Goal: Task Accomplishment & Management: Manage account settings

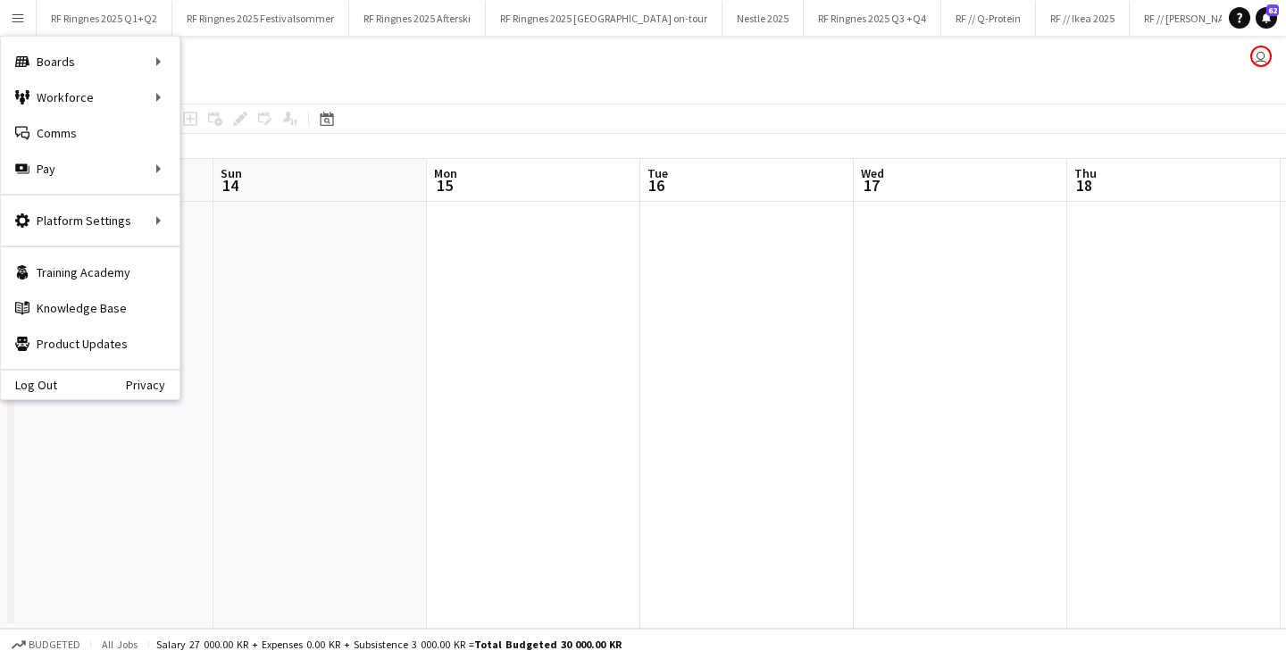
scroll to position [0, 540]
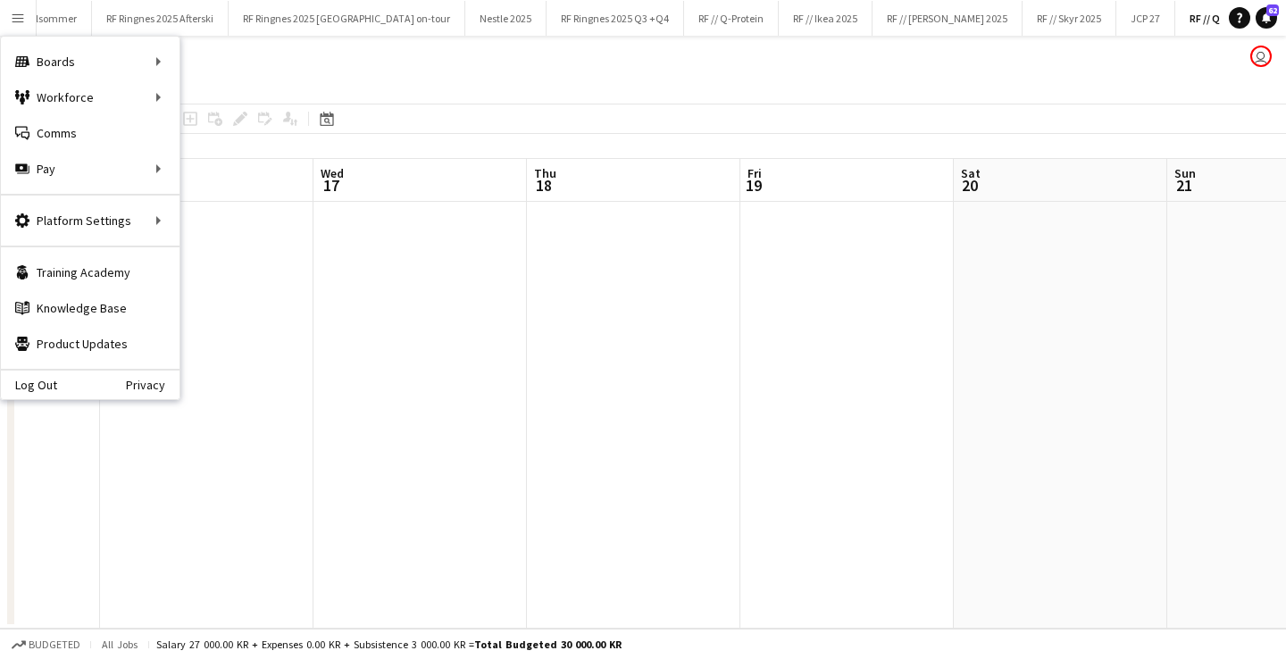
click at [403, 348] on app-date-cell at bounding box center [421, 415] width 214 height 427
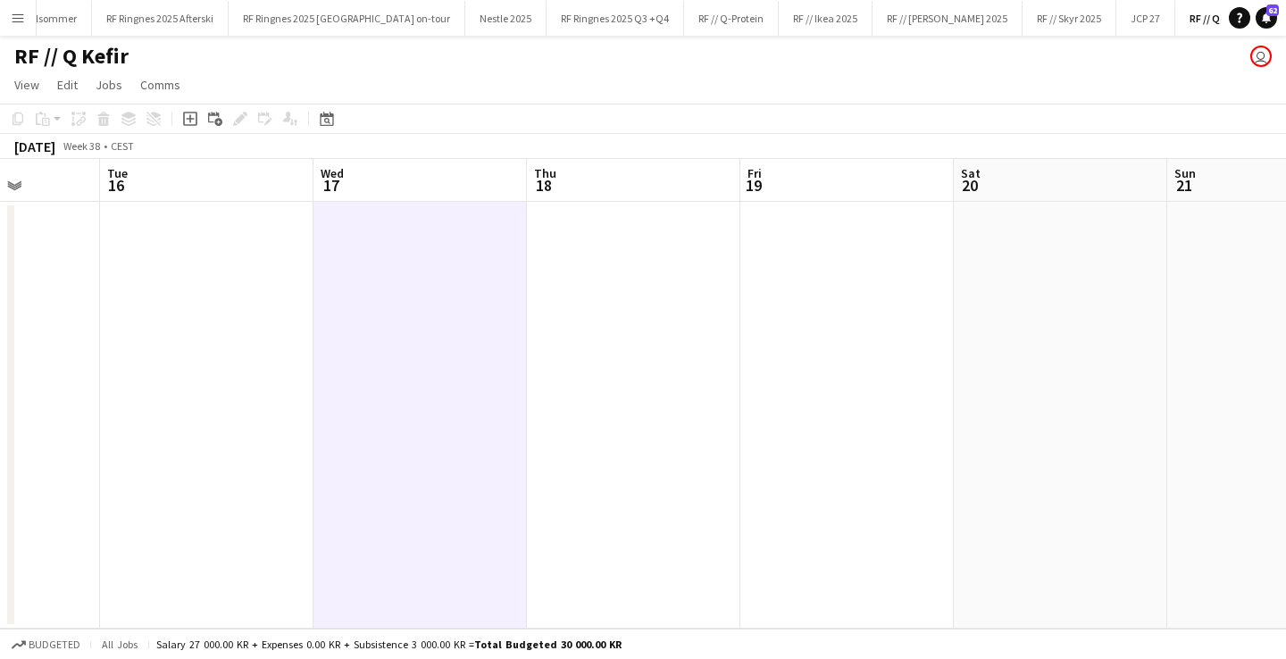
click at [14, 27] on button "Menu" at bounding box center [18, 18] width 36 height 36
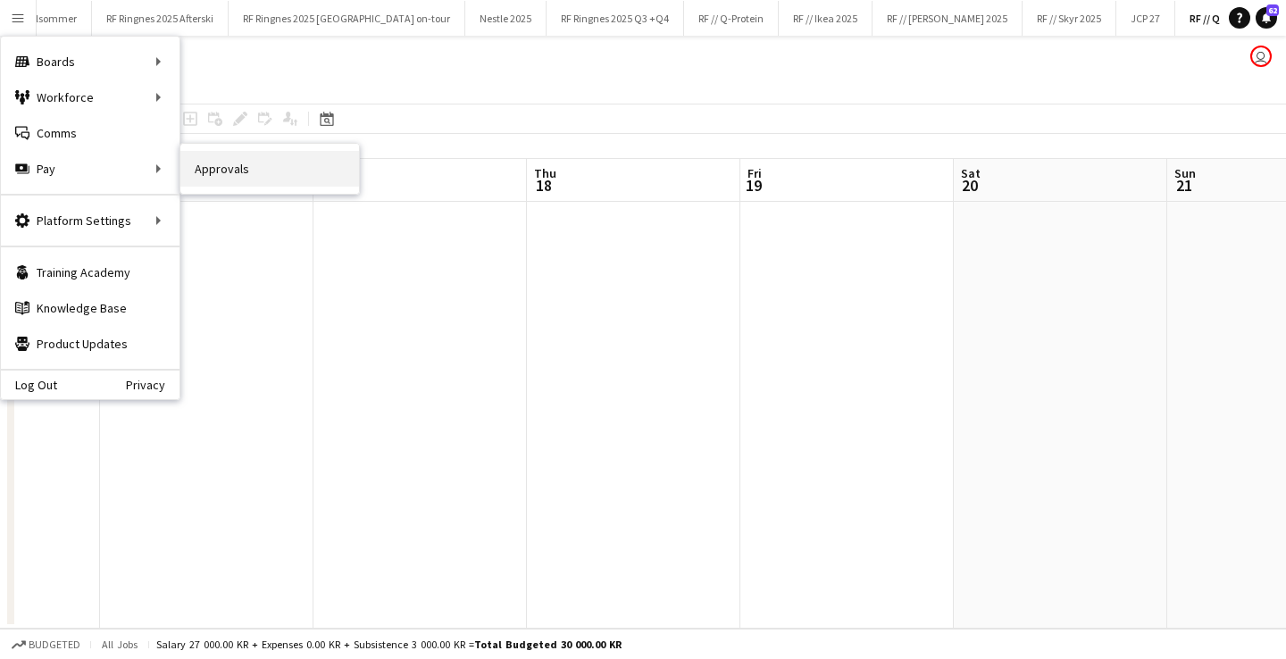
click at [208, 157] on link "Approvals" at bounding box center [269, 169] width 179 height 36
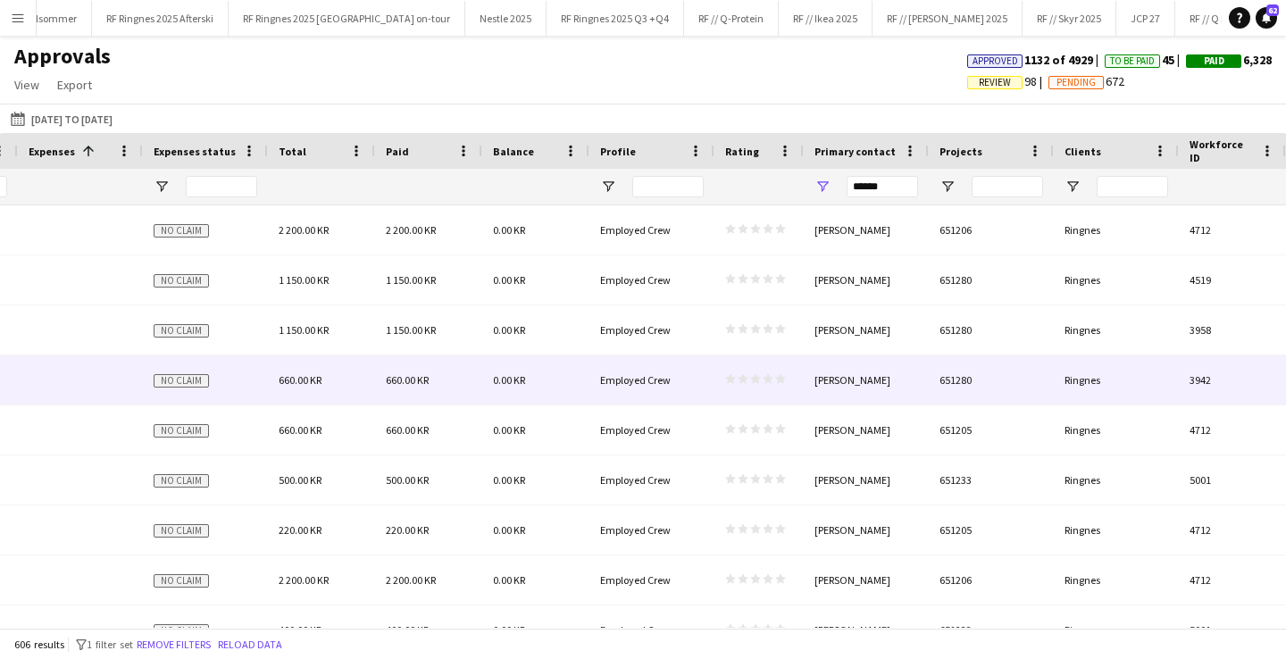
scroll to position [0, 1956]
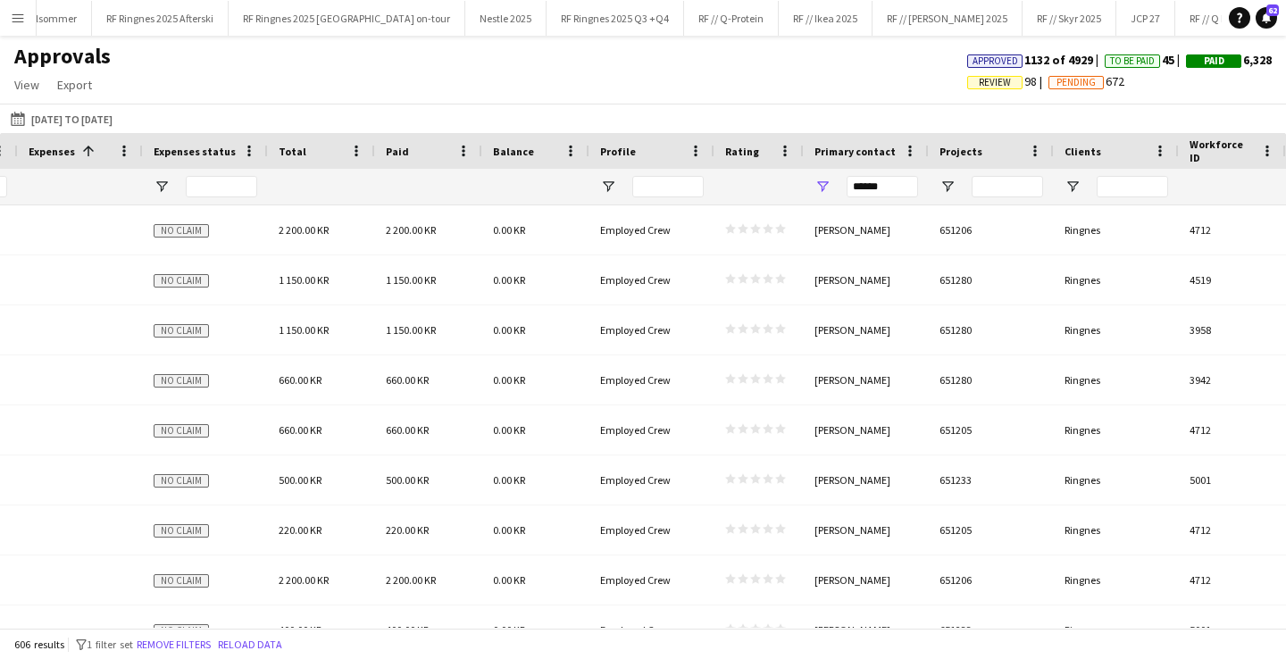
click at [979, 82] on span "Review" at bounding box center [995, 83] width 32 height 12
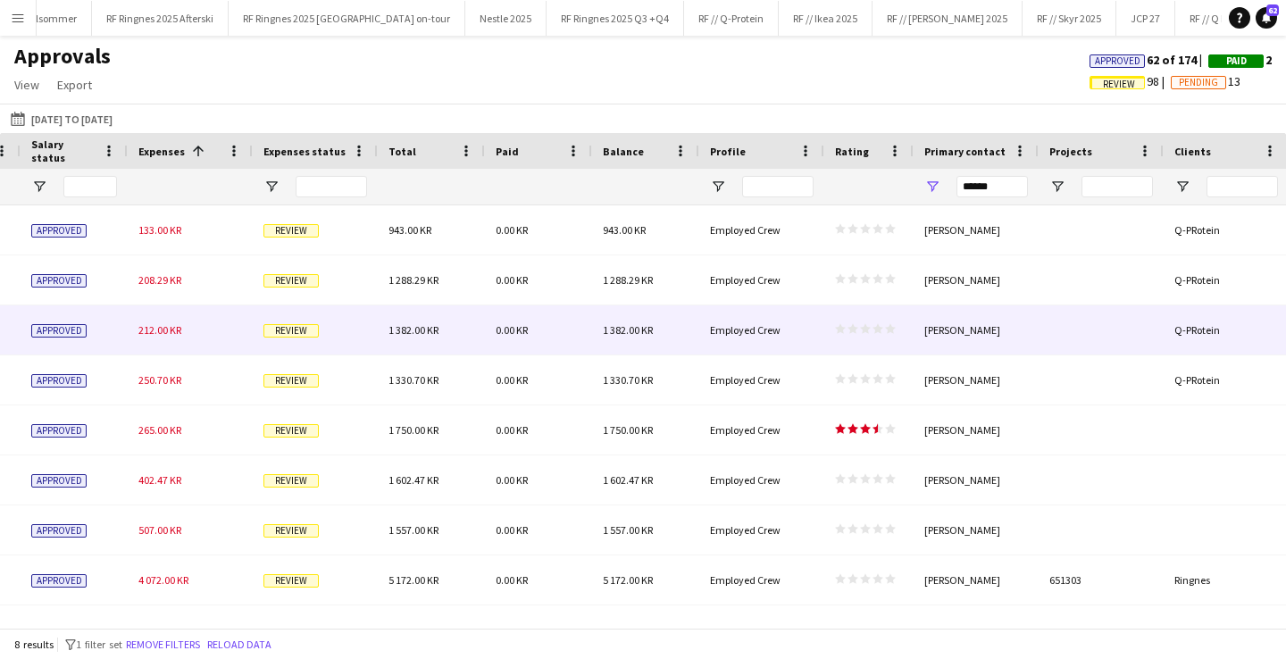
scroll to position [0, 1602]
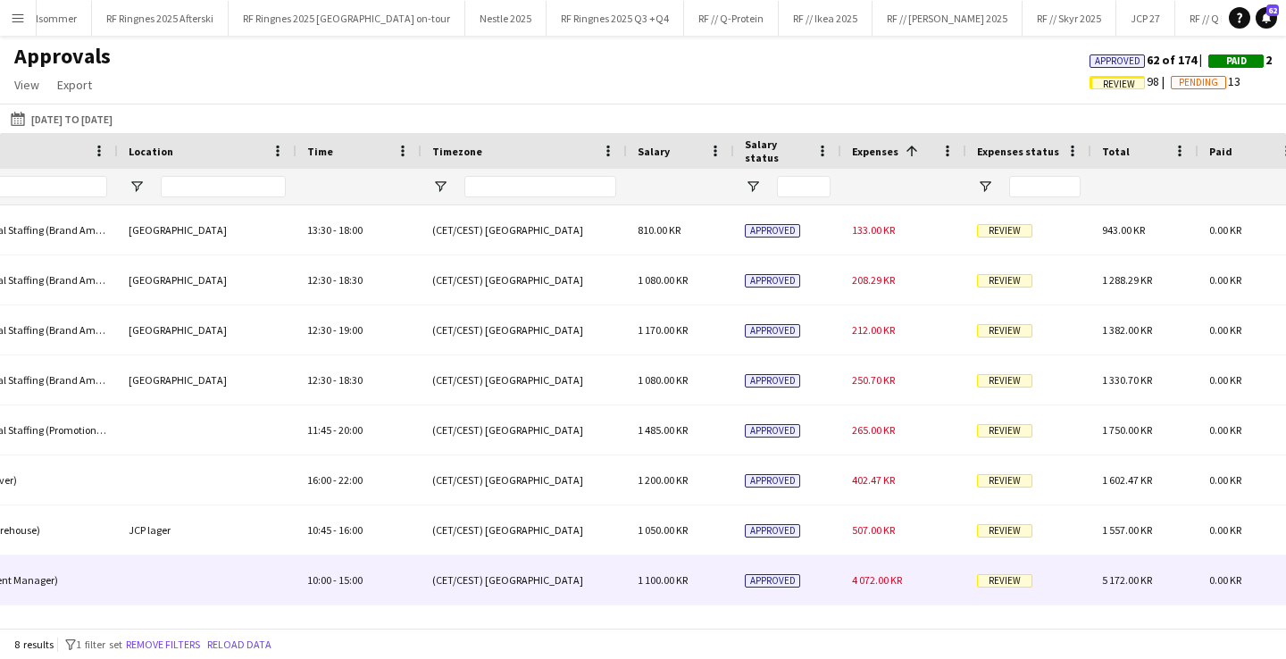
click at [833, 580] on div "Approved" at bounding box center [787, 580] width 107 height 49
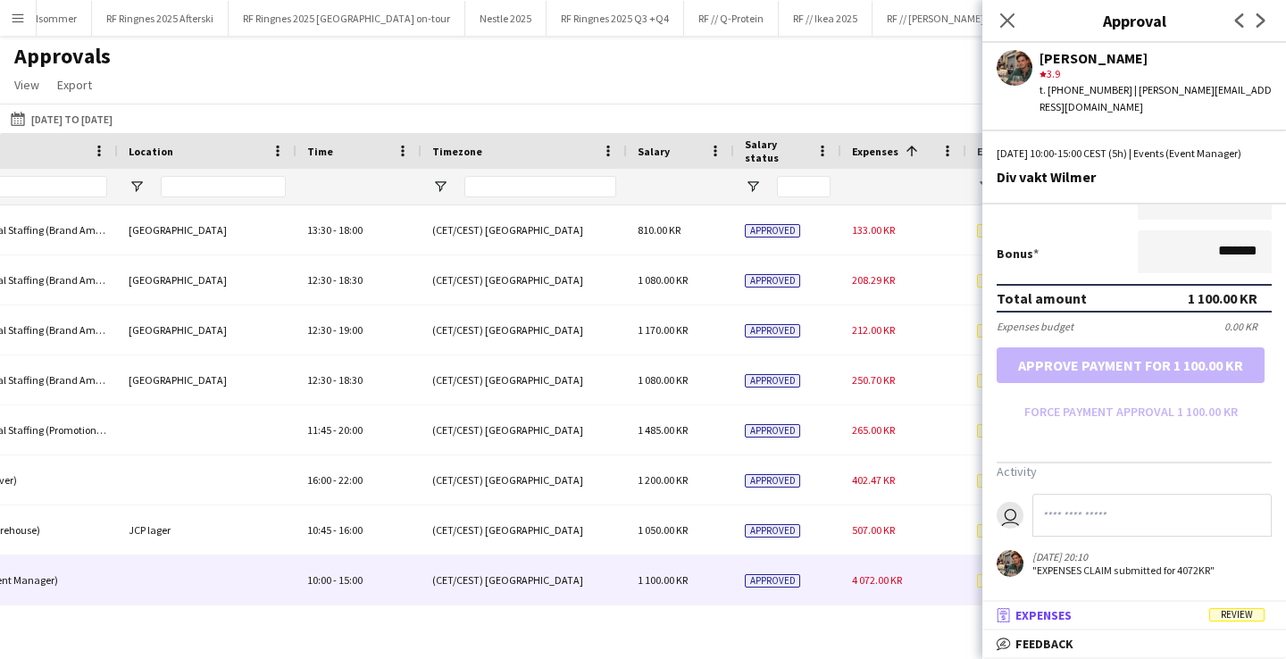
click at [1139, 612] on mat-panel-title "receipt Expenses Review" at bounding box center [1131, 615] width 297 height 16
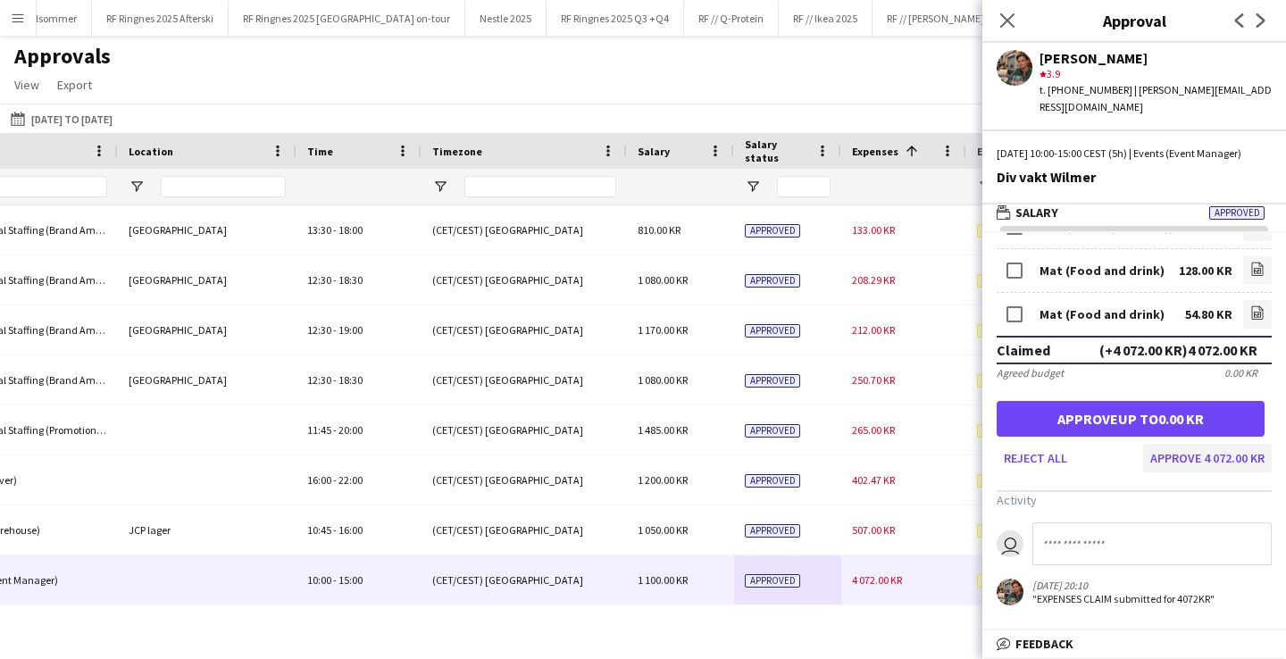
click at [1217, 447] on button "Approve 4 072.00 KR" at bounding box center [1207, 458] width 129 height 29
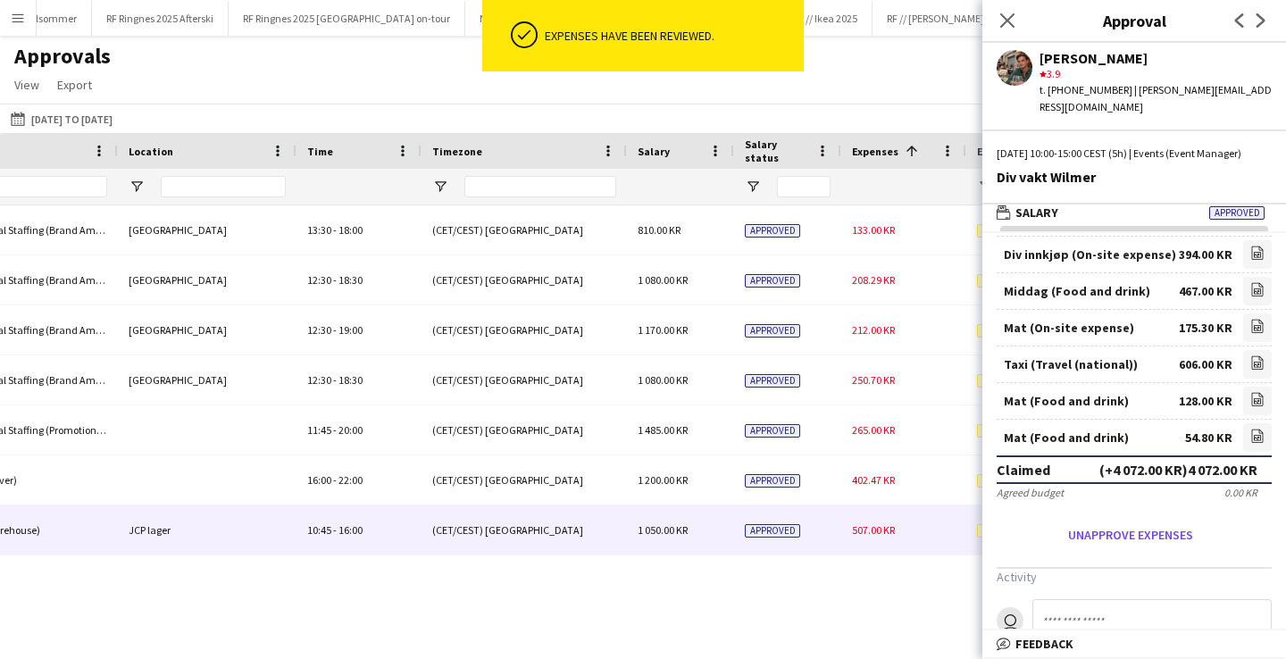
click at [392, 537] on div "10:45 - 16:00" at bounding box center [359, 530] width 125 height 49
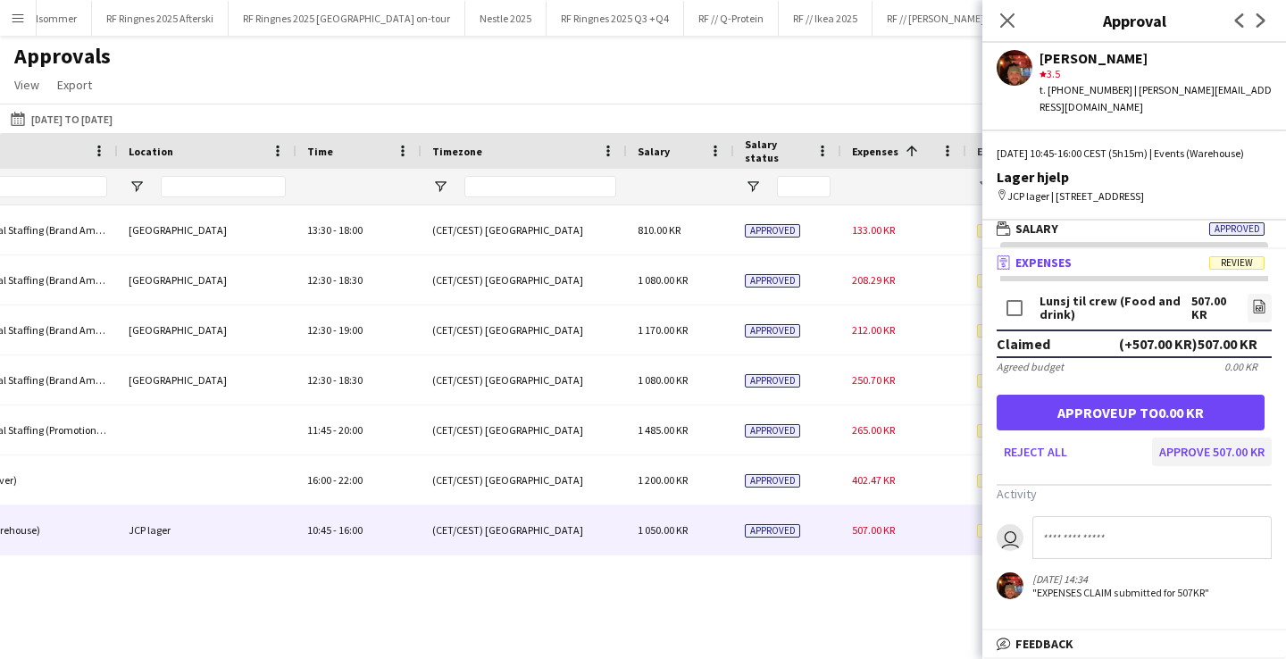
click at [1203, 448] on button "Approve 507.00 KR" at bounding box center [1212, 452] width 120 height 29
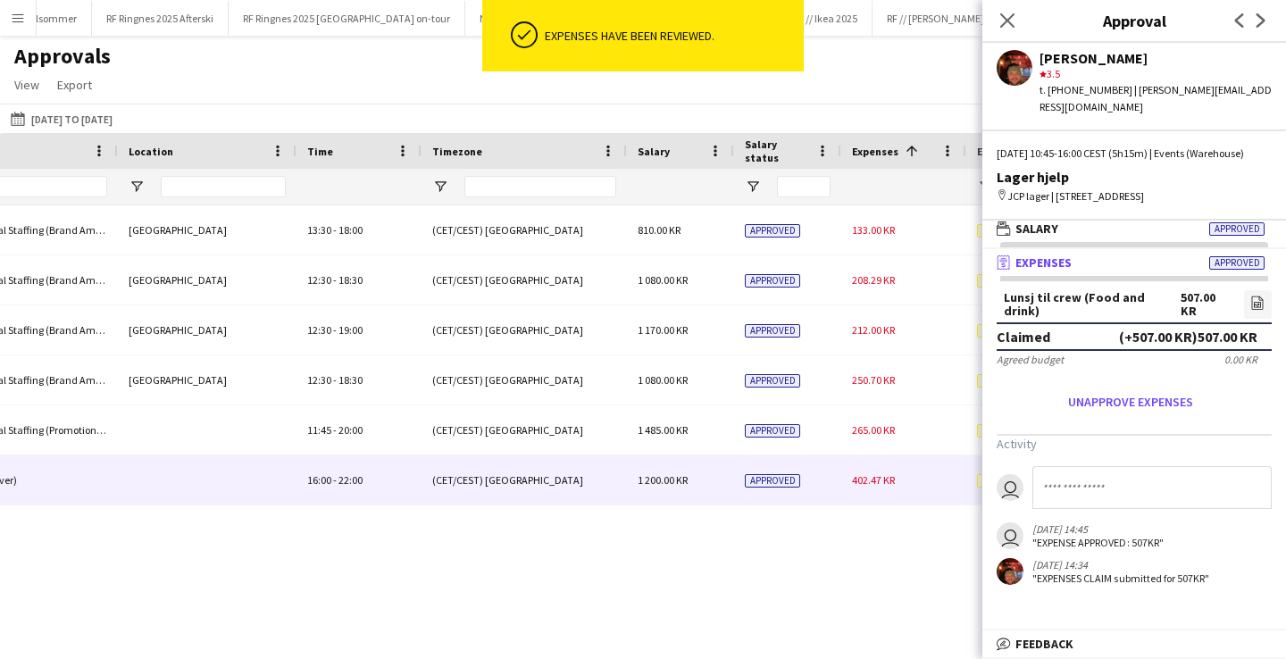
click at [572, 488] on div "(CET/CEST) [GEOGRAPHIC_DATA]" at bounding box center [524, 480] width 205 height 49
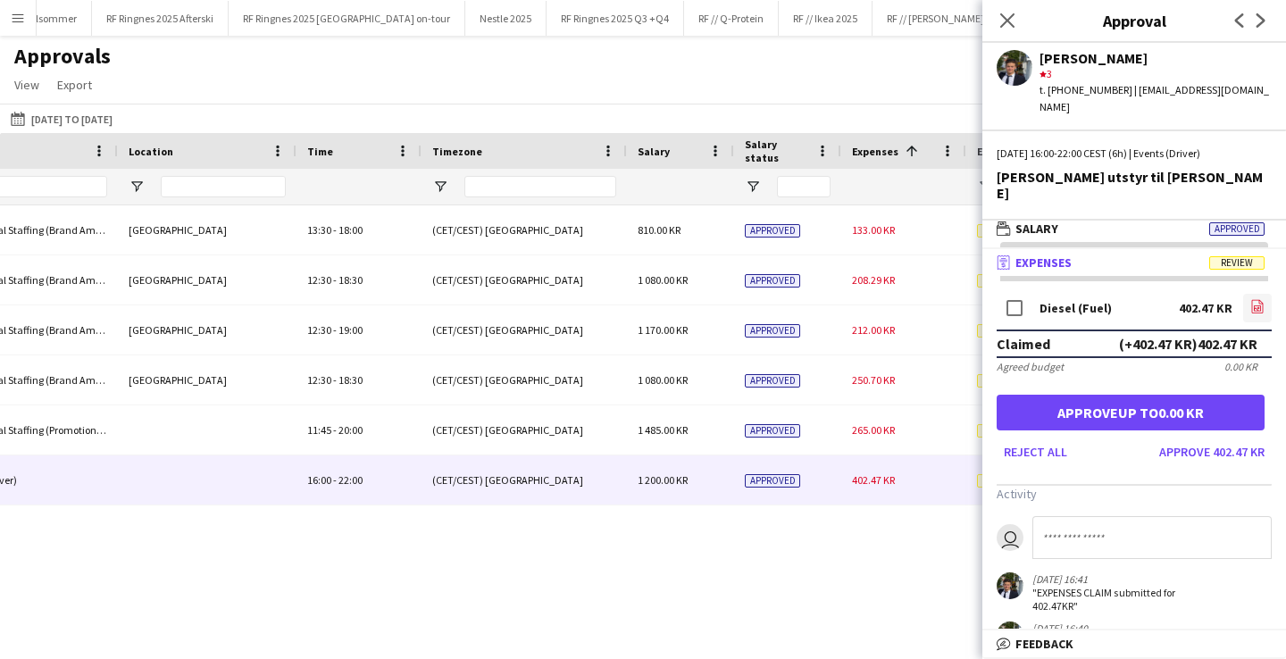
click at [1255, 299] on icon "file-image" at bounding box center [1258, 306] width 14 height 14
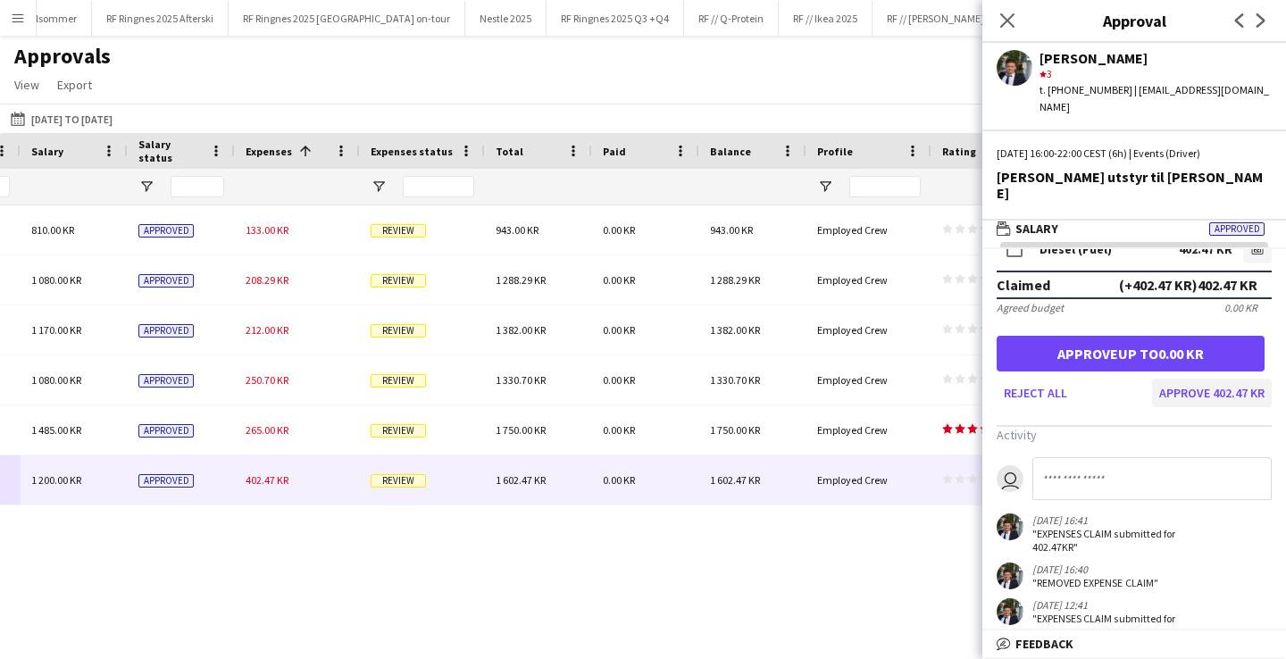
click at [1223, 379] on button "Approve 402.47 KR" at bounding box center [1212, 393] width 120 height 29
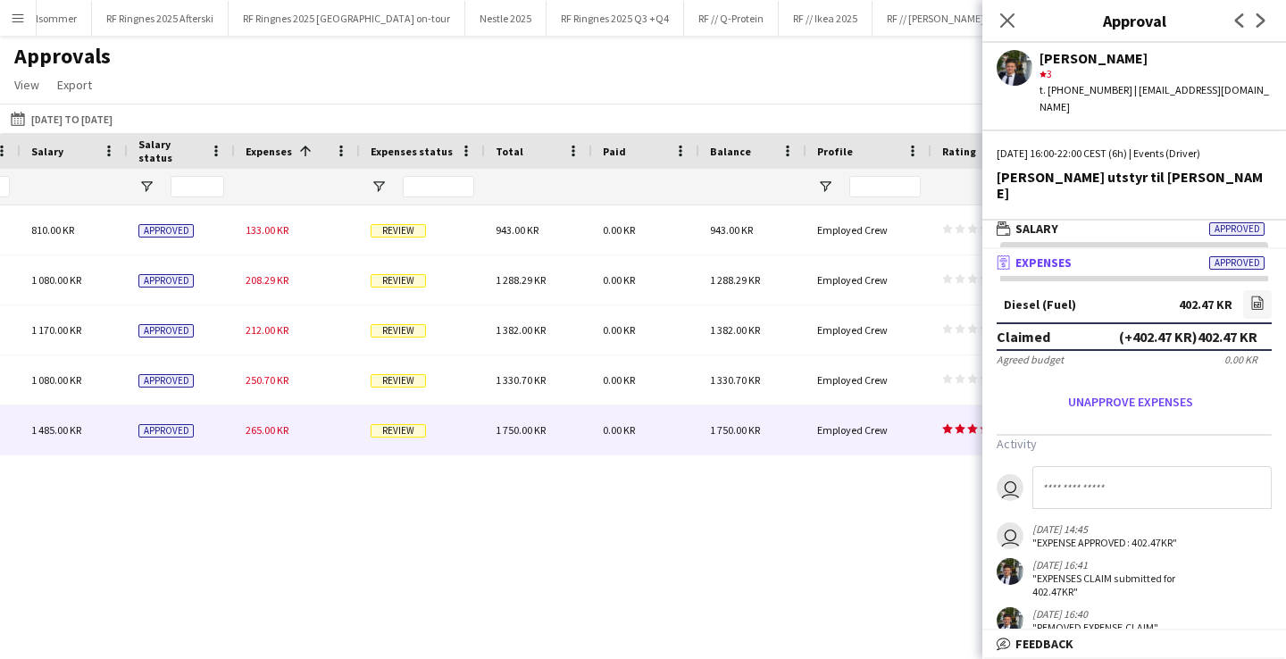
click at [314, 442] on div "265.00 KR" at bounding box center [297, 430] width 125 height 49
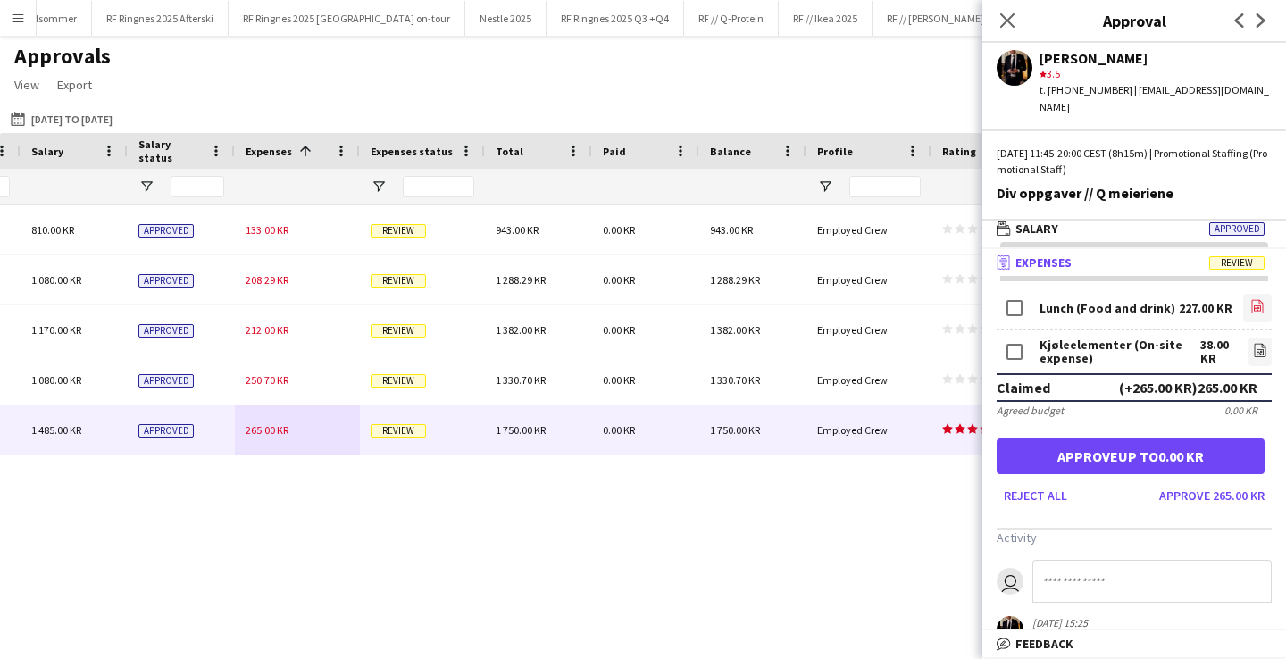
click at [1252, 299] on app-icon "file-image" at bounding box center [1258, 308] width 14 height 18
click at [1262, 343] on icon "file-image" at bounding box center [1260, 350] width 14 height 14
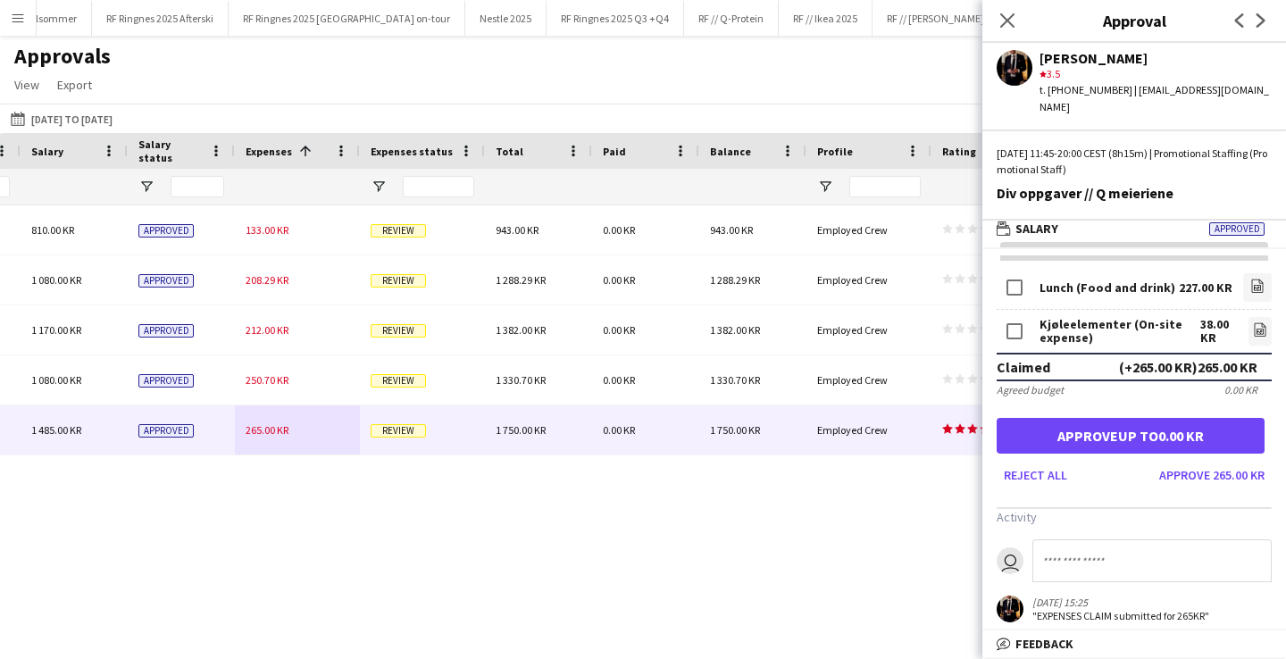
click at [1101, 540] on input at bounding box center [1152, 561] width 239 height 43
type input "**********"
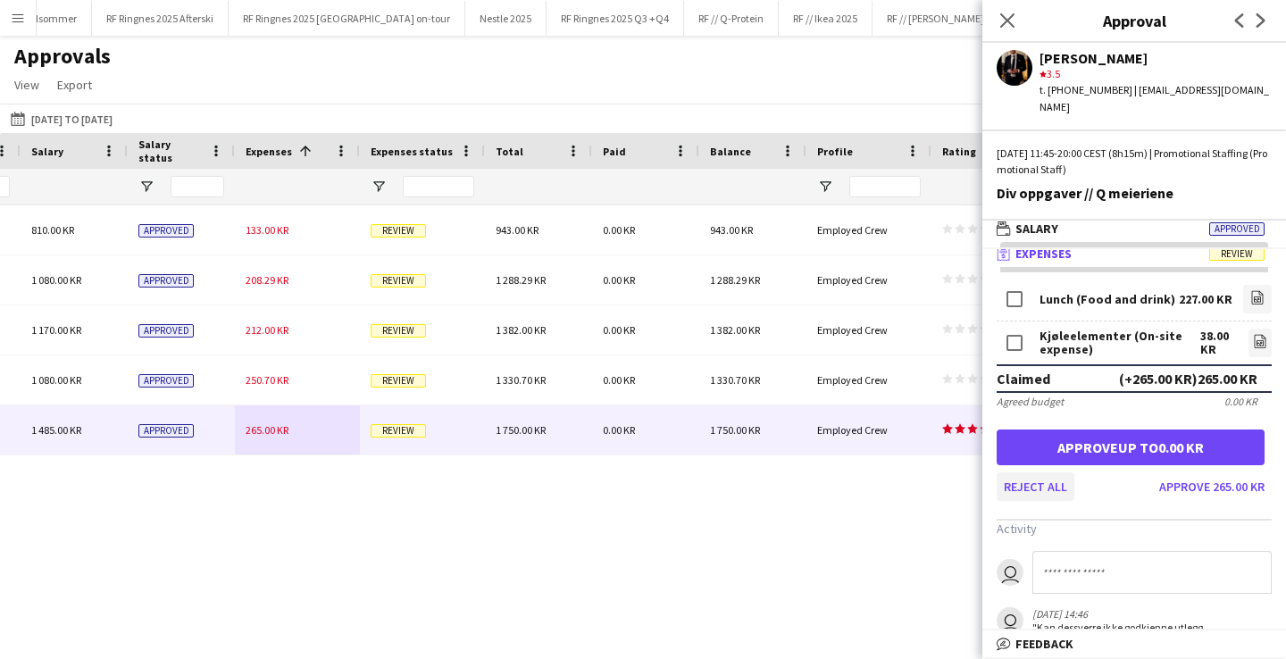
click at [1051, 478] on button "Reject all" at bounding box center [1036, 487] width 78 height 29
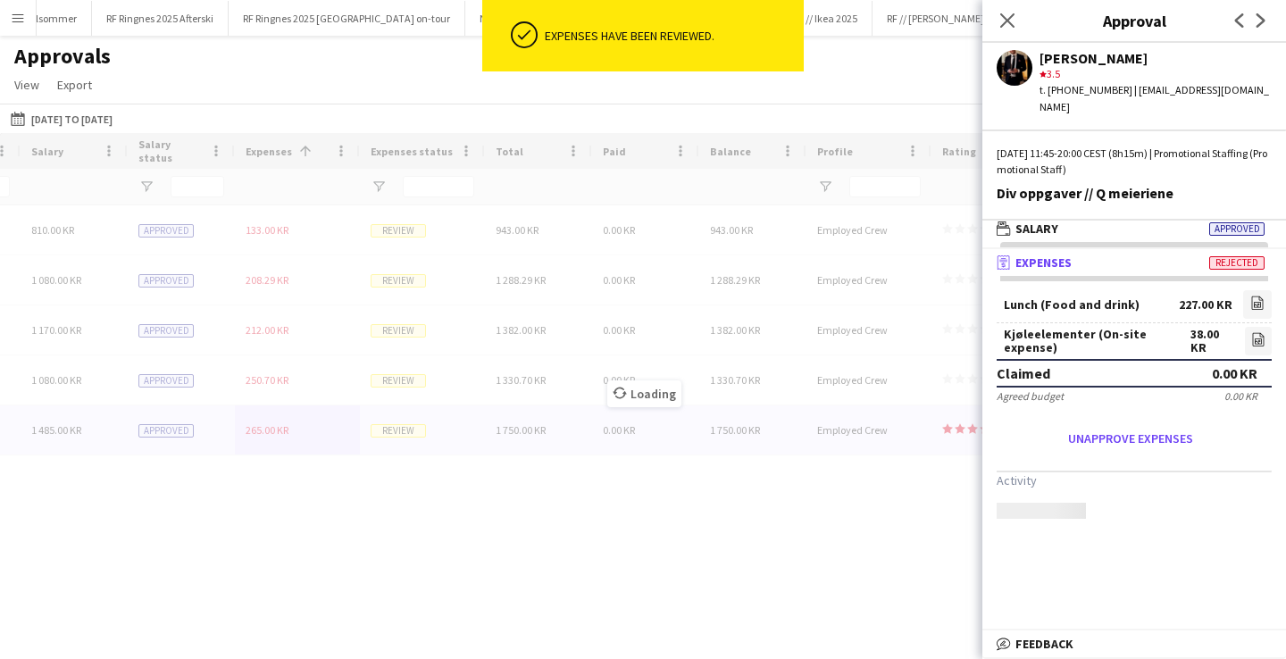
scroll to position [0, 0]
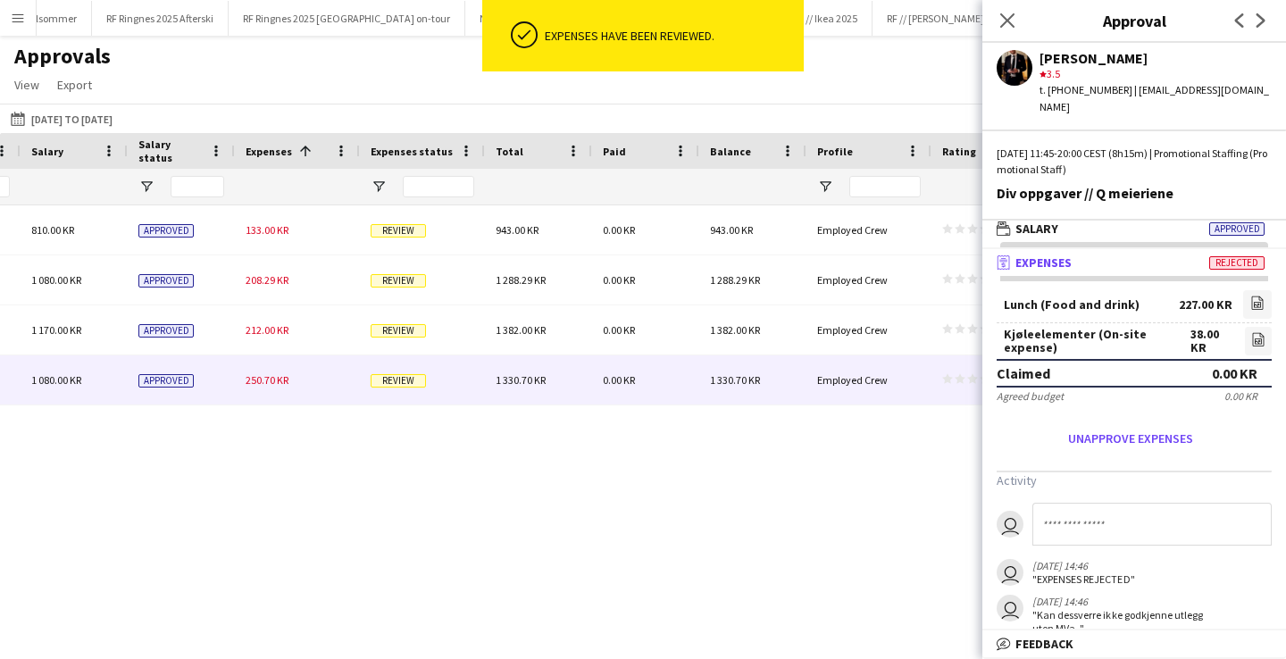
click at [326, 389] on div "250.70 KR" at bounding box center [297, 380] width 125 height 49
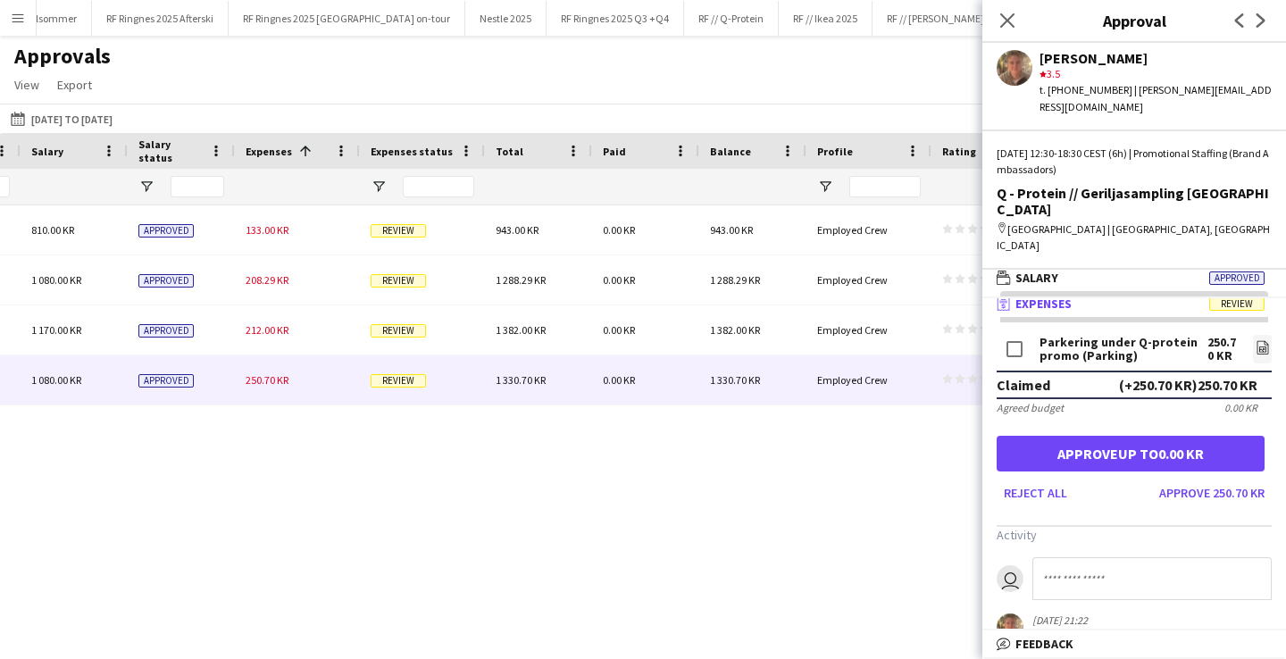
scroll to position [6, 0]
click at [1266, 342] on icon "file-image" at bounding box center [1263, 349] width 14 height 14
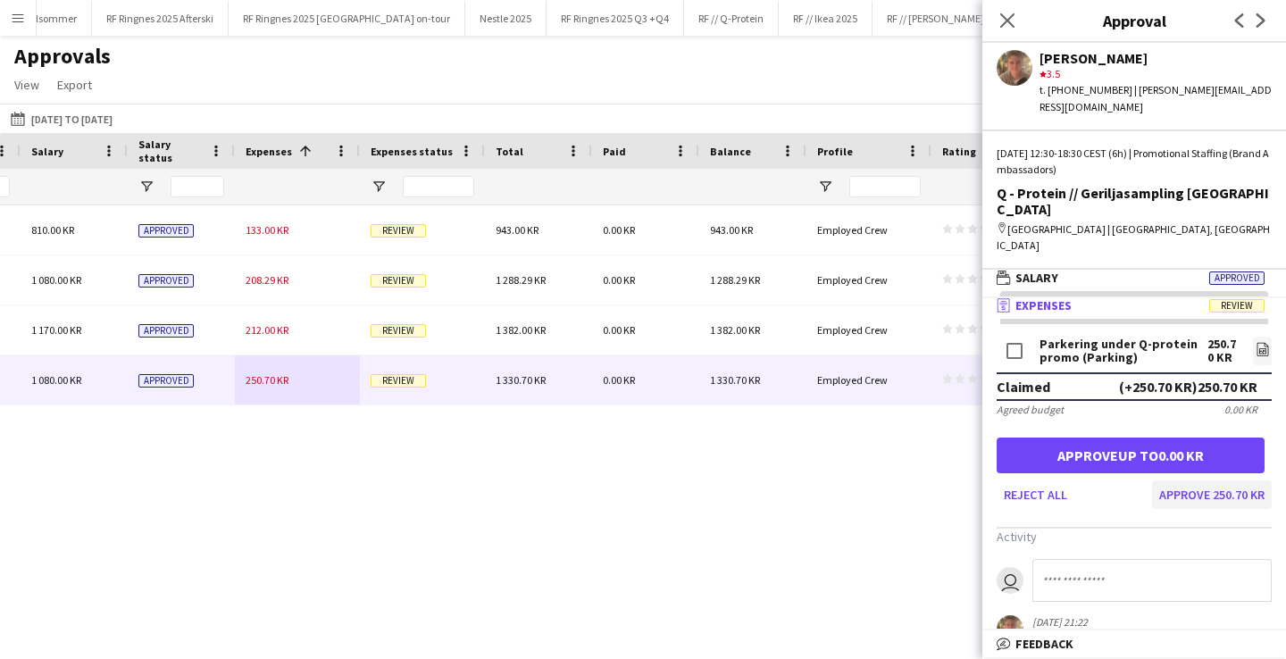
click at [1231, 481] on button "Approve 250.70 KR" at bounding box center [1212, 495] width 120 height 29
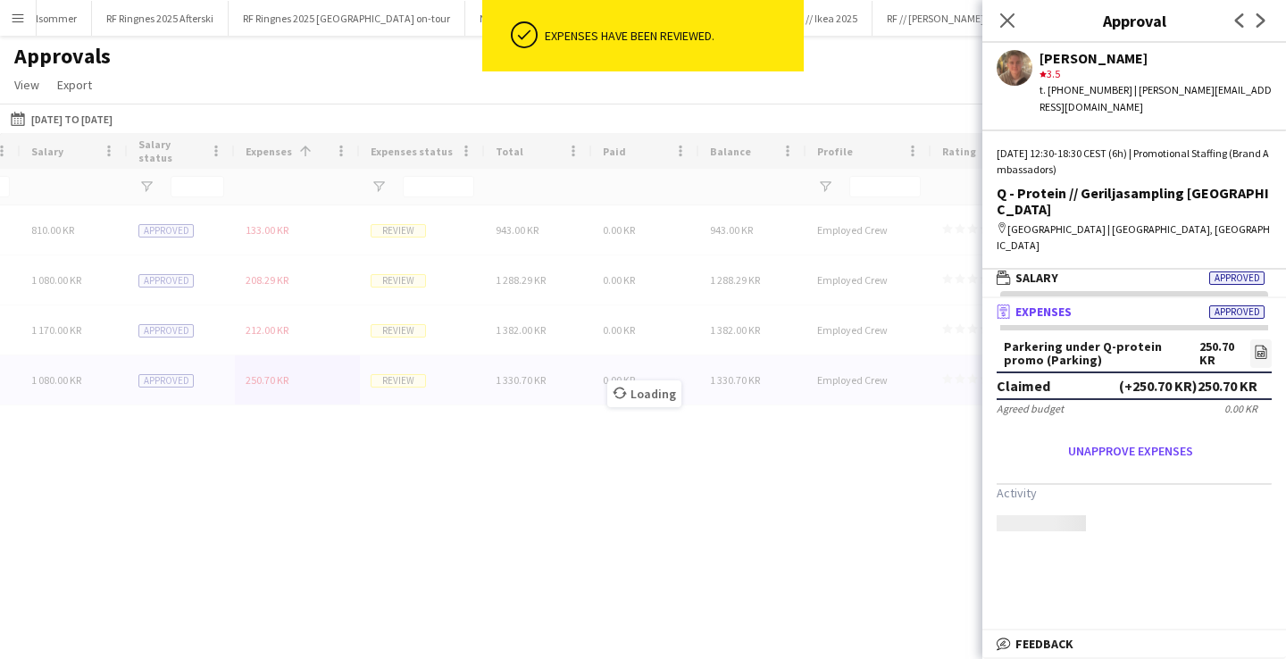
scroll to position [0, 0]
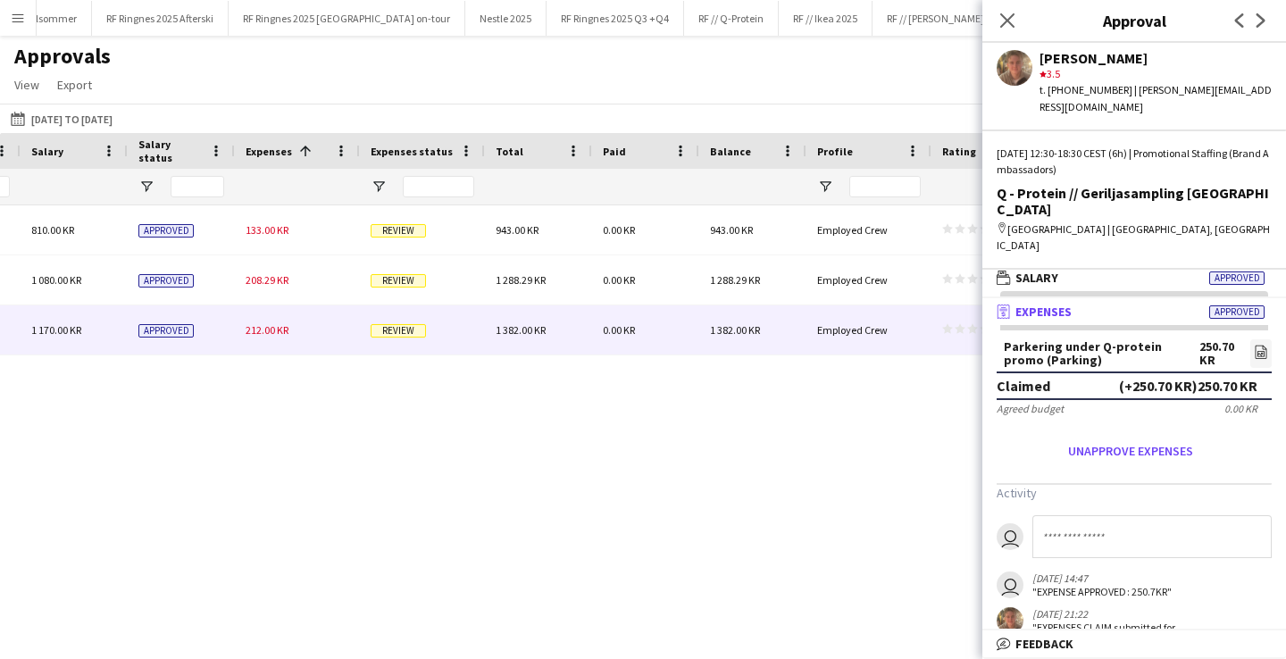
click at [303, 330] on div "212.00 KR" at bounding box center [297, 330] width 125 height 49
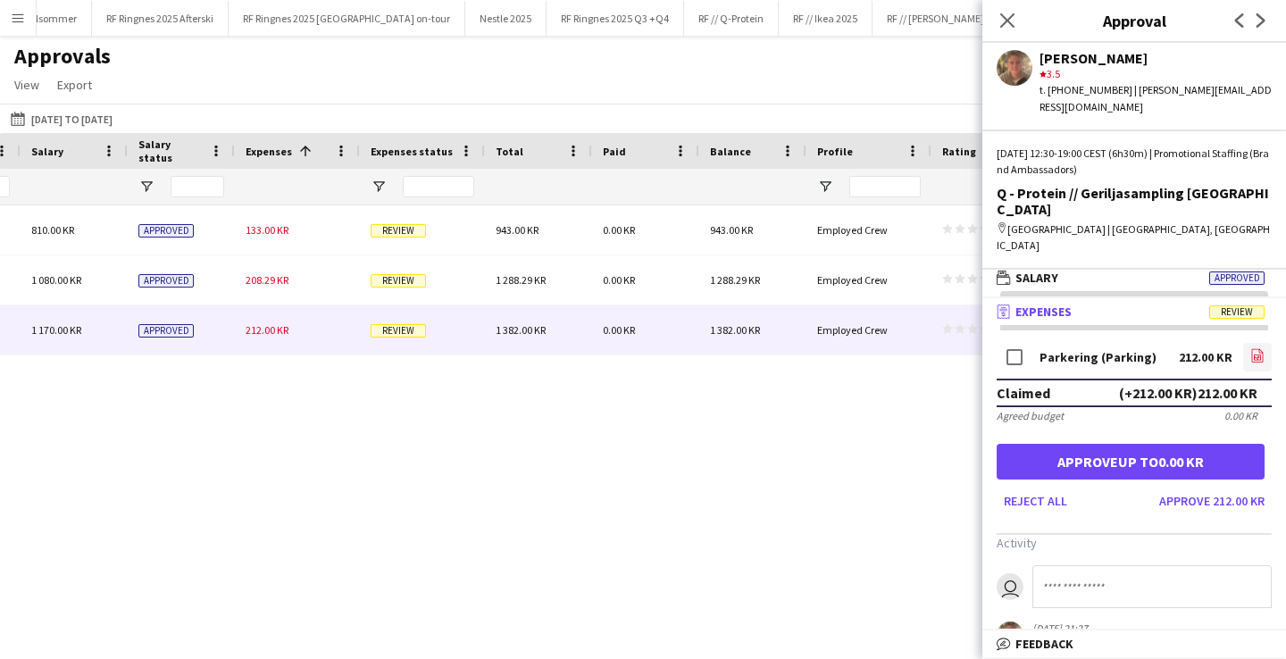
click at [1246, 343] on link "file-image" at bounding box center [1258, 357] width 29 height 29
click at [1248, 487] on button "Approve 212.00 KR" at bounding box center [1212, 501] width 120 height 29
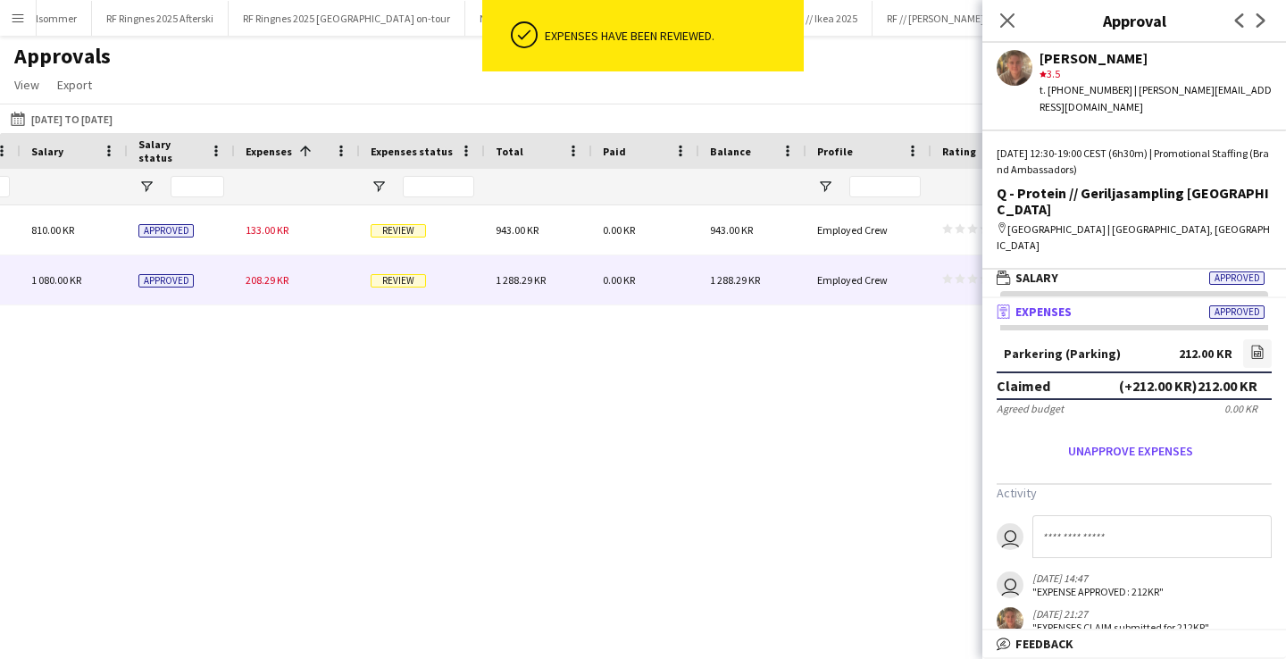
click at [322, 288] on div "208.29 KR" at bounding box center [297, 279] width 125 height 49
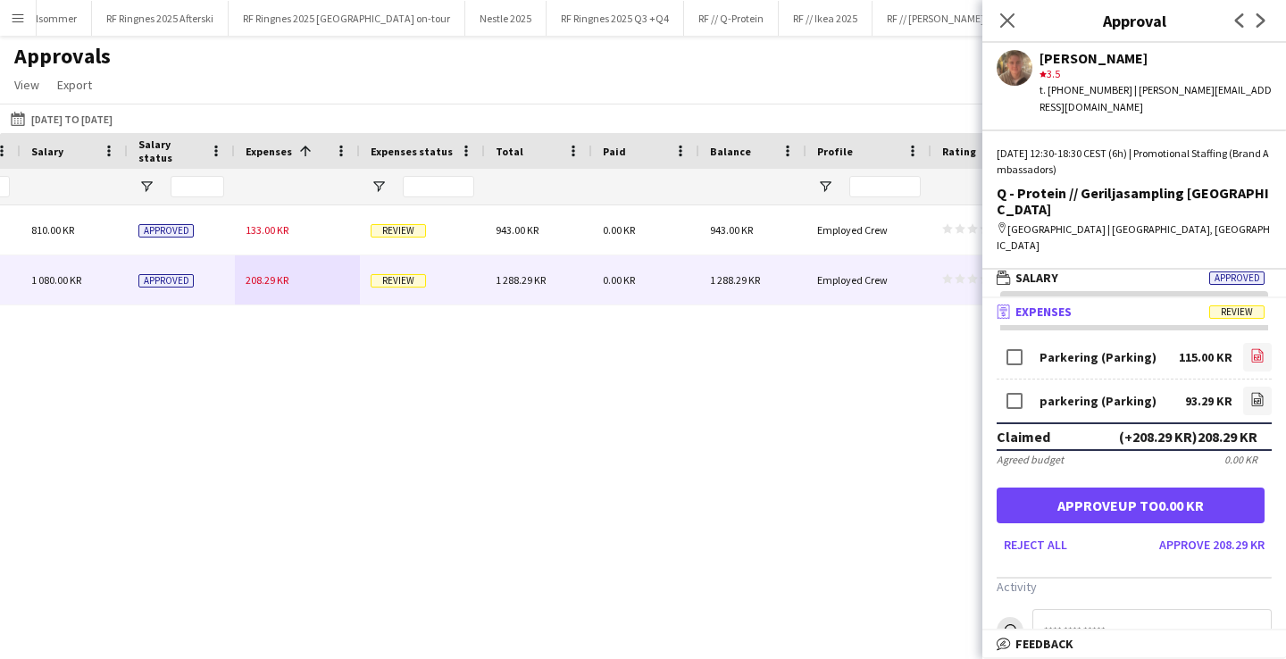
click at [1263, 349] on icon at bounding box center [1258, 355] width 12 height 13
click at [1255, 393] on icon at bounding box center [1258, 399] width 12 height 13
click at [1187, 531] on button "Approve 208.29 KR" at bounding box center [1212, 545] width 120 height 29
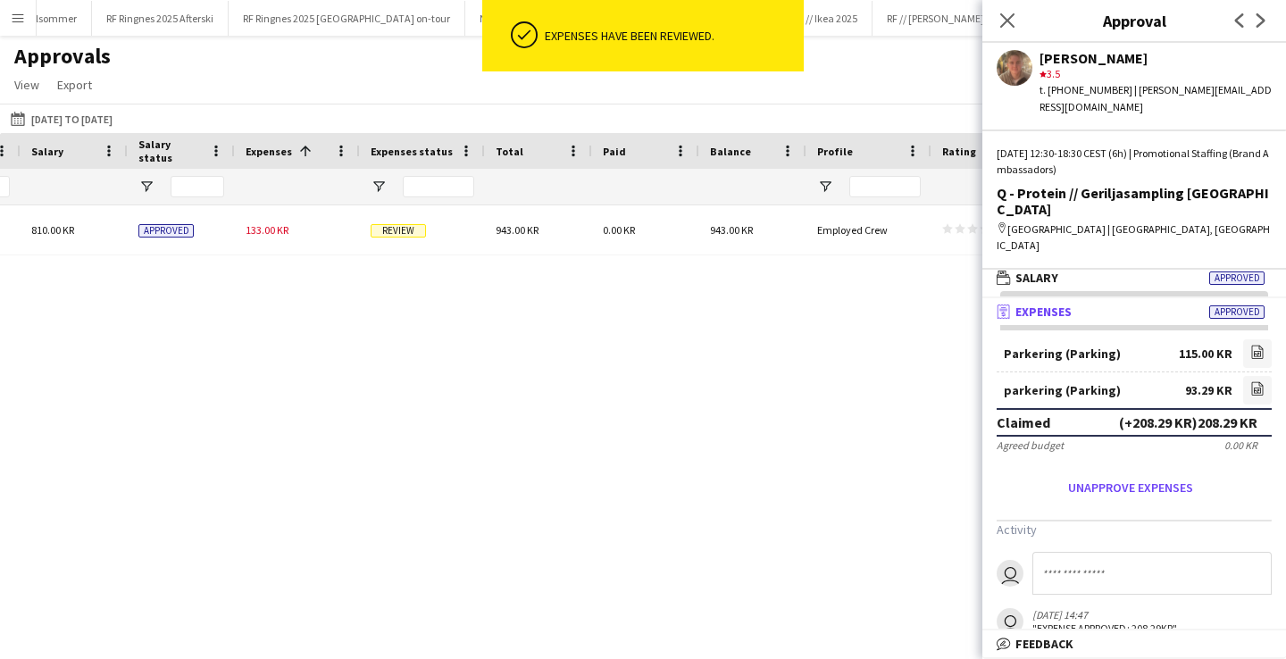
click at [318, 236] on div "133.00 KR" at bounding box center [297, 229] width 125 height 49
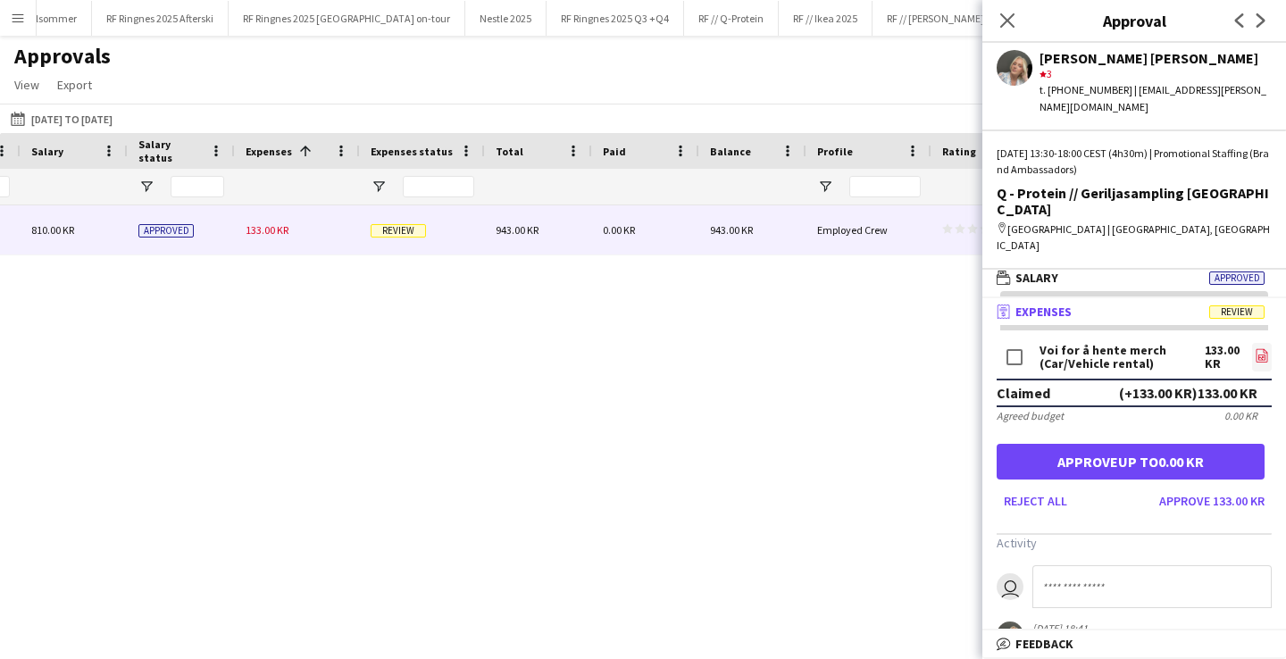
click at [1253, 343] on link "file-image" at bounding box center [1262, 357] width 20 height 29
click at [1236, 487] on button "Approve 133.00 KR" at bounding box center [1212, 501] width 120 height 29
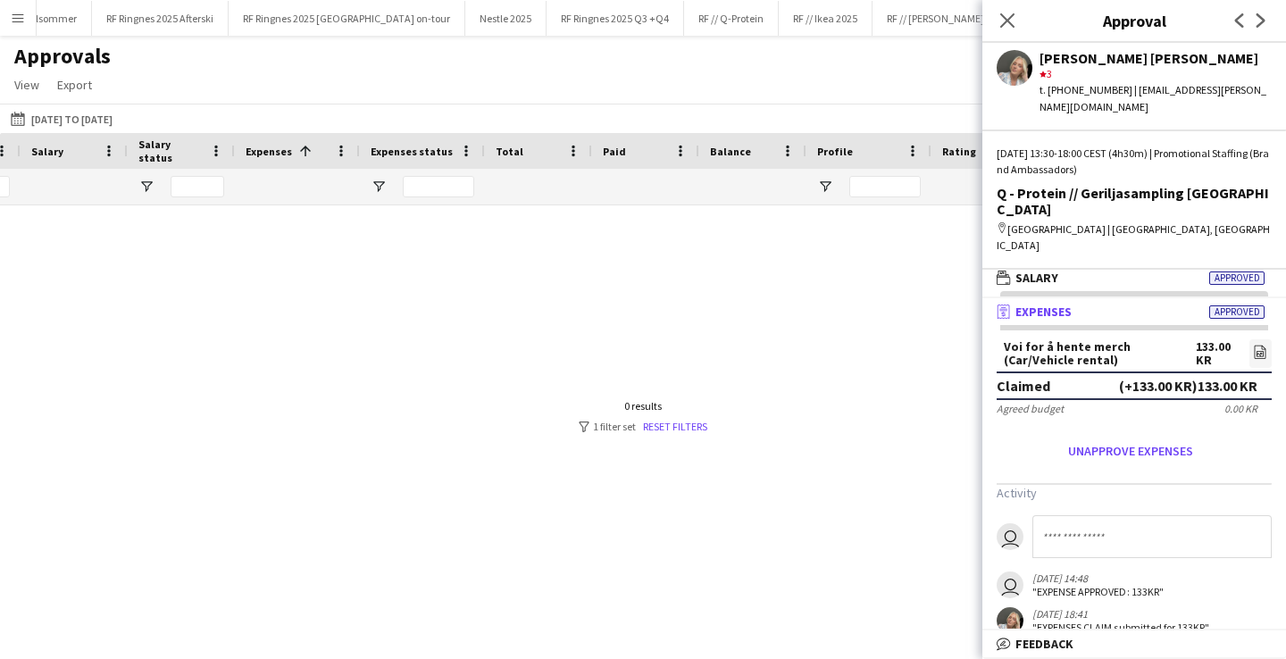
click at [691, 470] on div at bounding box center [643, 416] width 1286 height 423
click at [1016, 15] on icon "Close pop-in" at bounding box center [1007, 20] width 17 height 17
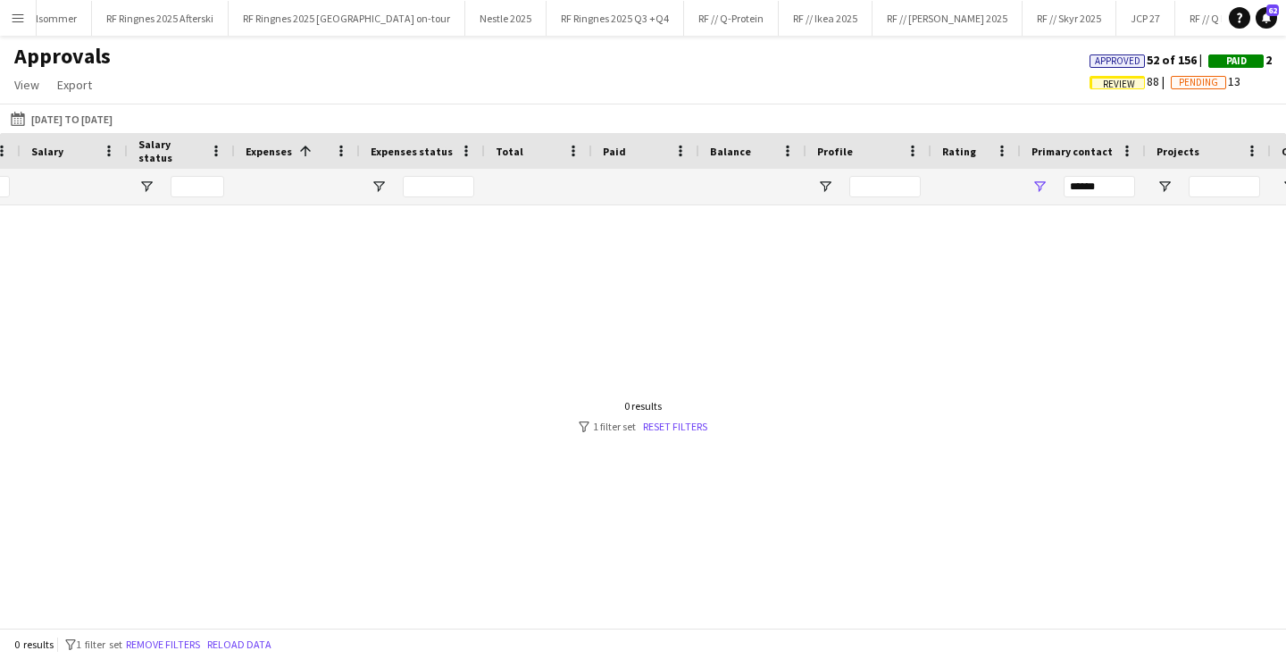
click at [1118, 85] on span "Review" at bounding box center [1119, 85] width 32 height 12
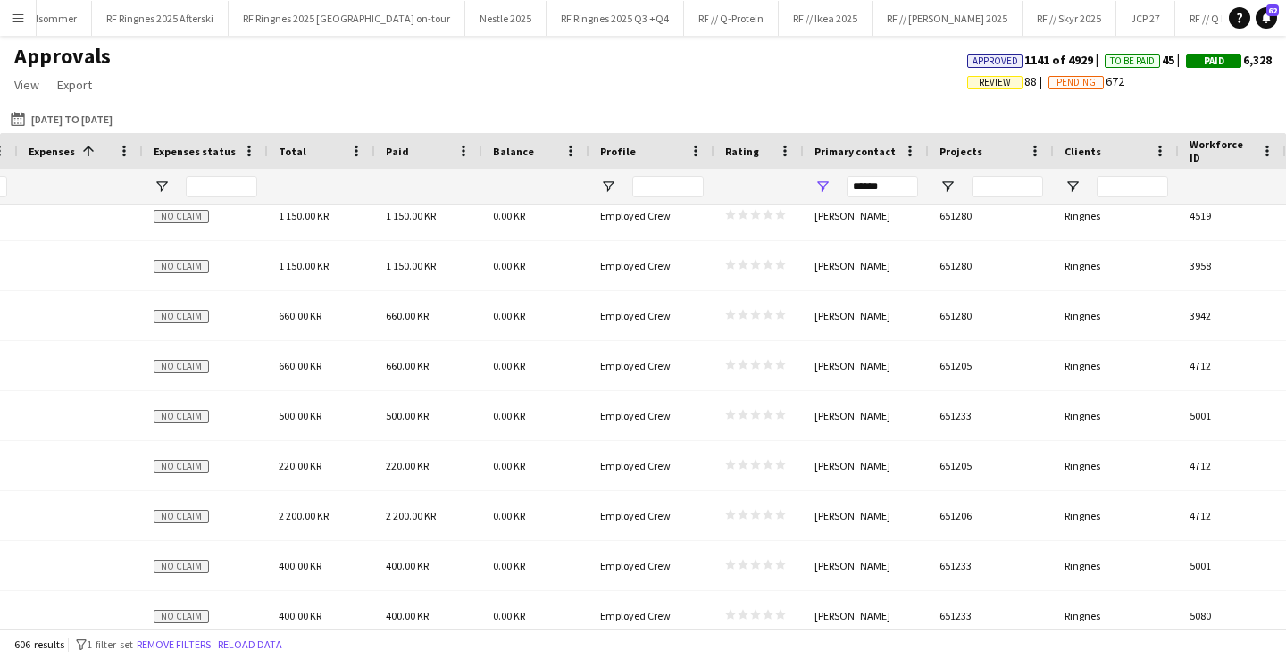
scroll to position [53, 0]
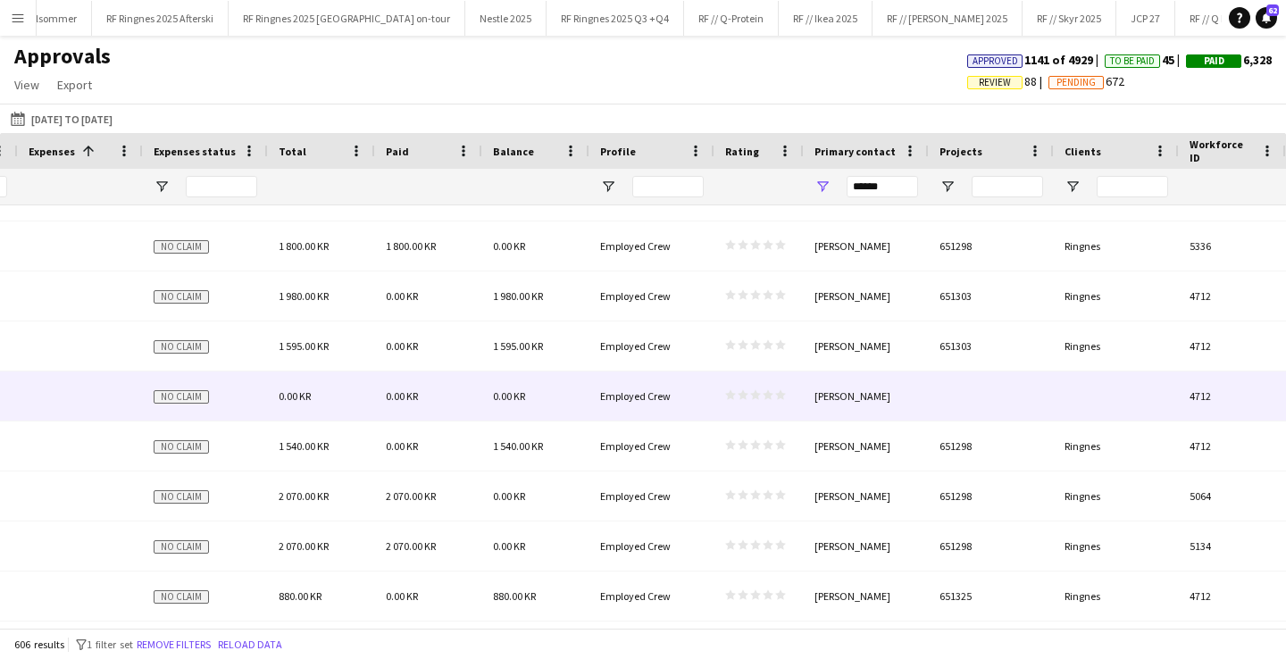
click at [1009, 397] on div at bounding box center [991, 396] width 125 height 49
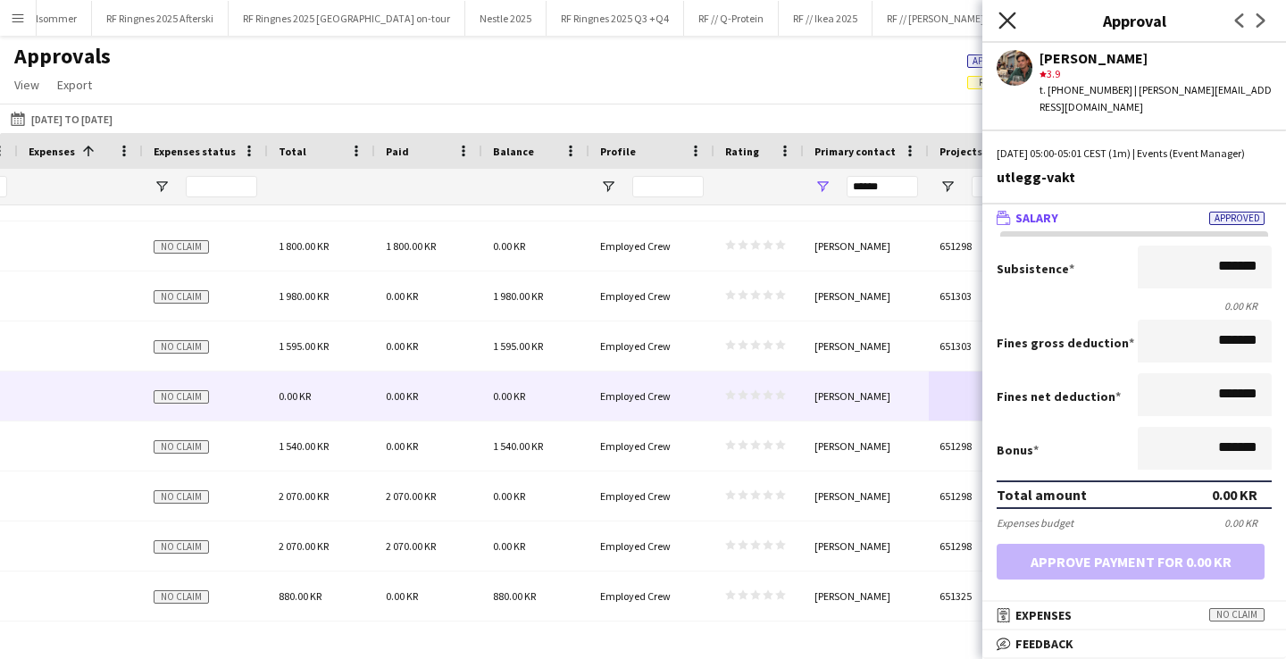
click at [1006, 19] on icon at bounding box center [1007, 20] width 17 height 17
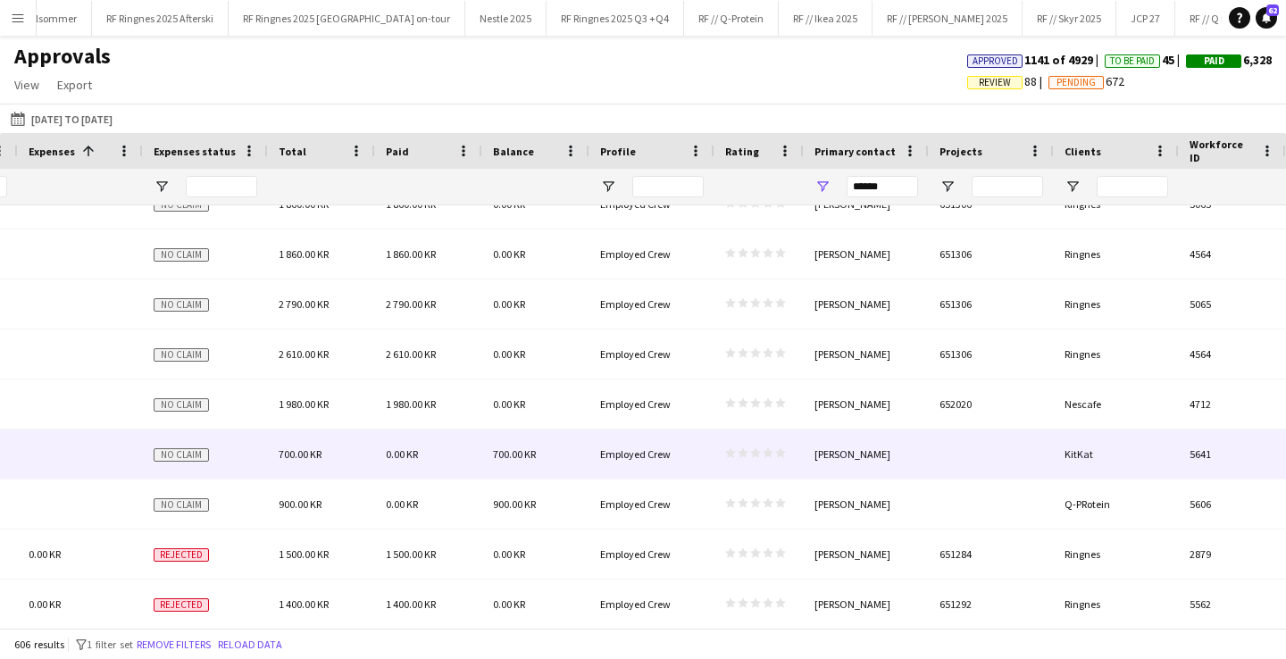
click at [930, 444] on div at bounding box center [991, 454] width 125 height 49
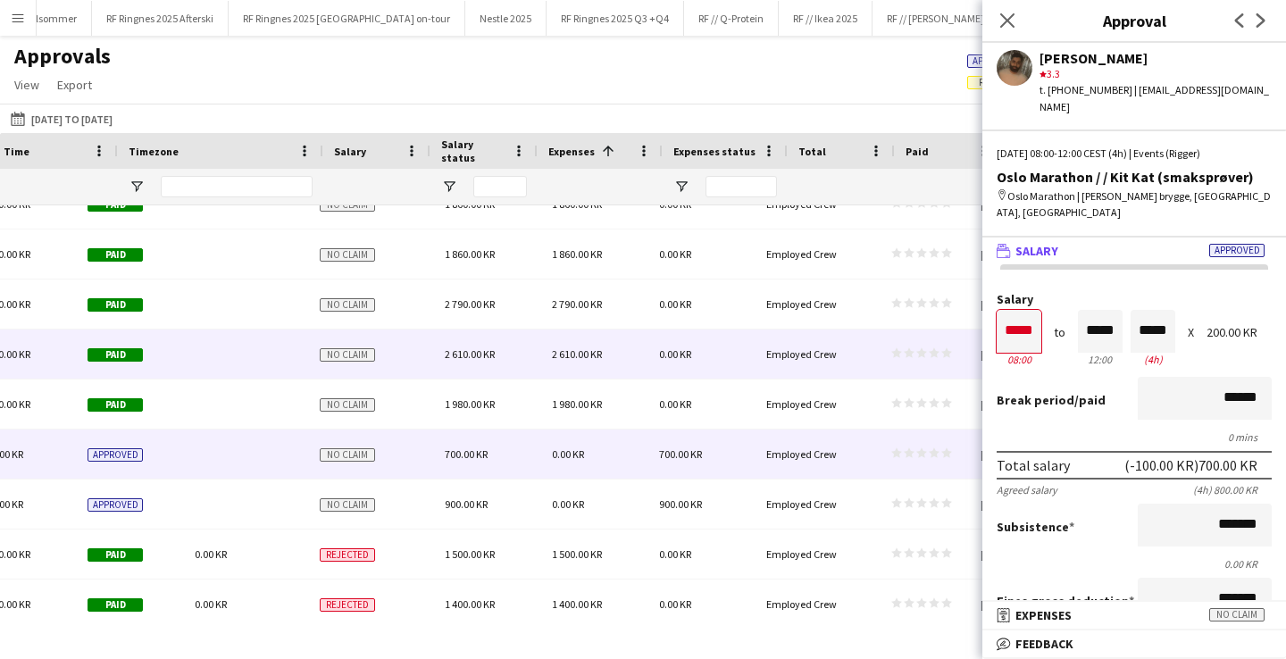
scroll to position [0, 1360]
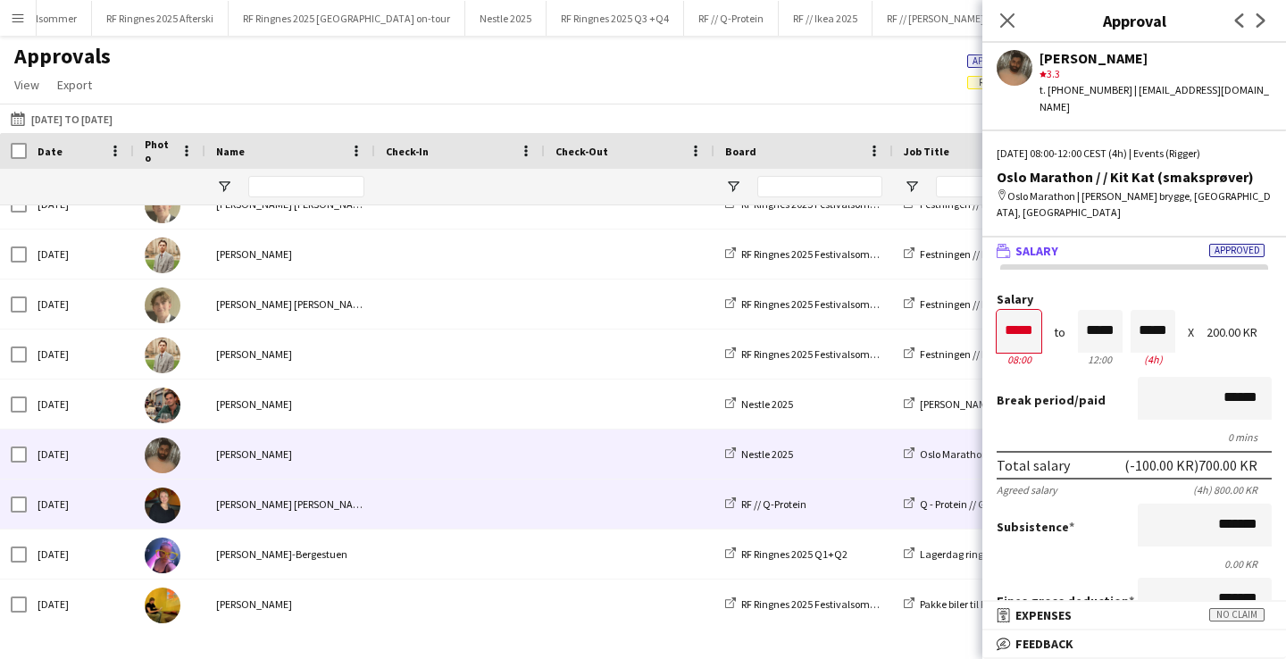
click at [570, 496] on span at bounding box center [630, 504] width 148 height 49
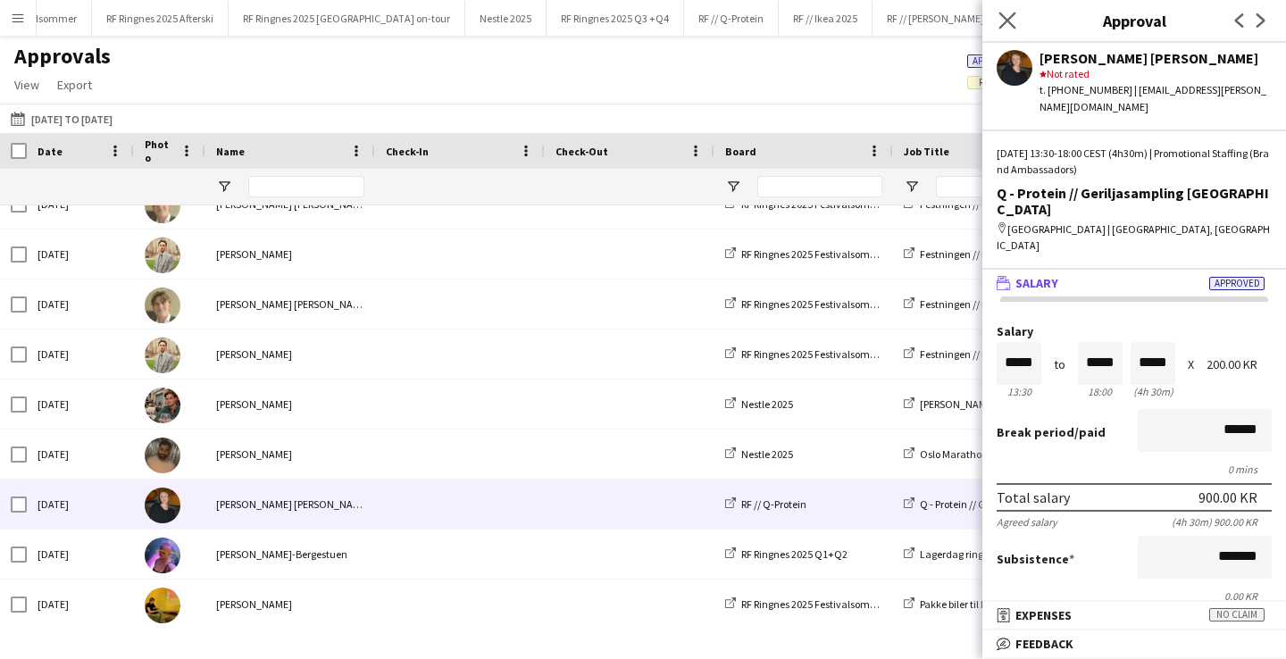
click at [1016, 22] on app-icon "Close pop-in" at bounding box center [1008, 21] width 26 height 26
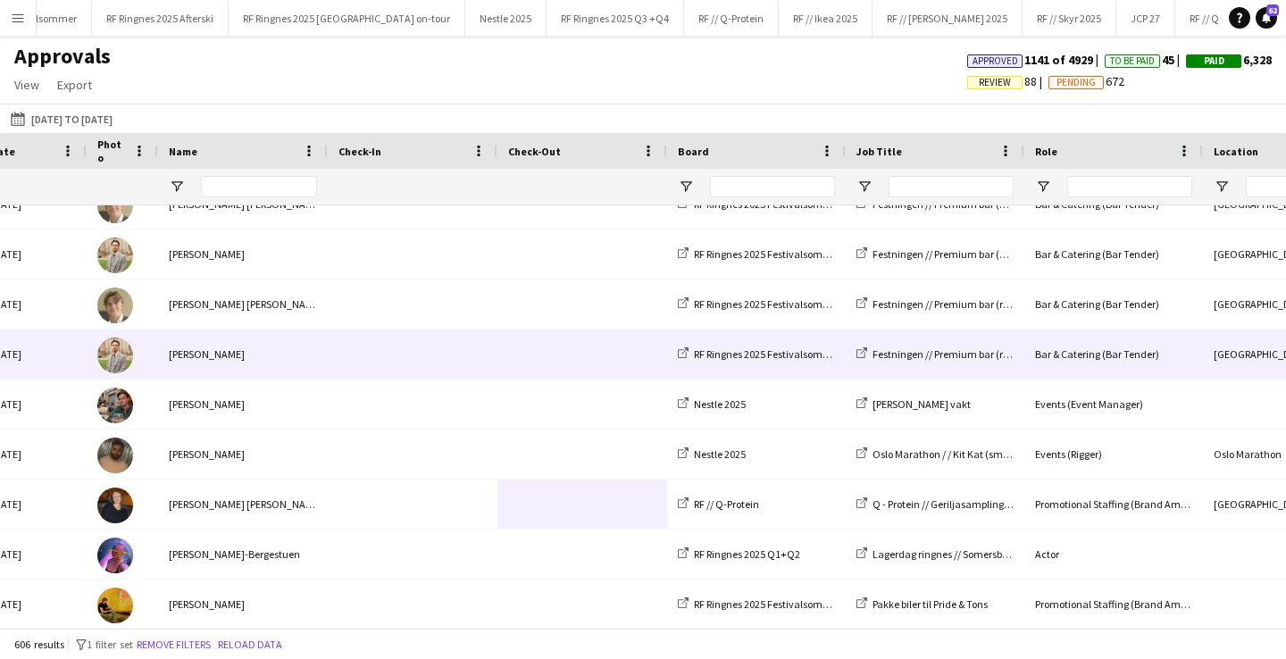
scroll to position [0, 210]
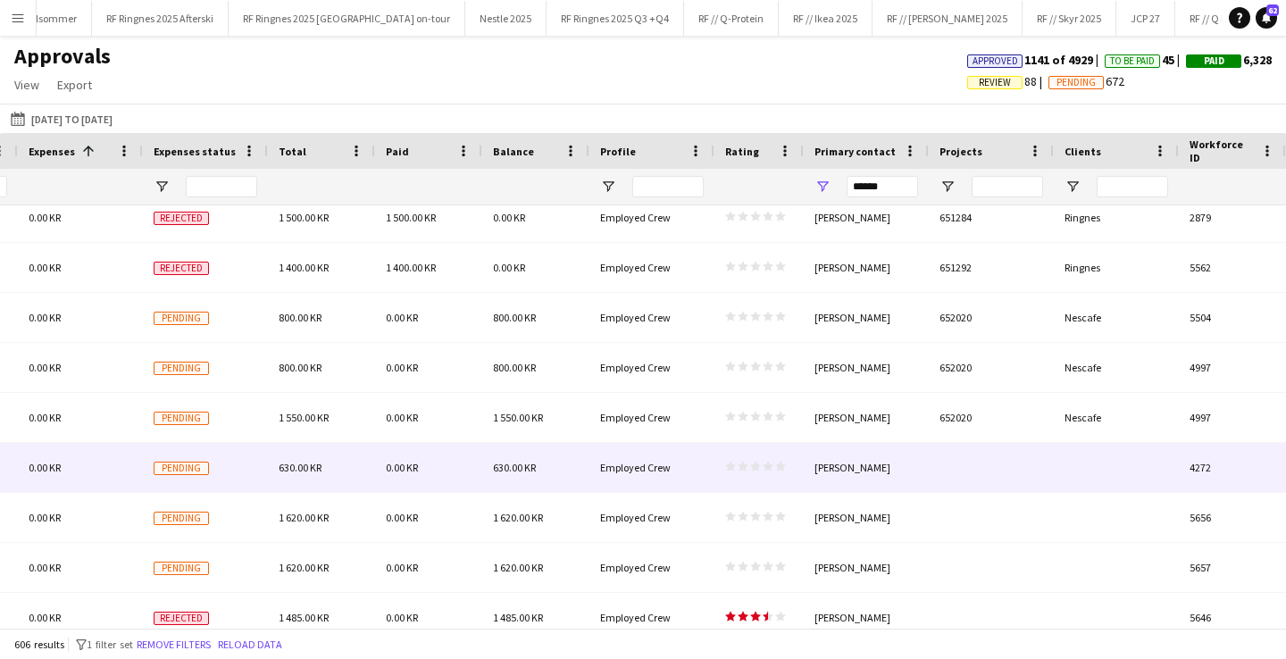
click at [977, 473] on div at bounding box center [991, 467] width 125 height 49
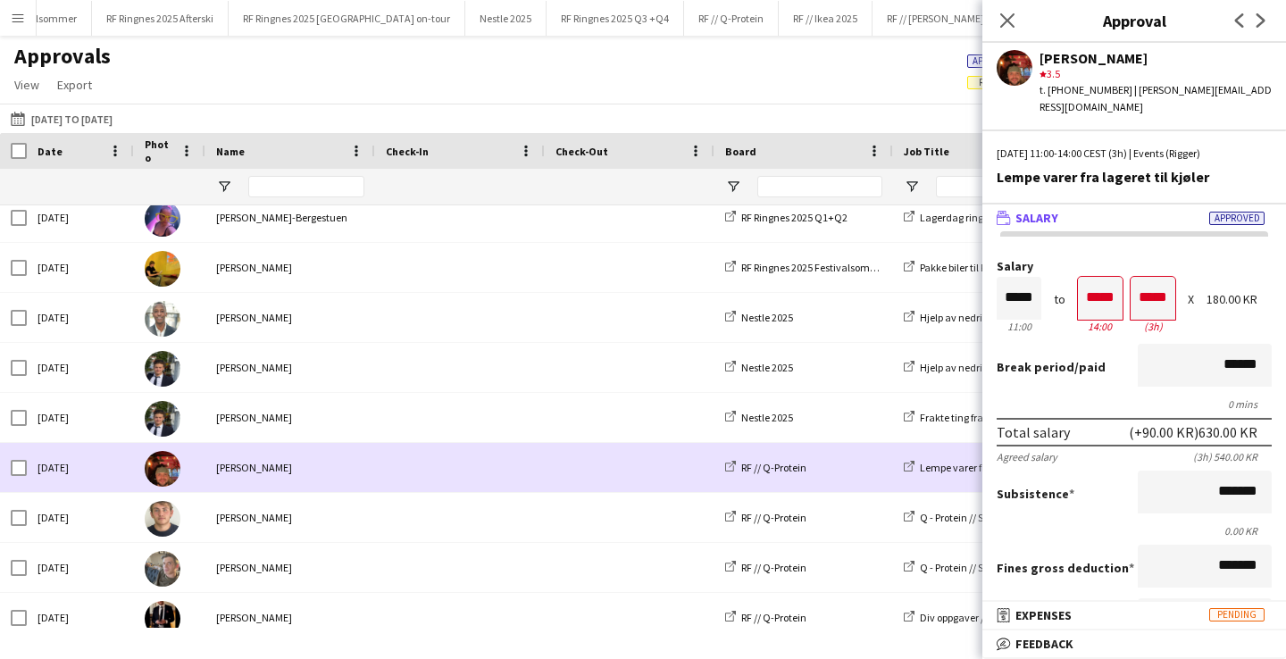
click at [629, 465] on span at bounding box center [630, 467] width 148 height 49
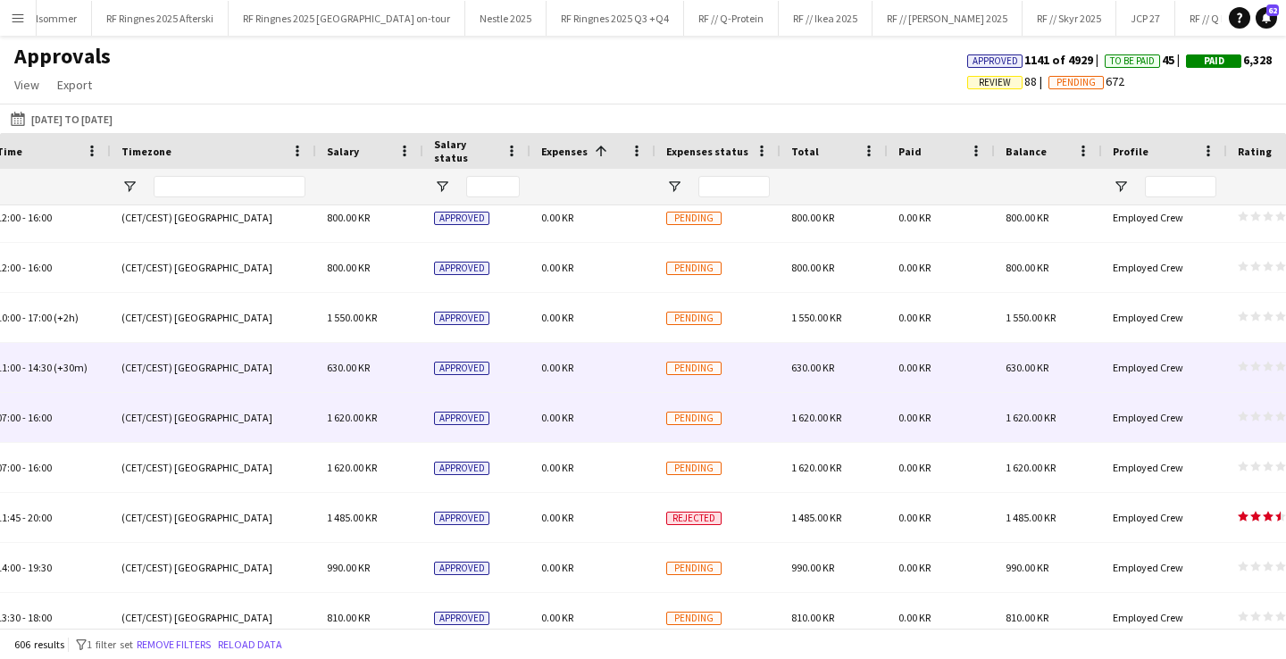
scroll to position [0, 1453]
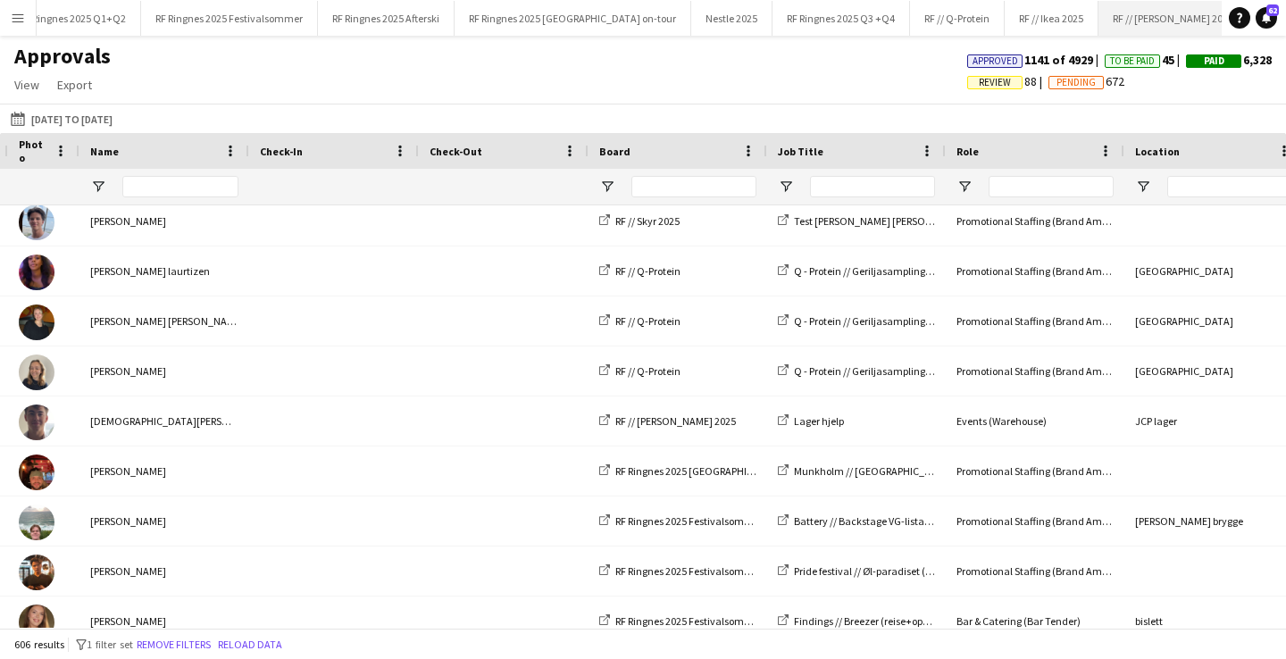
click at [1114, 18] on button "RF // [PERSON_NAME] 2025 Close" at bounding box center [1174, 18] width 150 height 35
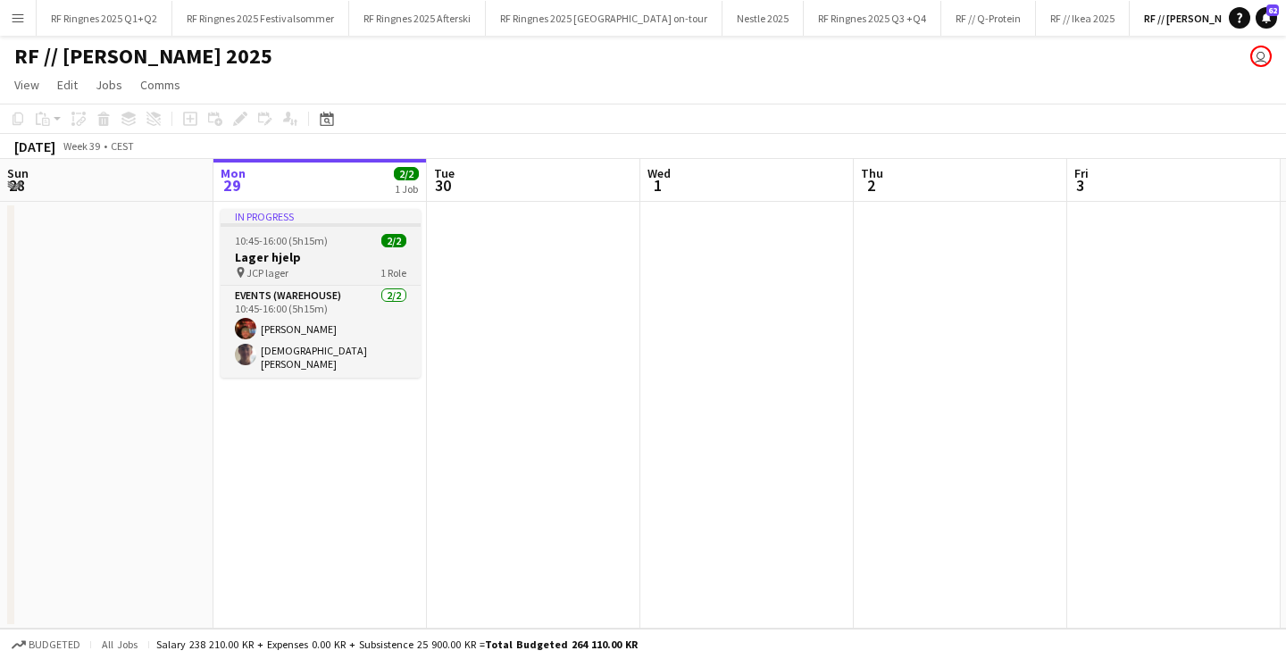
click at [355, 254] on h3 "Lager hjelp" at bounding box center [321, 257] width 200 height 16
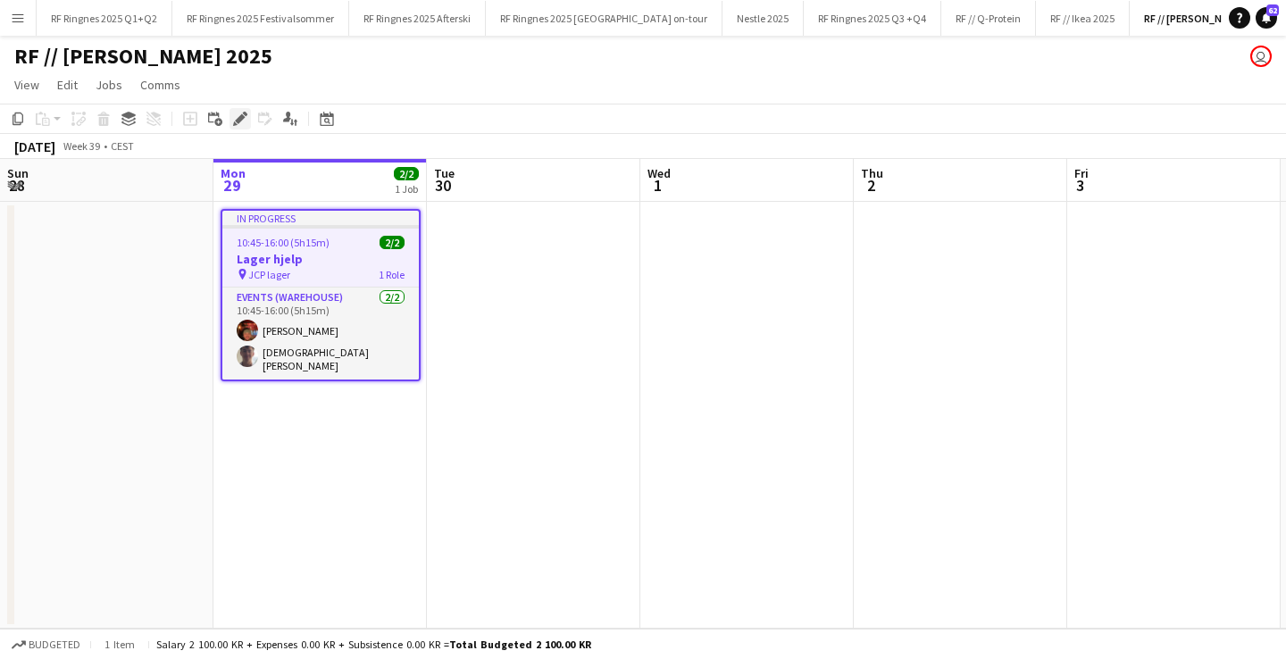
click at [241, 120] on icon at bounding box center [240, 119] width 10 height 10
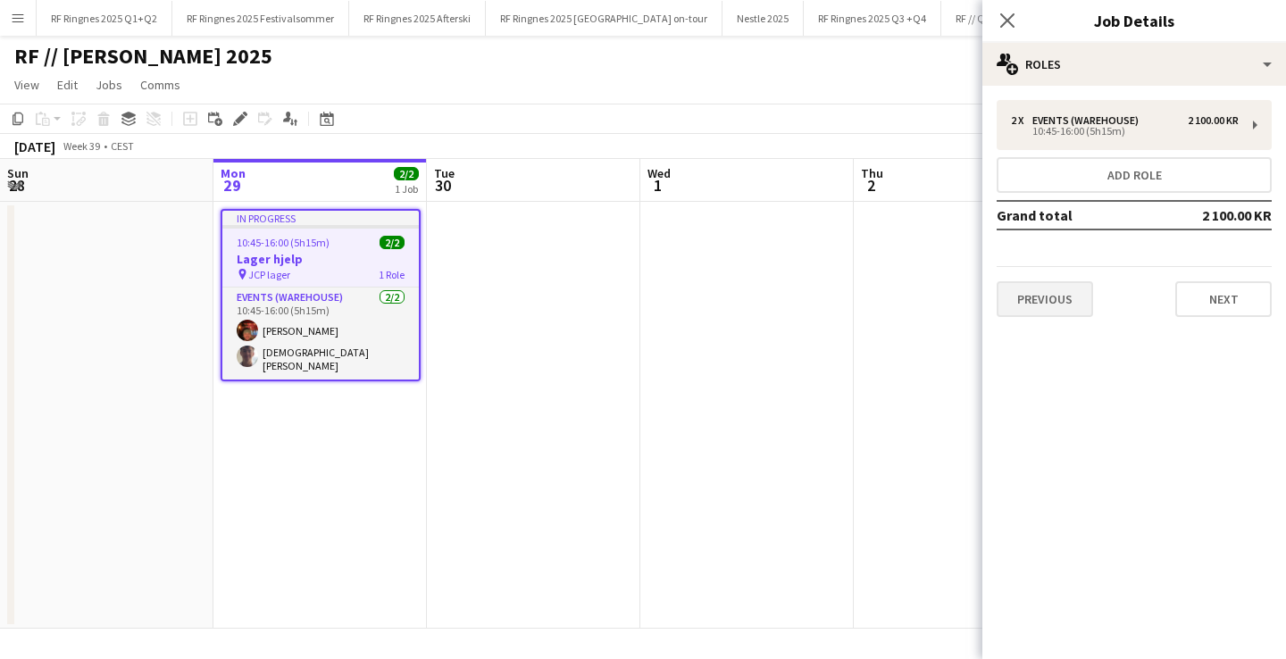
click at [1017, 288] on button "Previous" at bounding box center [1045, 299] width 96 height 36
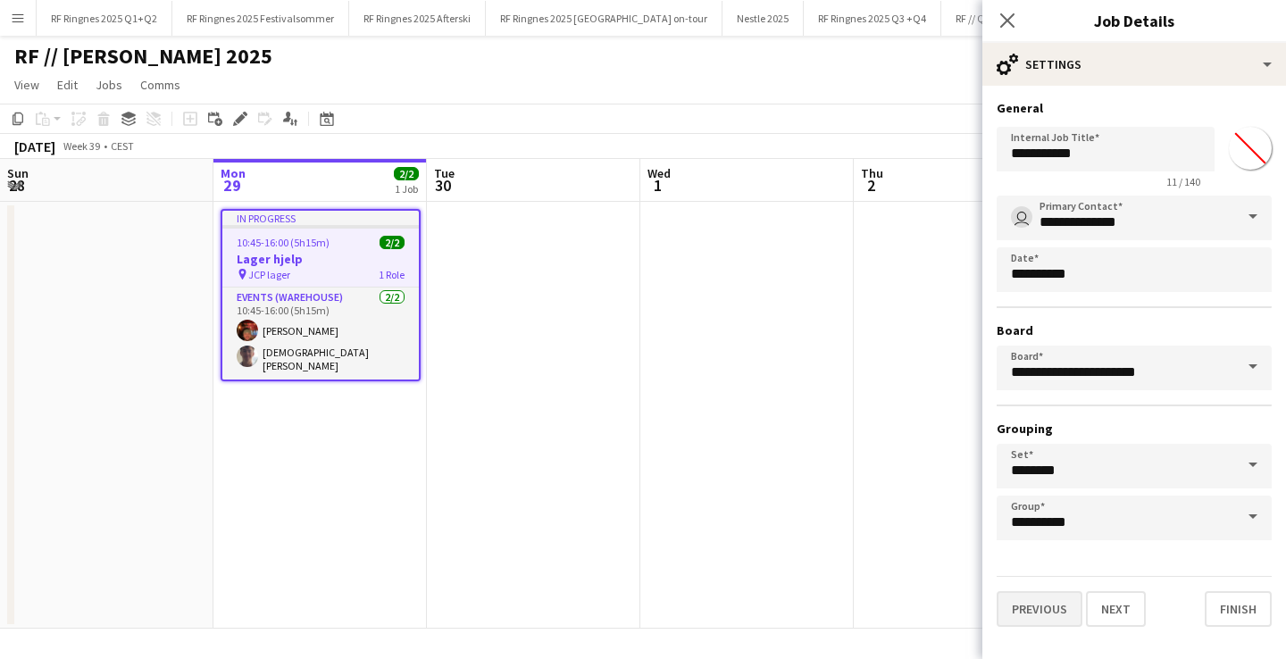
click at [1047, 605] on button "Previous" at bounding box center [1040, 609] width 86 height 36
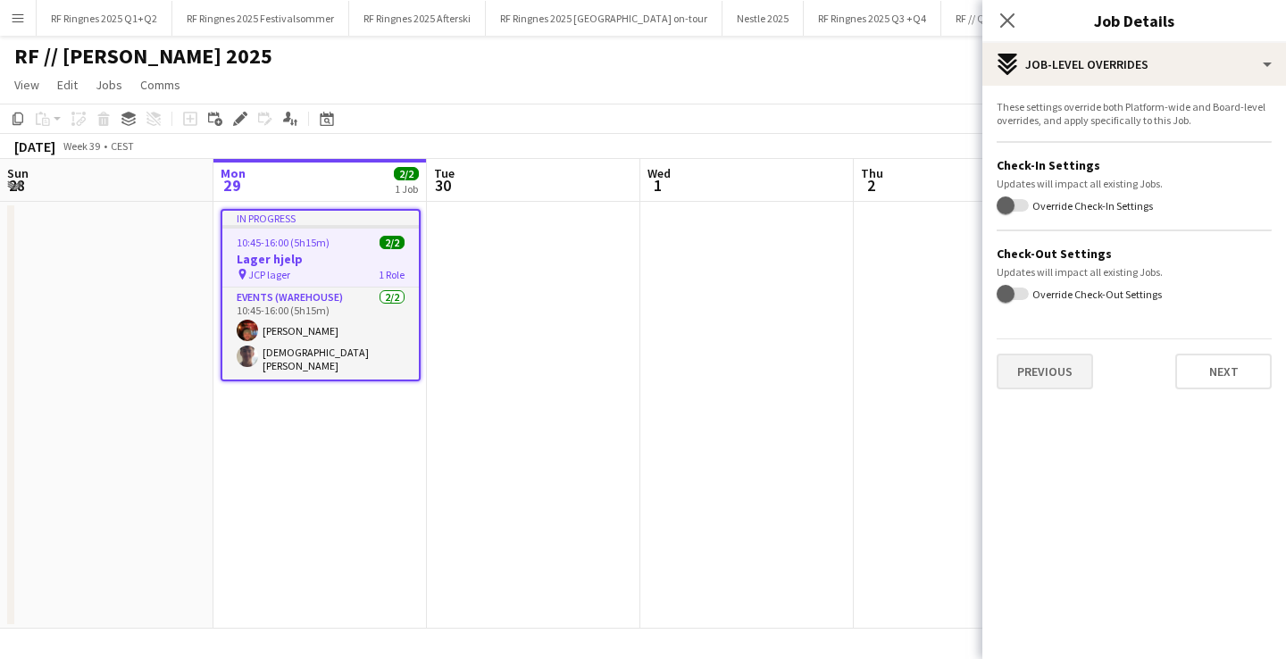
click at [1035, 371] on button "Previous" at bounding box center [1045, 372] width 96 height 36
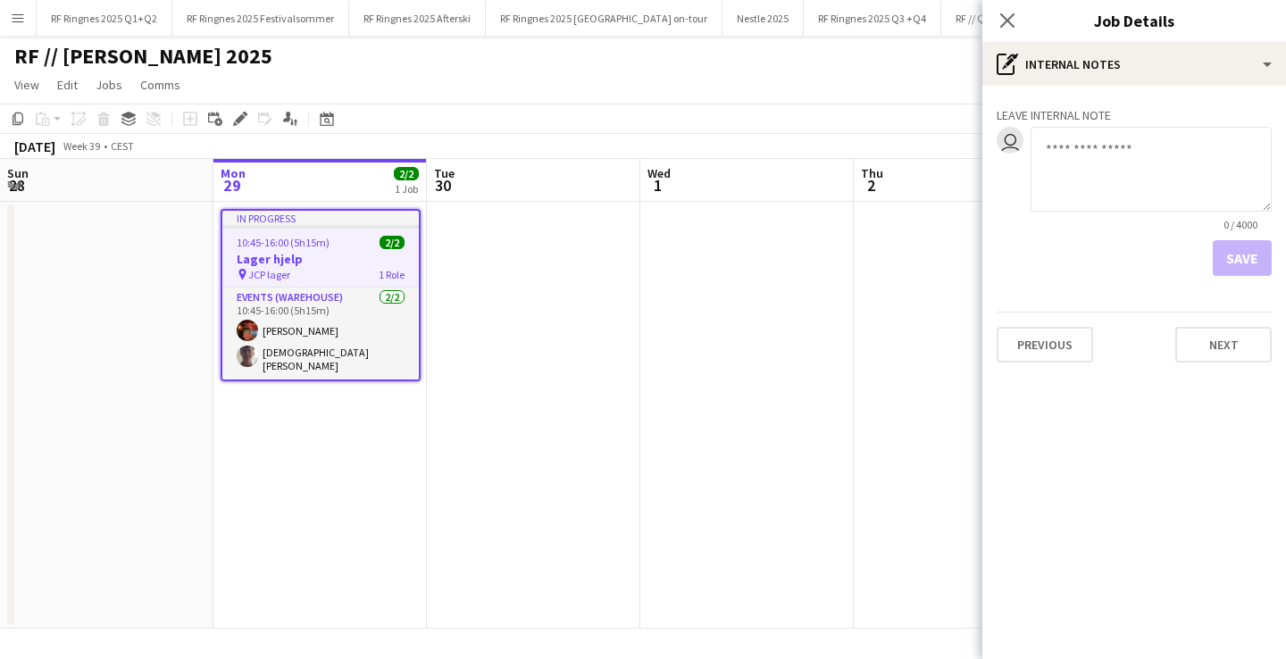
click at [1036, 365] on div "Leave internal note user 0 / 4000 Save Previous Next" at bounding box center [1135, 231] width 304 height 291
click at [1038, 347] on button "Previous" at bounding box center [1045, 345] width 96 height 36
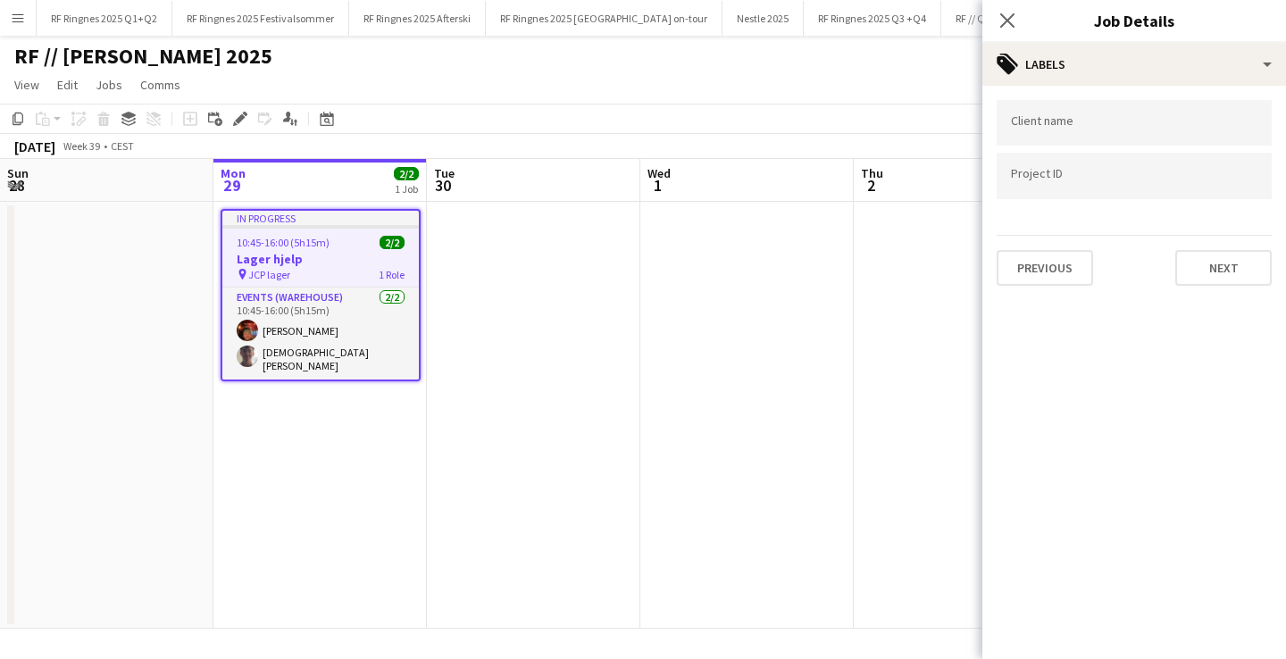
click at [1076, 128] on input "Type to search client labels..." at bounding box center [1134, 123] width 247 height 16
type input "******"
click at [1059, 190] on div at bounding box center [1134, 176] width 275 height 46
paste input "******"
type input "******"
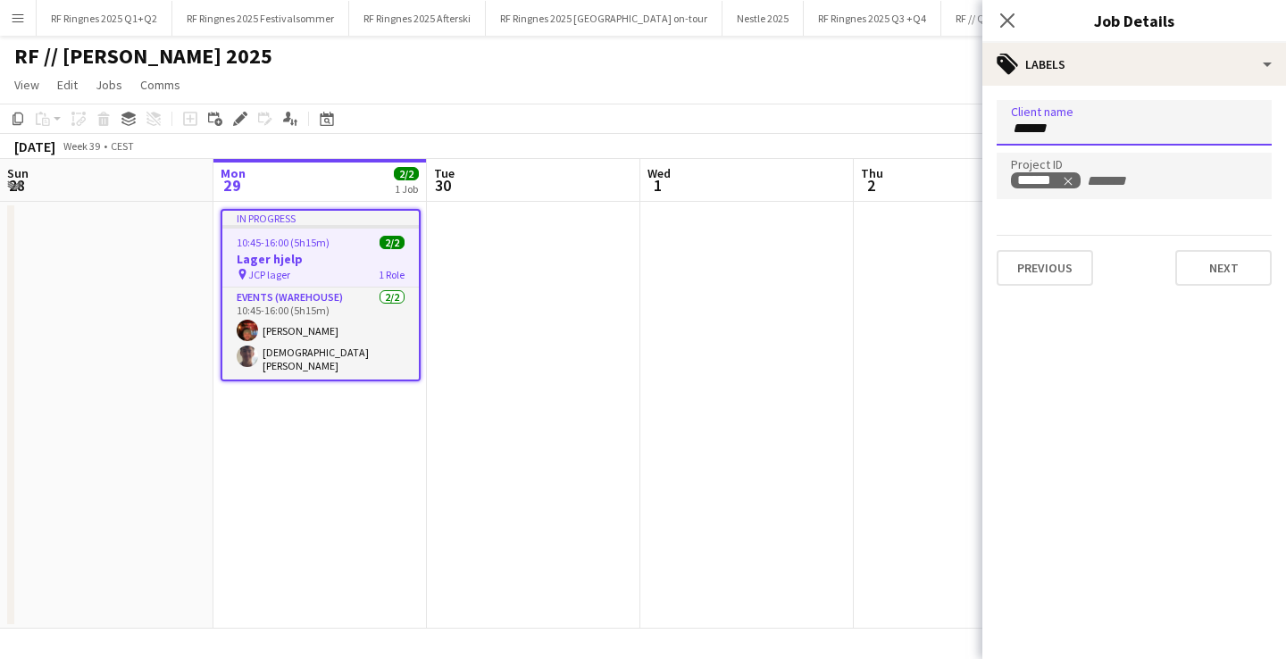
click at [1059, 137] on input "******" at bounding box center [1134, 129] width 247 height 16
type input "*"
type input "****"
type input "*"
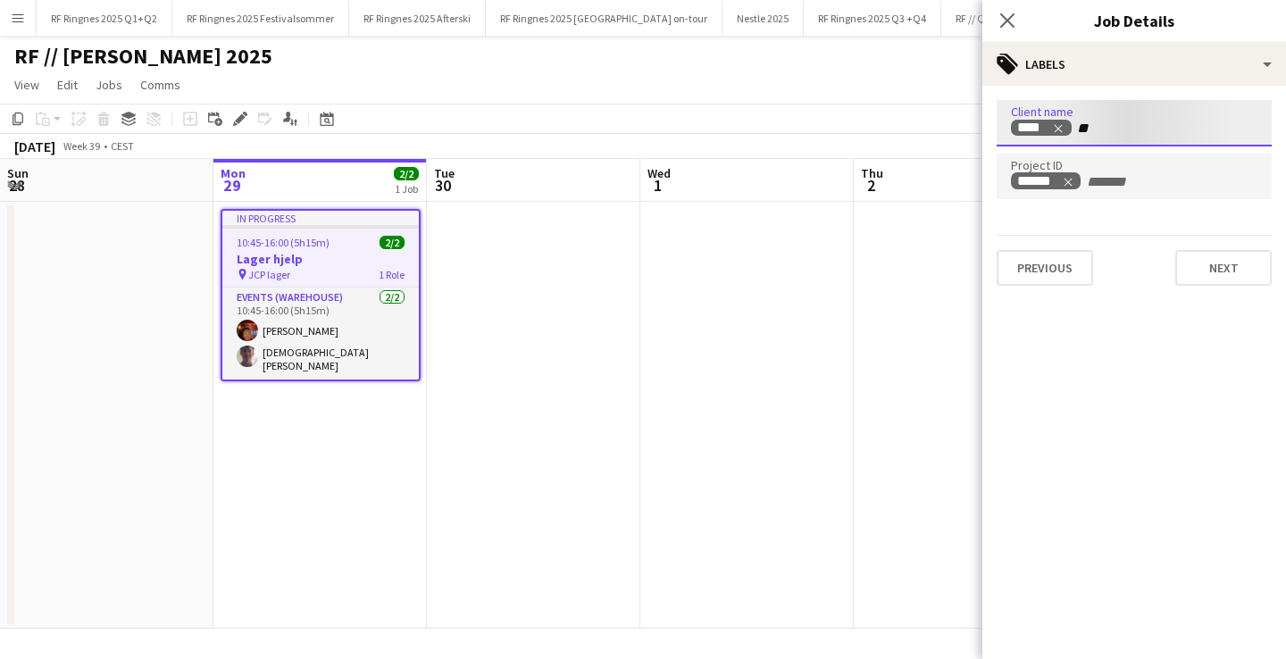
type input "*"
click at [699, 564] on app-date-cell at bounding box center [748, 415] width 214 height 427
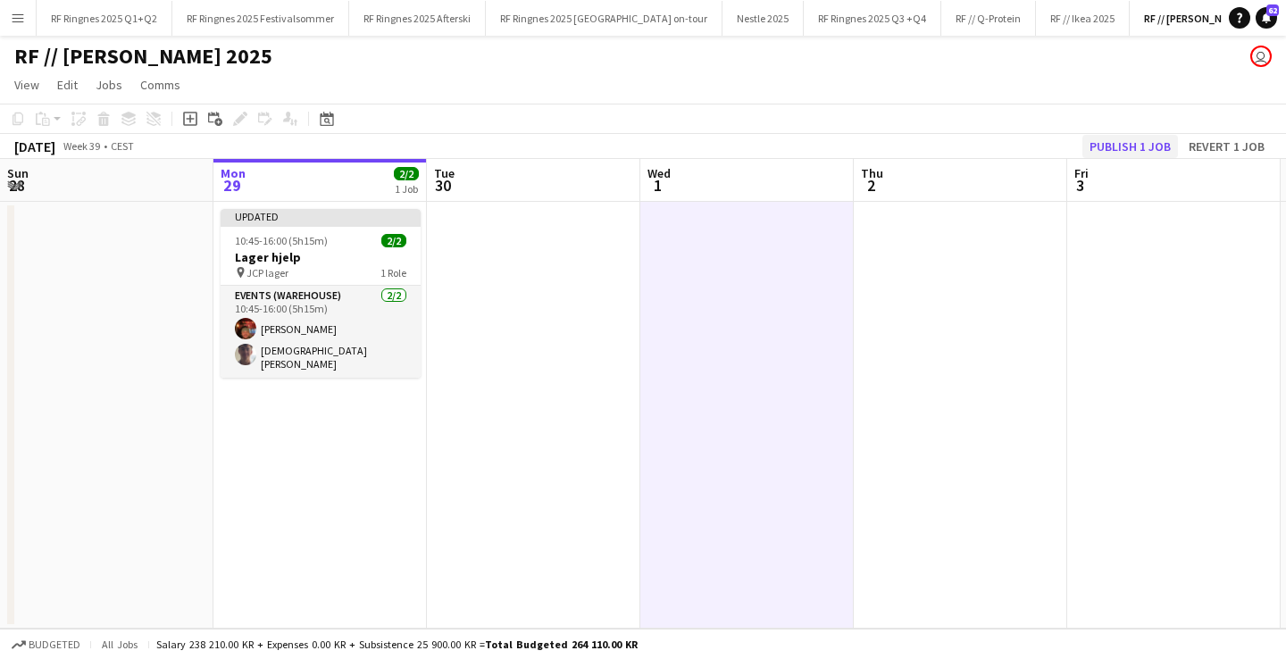
click at [1133, 145] on button "Publish 1 job" at bounding box center [1131, 146] width 96 height 23
click at [28, 27] on button "Menu" at bounding box center [18, 18] width 36 height 36
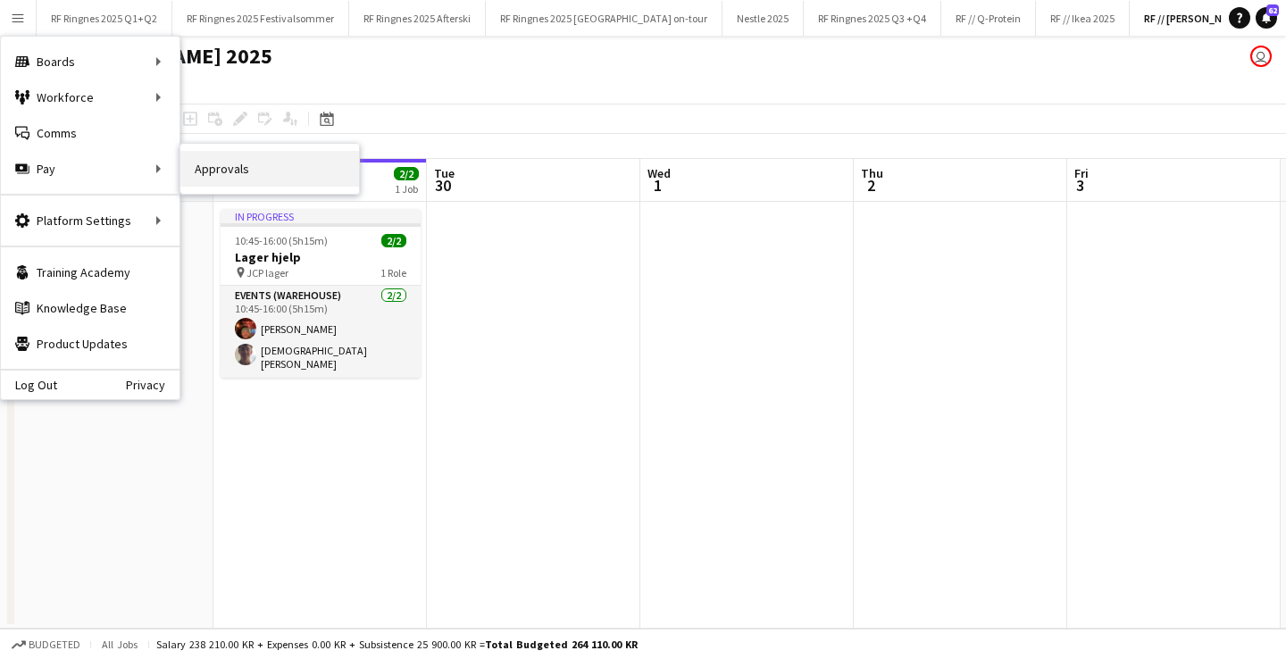
click at [277, 181] on link "Approvals" at bounding box center [269, 169] width 179 height 36
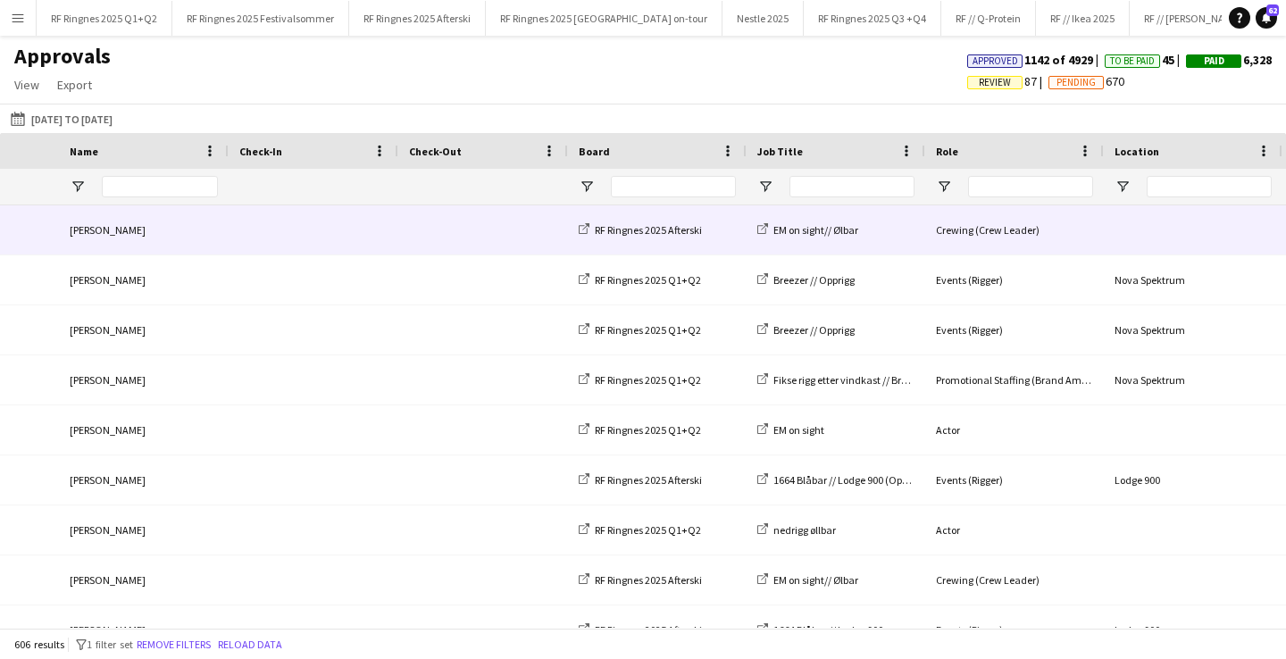
scroll to position [0, 903]
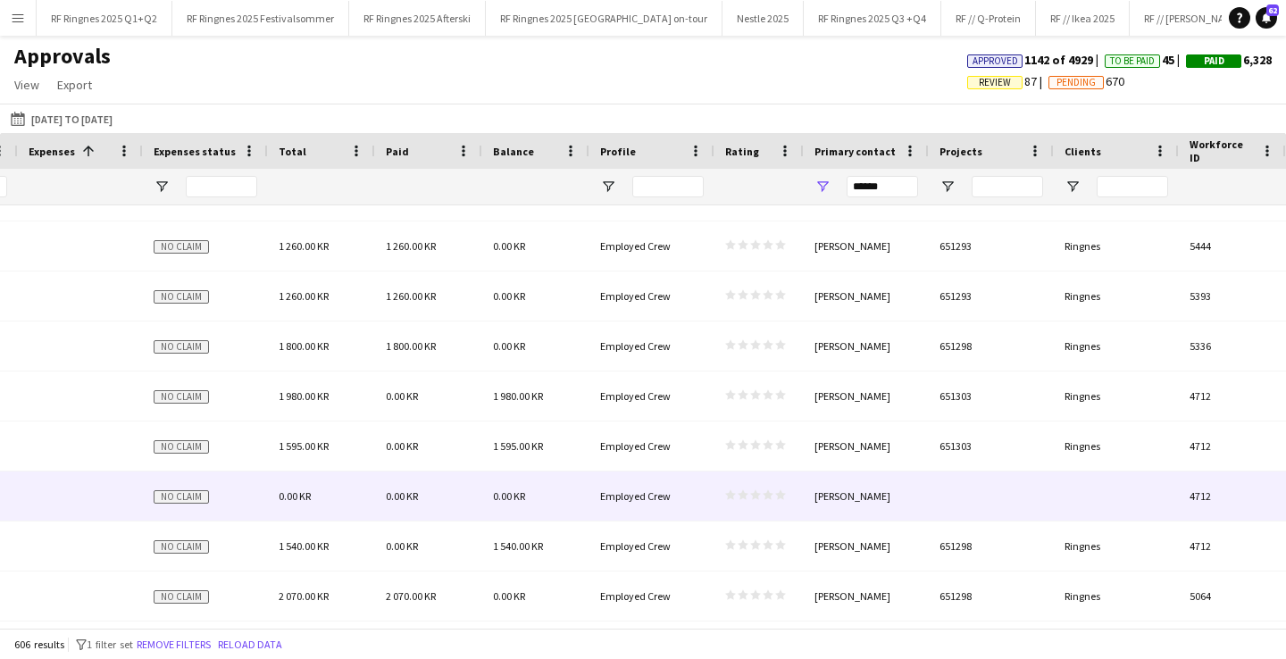
click at [548, 494] on div "0.00 KR" at bounding box center [535, 496] width 107 height 49
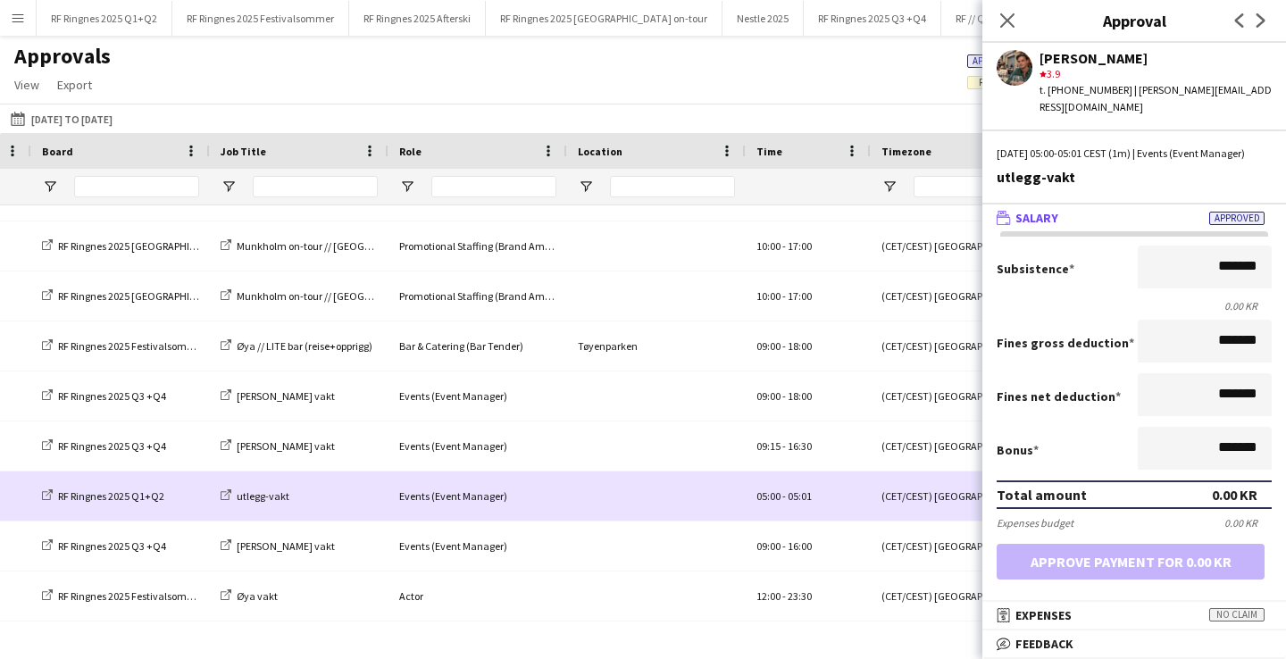
click at [548, 494] on div "Events (Event Manager)" at bounding box center [478, 496] width 179 height 49
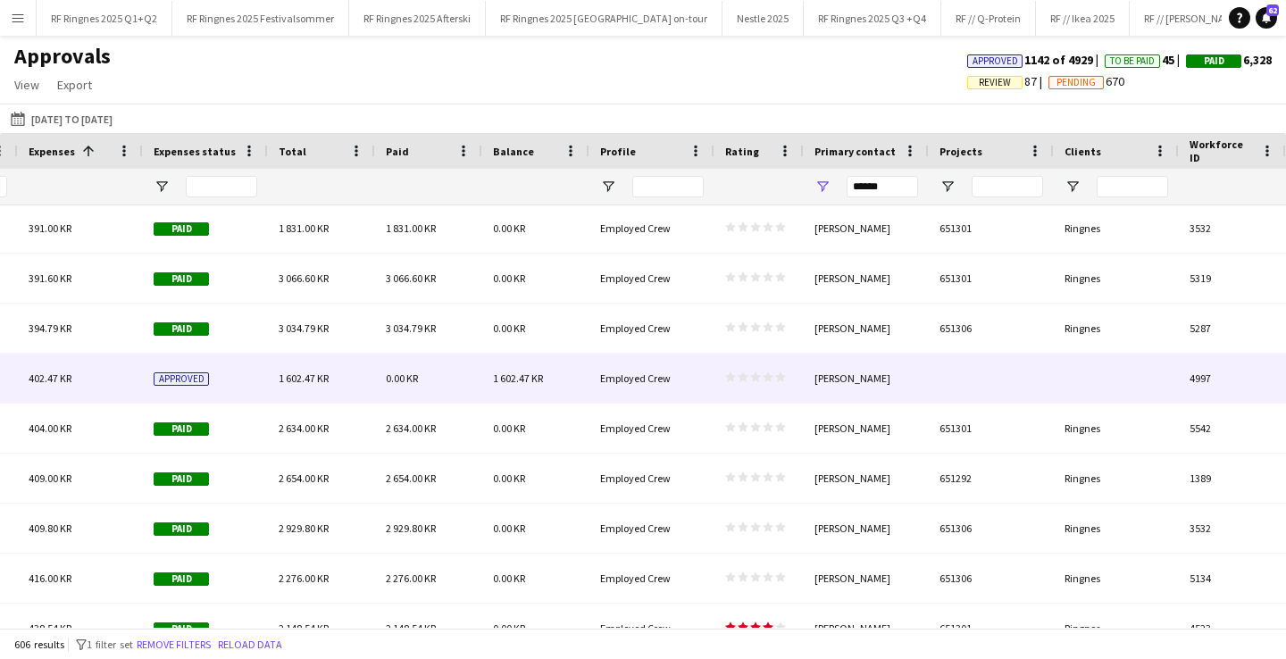
click at [982, 376] on div at bounding box center [991, 378] width 125 height 49
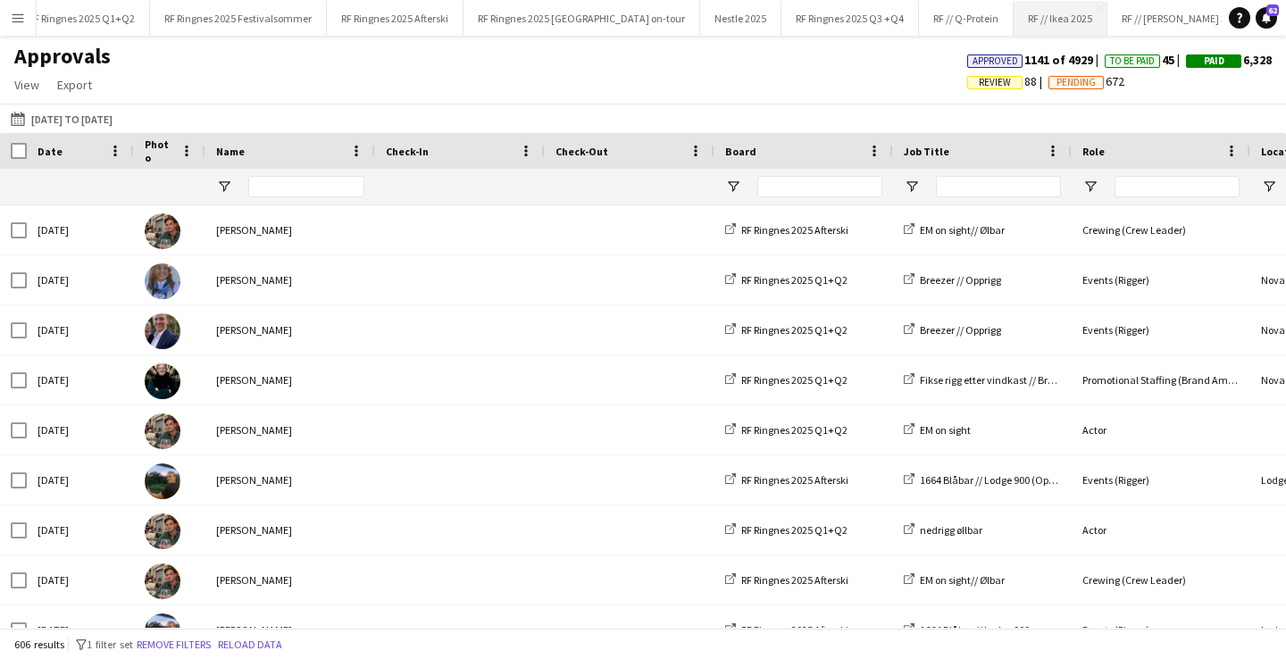
scroll to position [0, 27]
click at [701, 22] on button "Nestle 2025 Close" at bounding box center [736, 18] width 81 height 35
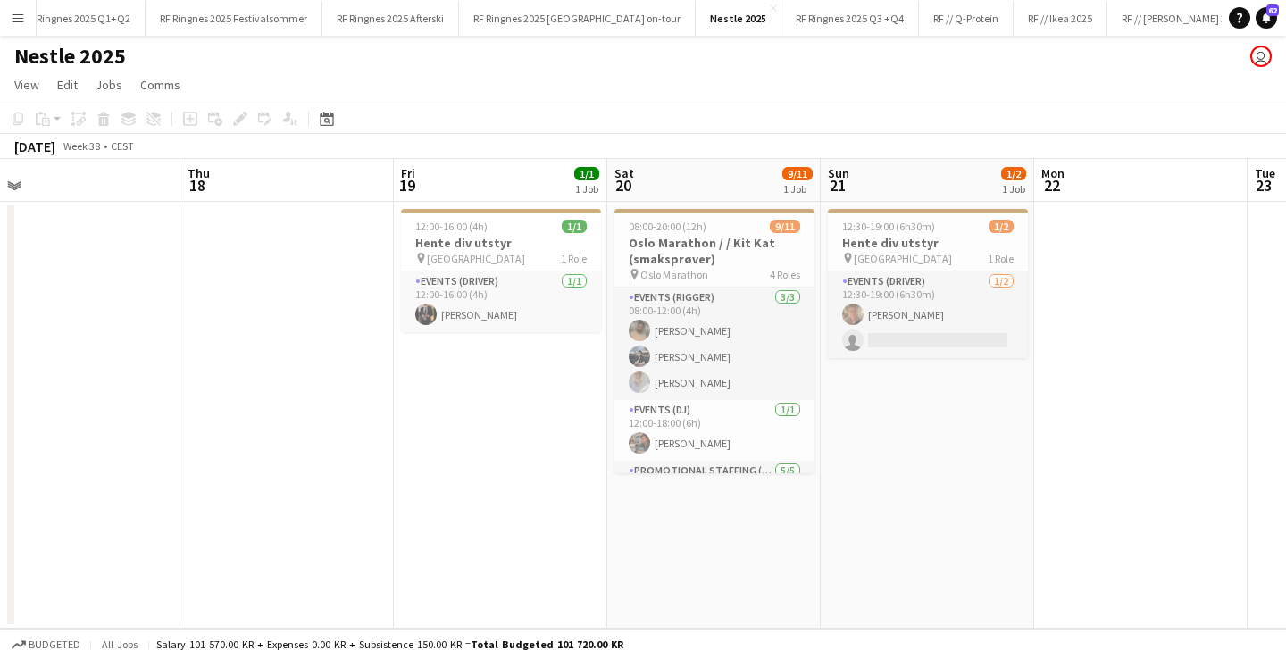
scroll to position [0, 423]
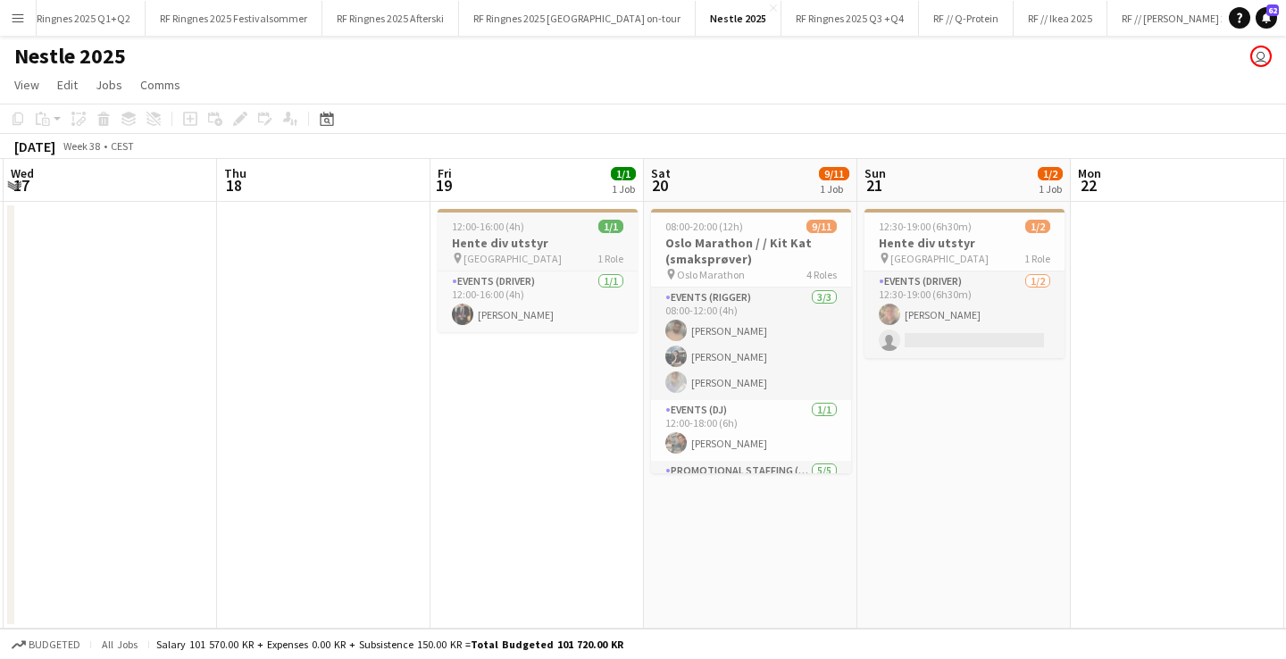
click at [591, 246] on h3 "Hente div utstyr" at bounding box center [538, 243] width 200 height 16
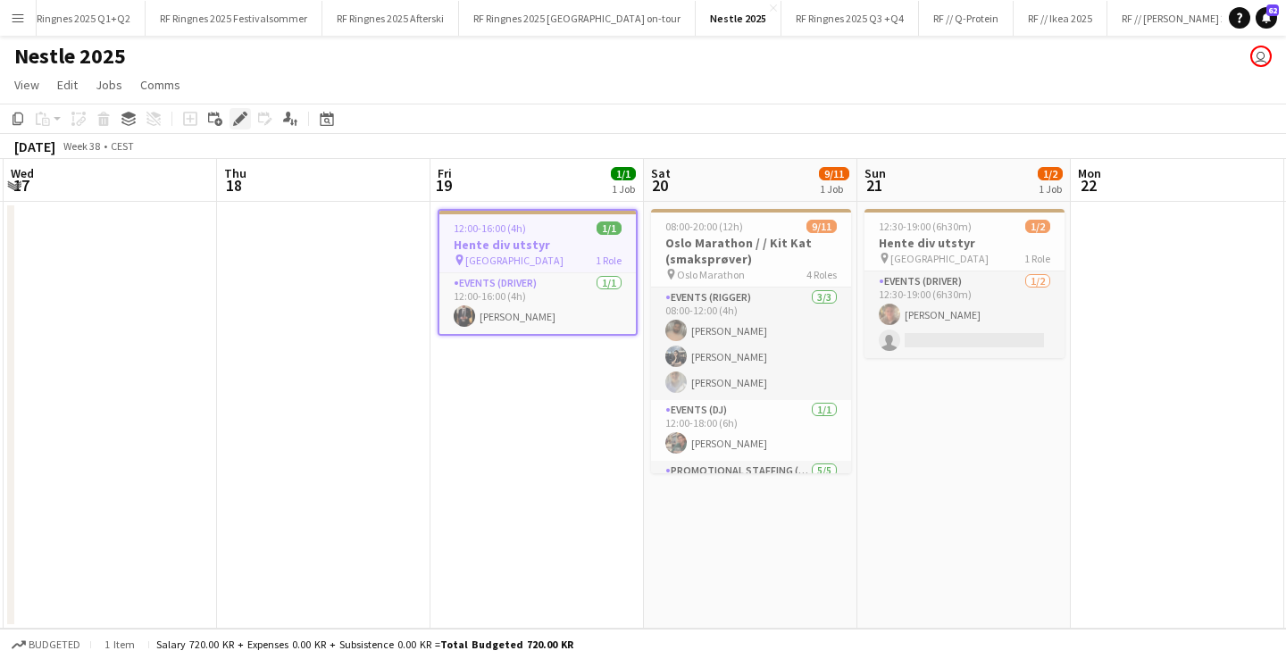
click at [239, 119] on icon at bounding box center [240, 119] width 10 height 10
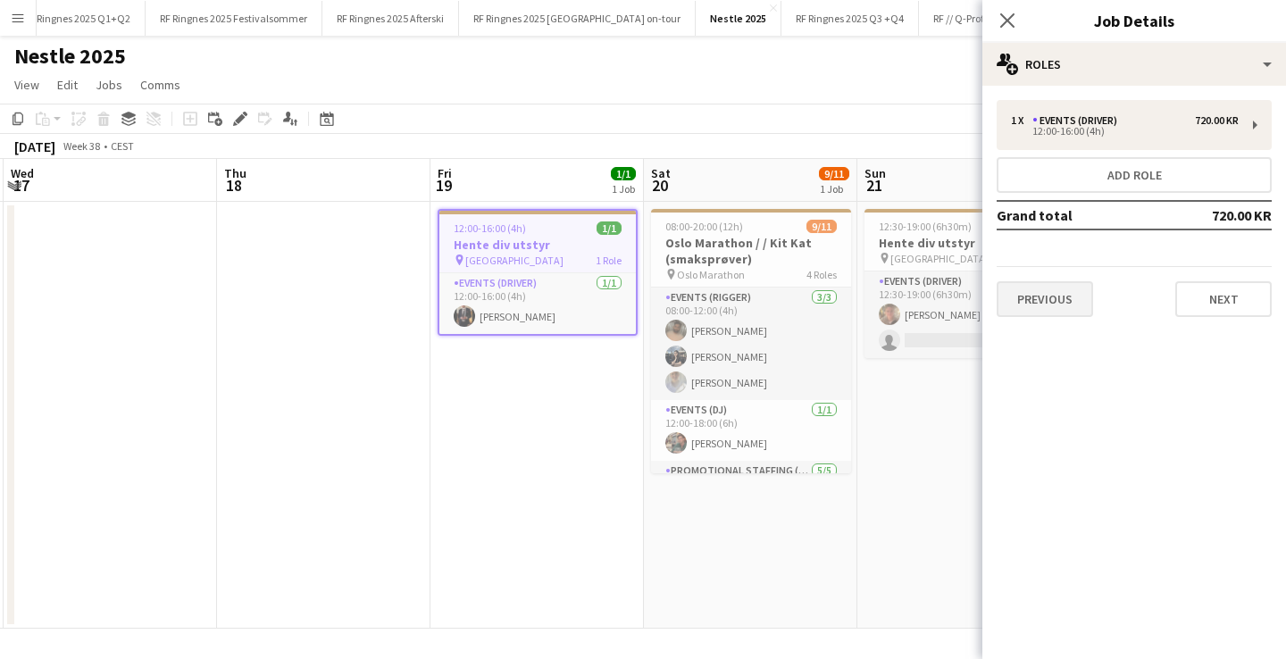
click at [1039, 296] on button "Previous" at bounding box center [1045, 299] width 96 height 36
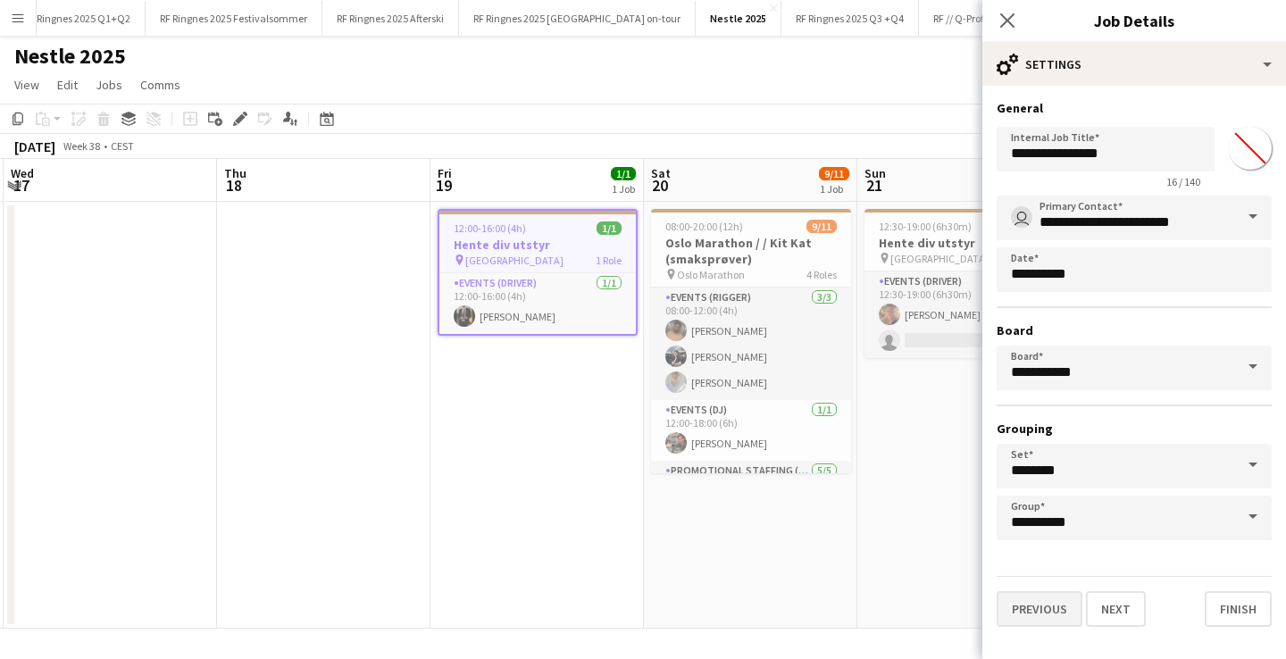
click at [1016, 611] on button "Previous" at bounding box center [1040, 609] width 86 height 36
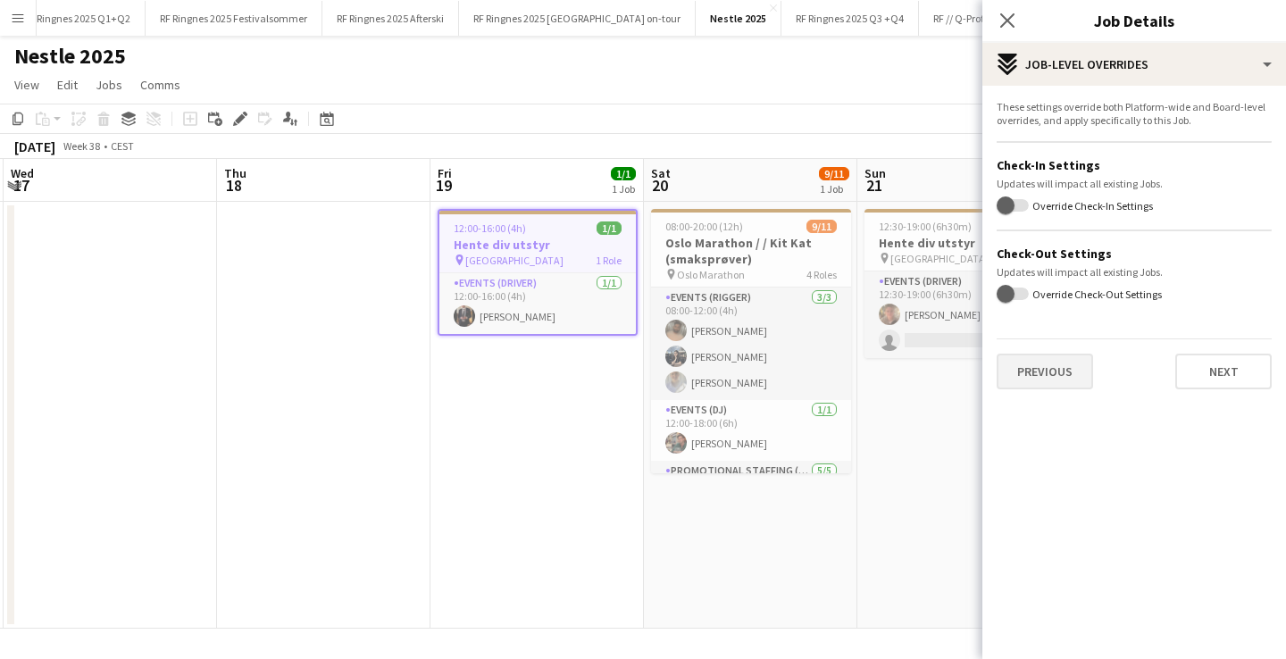
click at [1047, 366] on button "Previous" at bounding box center [1045, 372] width 96 height 36
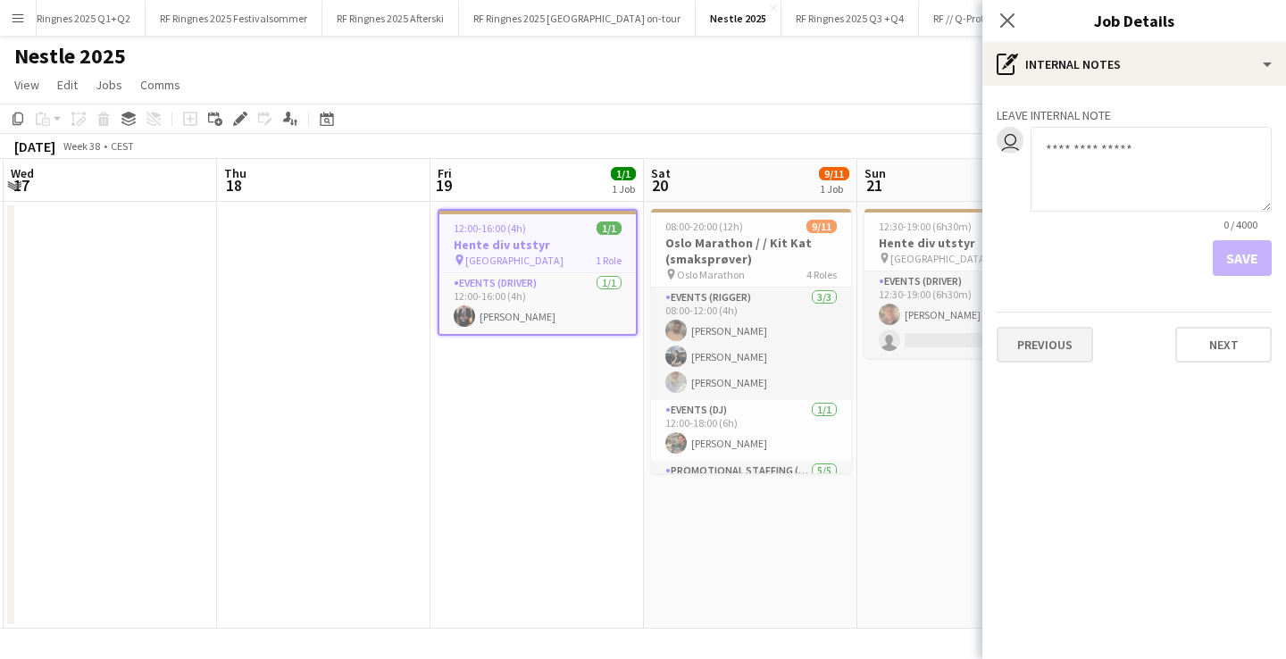
click at [1050, 330] on button "Previous" at bounding box center [1045, 345] width 96 height 36
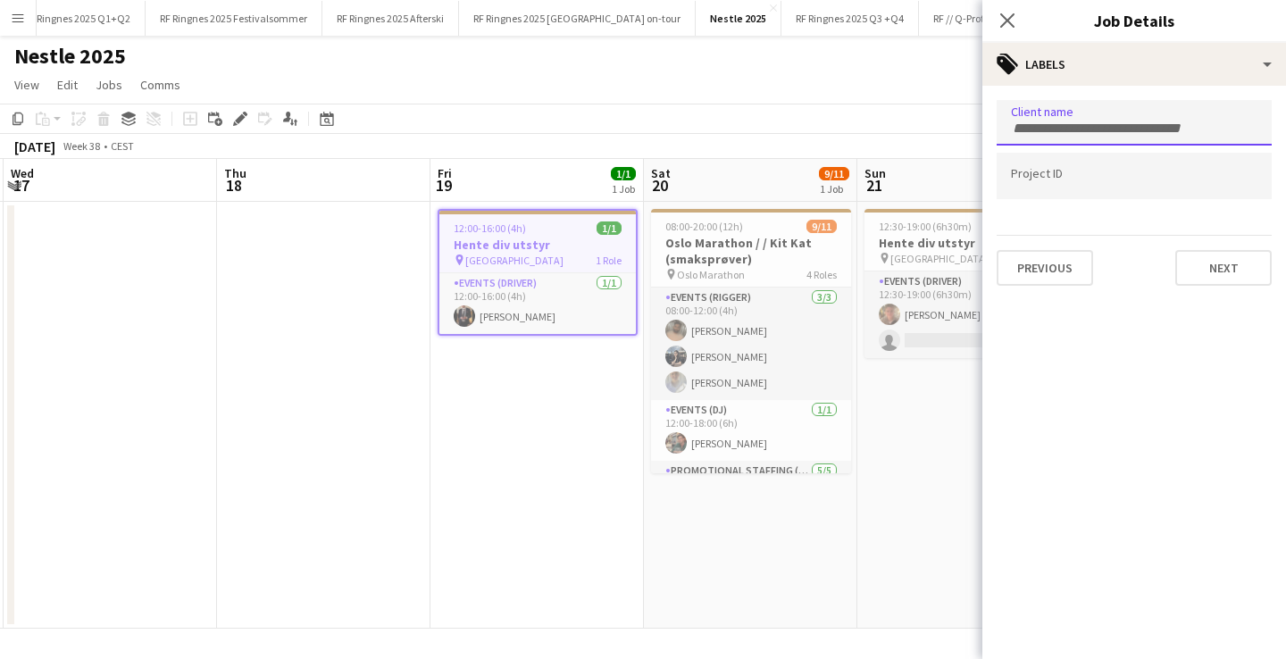
click at [1088, 136] on div at bounding box center [1134, 123] width 275 height 46
type input "*"
type input "***"
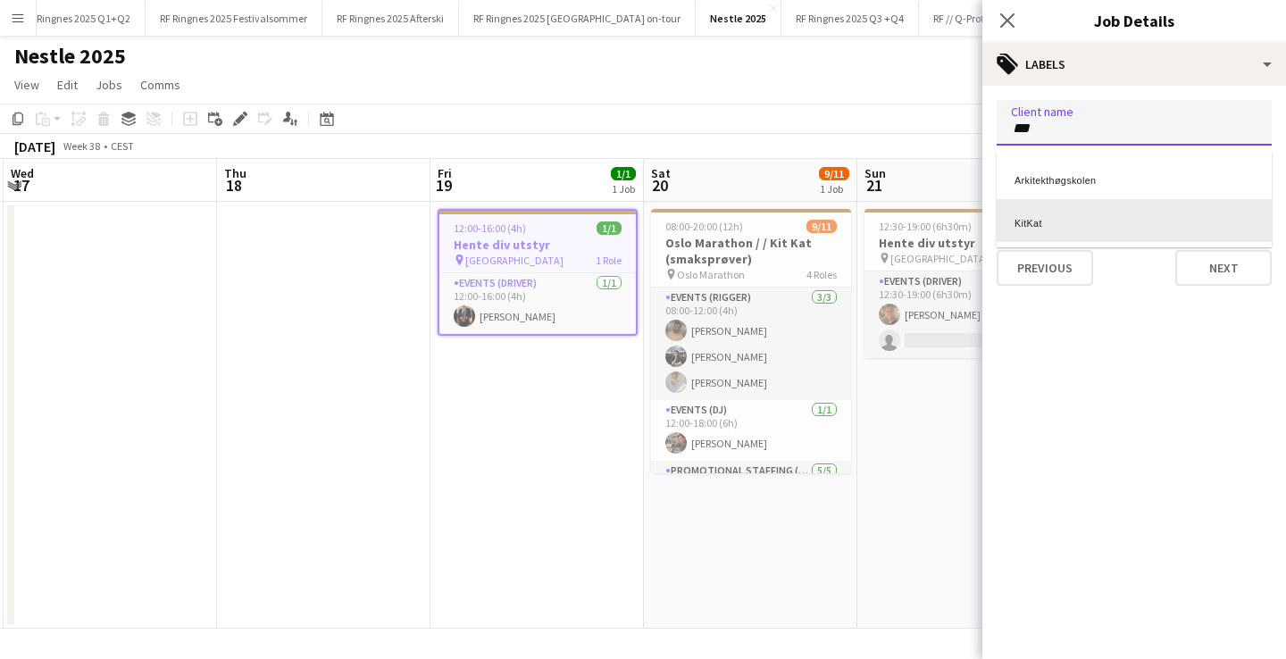
click at [1144, 215] on div "KitKat" at bounding box center [1134, 220] width 275 height 43
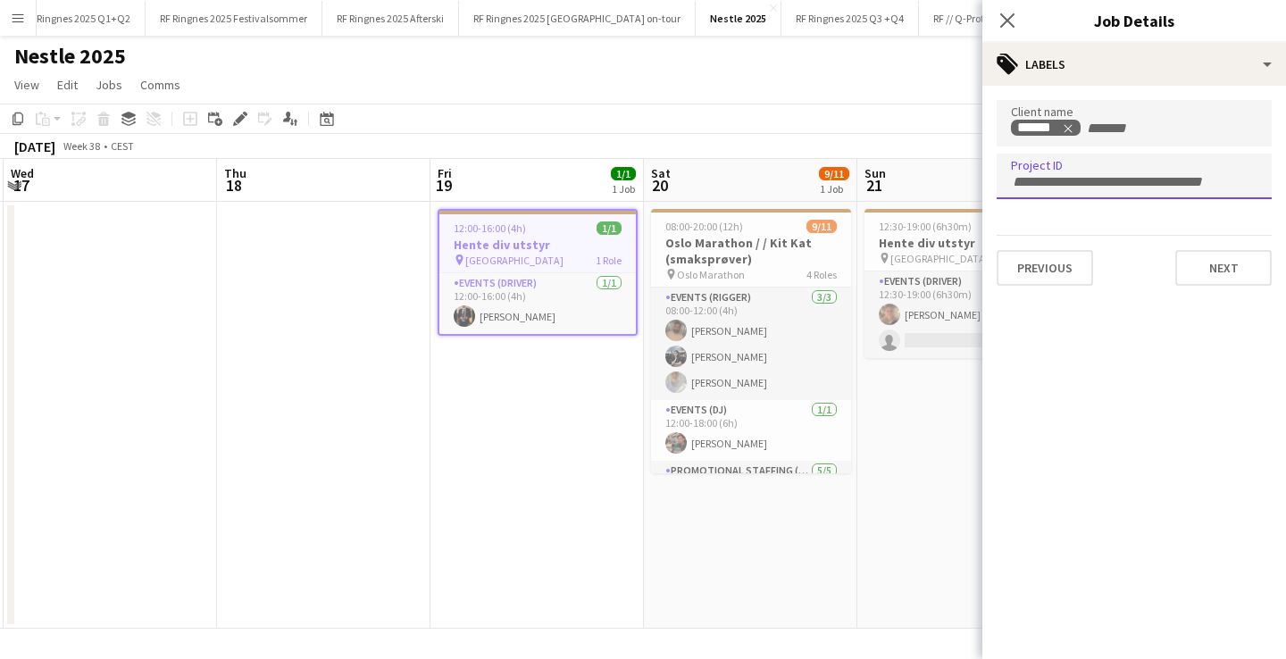
click at [1153, 181] on input "Type to search project ID labels..." at bounding box center [1134, 182] width 247 height 16
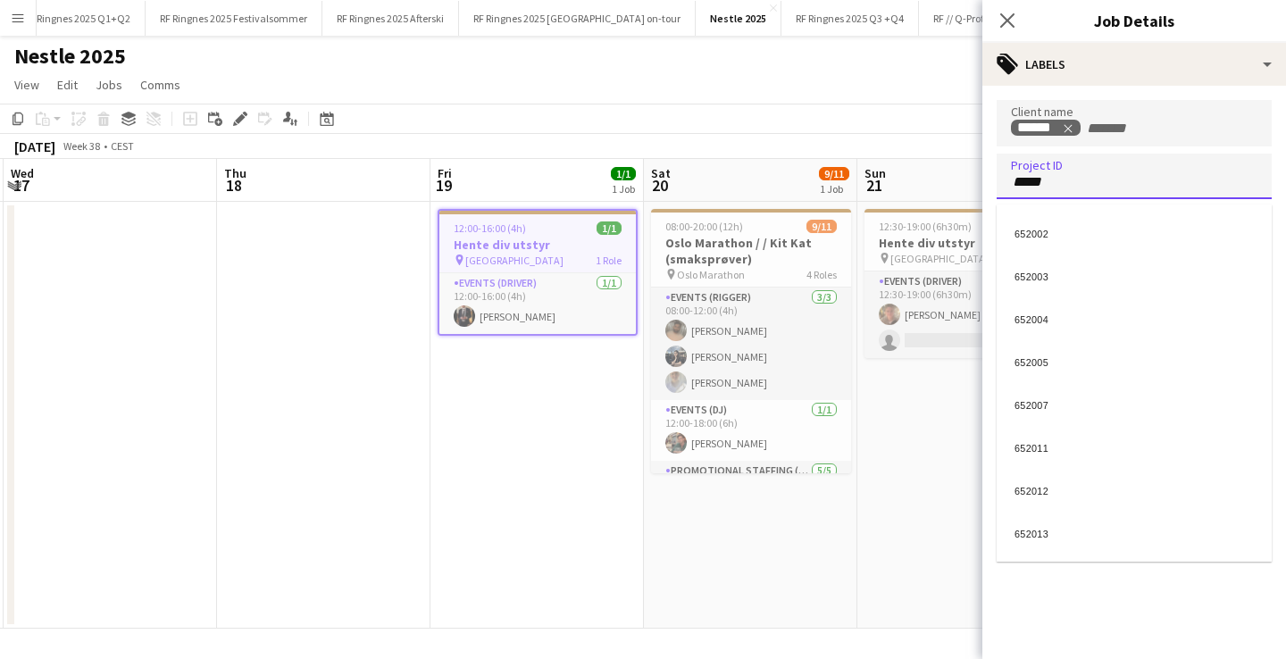
type input "******"
click at [754, 238] on h3 "Oslo Marathon / / Kit Kat (smaksprøver)" at bounding box center [751, 251] width 200 height 32
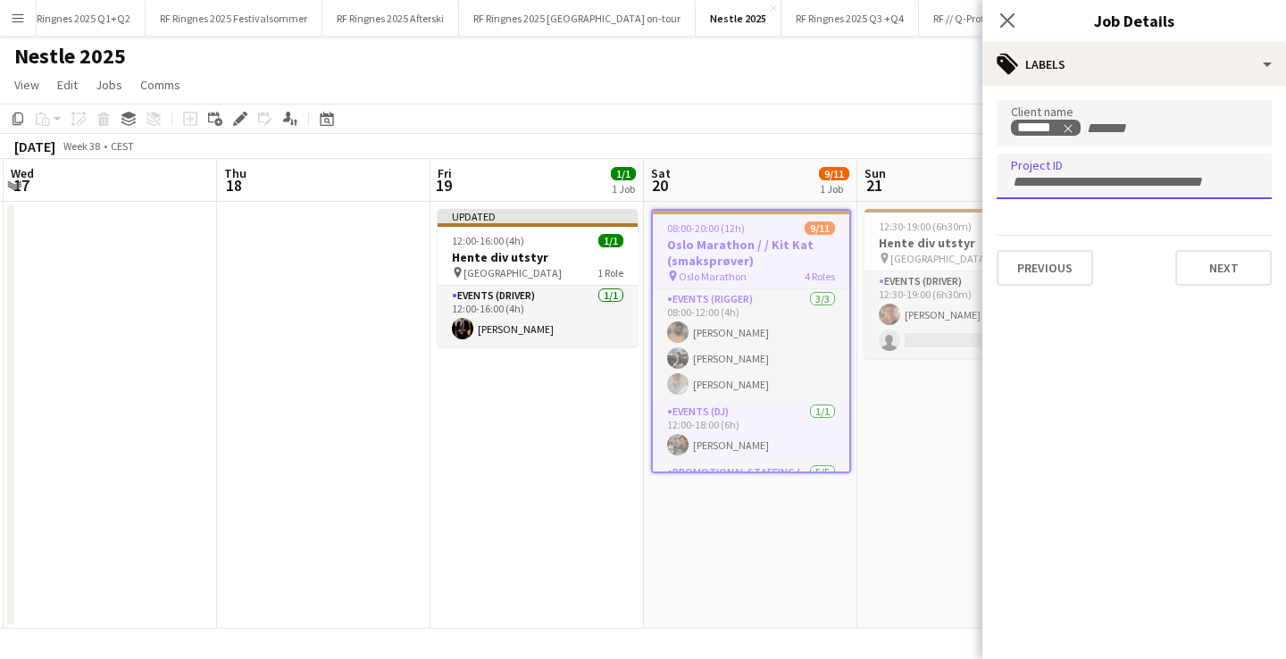
click at [1061, 188] on div at bounding box center [1134, 177] width 275 height 46
type input "******"
click at [914, 238] on h3 "Hente div utstyr" at bounding box center [965, 243] width 200 height 16
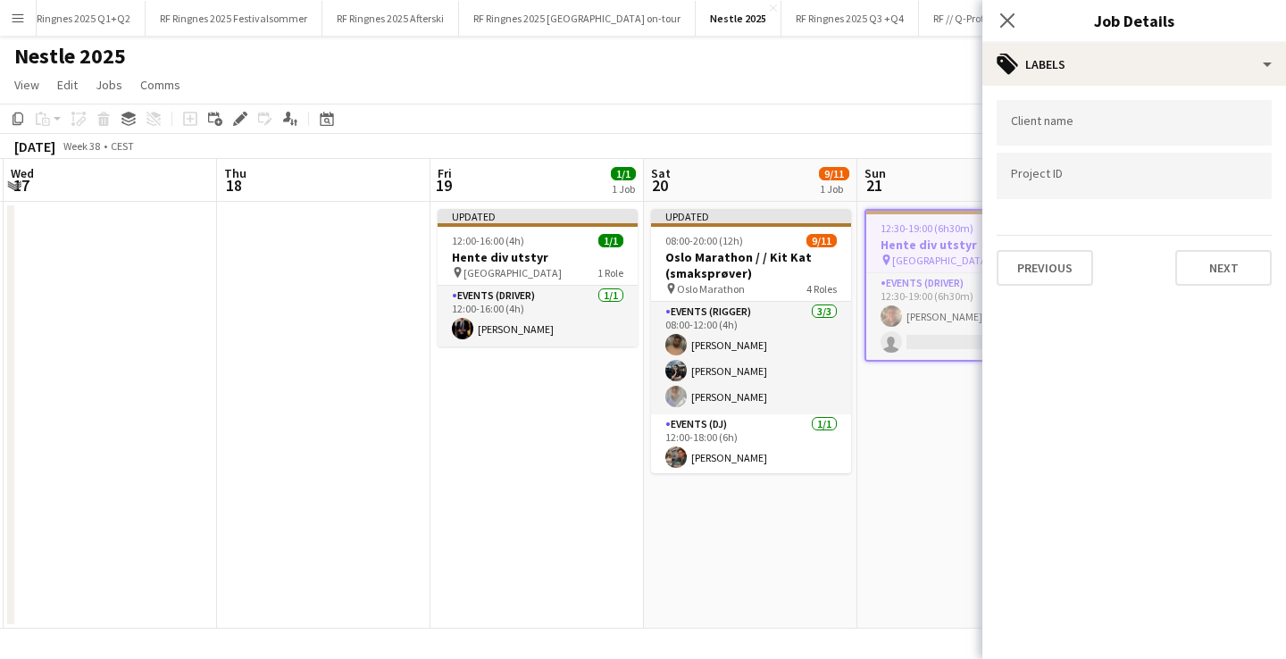
click at [1083, 178] on input "Type to search project ID labels..." at bounding box center [1134, 176] width 247 height 16
paste input "******"
type input "******"
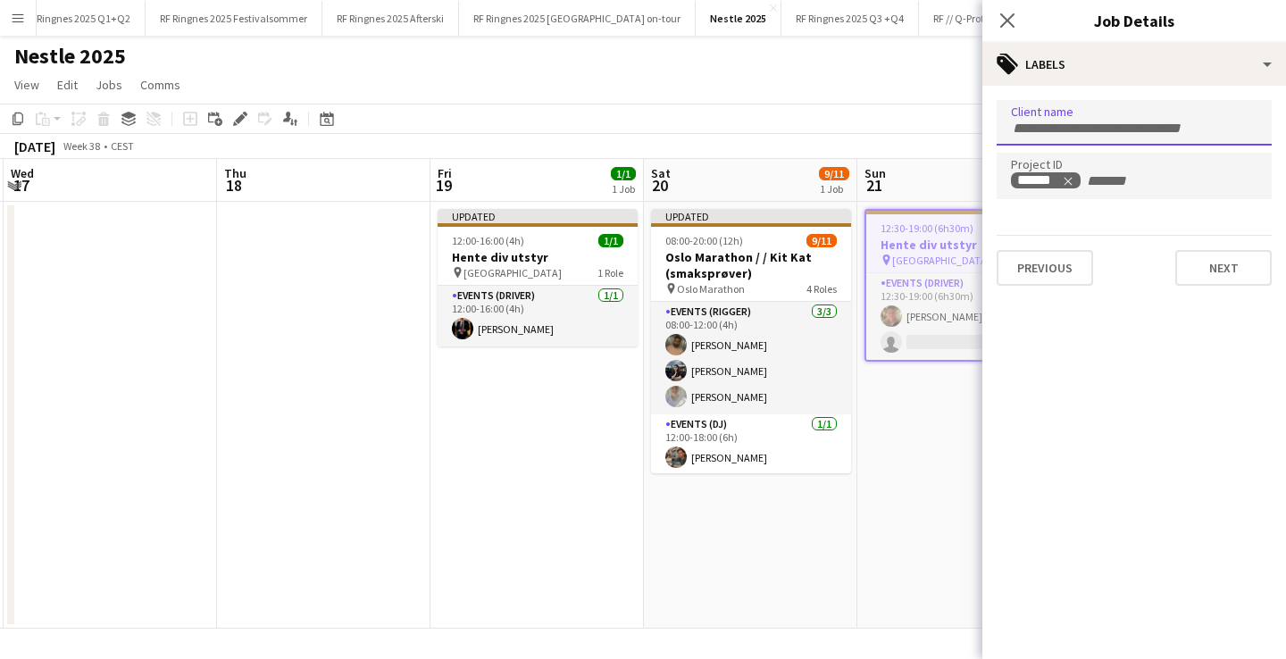
click at [1072, 130] on input "Type to search client labels..." at bounding box center [1134, 129] width 247 height 16
type input "******"
click at [1071, 167] on div "KitKat" at bounding box center [1134, 177] width 275 height 43
click at [1246, 286] on button "Next" at bounding box center [1224, 268] width 96 height 36
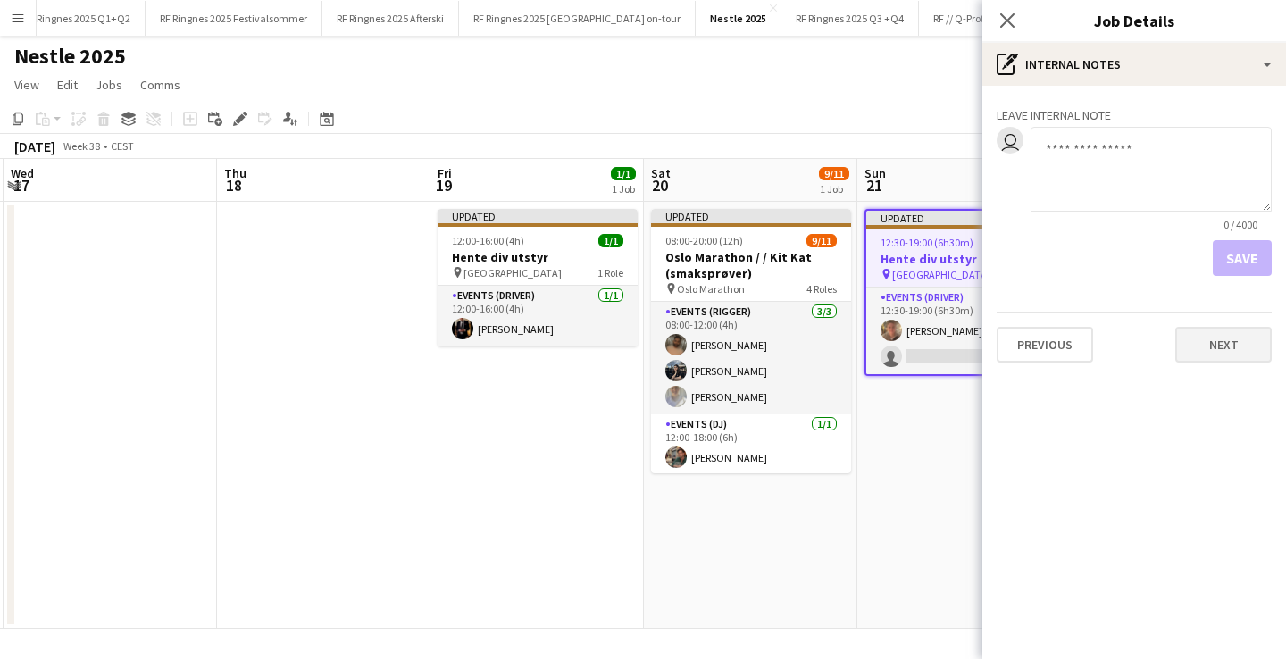
click at [1230, 348] on button "Next" at bounding box center [1224, 345] width 96 height 36
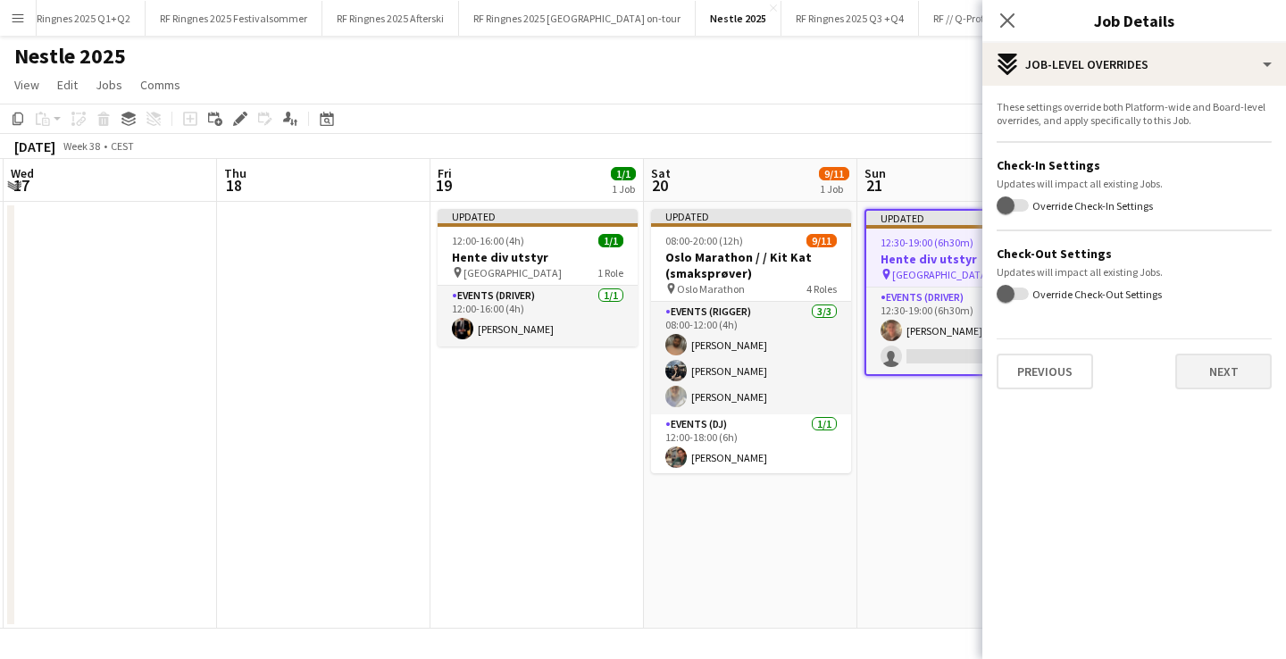
click at [1253, 381] on button "Next" at bounding box center [1224, 372] width 96 height 36
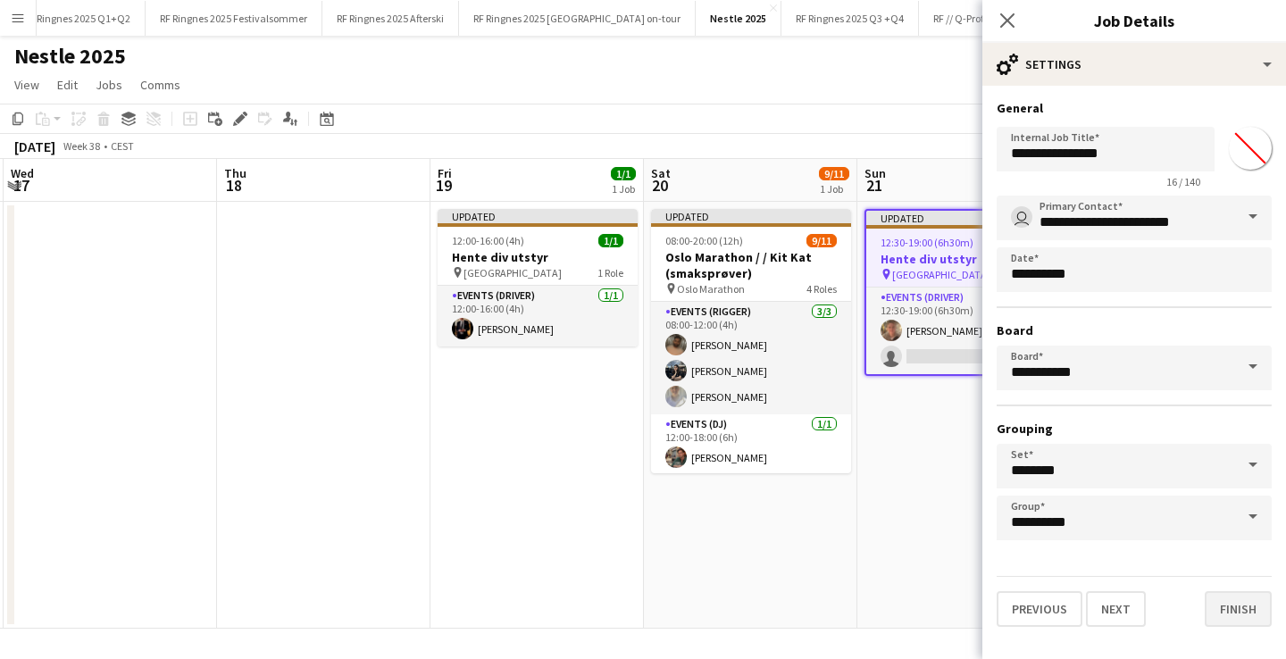
click at [1260, 622] on button "Finish" at bounding box center [1238, 609] width 67 height 36
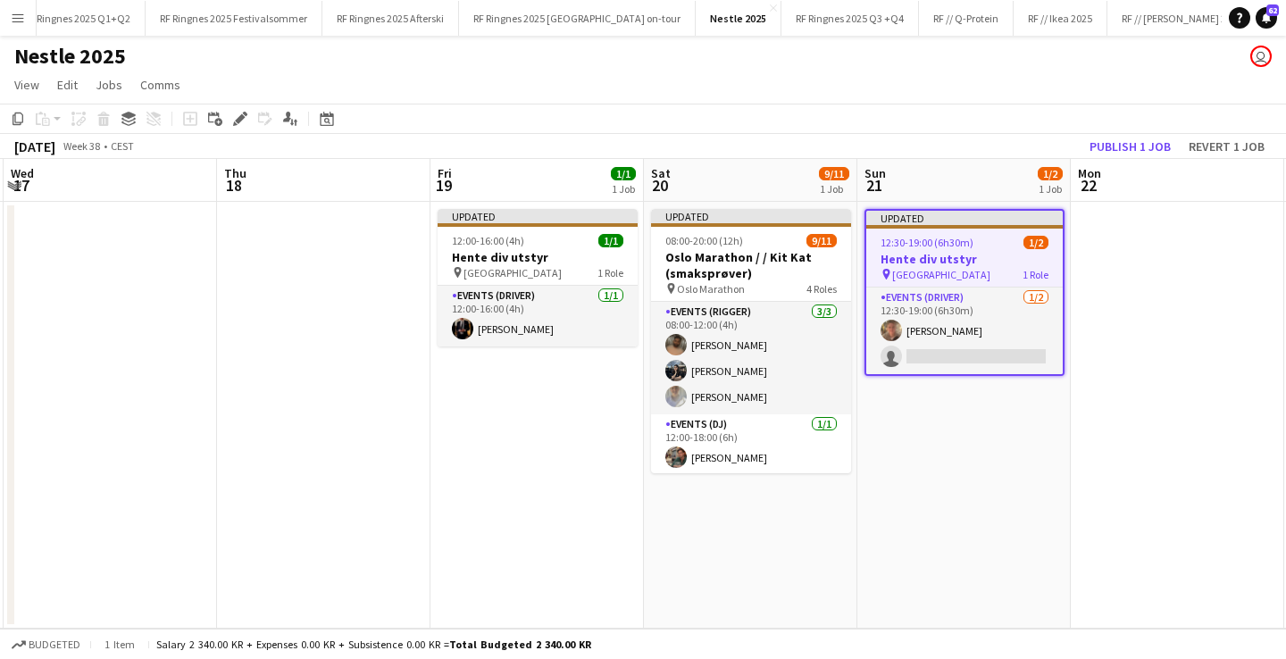
click at [979, 476] on app-date-cell "Updated 12:30-19:00 (6h30m) 1/2 Hente div utstyr pin Oslo 1 Role Events (Driver…" at bounding box center [965, 415] width 214 height 427
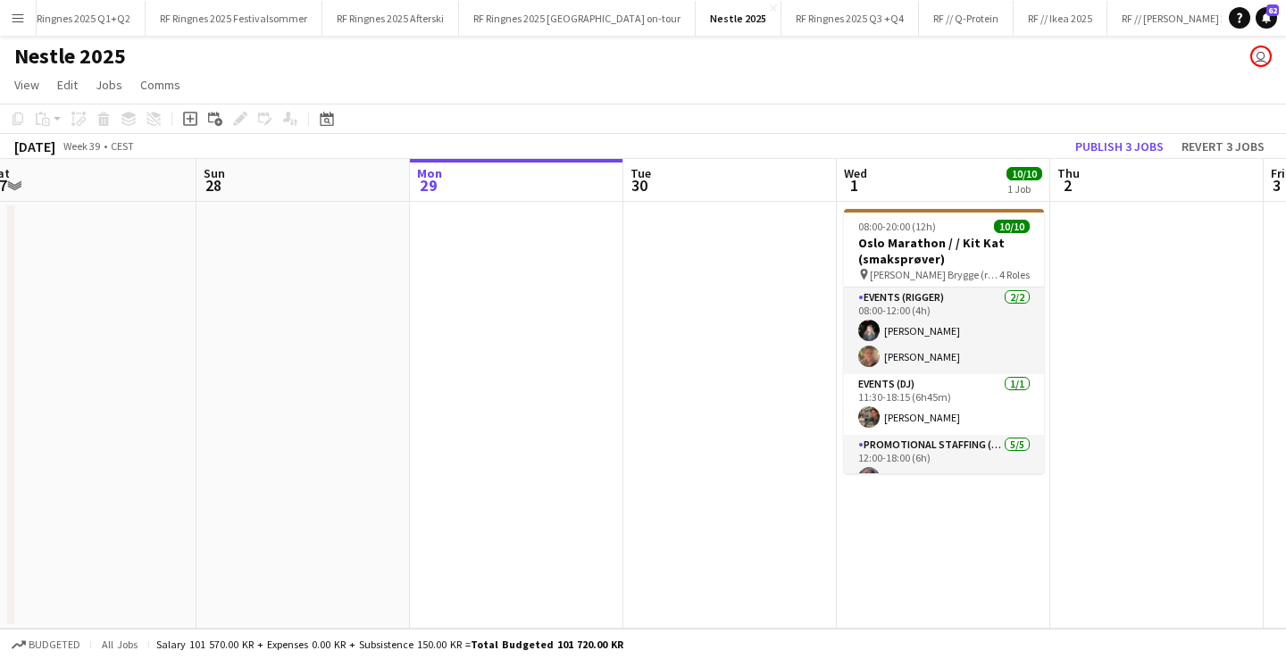
scroll to position [0, 881]
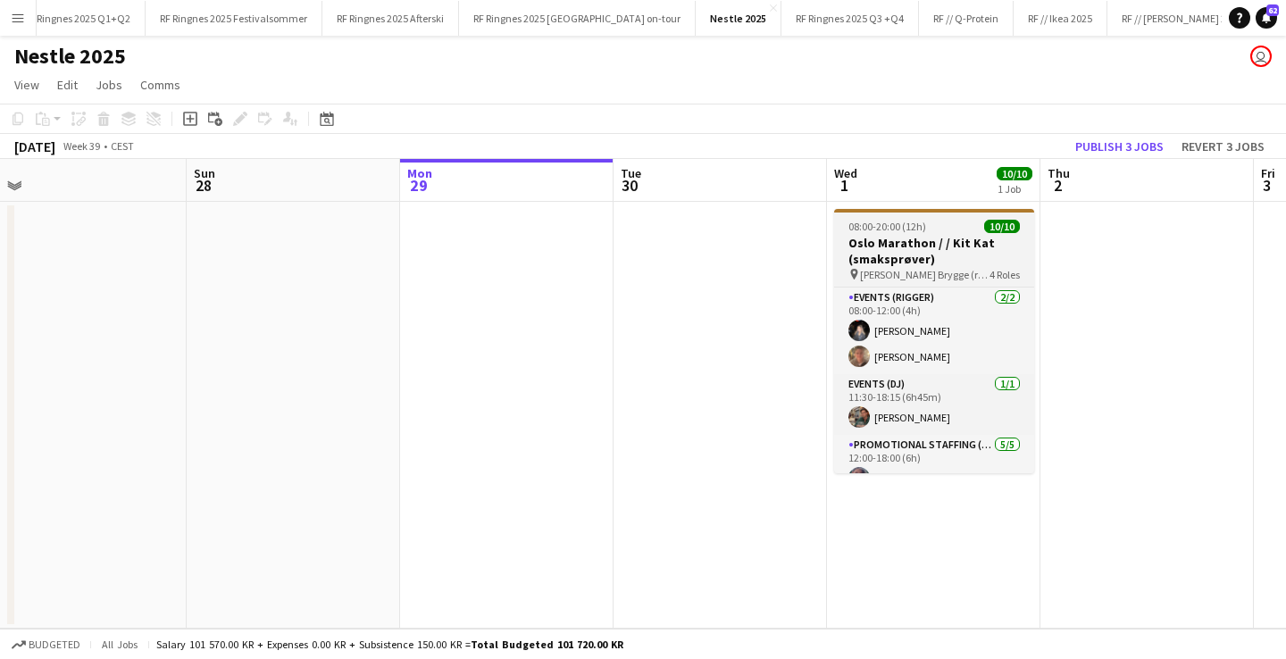
click at [926, 229] on div "08:00-20:00 (12h) 10/10" at bounding box center [934, 226] width 200 height 13
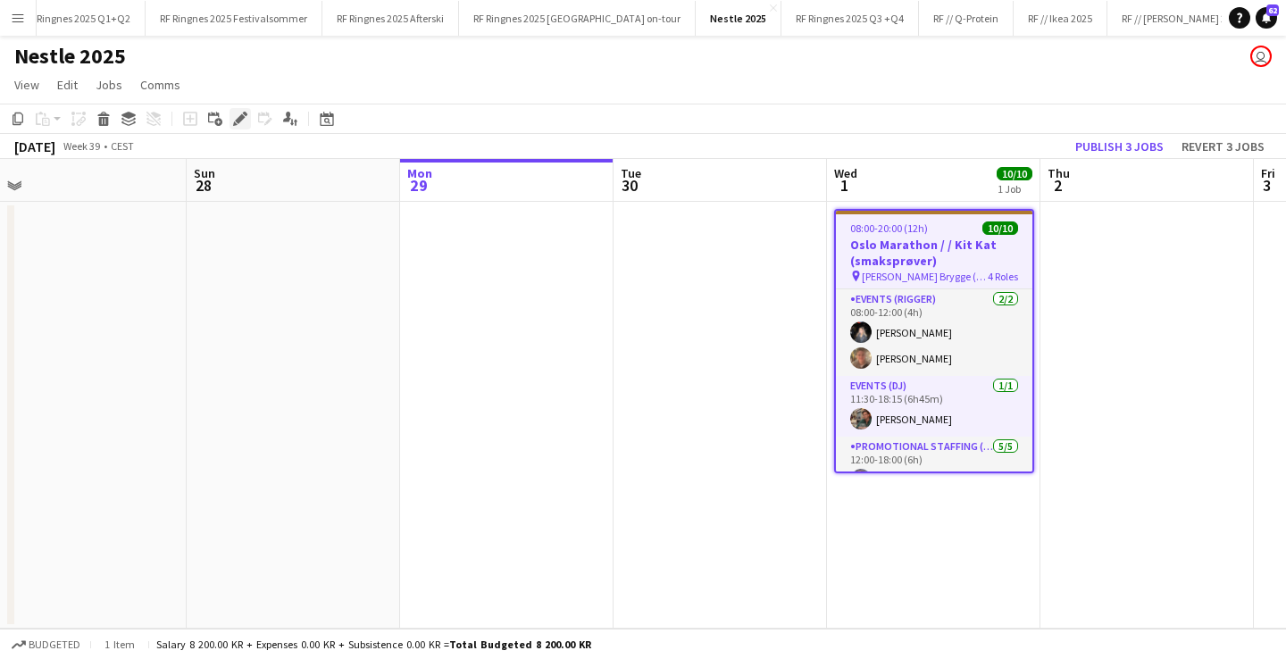
click at [248, 115] on div "Edit" at bounding box center [240, 118] width 21 height 21
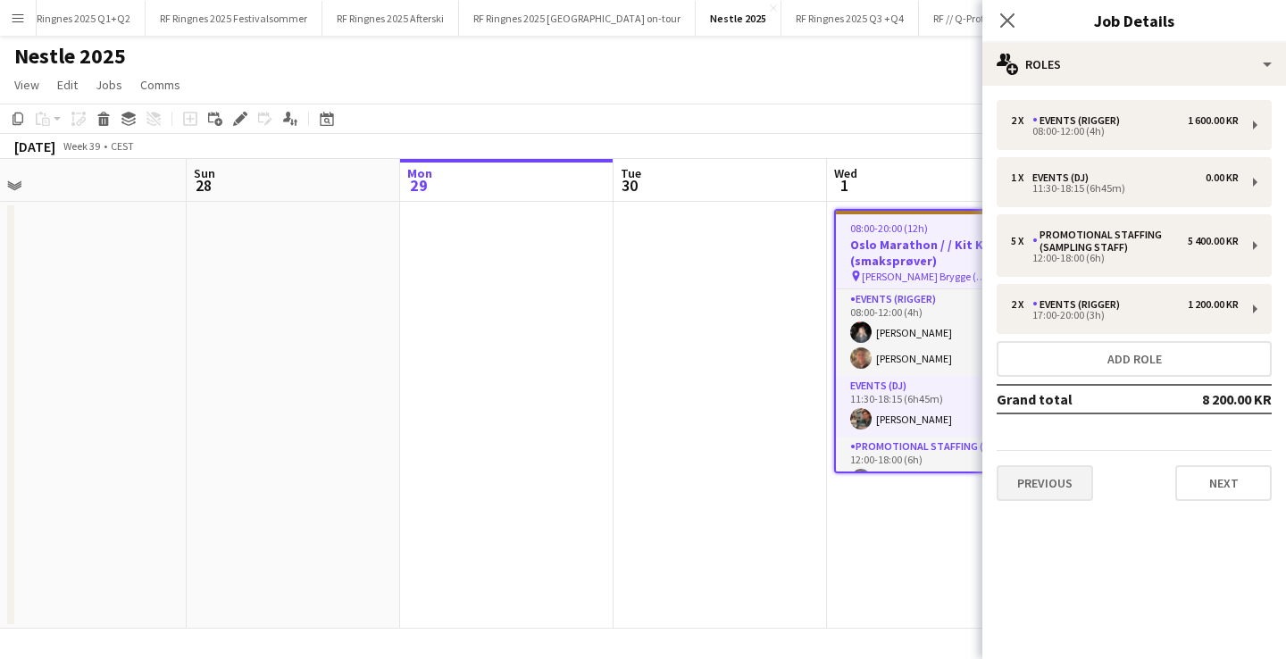
click at [1069, 489] on button "Previous" at bounding box center [1045, 483] width 96 height 36
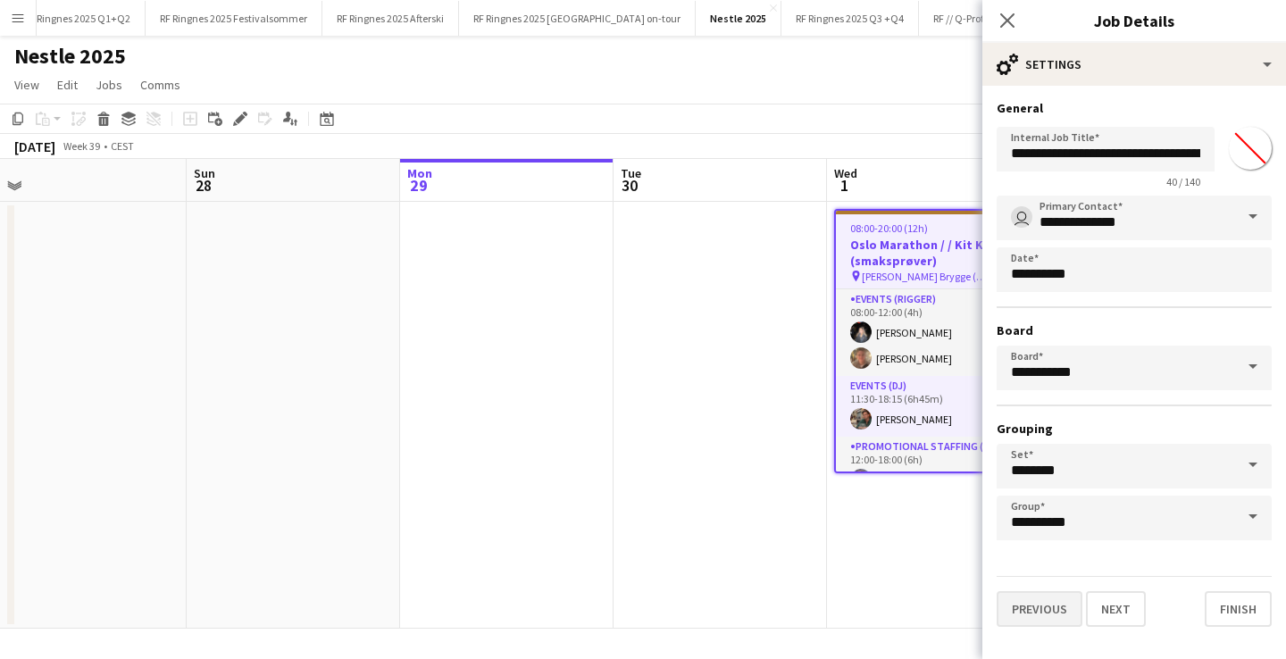
click at [1050, 608] on button "Previous" at bounding box center [1040, 609] width 86 height 36
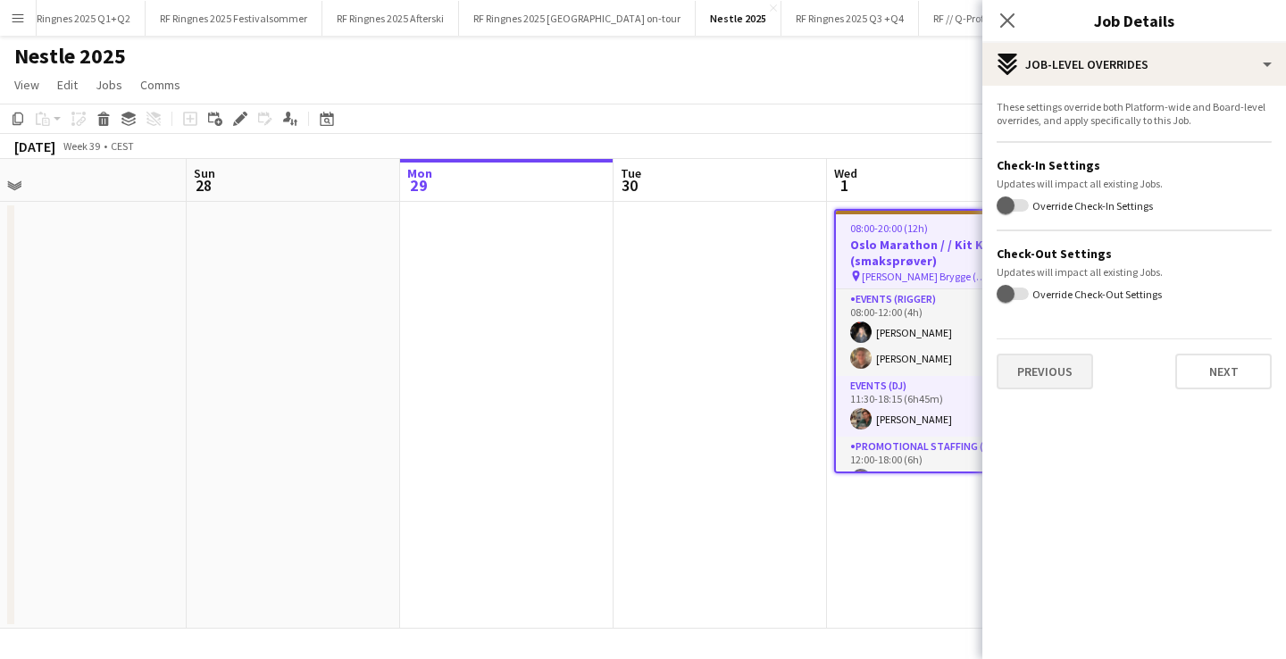
click at [1042, 371] on button "Previous" at bounding box center [1045, 372] width 96 height 36
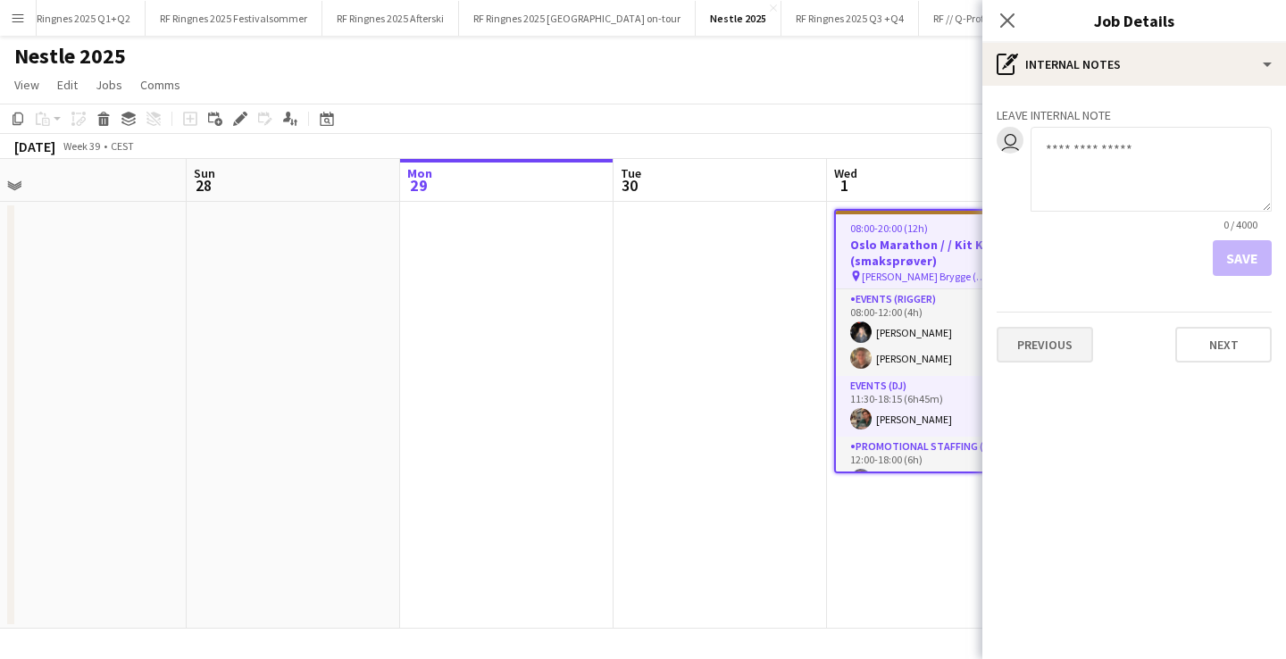
click at [1076, 357] on button "Previous" at bounding box center [1045, 345] width 96 height 36
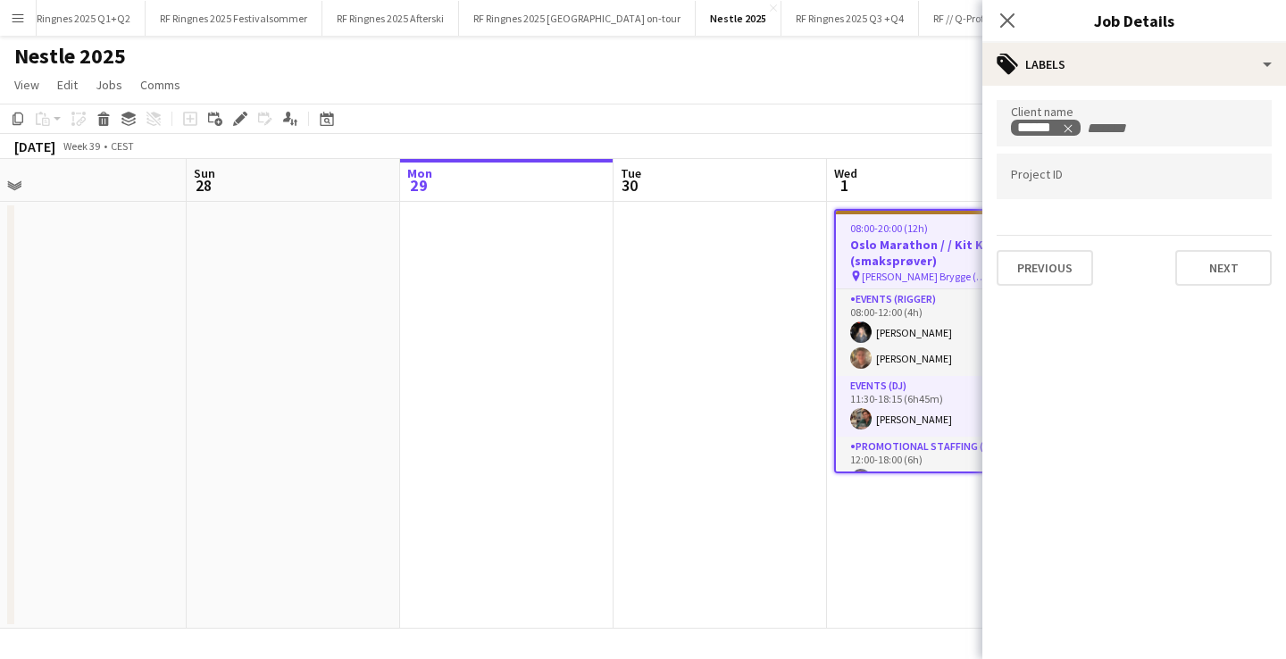
click at [1093, 180] on input "Type to search project ID labels..." at bounding box center [1134, 177] width 247 height 16
paste input "******"
type input "******"
click at [733, 412] on app-date-cell at bounding box center [721, 415] width 214 height 427
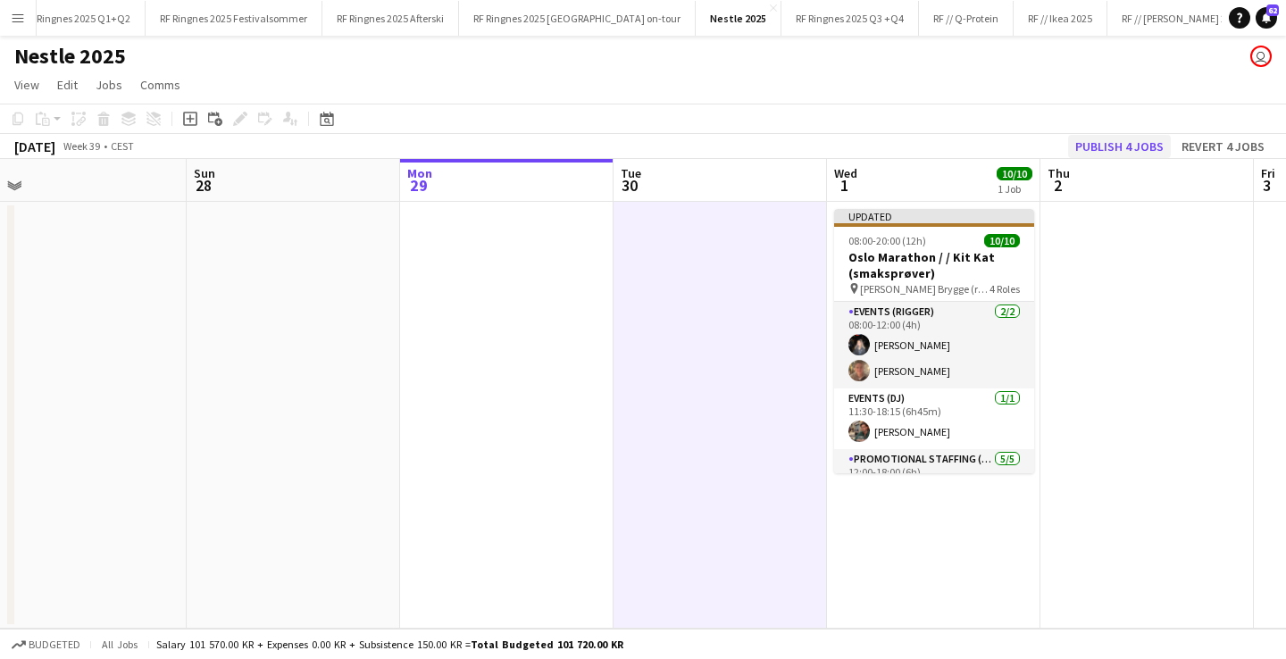
click at [1114, 144] on button "Publish 4 jobs" at bounding box center [1119, 146] width 103 height 23
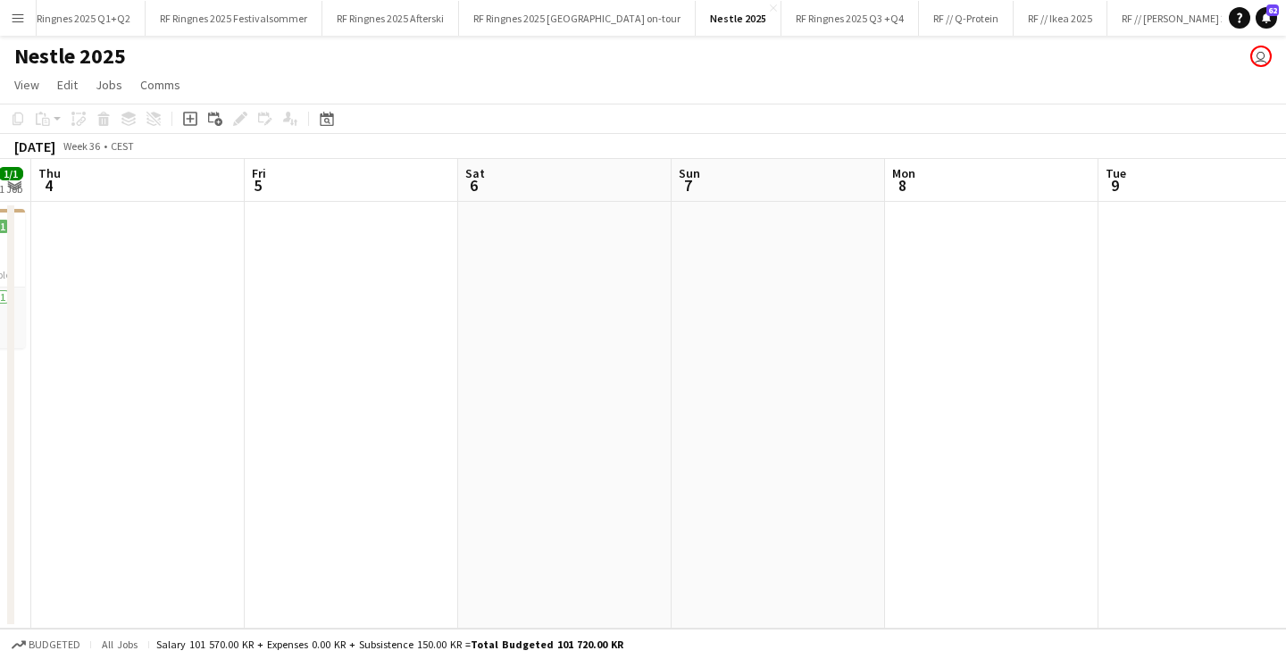
scroll to position [0, 371]
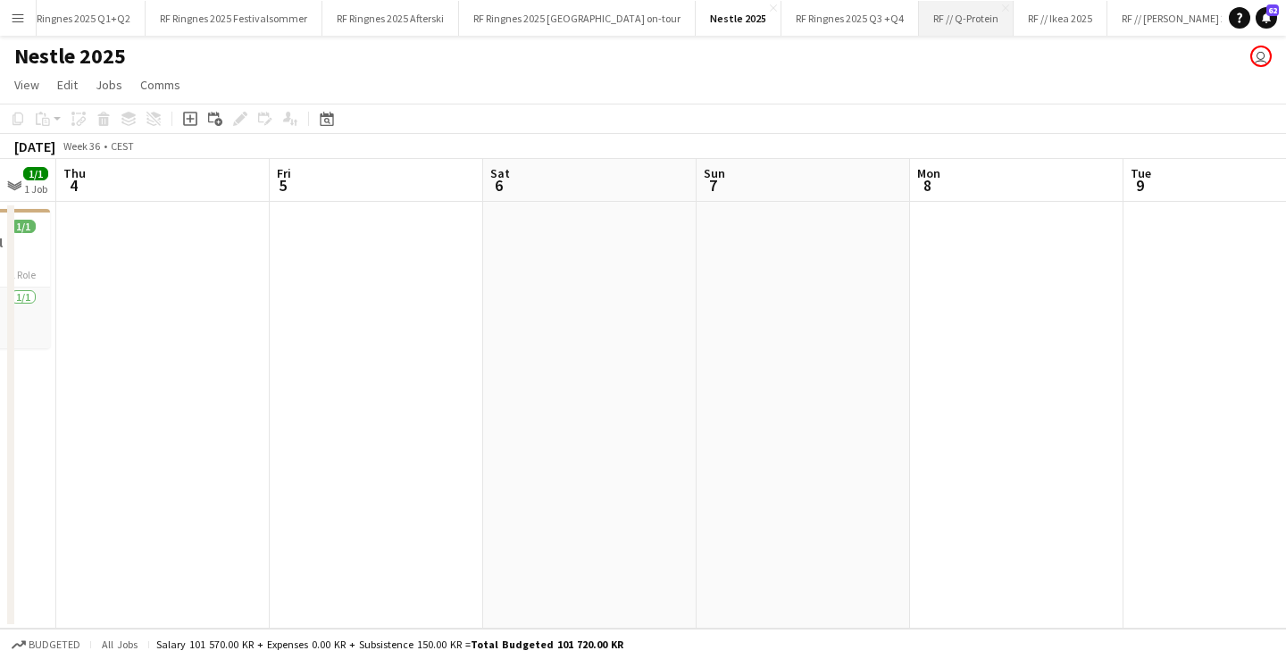
click at [919, 19] on button "RF // Q-Protein Close" at bounding box center [966, 18] width 95 height 35
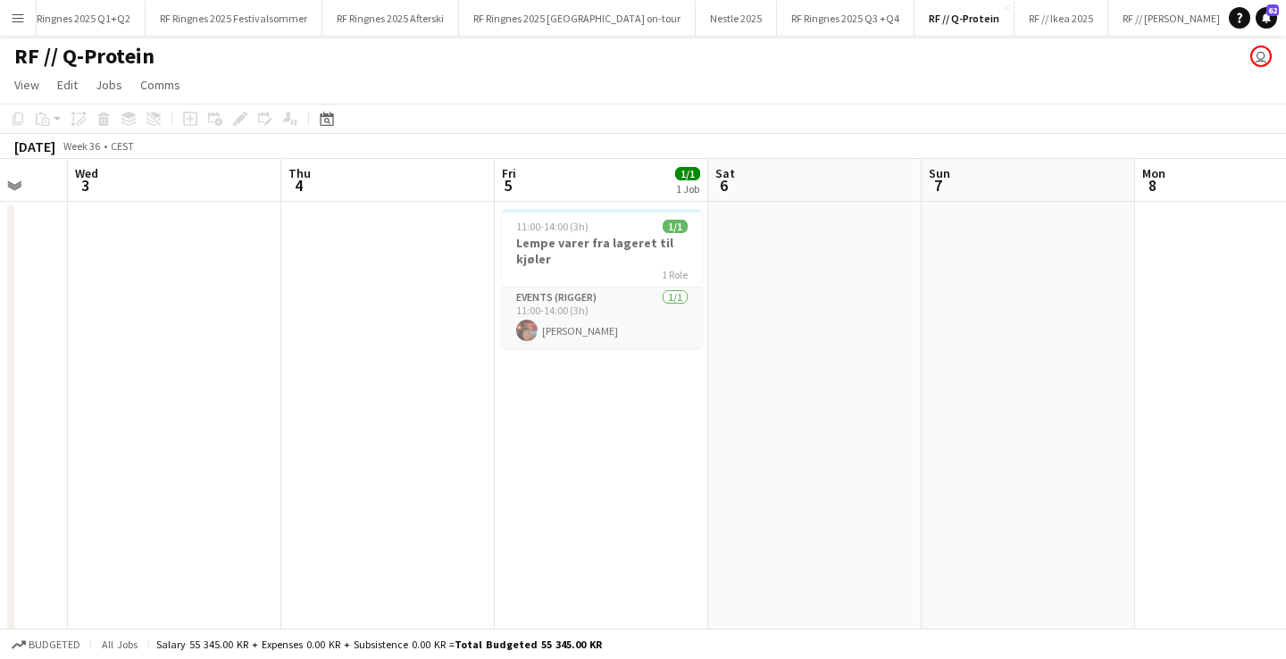
scroll to position [0, 555]
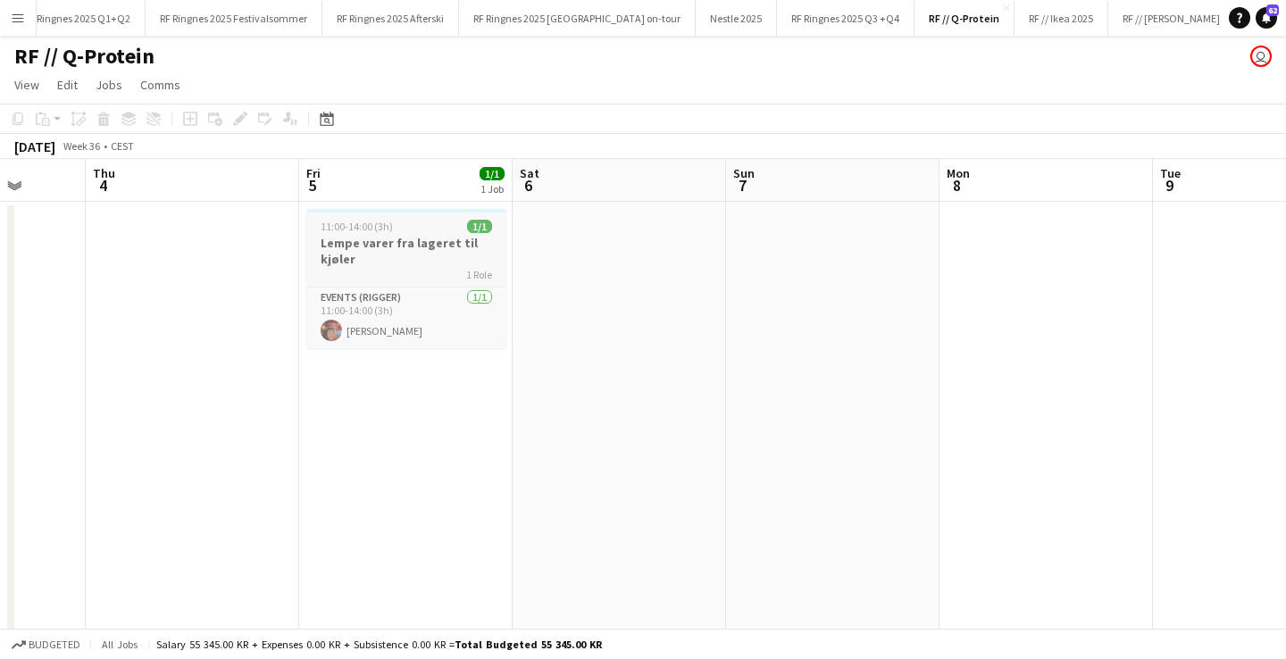
click at [431, 248] on h3 "Lempe varer fra lageret til kjøler" at bounding box center [406, 251] width 200 height 32
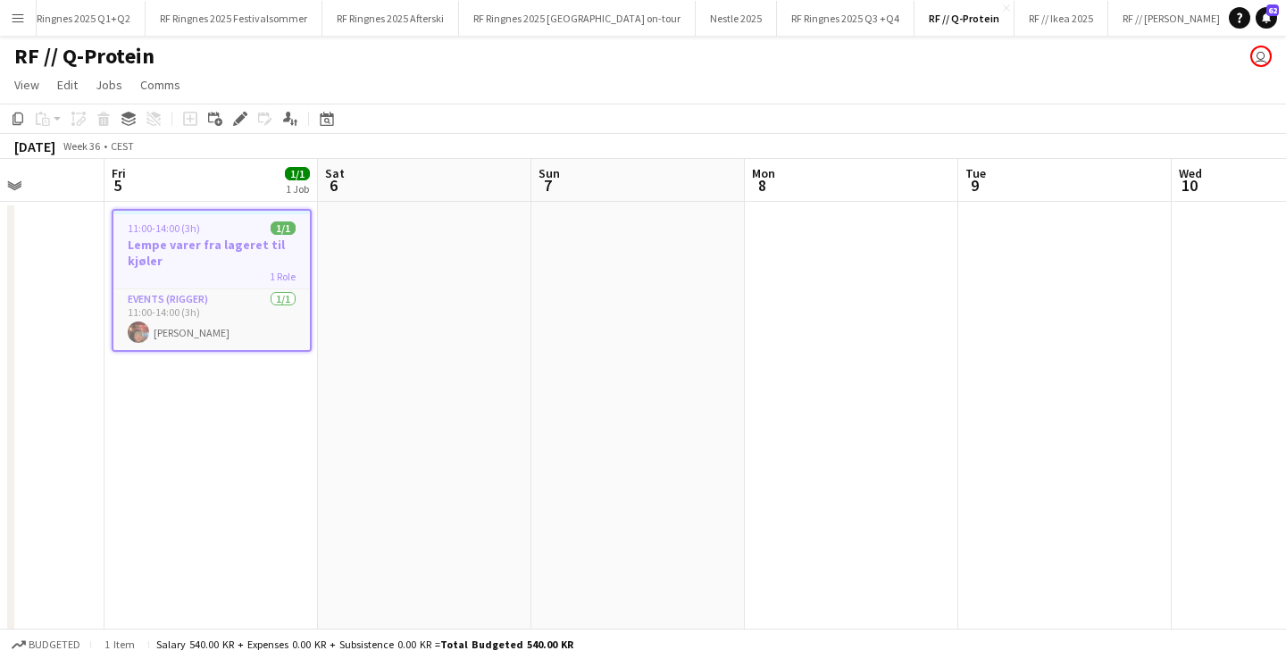
scroll to position [0, 585]
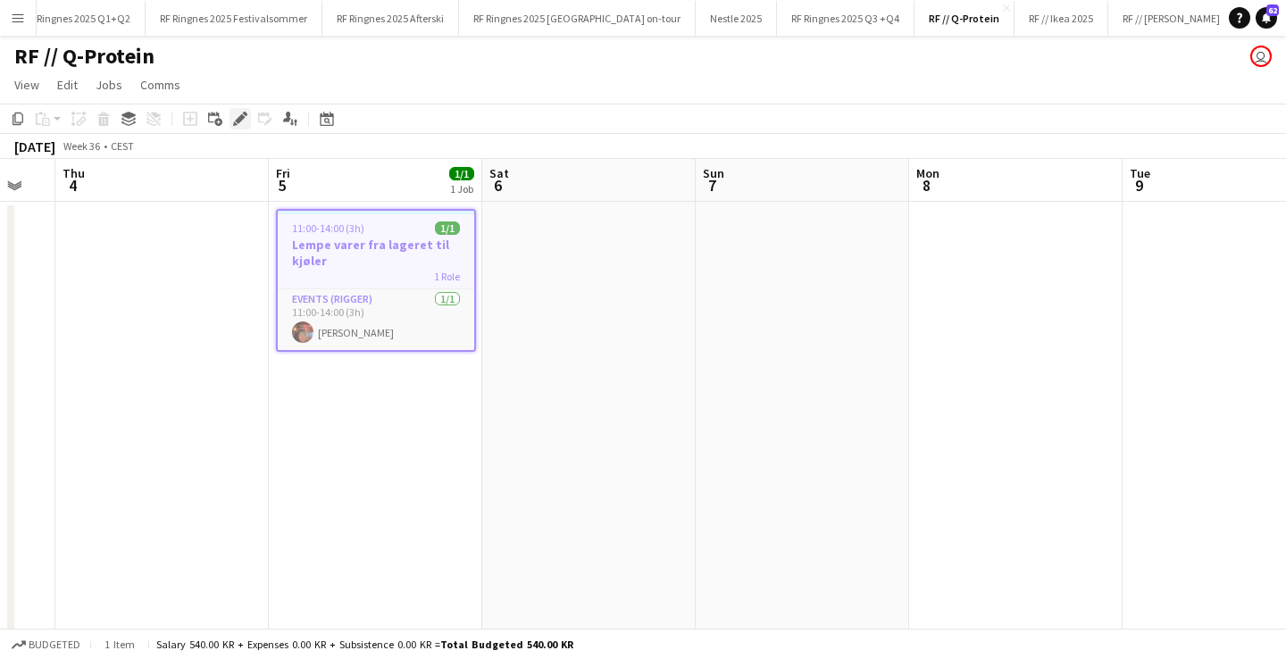
click at [245, 123] on icon "Edit" at bounding box center [240, 119] width 14 height 14
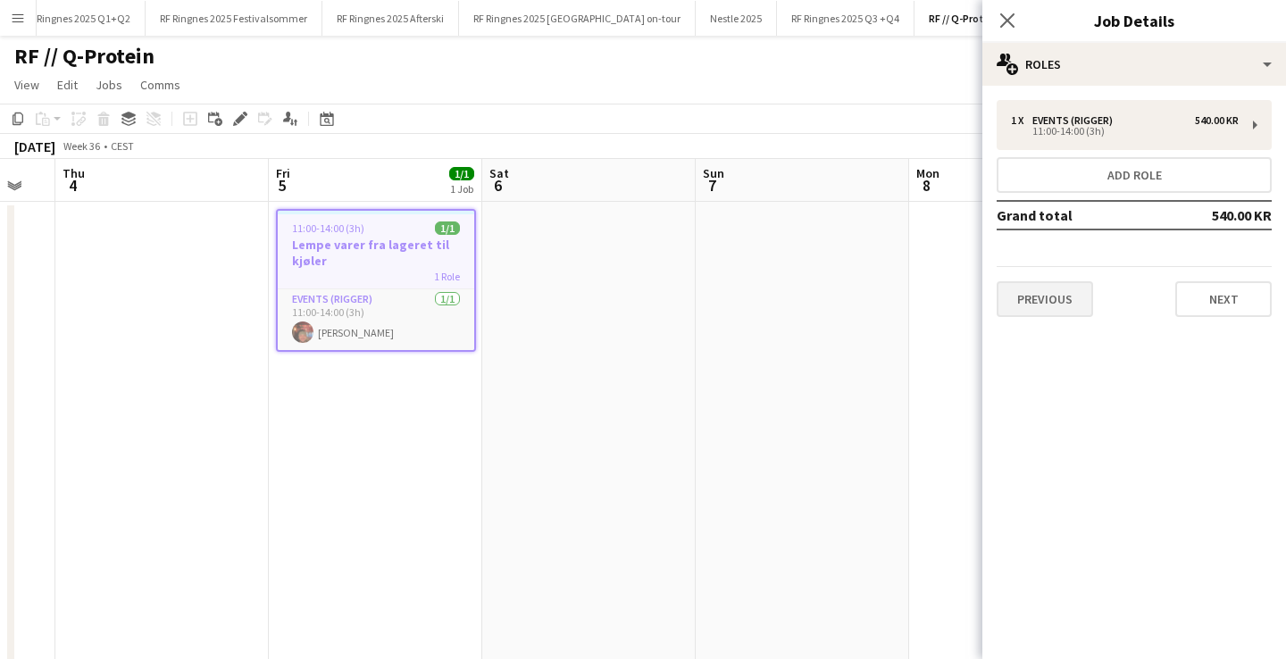
click at [1052, 294] on button "Previous" at bounding box center [1045, 299] width 96 height 36
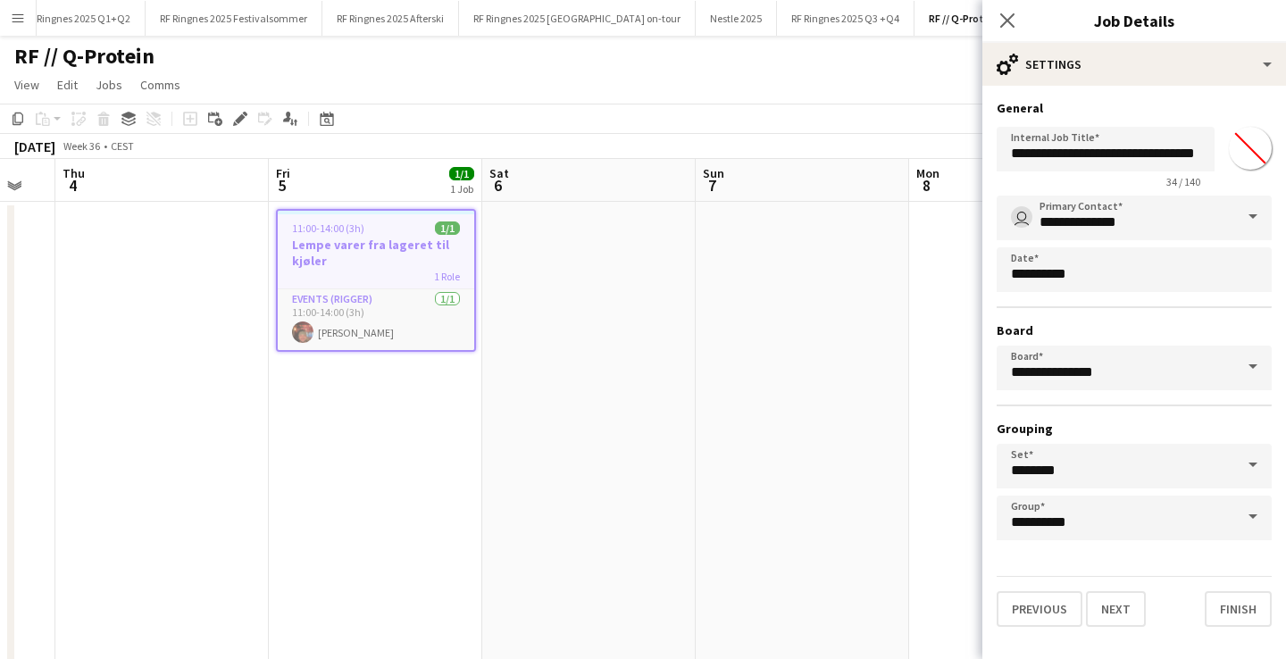
scroll to position [0, 0]
click at [1061, 607] on button "Previous" at bounding box center [1040, 609] width 86 height 36
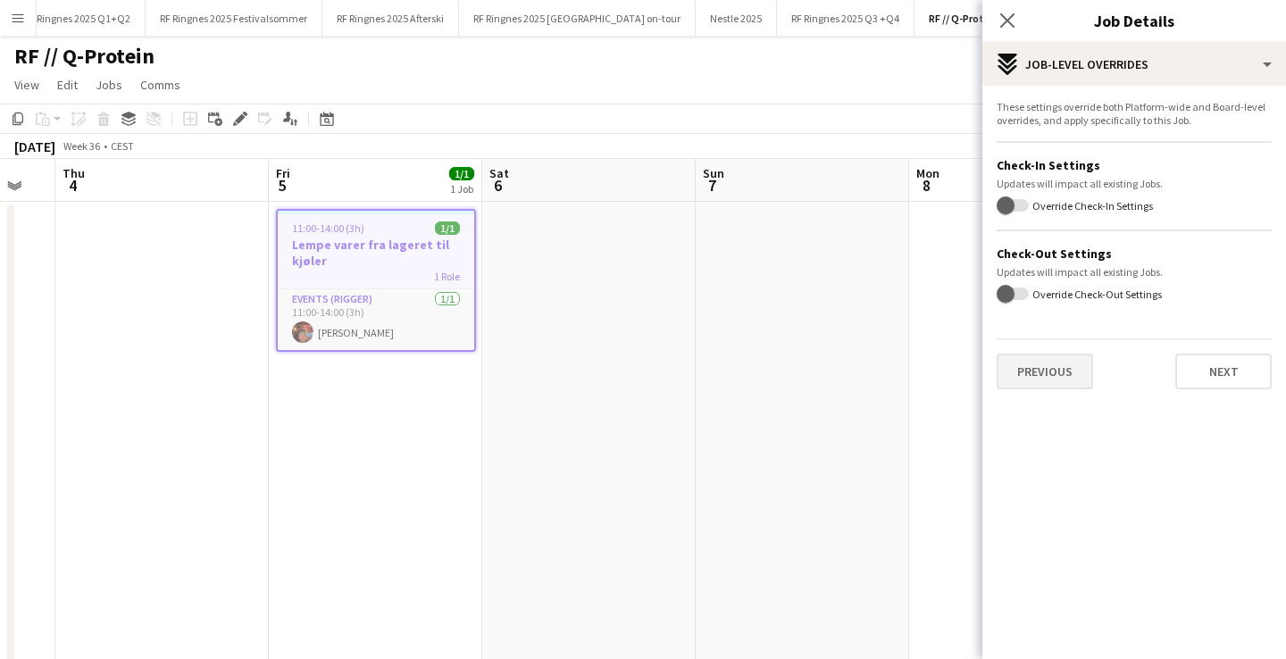
click at [1035, 382] on button "Previous" at bounding box center [1045, 372] width 96 height 36
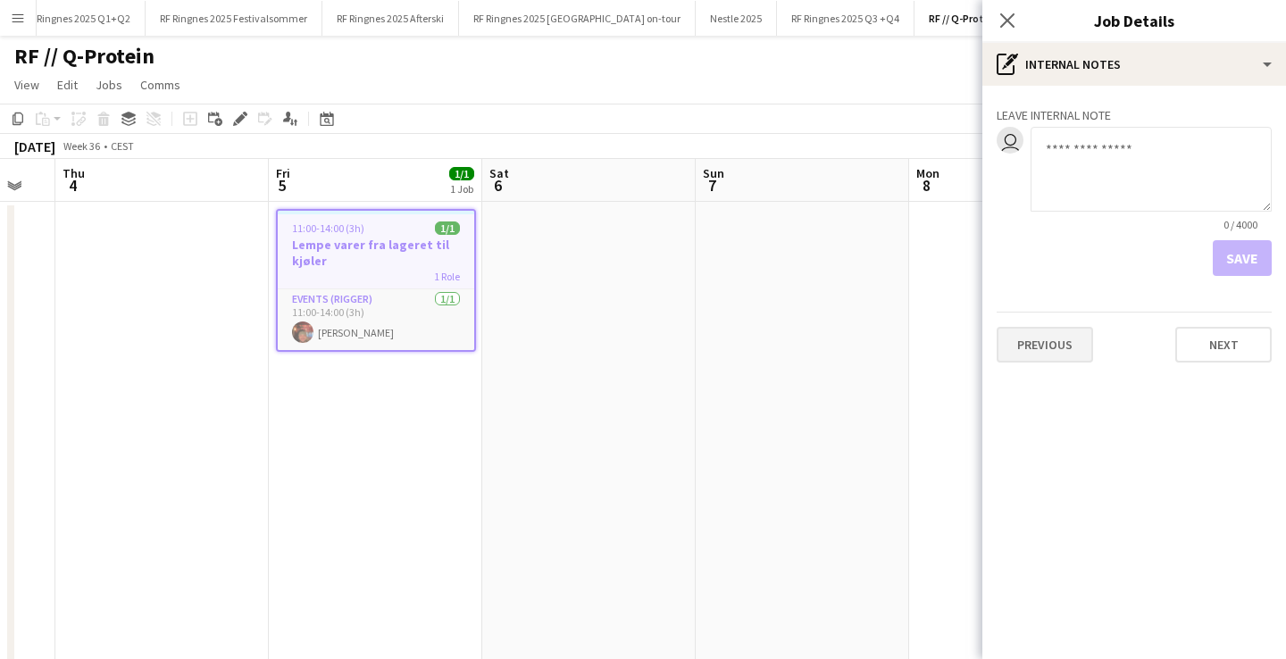
click at [1028, 351] on button "Previous" at bounding box center [1045, 345] width 96 height 36
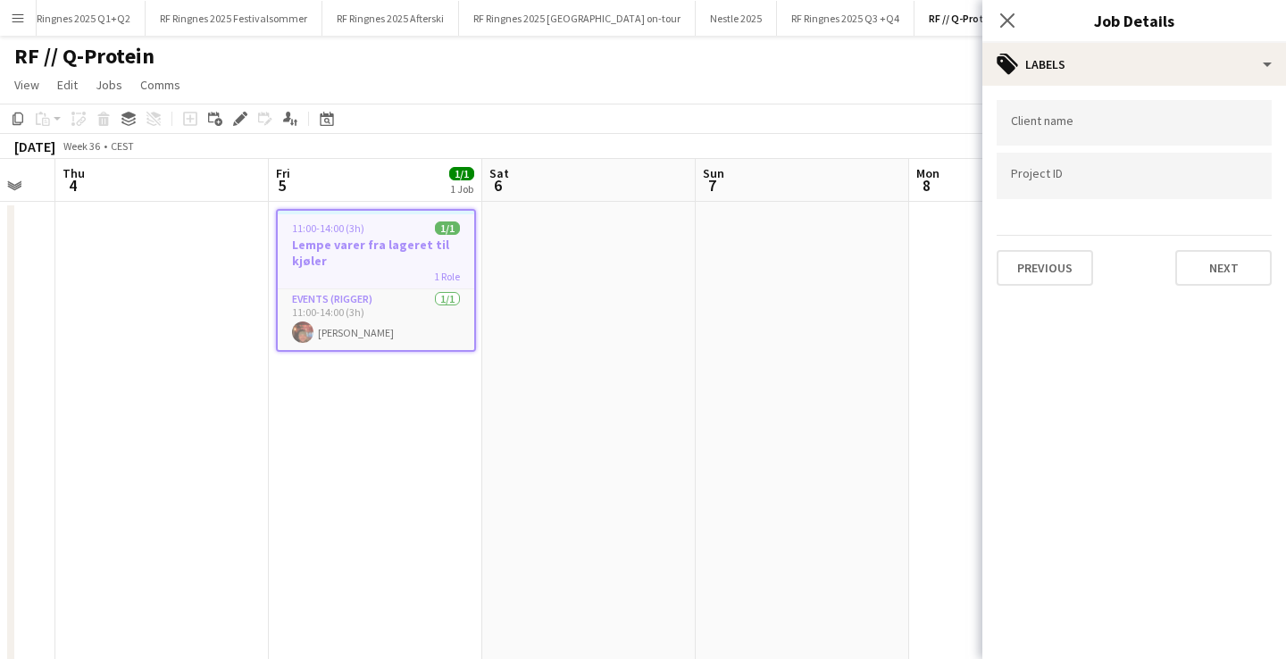
click at [1059, 121] on input "Type to search client labels..." at bounding box center [1134, 123] width 247 height 16
type input "*"
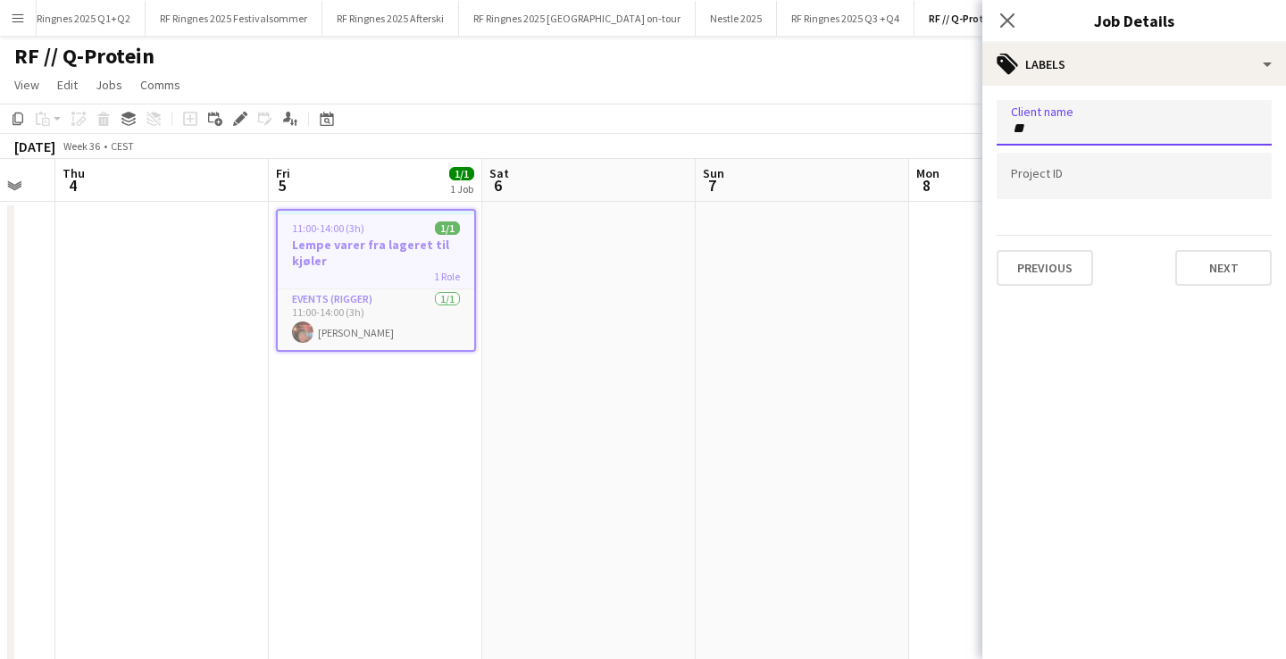
type input "*"
type input "****"
click at [1081, 172] on div "Q-protein" at bounding box center [1134, 177] width 275 height 43
click at [1130, 205] on div at bounding box center [1134, 204] width 275 height 11
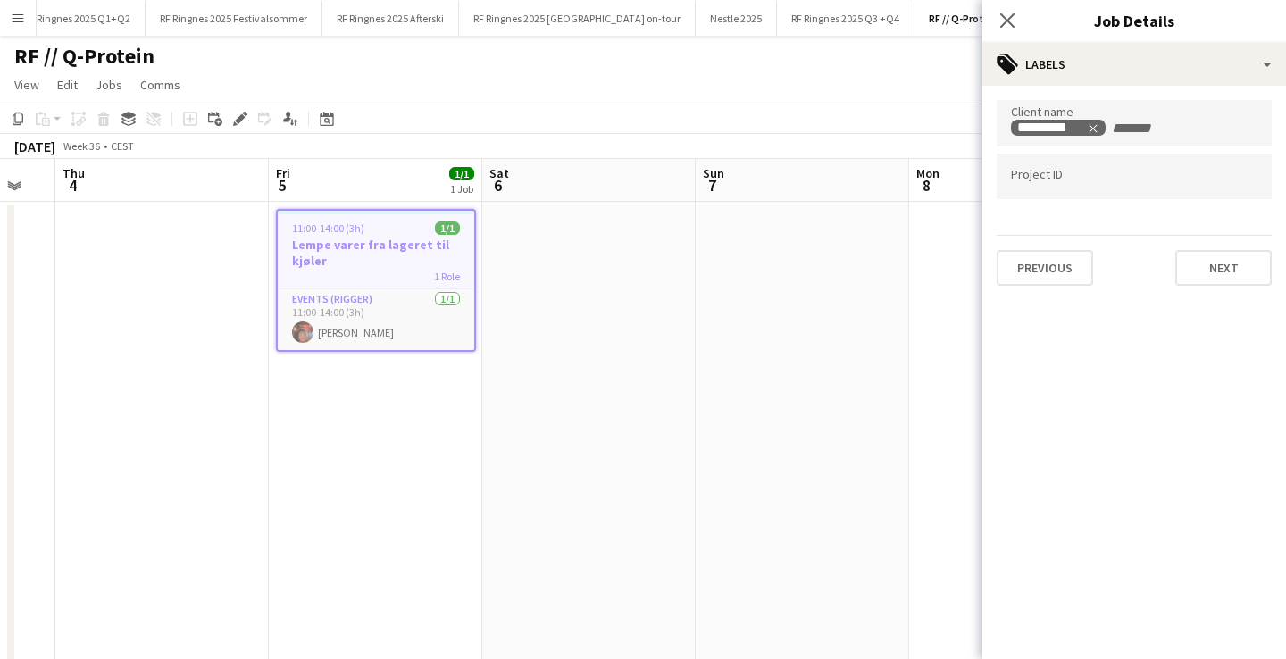
click at [1132, 182] on input "Type to search project ID labels..." at bounding box center [1134, 177] width 247 height 16
paste input "******"
type input "******"
click at [709, 498] on app-date-cell at bounding box center [803, 447] width 214 height 490
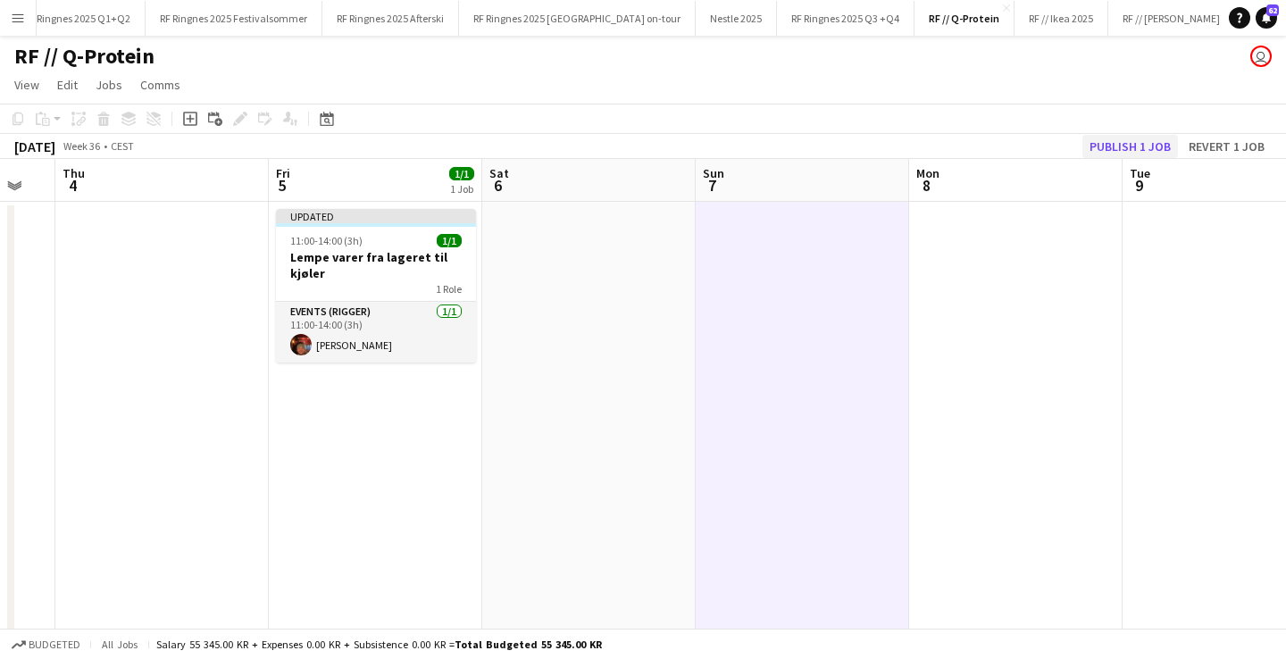
click at [1110, 140] on button "Publish 1 job" at bounding box center [1131, 146] width 96 height 23
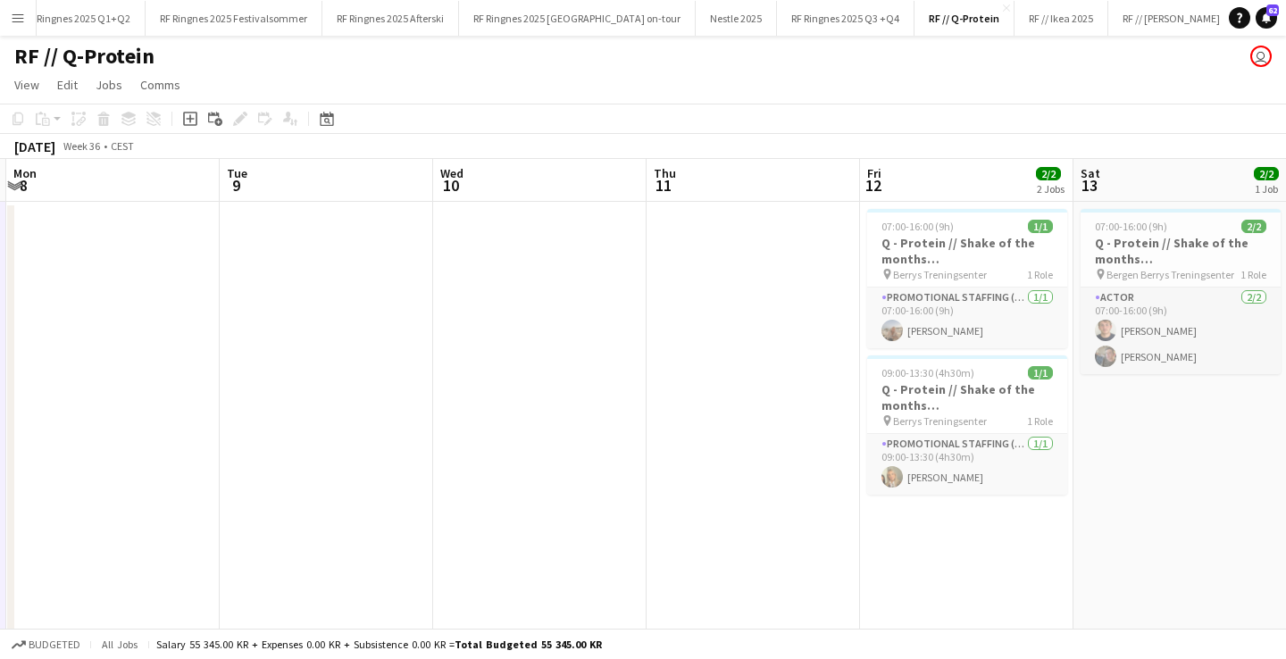
scroll to position [0, 728]
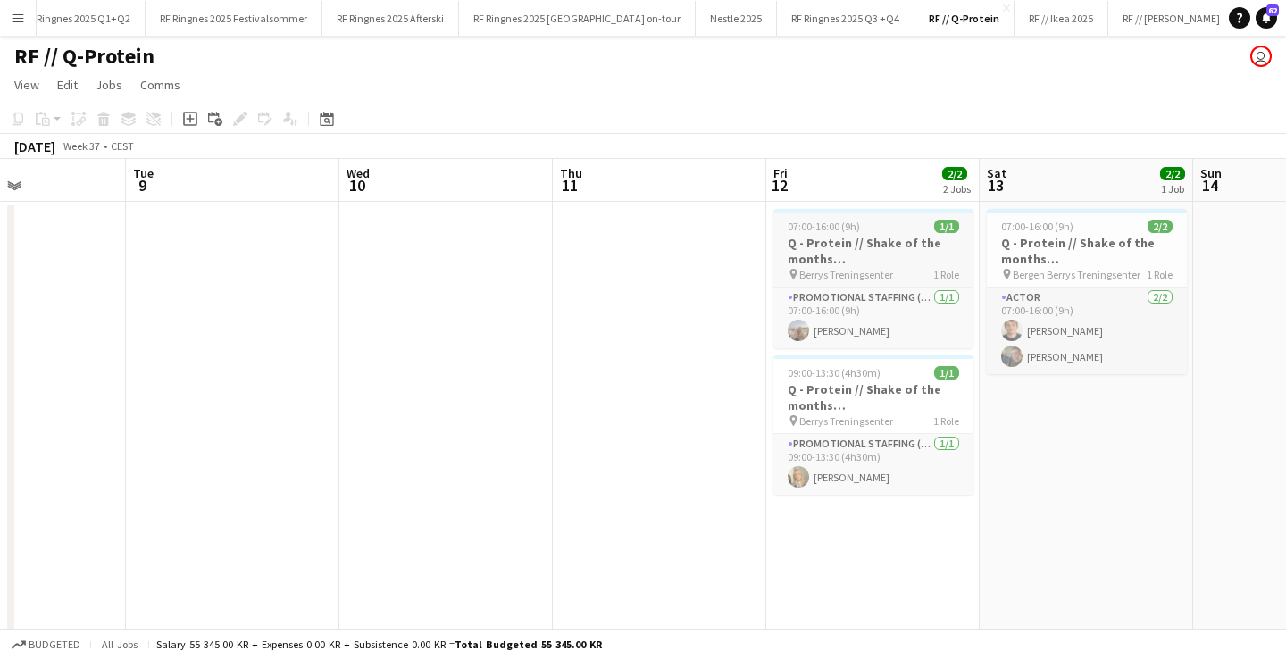
click at [935, 263] on h3 "Q - Protein // Shake of the months (Oslo)" at bounding box center [874, 251] width 200 height 32
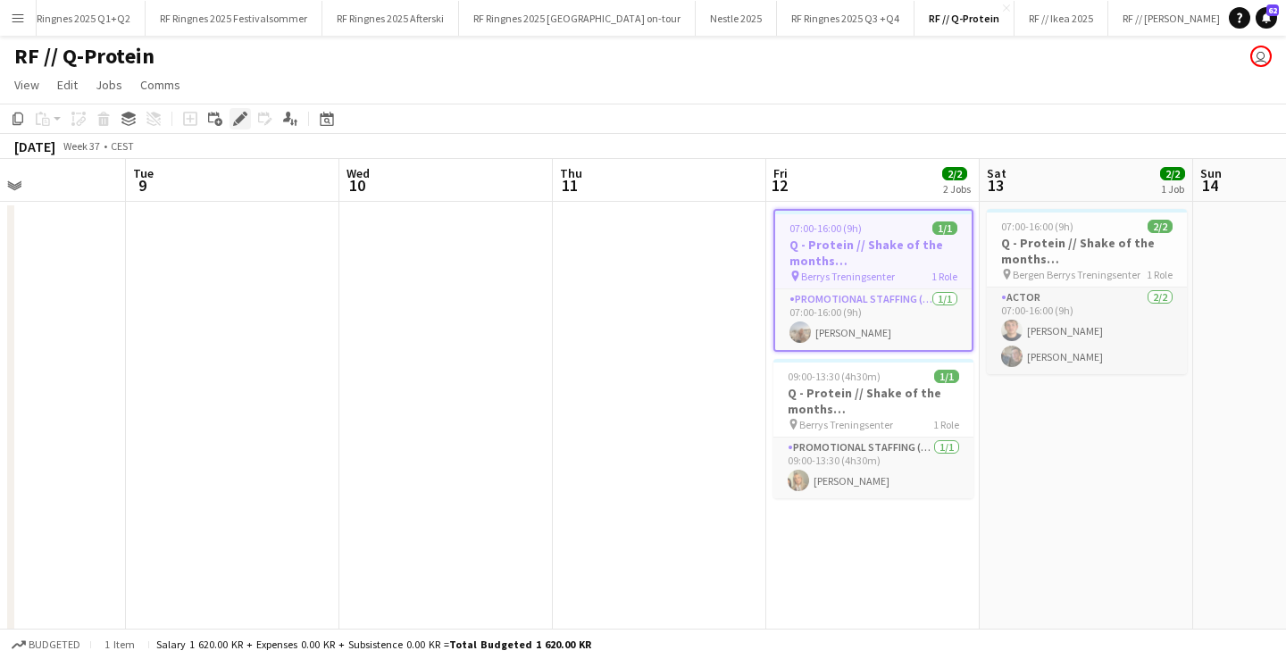
click at [238, 120] on icon at bounding box center [240, 119] width 10 height 10
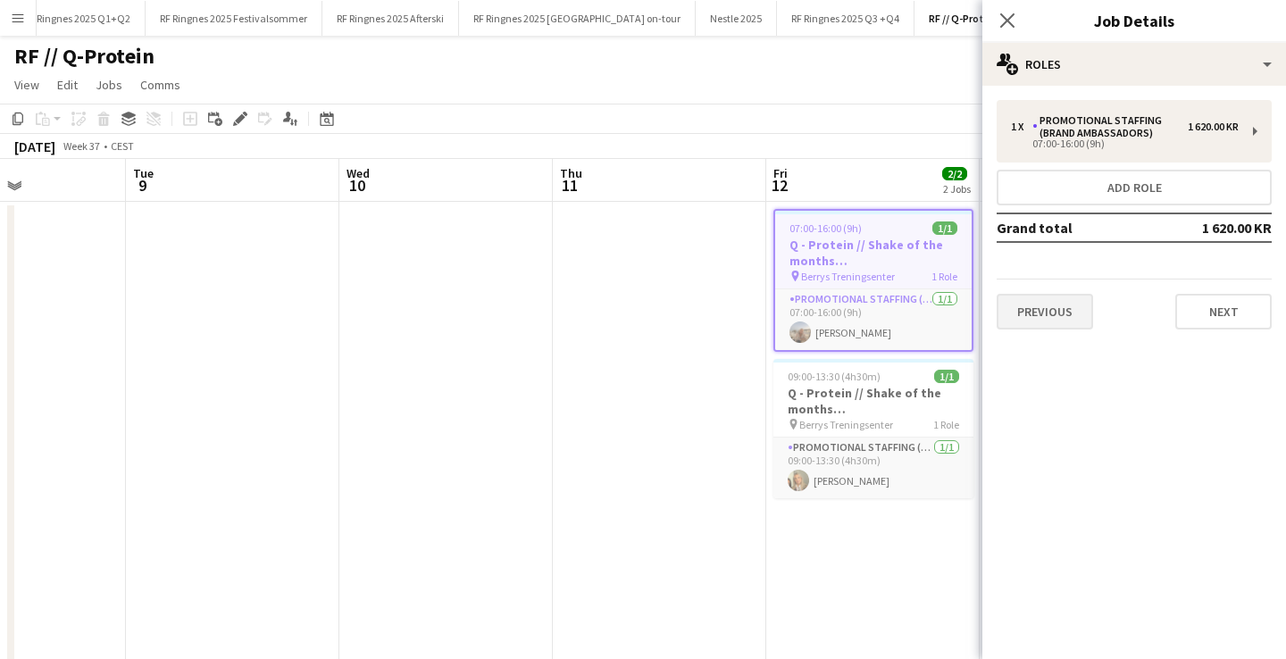
click at [1065, 321] on button "Previous" at bounding box center [1045, 312] width 96 height 36
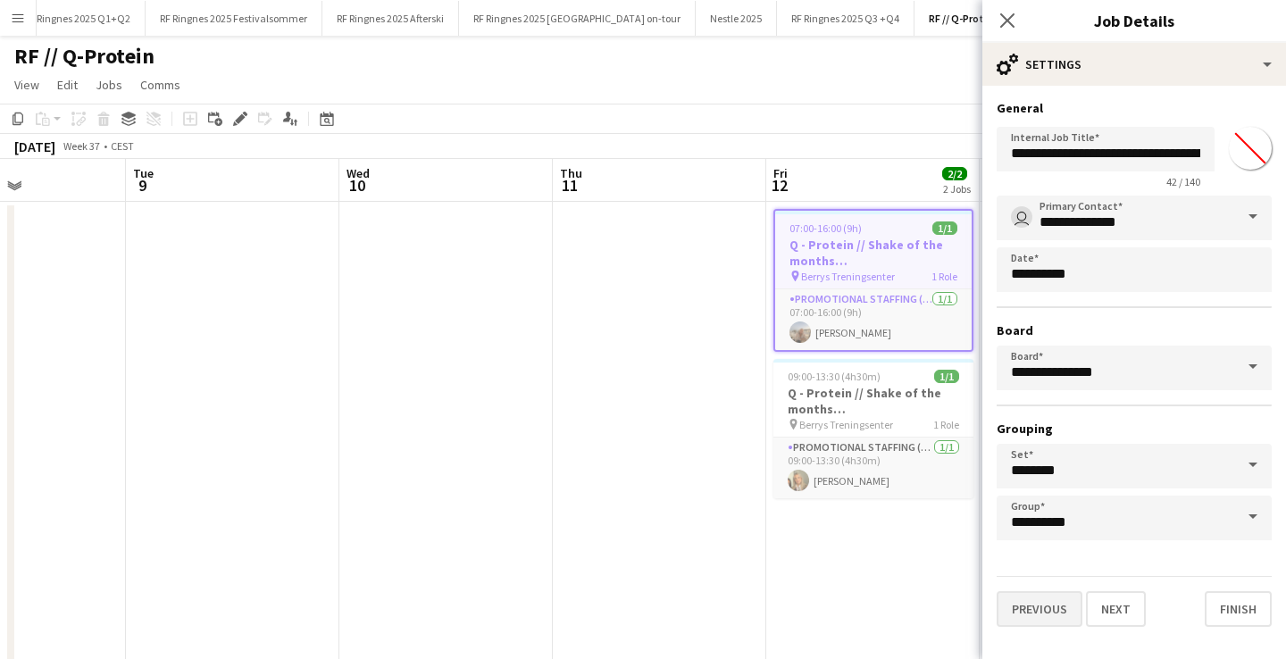
click at [1035, 606] on button "Previous" at bounding box center [1040, 609] width 86 height 36
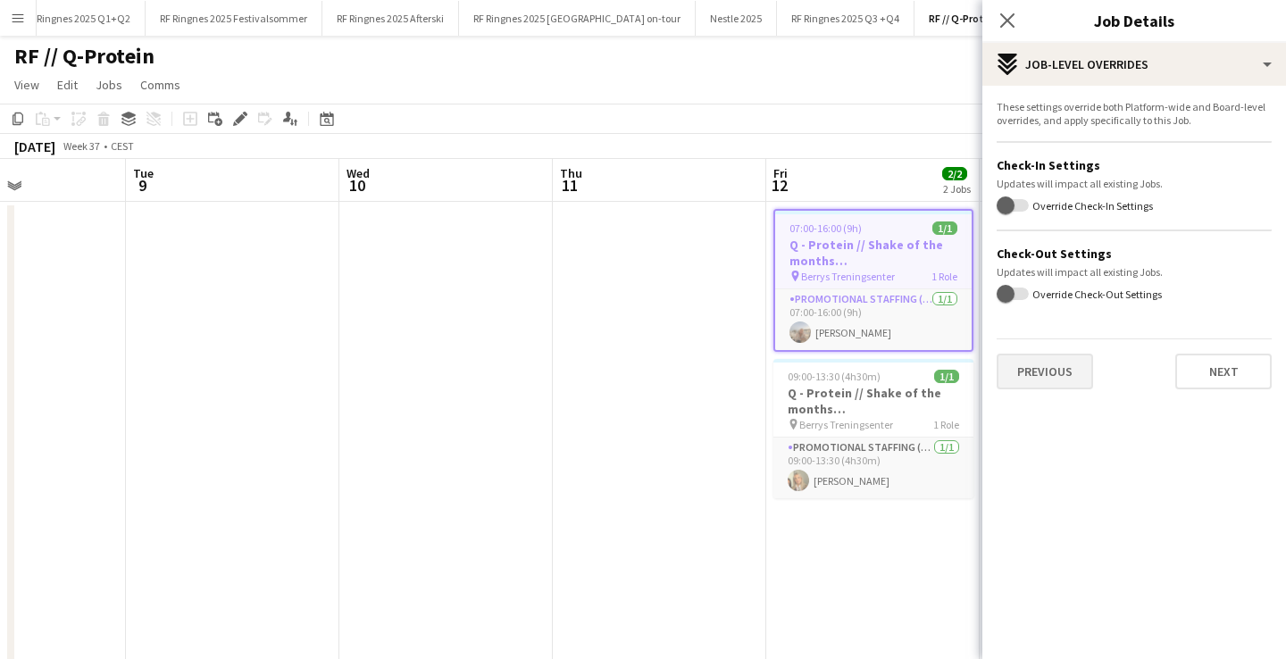
click at [1047, 376] on button "Previous" at bounding box center [1045, 372] width 96 height 36
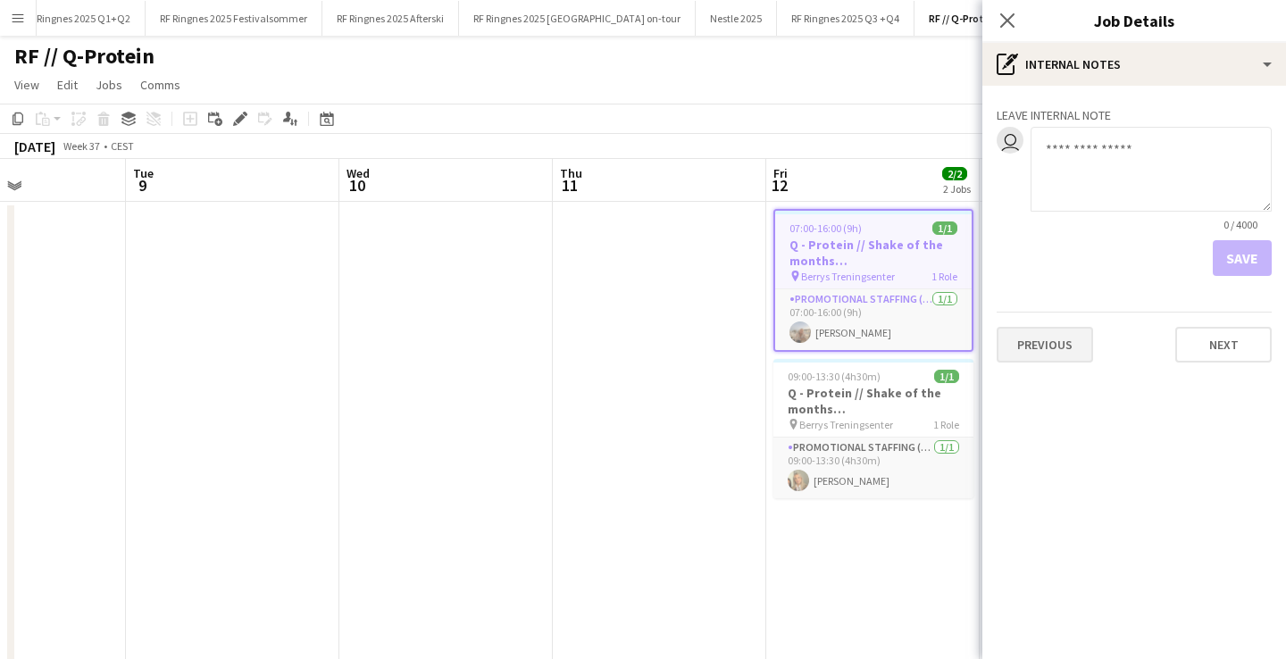
click at [1045, 333] on button "Previous" at bounding box center [1045, 345] width 96 height 36
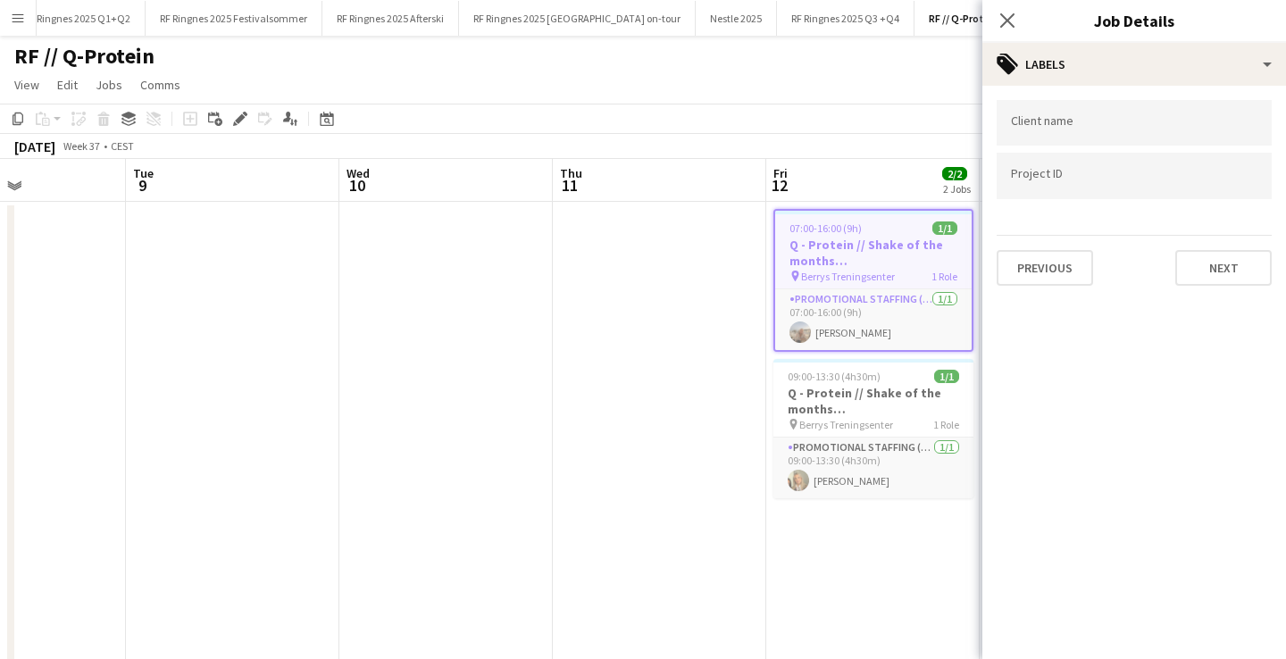
click at [1085, 134] on div at bounding box center [1134, 123] width 275 height 46
type input "*****"
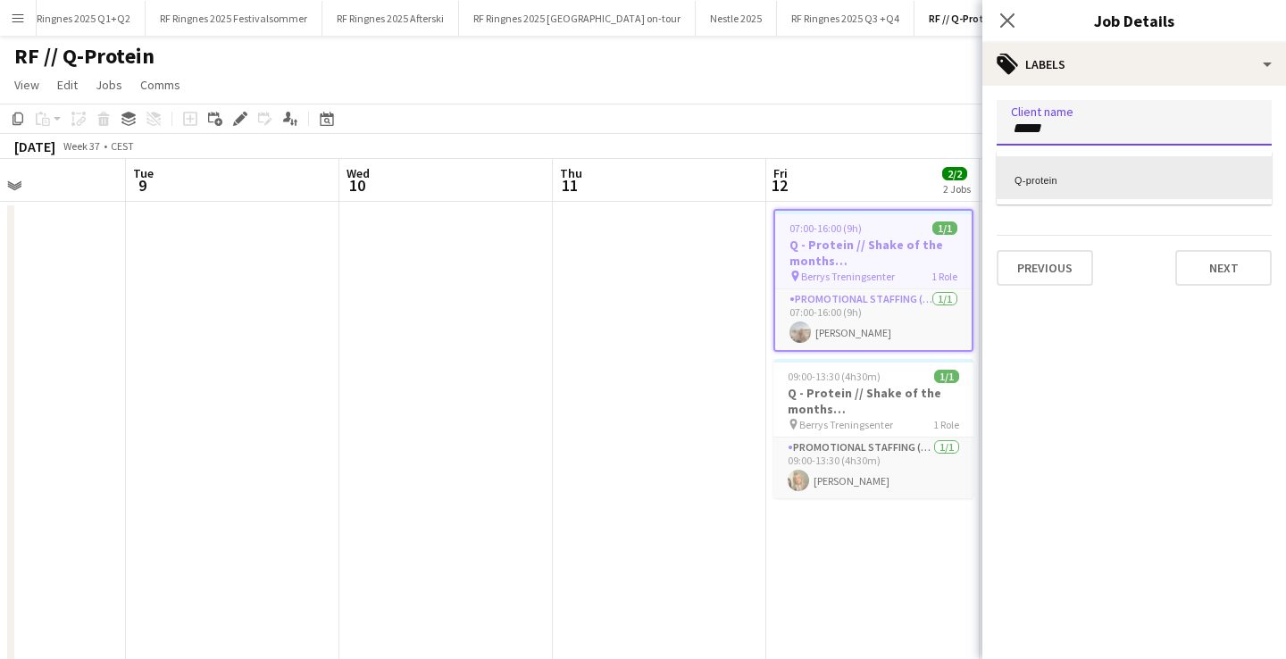
click at [1060, 186] on div "Q-protein" at bounding box center [1134, 177] width 275 height 43
click at [1081, 190] on div at bounding box center [1134, 177] width 275 height 46
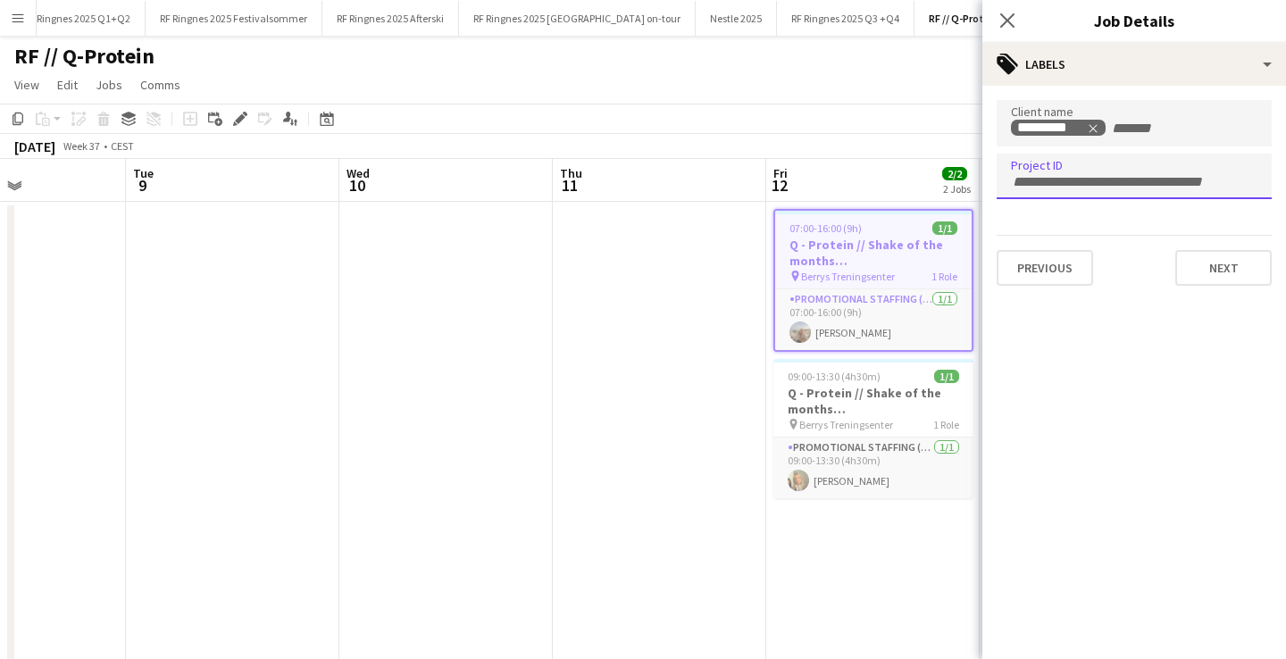
paste input "******"
type input "******"
click at [1084, 184] on input "******" at bounding box center [1134, 182] width 247 height 16
click at [875, 384] on app-job-card "09:00-13:30 (4h30m) 1/1 Q - Protein // Shake of the months (Oslo) pin Berrys Tr…" at bounding box center [874, 428] width 200 height 139
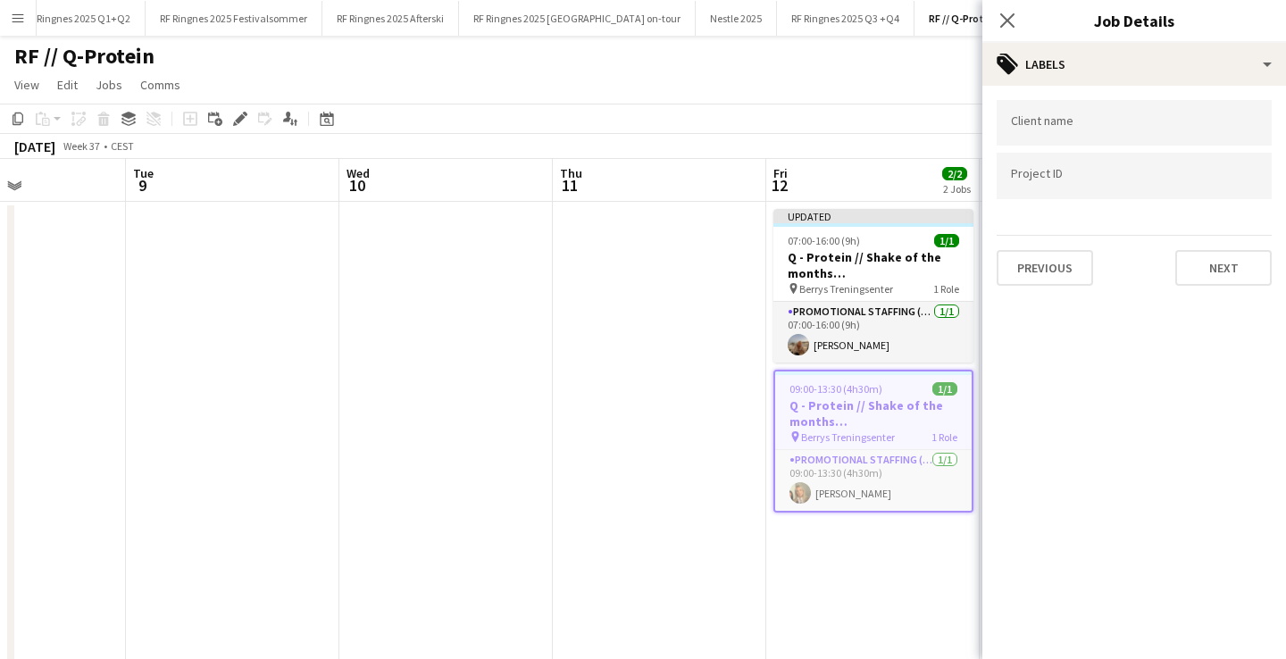
click at [1061, 180] on input "Type to search project ID labels..." at bounding box center [1134, 176] width 247 height 16
paste input "******"
type input "******"
click at [1085, 125] on input "Type to search client labels..." at bounding box center [1134, 123] width 247 height 16
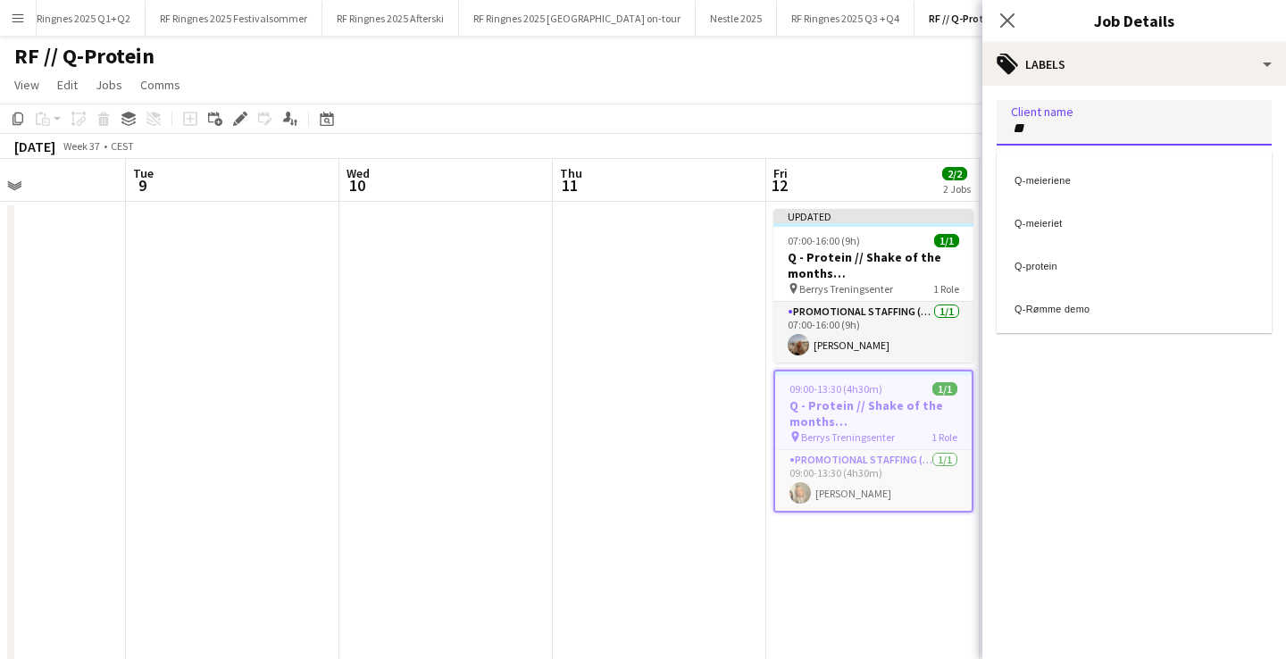
type input "**"
click at [1048, 273] on div "Q-protein" at bounding box center [1134, 263] width 275 height 43
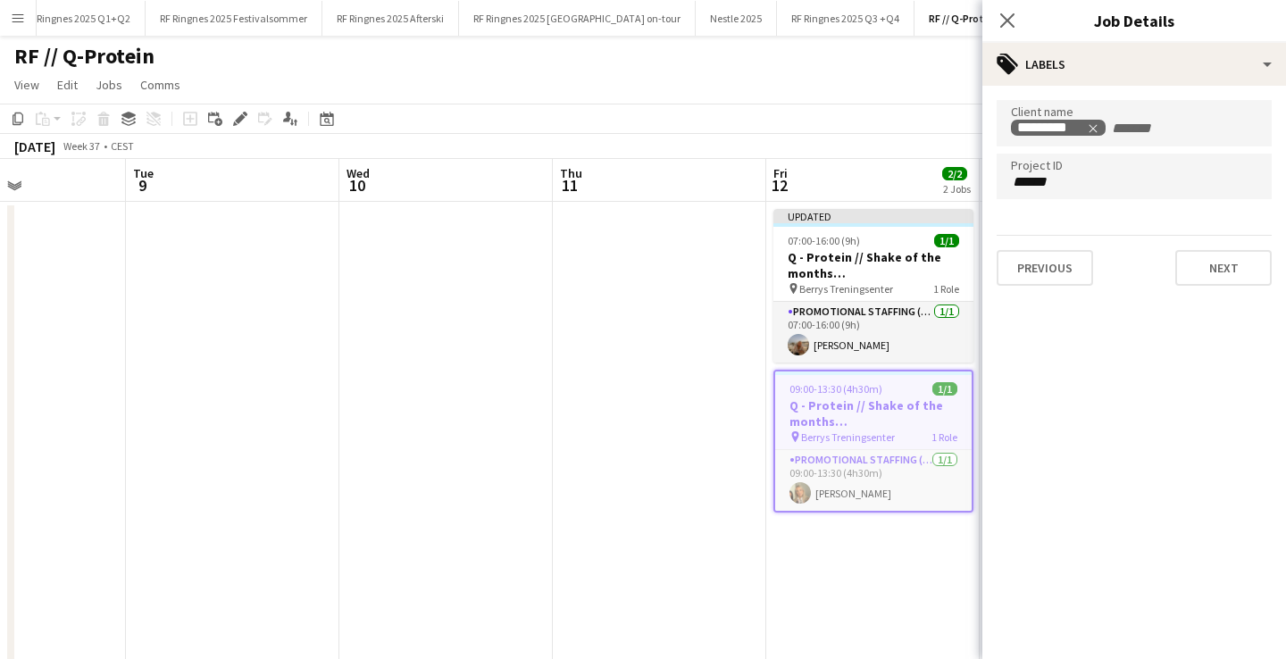
click at [1201, 405] on mat-expansion-panel "tags Labels Client name ********* Project ID ****** Previous Next" at bounding box center [1135, 373] width 304 height 574
click at [641, 471] on app-date-cell at bounding box center [660, 447] width 214 height 490
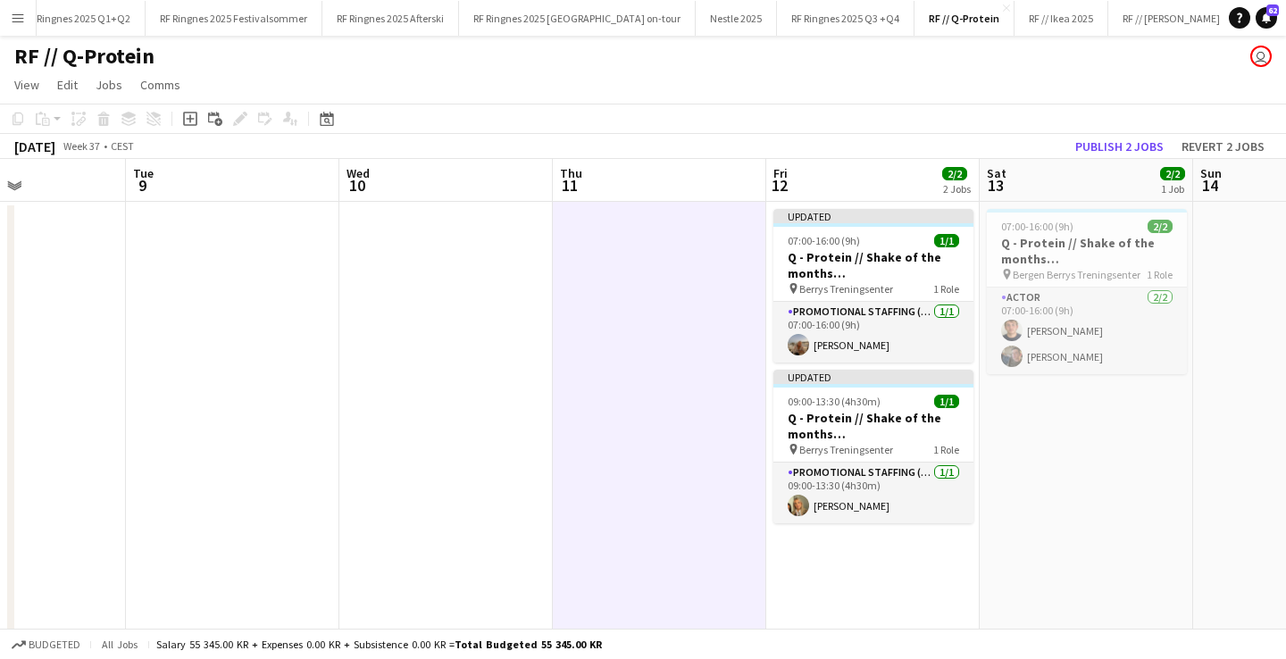
scroll to position [0, 896]
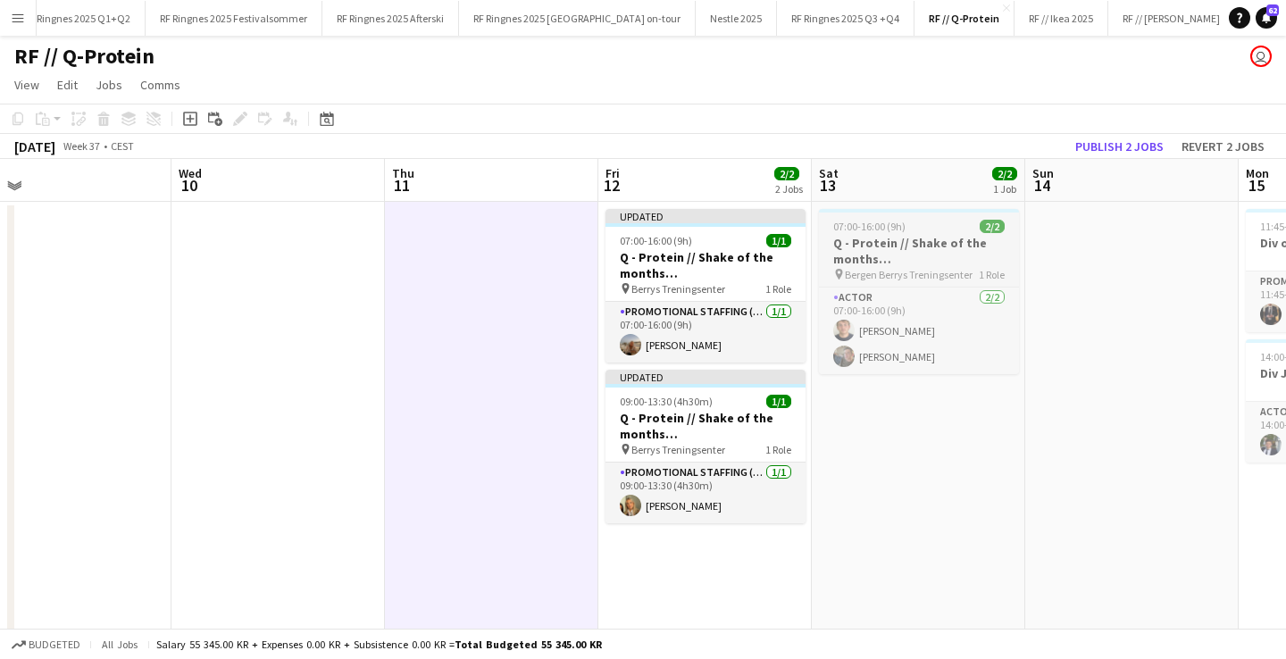
click at [915, 228] on div "07:00-16:00 (9h) 2/2" at bounding box center [919, 226] width 200 height 13
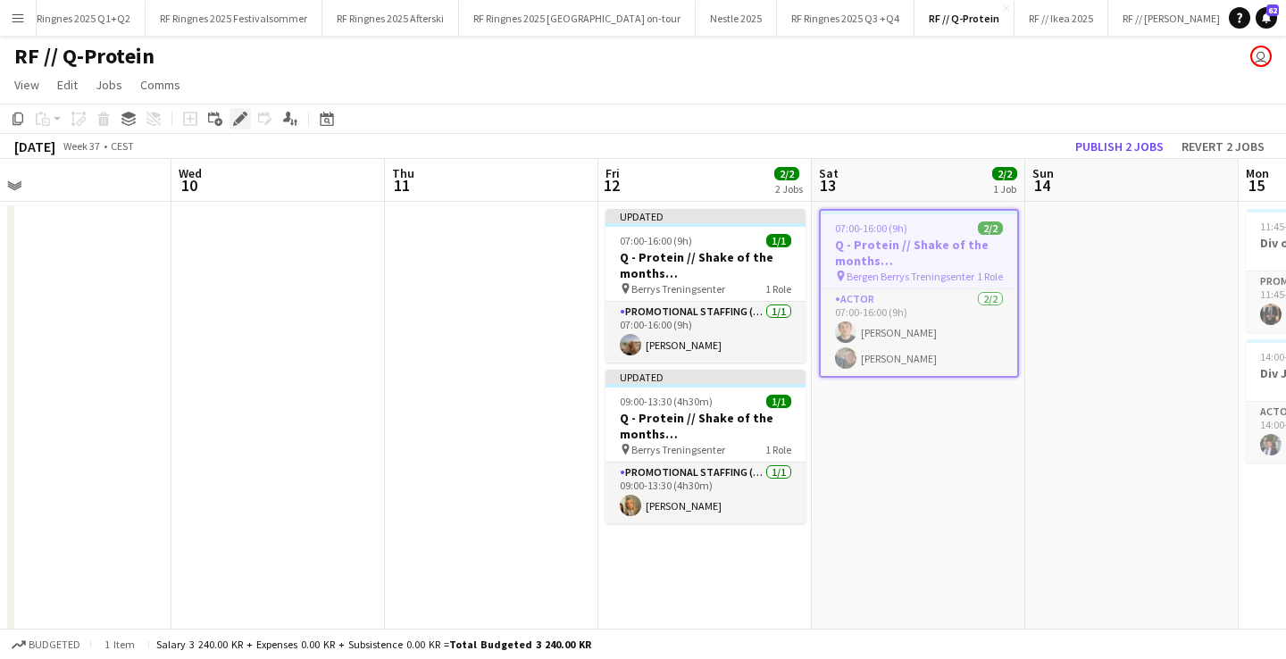
click at [240, 126] on div "Edit" at bounding box center [240, 118] width 21 height 21
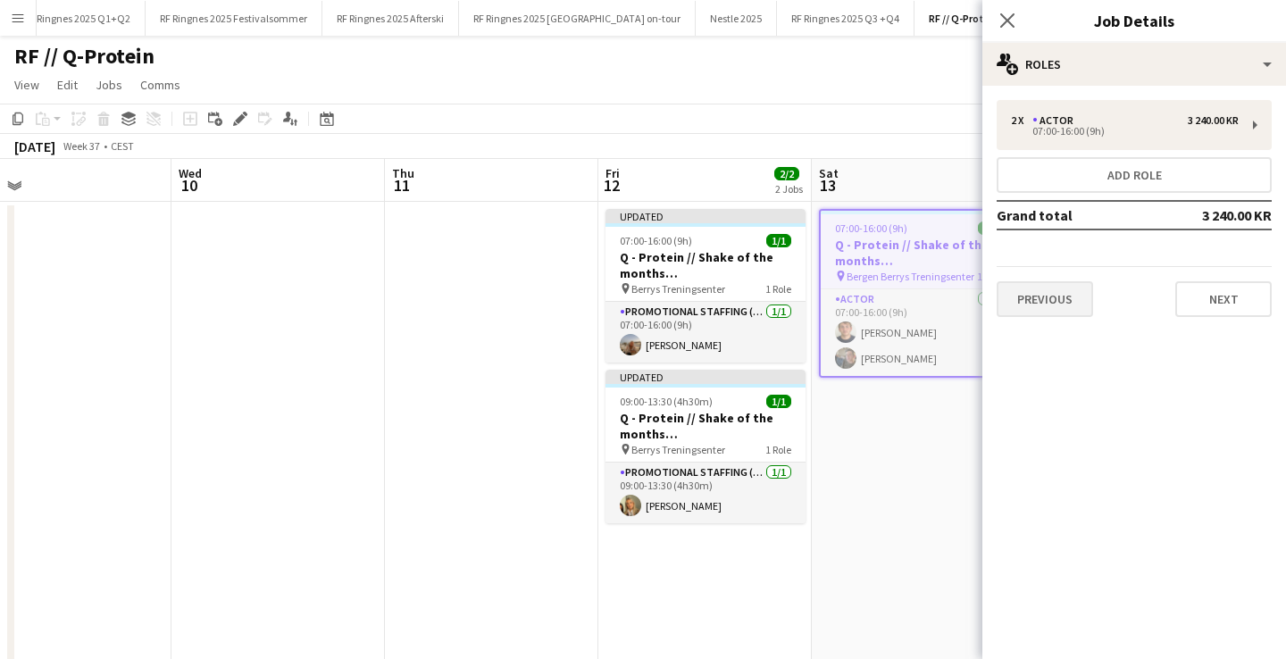
click at [1043, 301] on button "Previous" at bounding box center [1045, 299] width 96 height 36
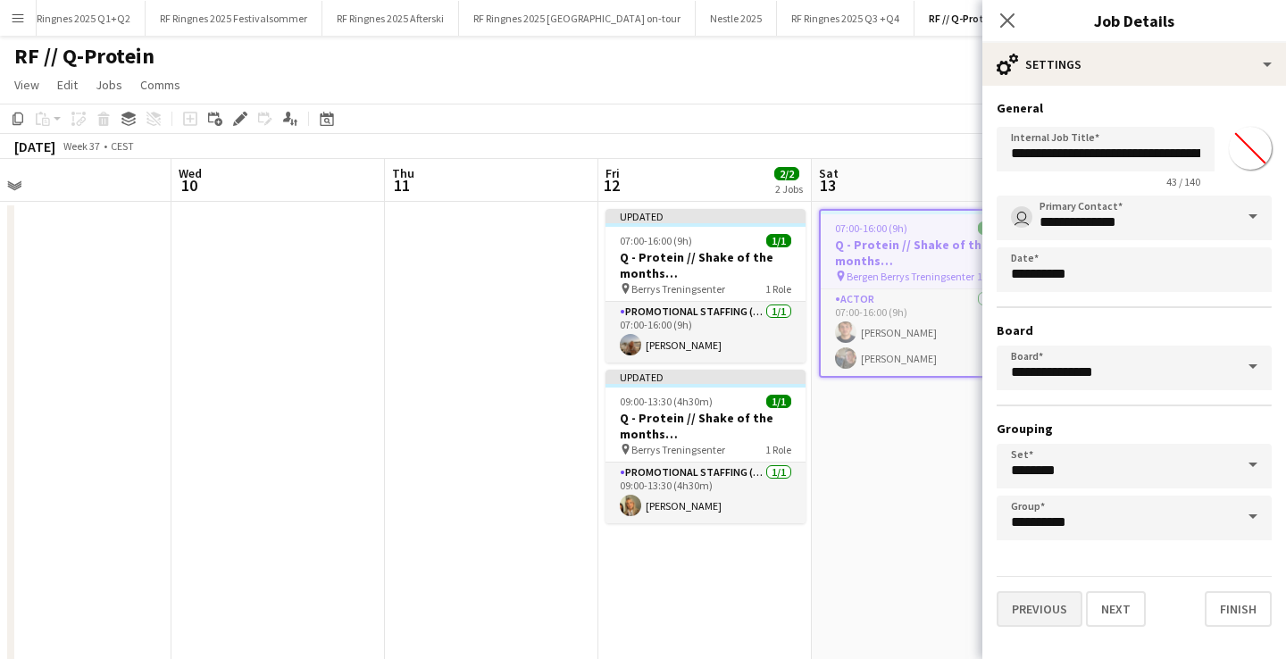
click at [1043, 617] on button "Previous" at bounding box center [1040, 609] width 86 height 36
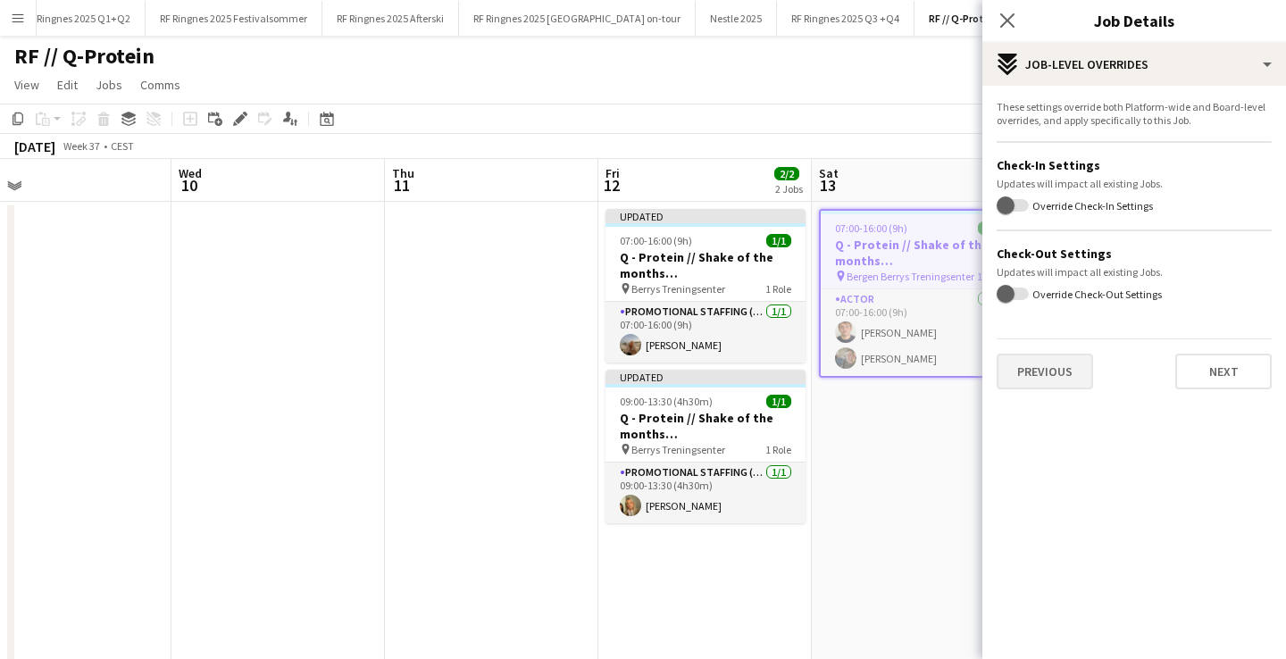
click at [1059, 375] on button "Previous" at bounding box center [1045, 372] width 96 height 36
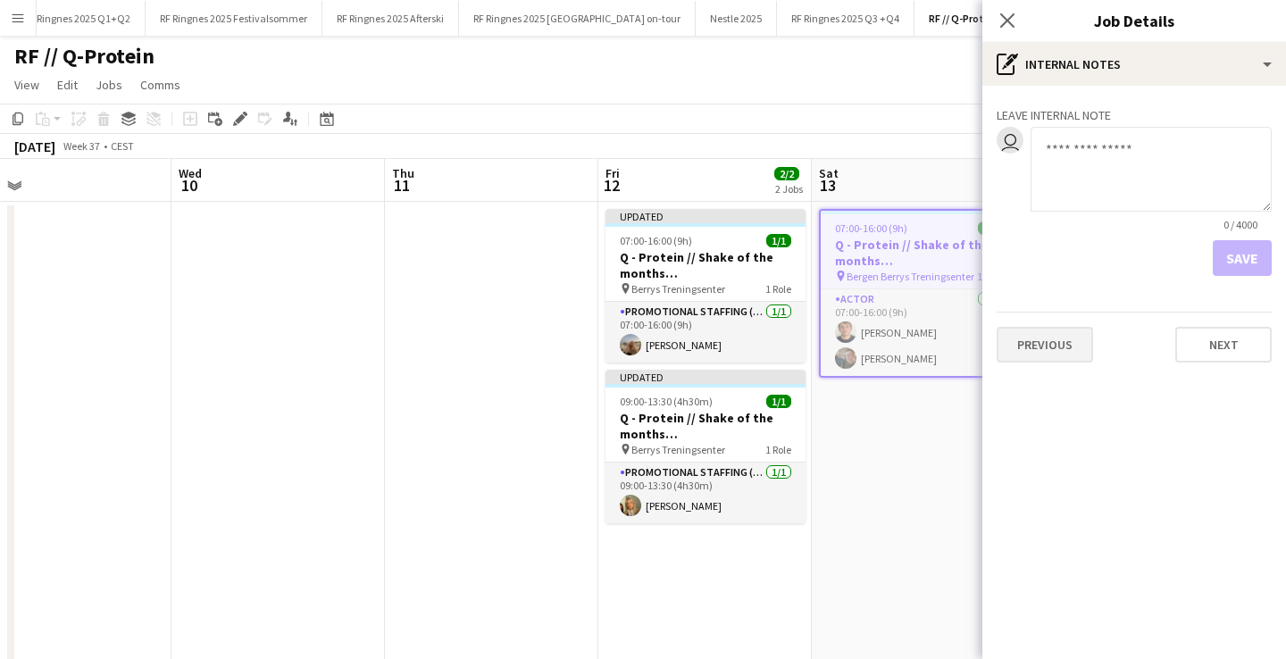
click at [1051, 362] on button "Previous" at bounding box center [1045, 345] width 96 height 36
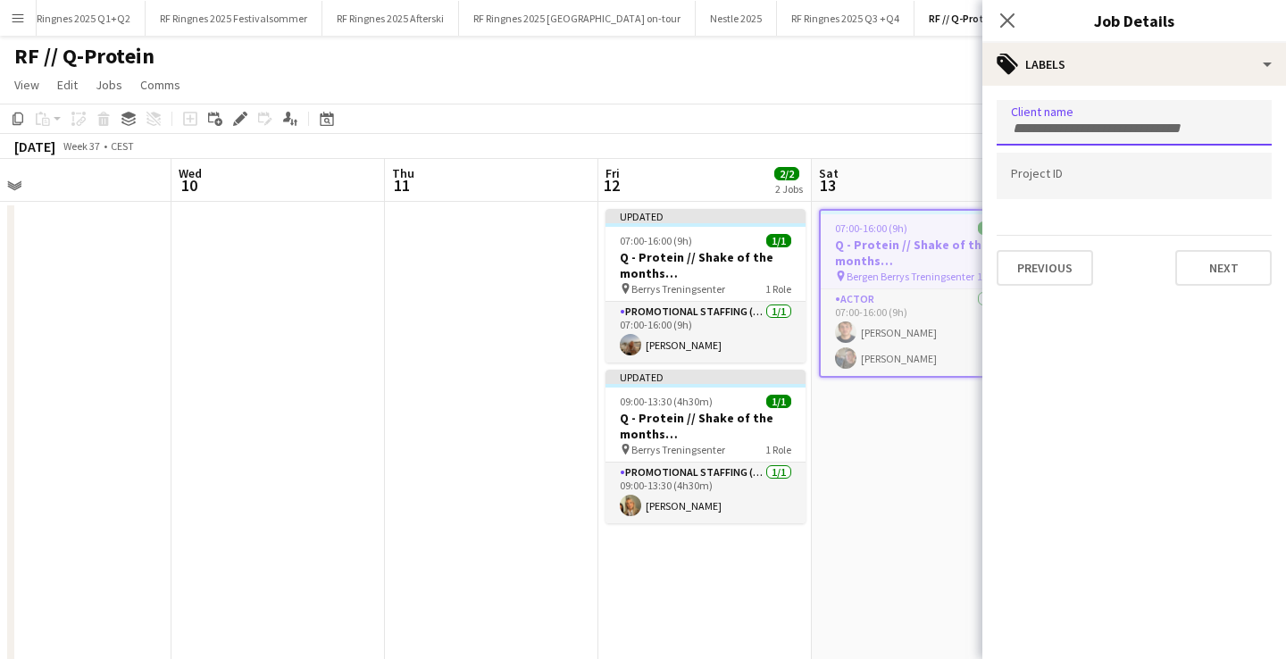
click at [1122, 139] on div at bounding box center [1134, 123] width 275 height 46
click at [1115, 170] on div at bounding box center [1134, 176] width 275 height 46
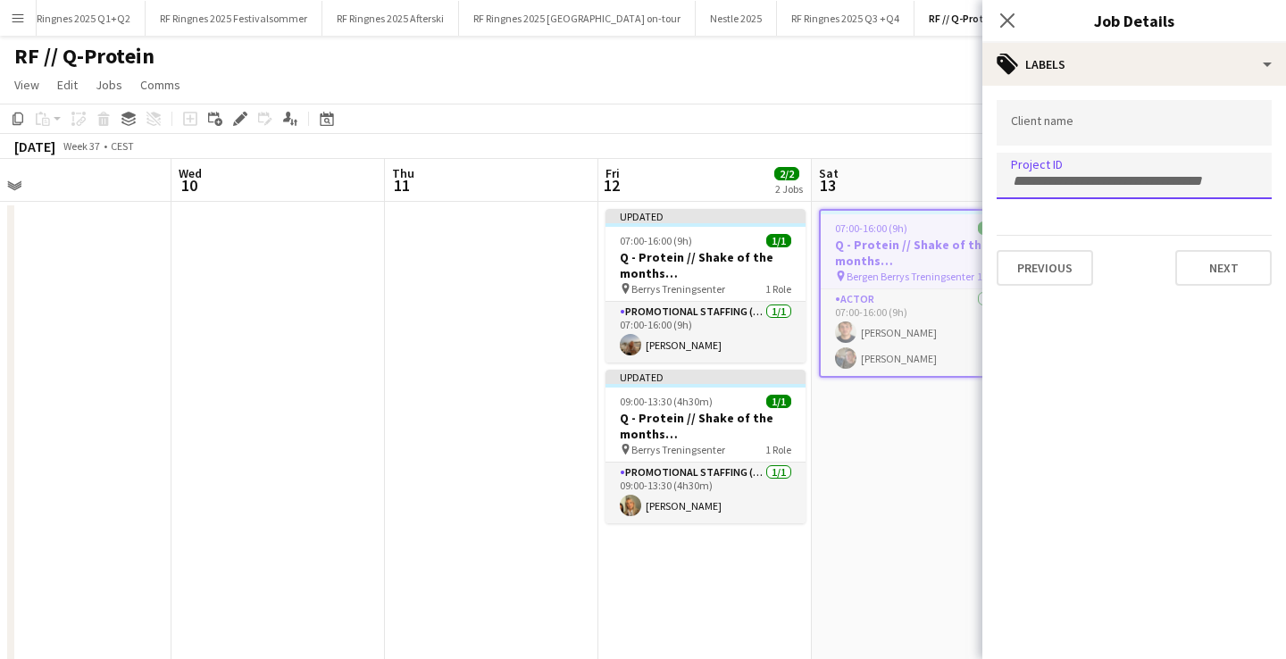
paste input "******"
type input "******"
click at [1095, 131] on input "Type to search client labels..." at bounding box center [1134, 123] width 247 height 16
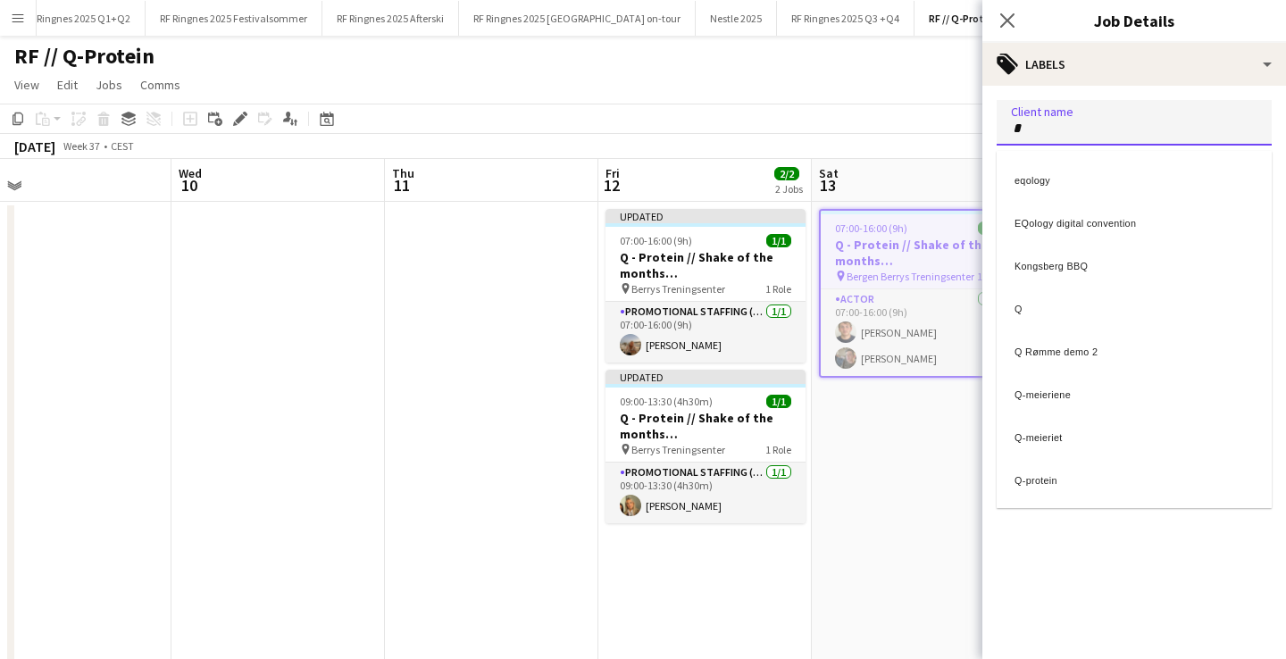
type input "*"
click at [1048, 486] on div "Q-protein" at bounding box center [1134, 477] width 275 height 43
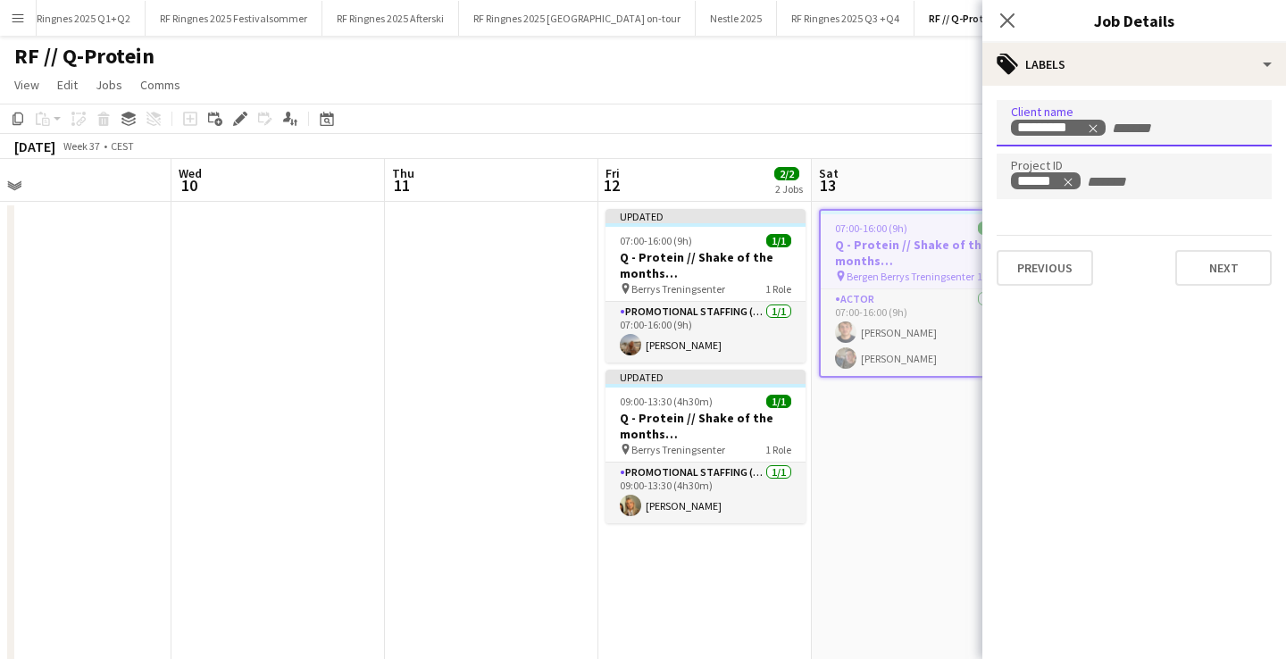
click at [922, 421] on app-date-cell "07:00-16:00 (9h) 2/2 Q - Protein // Shake of the months (Bergen) pin Bergen Ber…" at bounding box center [919, 447] width 214 height 490
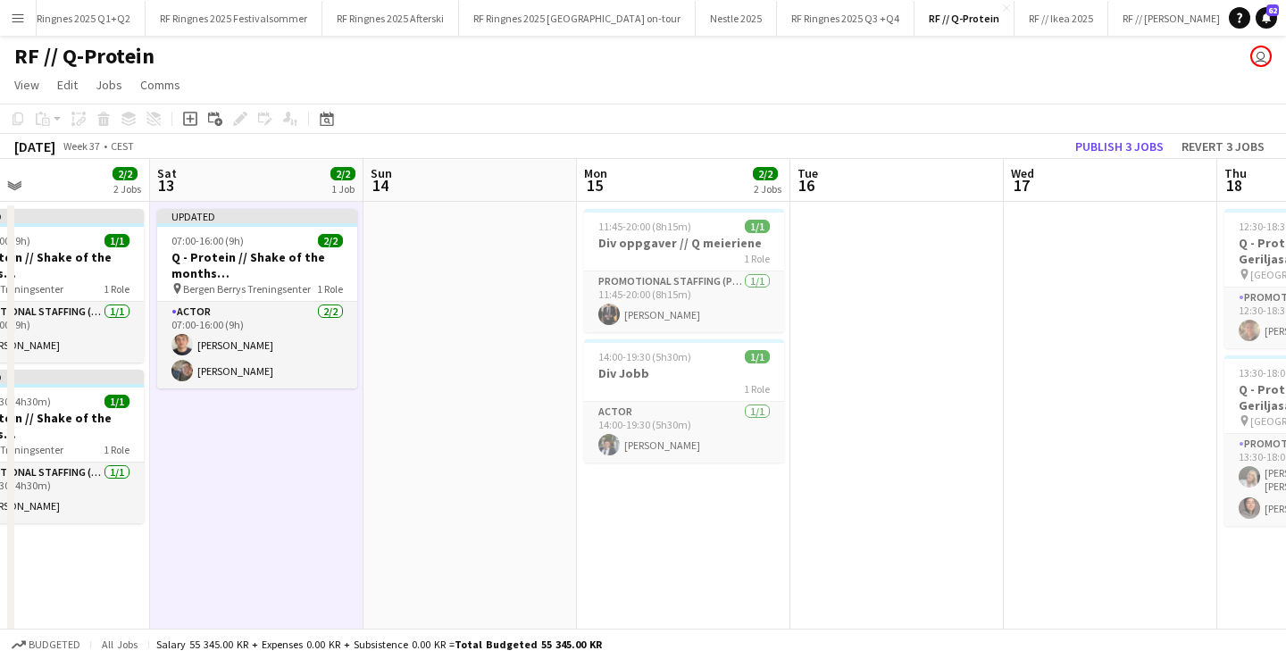
scroll to position [0, 707]
click at [721, 253] on div "1 Role" at bounding box center [682, 258] width 200 height 14
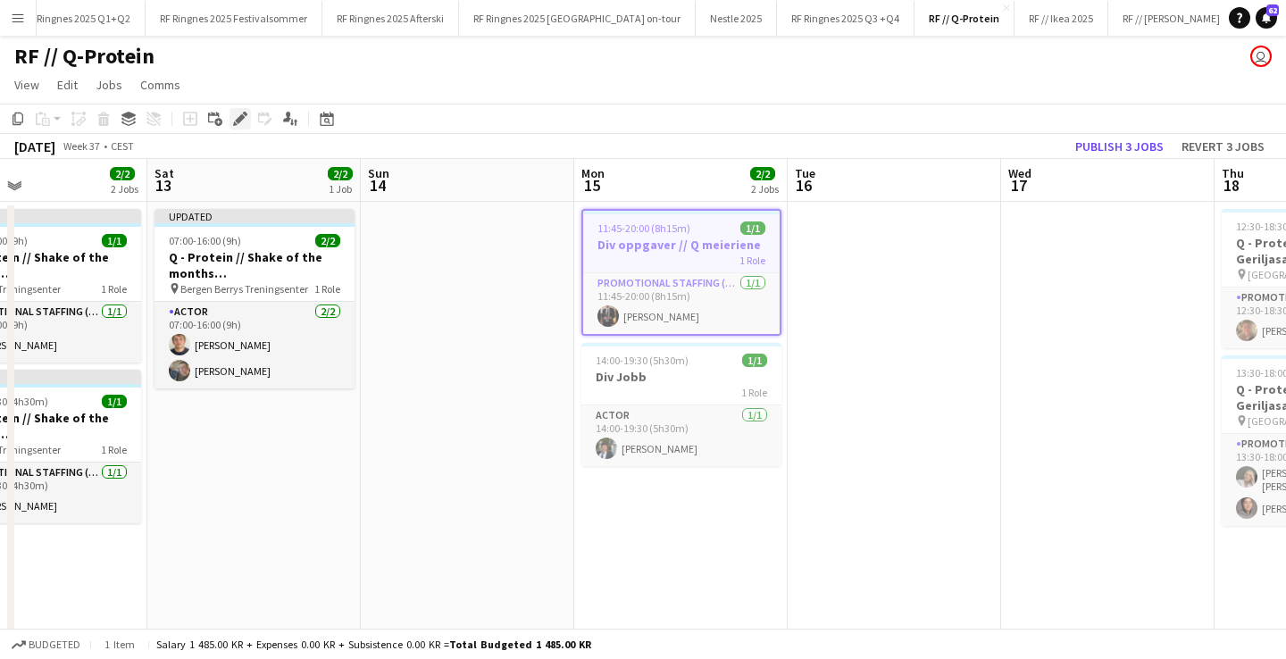
click at [241, 113] on icon "Edit" at bounding box center [240, 119] width 14 height 14
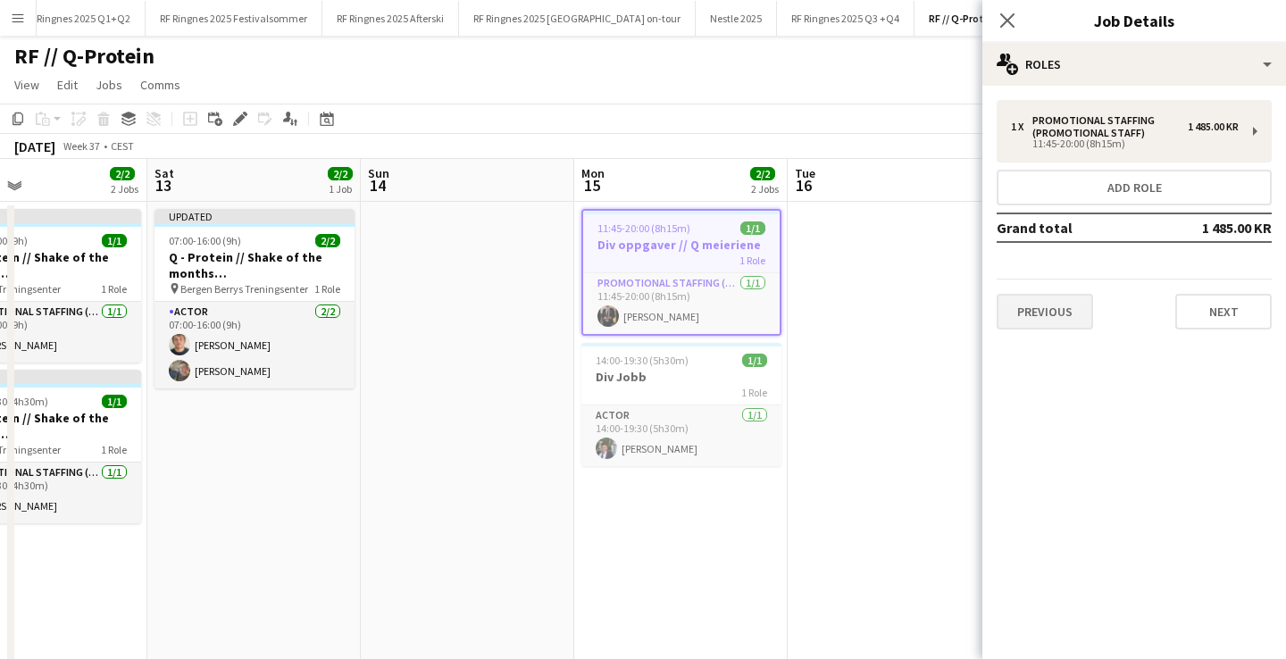
click at [1070, 318] on button "Previous" at bounding box center [1045, 312] width 96 height 36
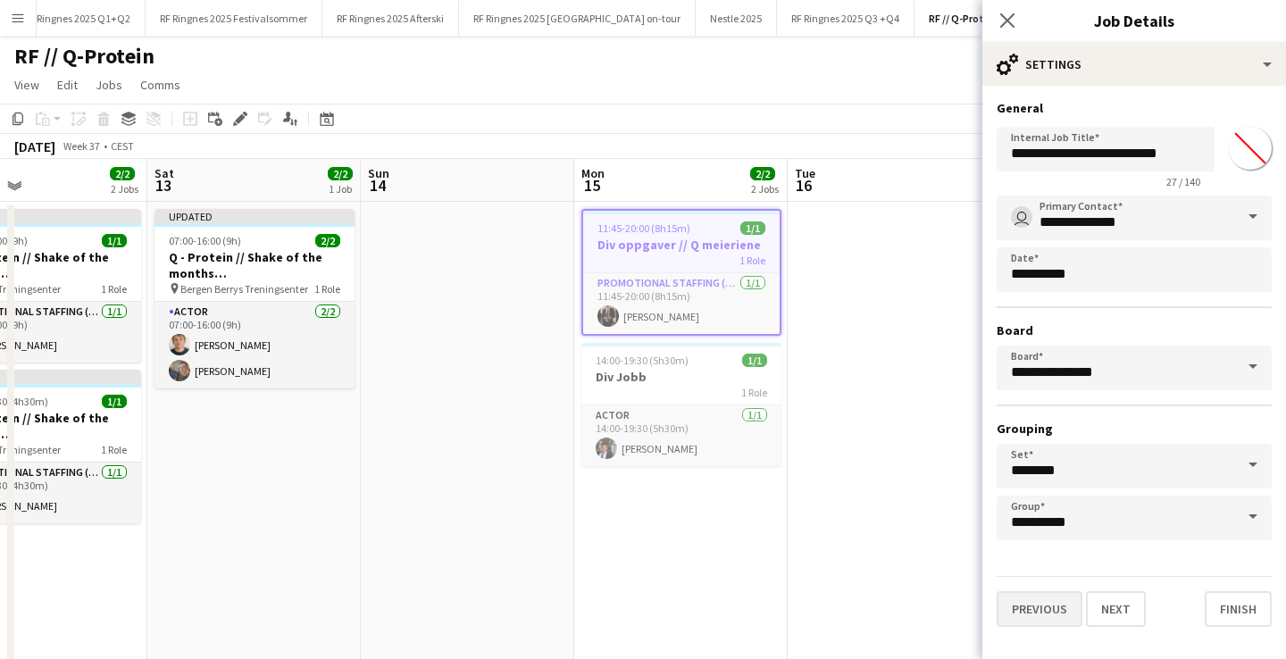
click at [1040, 607] on button "Previous" at bounding box center [1040, 609] width 86 height 36
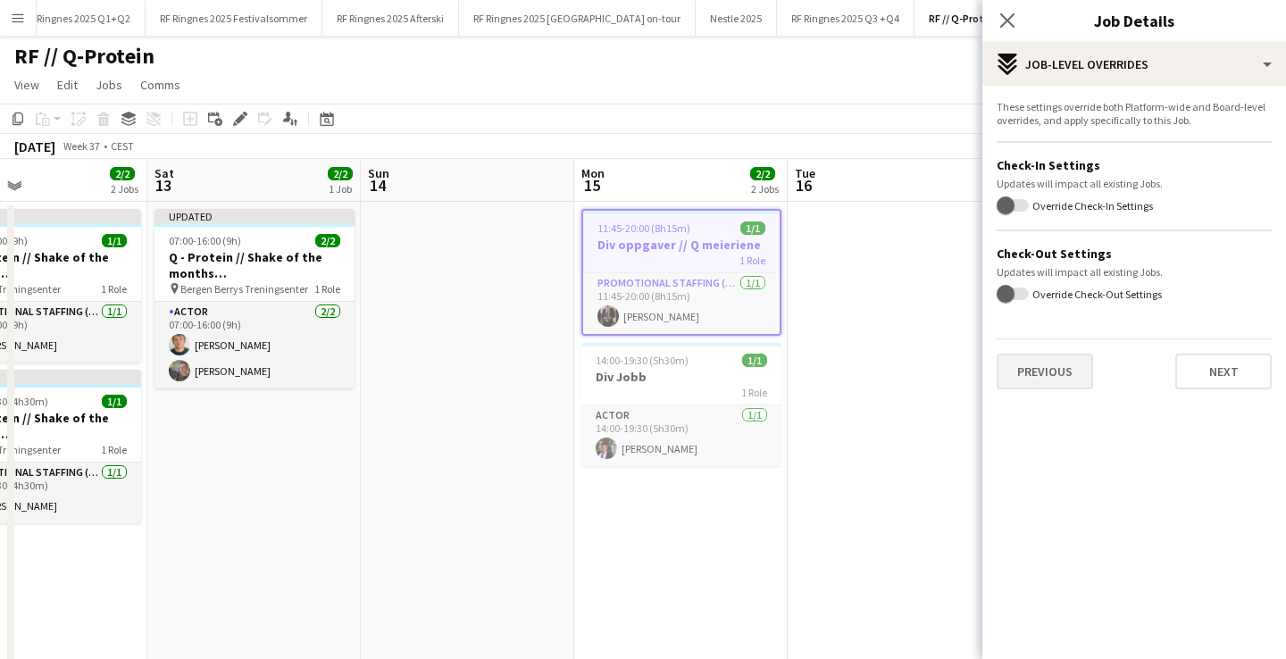
click at [1061, 371] on button "Previous" at bounding box center [1045, 372] width 96 height 36
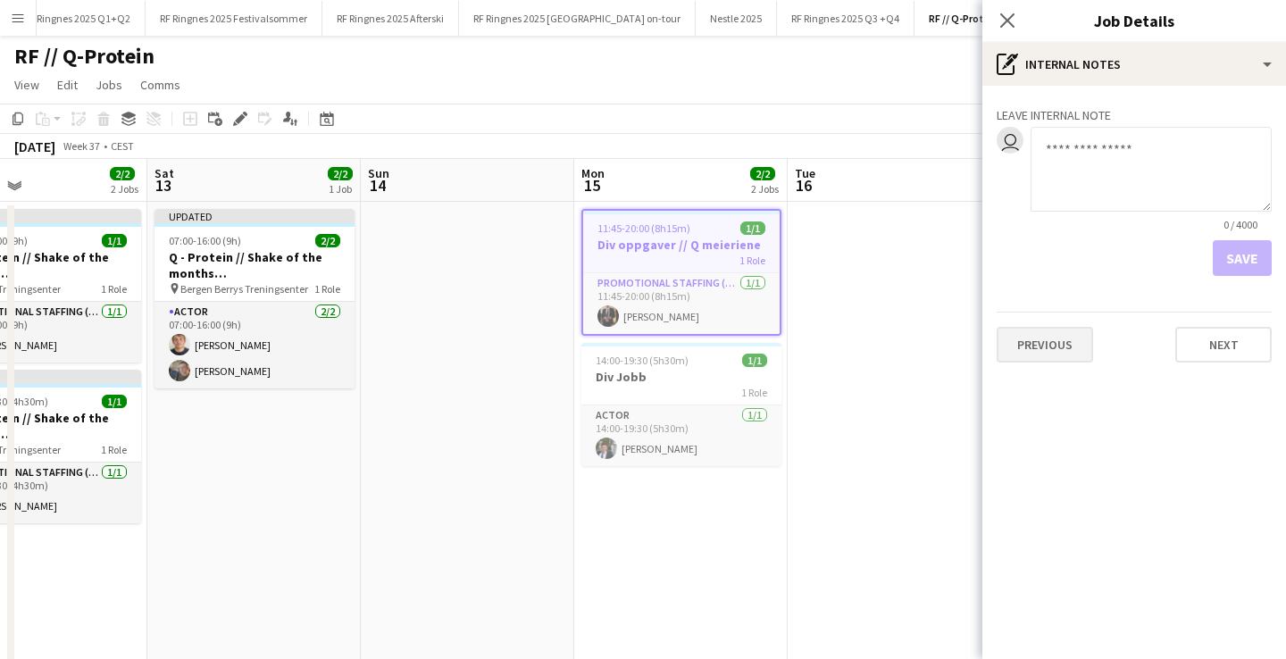
click at [1054, 348] on button "Previous" at bounding box center [1045, 345] width 96 height 36
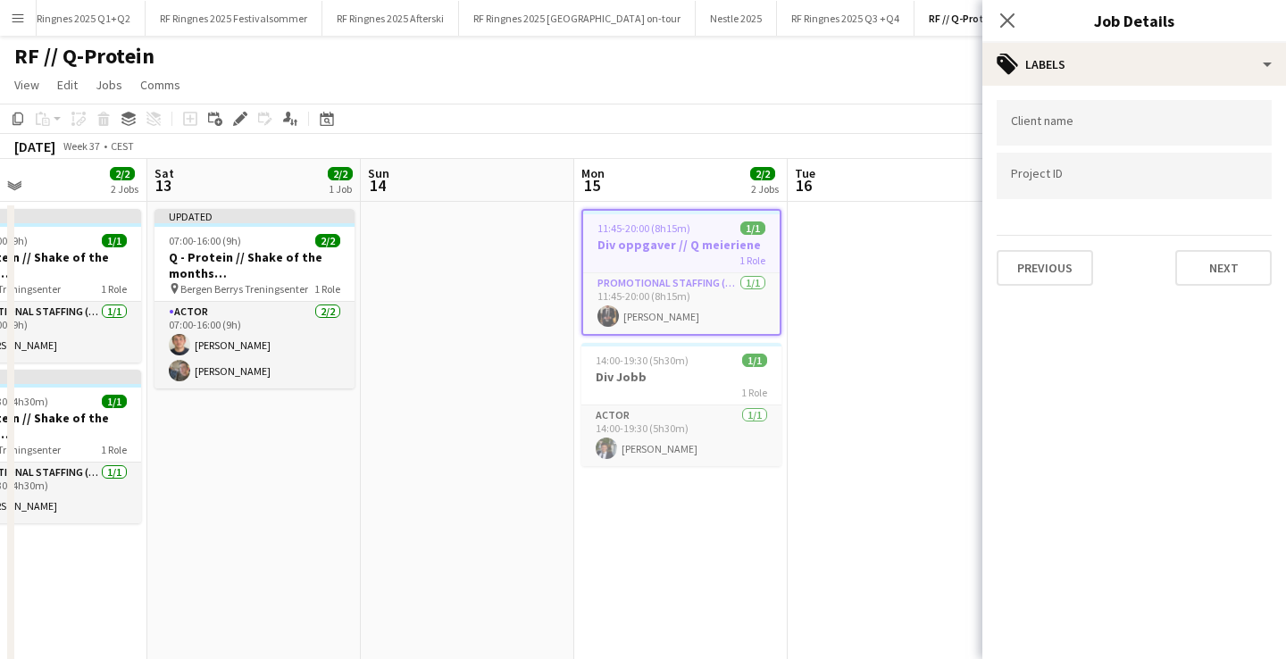
click at [1077, 127] on input "Type to search client labels..." at bounding box center [1134, 123] width 247 height 16
type input "*****"
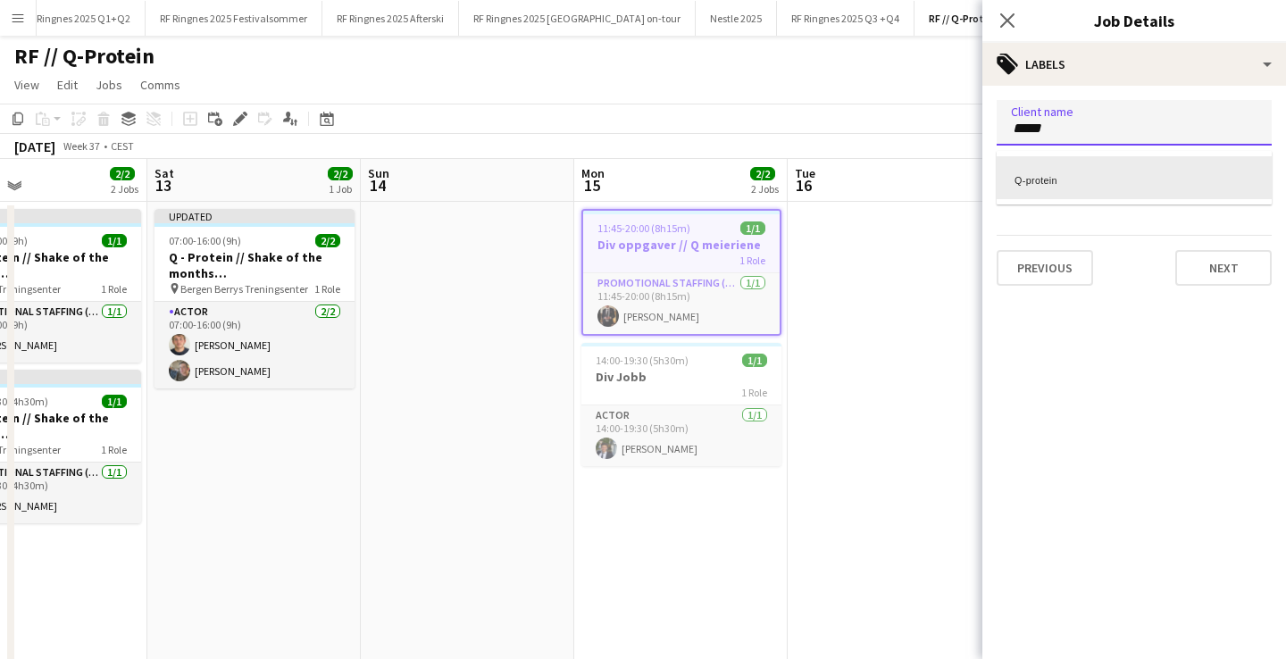
click at [1076, 172] on div "Q-protein" at bounding box center [1134, 177] width 275 height 43
click at [1104, 199] on div at bounding box center [1134, 177] width 275 height 46
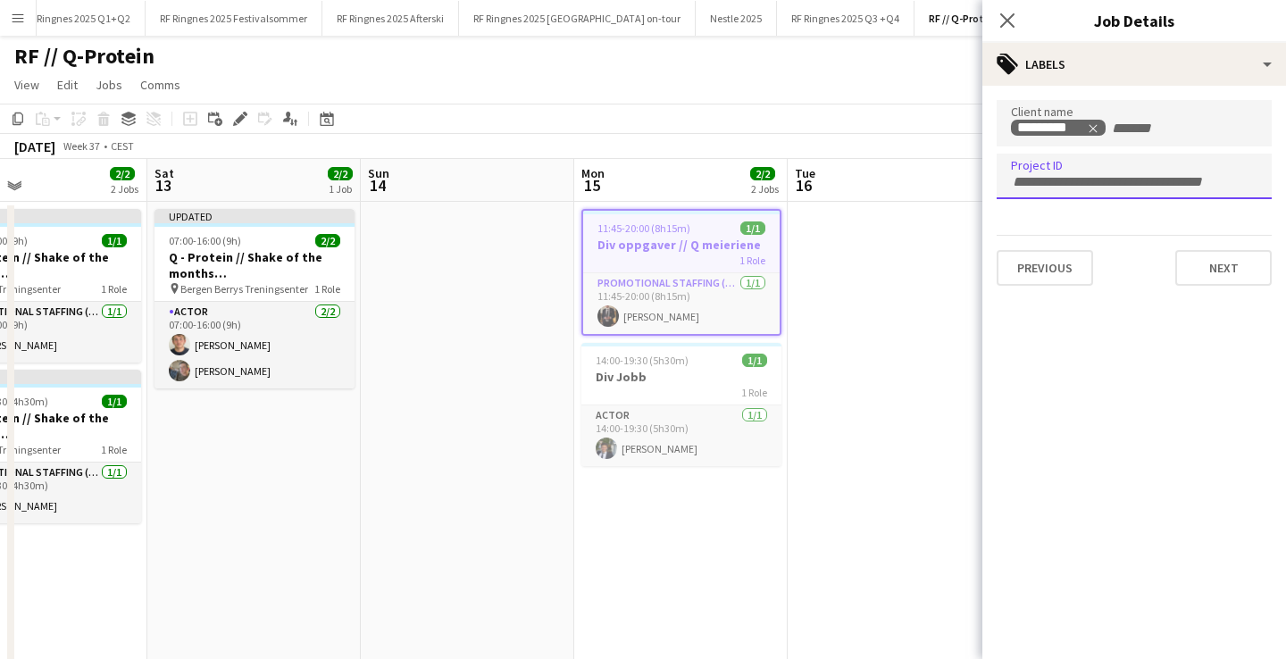
paste input "******"
type input "******"
click at [657, 379] on h3 "Div Jobb" at bounding box center [682, 377] width 200 height 16
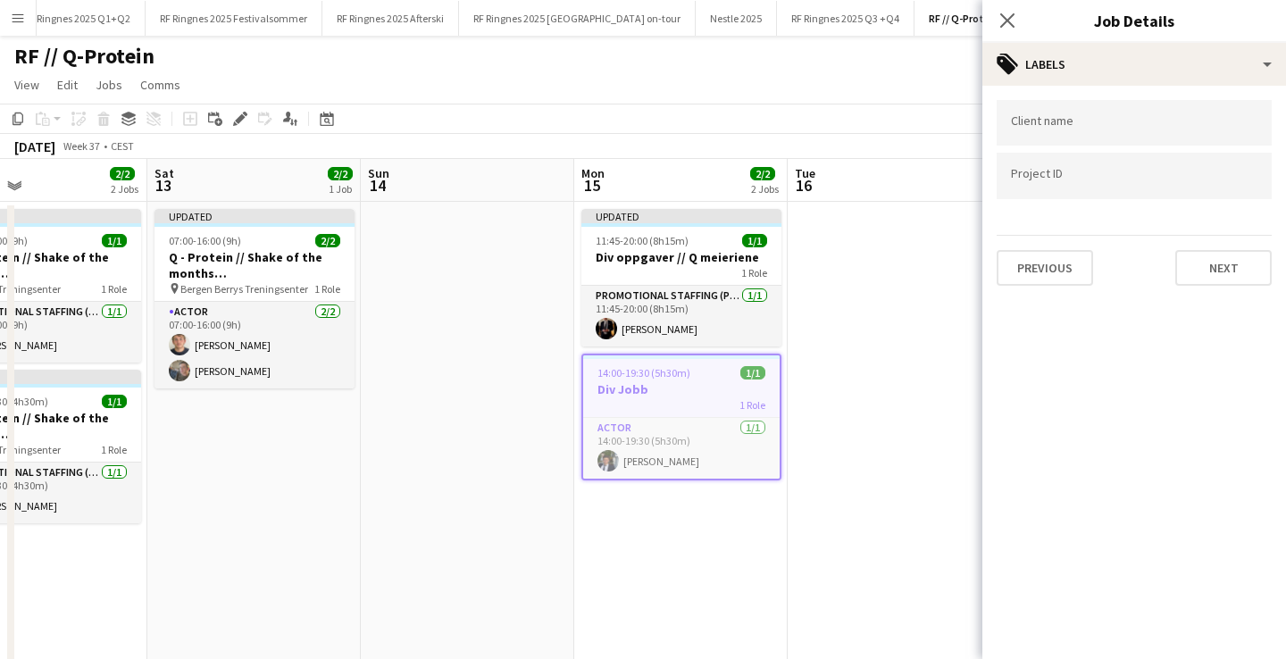
click at [1091, 210] on div at bounding box center [1134, 204] width 275 height 11
click at [1090, 188] on div at bounding box center [1134, 176] width 275 height 46
paste input "******"
type input "******"
click at [1076, 128] on input "Type to search client labels..." at bounding box center [1134, 123] width 247 height 16
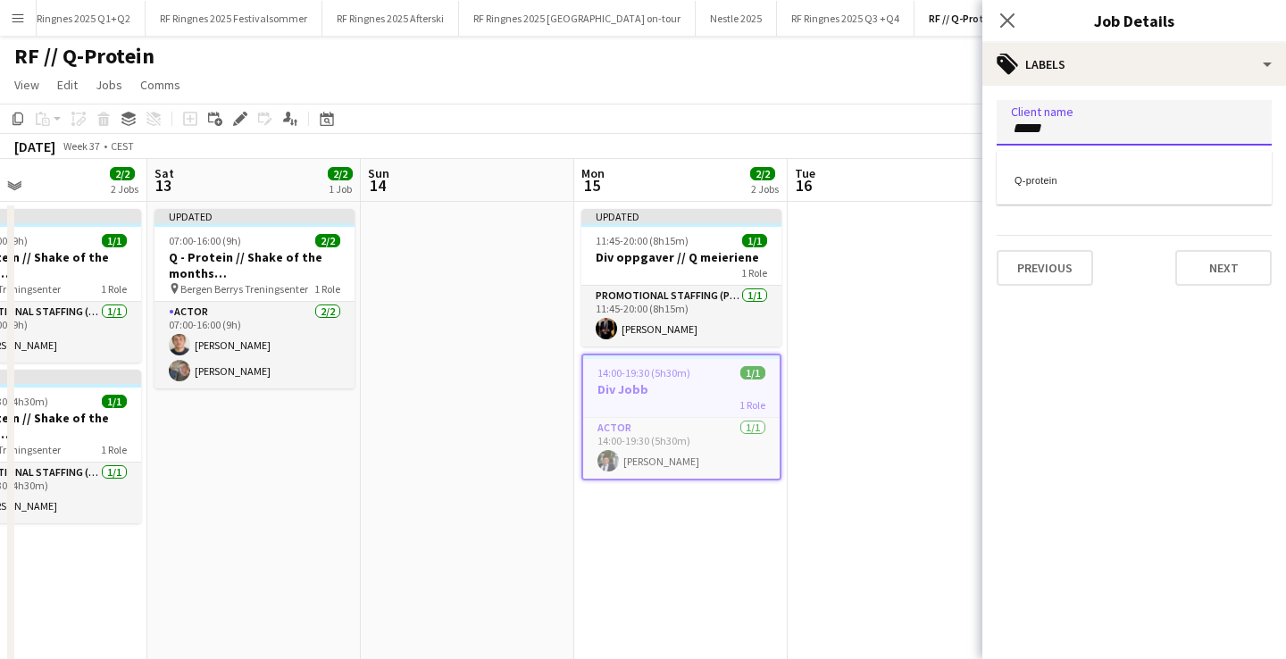
type input "*****"
click at [1058, 174] on div "Q-protein" at bounding box center [1134, 177] width 275 height 43
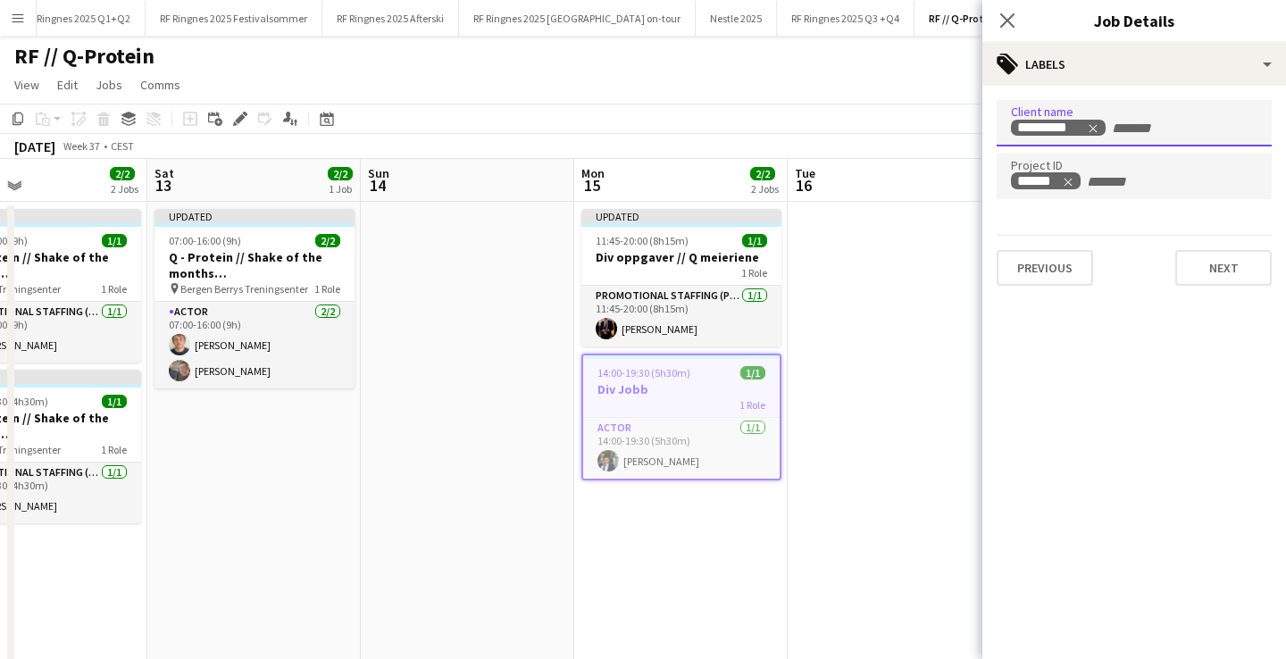
click at [894, 429] on app-date-cell at bounding box center [895, 447] width 214 height 490
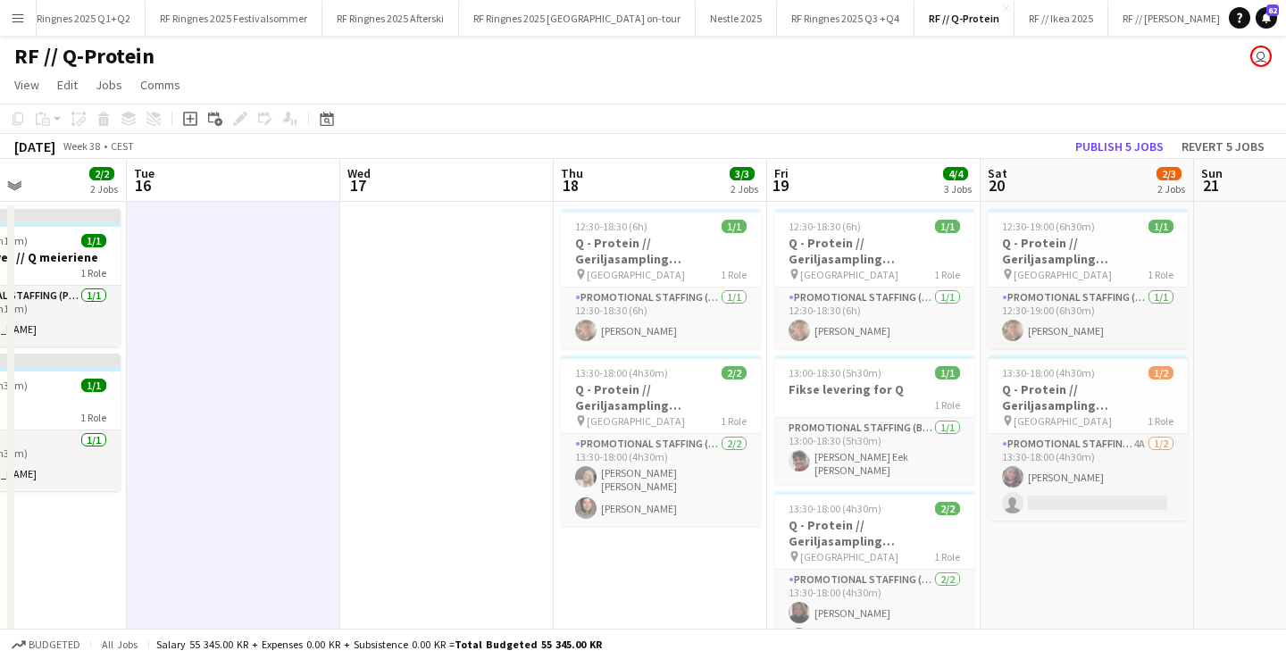
scroll to position [0, 0]
click at [682, 259] on h3 "Q - Protein // Geriljasampling [GEOGRAPHIC_DATA]" at bounding box center [661, 251] width 200 height 32
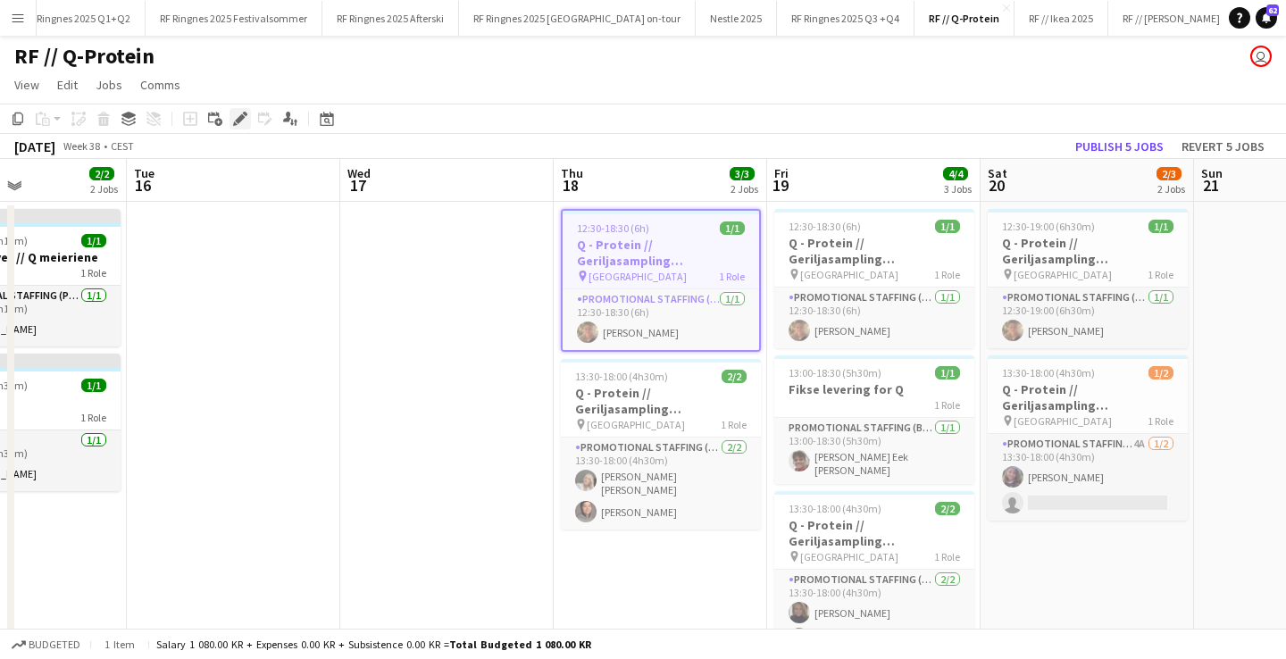
click at [240, 119] on icon at bounding box center [240, 119] width 10 height 10
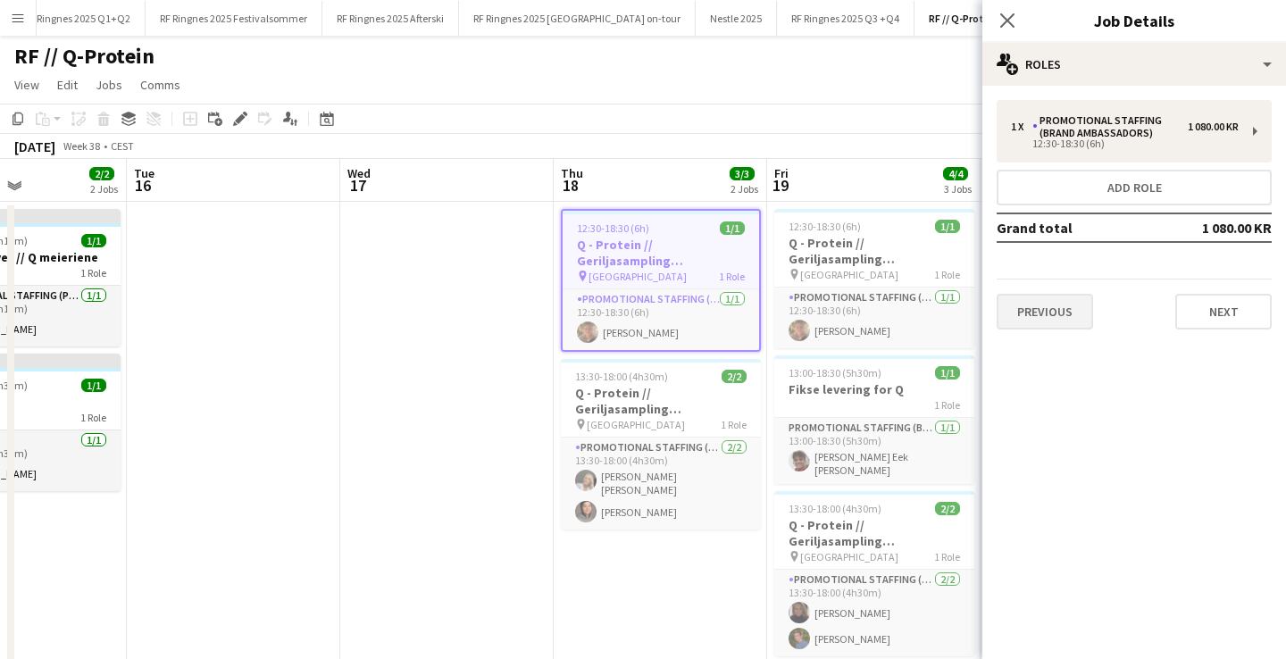
click at [1075, 311] on button "Previous" at bounding box center [1045, 312] width 96 height 36
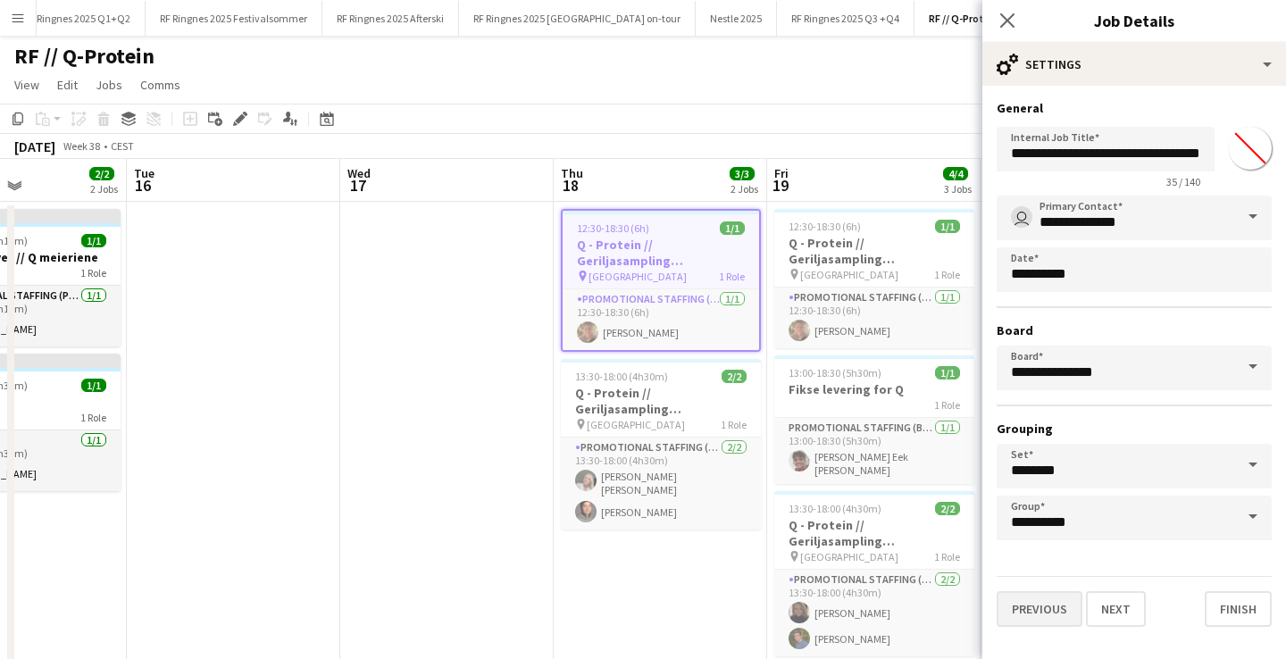
click at [1035, 608] on button "Previous" at bounding box center [1040, 609] width 86 height 36
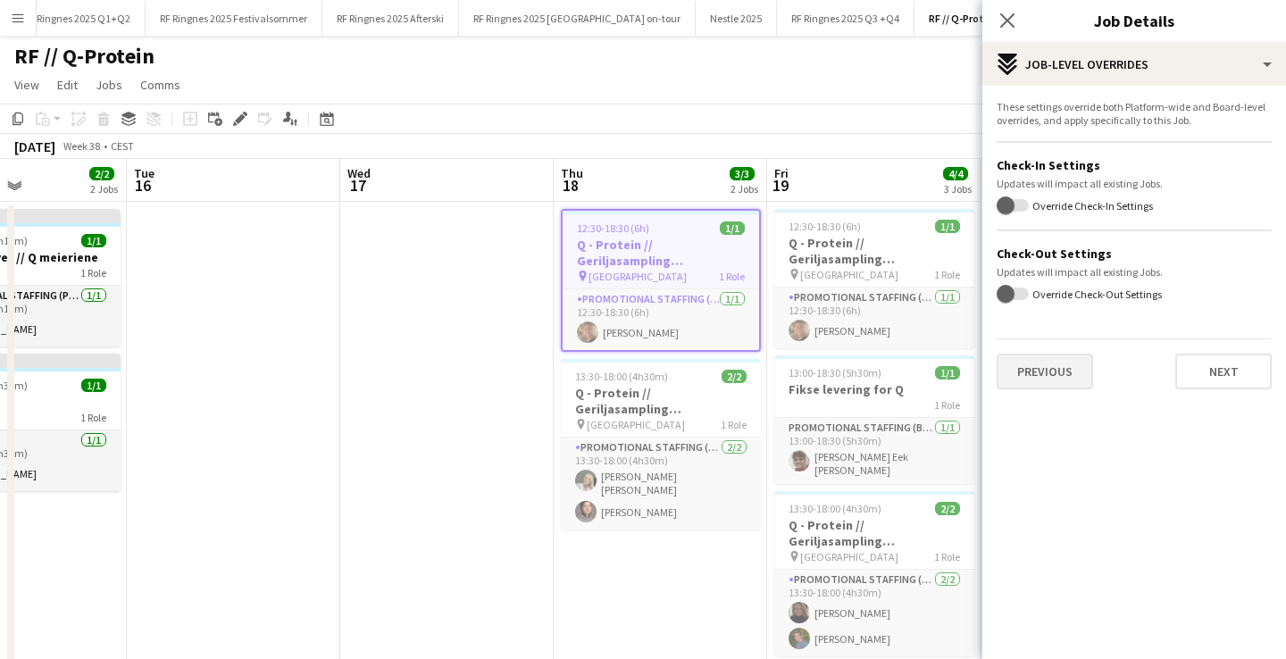
click at [1046, 364] on button "Previous" at bounding box center [1045, 372] width 96 height 36
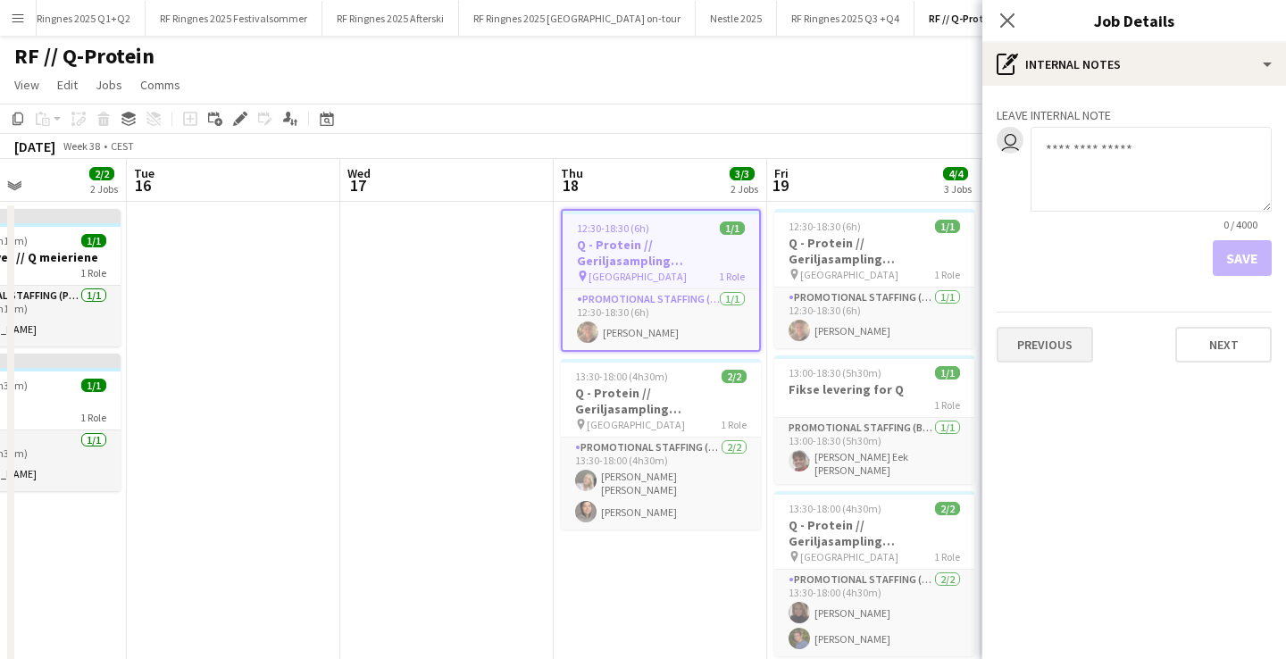
click at [1069, 342] on button "Previous" at bounding box center [1045, 345] width 96 height 36
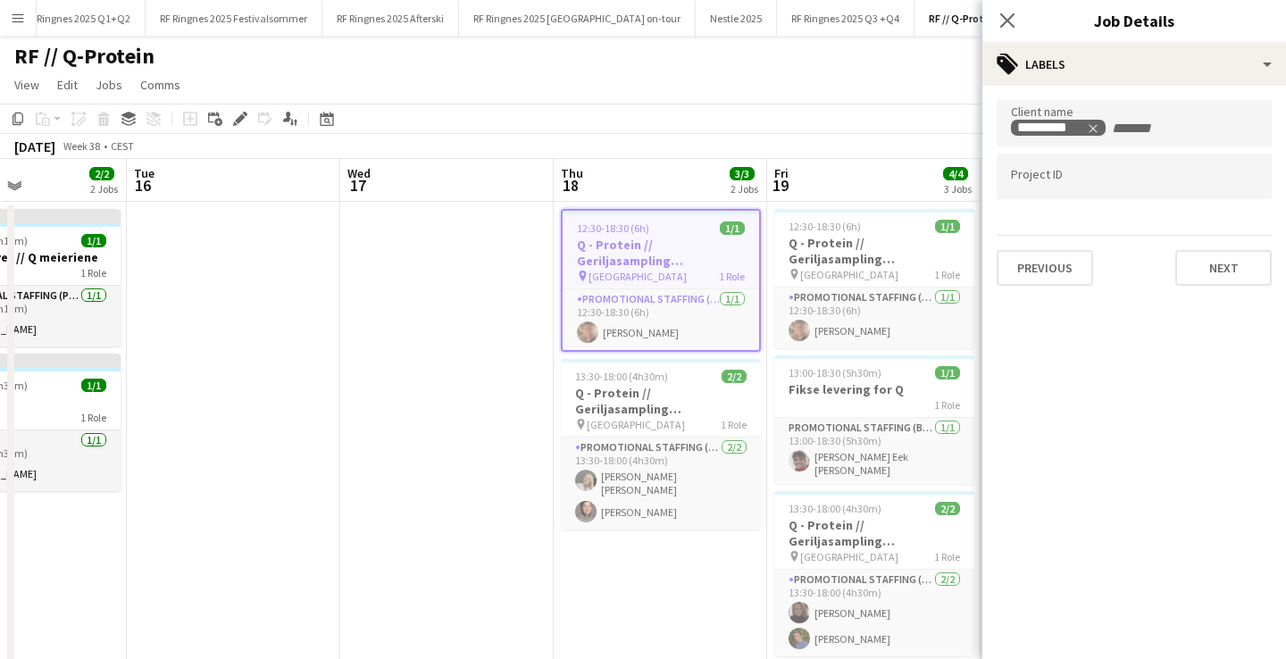
click at [1065, 192] on div at bounding box center [1134, 177] width 275 height 46
paste input "******"
type input "******"
click at [709, 409] on h3 "Q - Protein // Geriljasampling [GEOGRAPHIC_DATA]" at bounding box center [661, 401] width 200 height 32
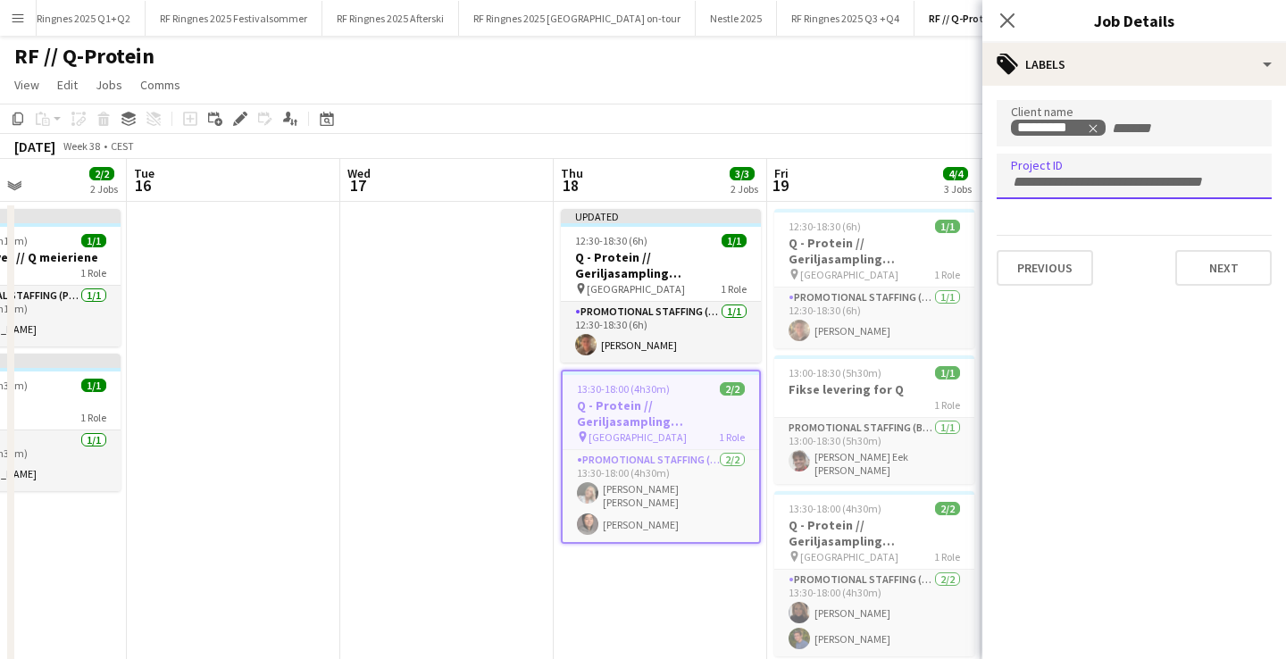
click at [1091, 182] on input "Type to search project ID labels..." at bounding box center [1134, 182] width 247 height 16
paste input "******"
type input "******"
click at [849, 257] on h3 "Q - Protein // Geriljasampling [GEOGRAPHIC_DATA]" at bounding box center [875, 251] width 200 height 32
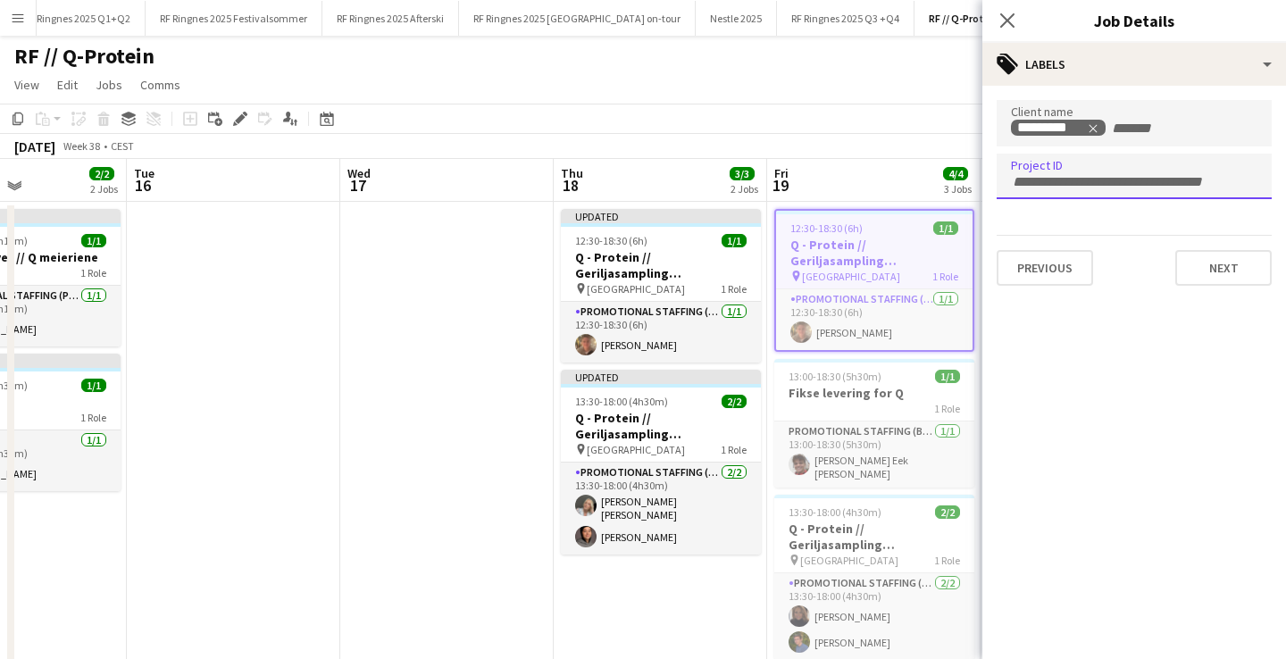
click at [1090, 180] on input "Type to search project ID labels..." at bounding box center [1134, 182] width 247 height 16
paste input "******"
type input "******"
click at [907, 398] on h3 "Fikse levering for Q" at bounding box center [875, 393] width 200 height 16
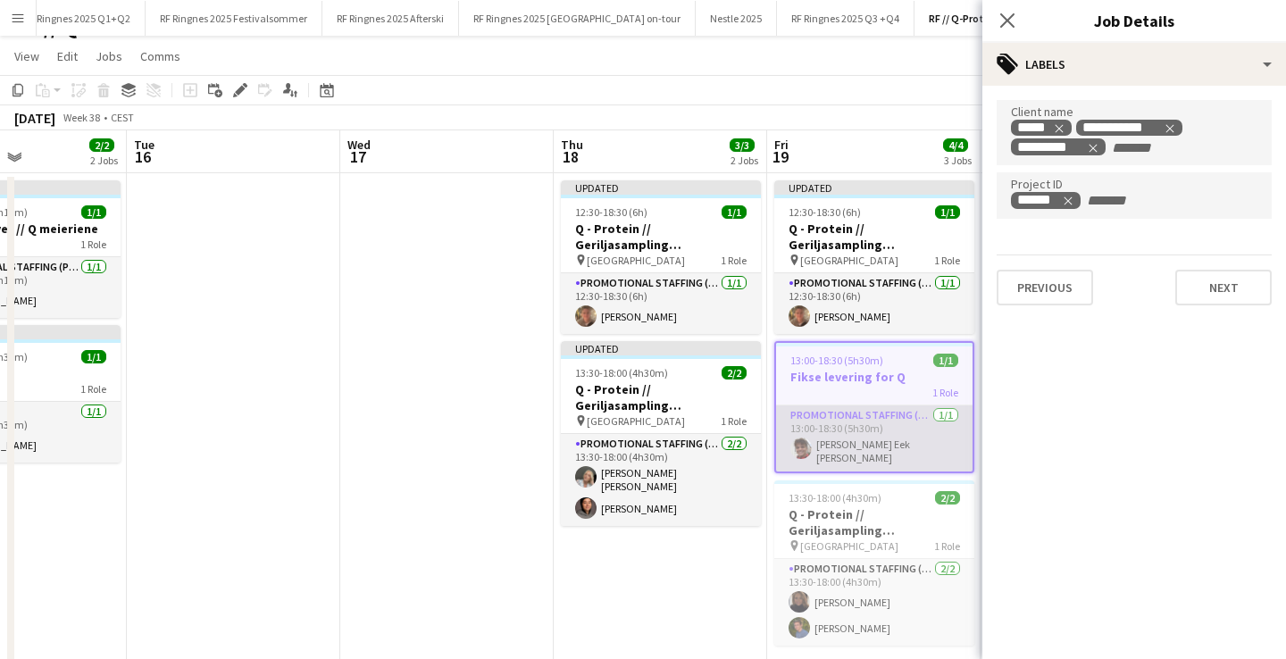
scroll to position [52, 0]
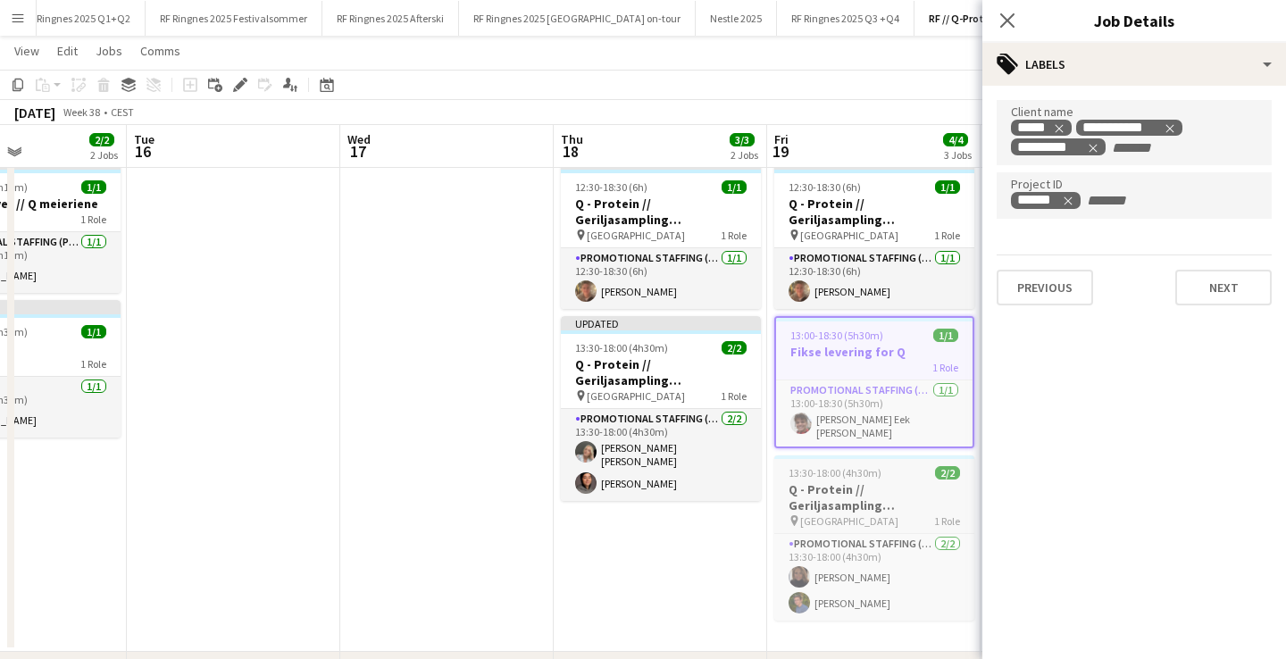
click at [904, 482] on h3 "Q - Protein // Geriljasampling [GEOGRAPHIC_DATA]" at bounding box center [875, 498] width 200 height 32
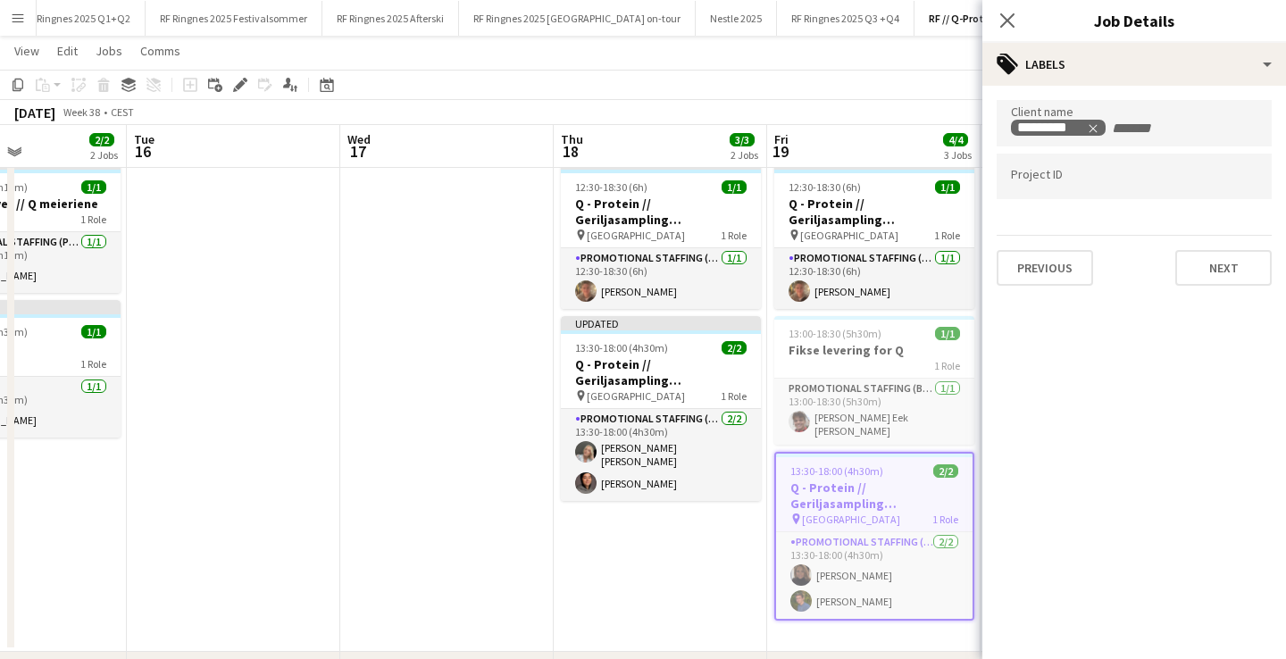
click at [1134, 192] on div at bounding box center [1134, 177] width 275 height 46
paste input "******"
type input "******"
click at [926, 346] on h3 "Fikse levering for Q" at bounding box center [875, 350] width 200 height 16
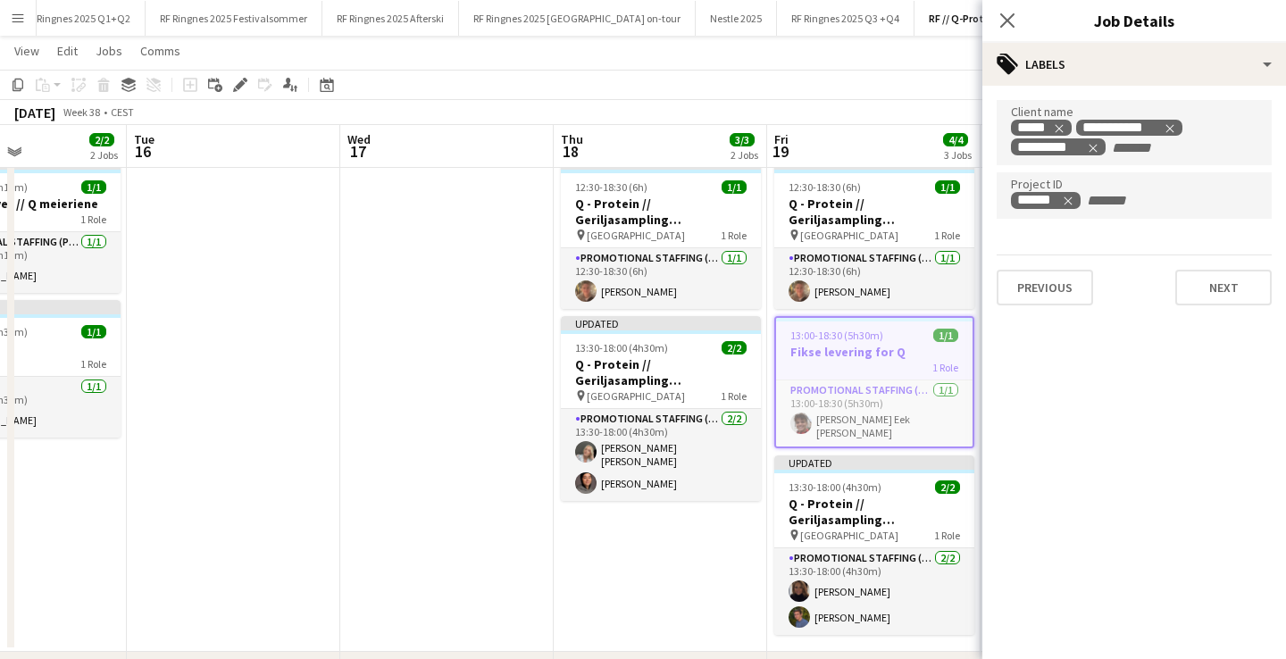
click at [1157, 203] on input "+ Label" at bounding box center [1123, 201] width 76 height 16
paste input "******"
type input "******"
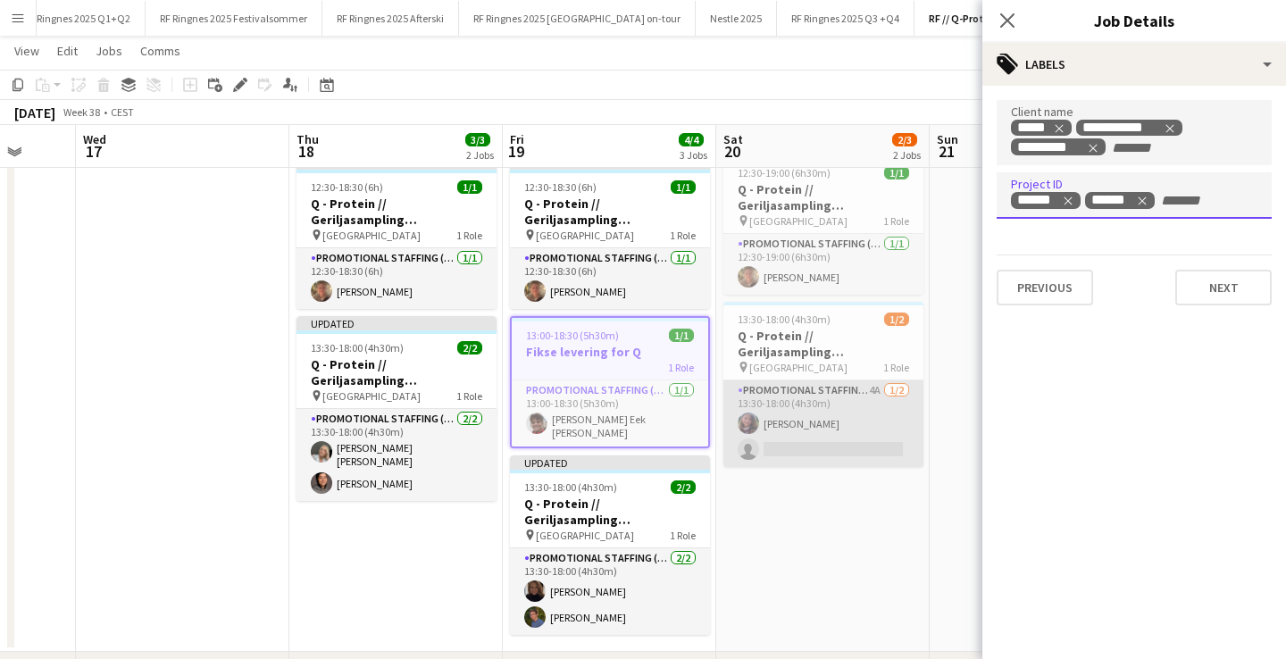
scroll to position [0, 783]
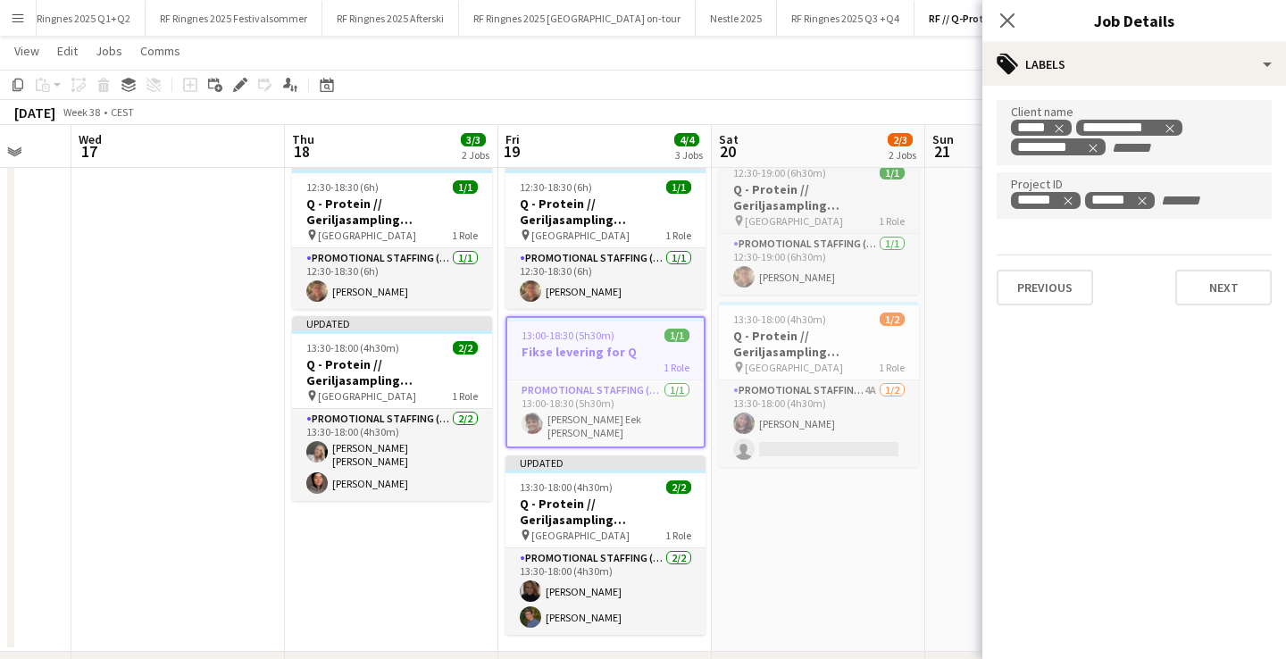
click at [801, 183] on h3 "Q - Protein // Geriljasampling [GEOGRAPHIC_DATA]" at bounding box center [819, 197] width 200 height 32
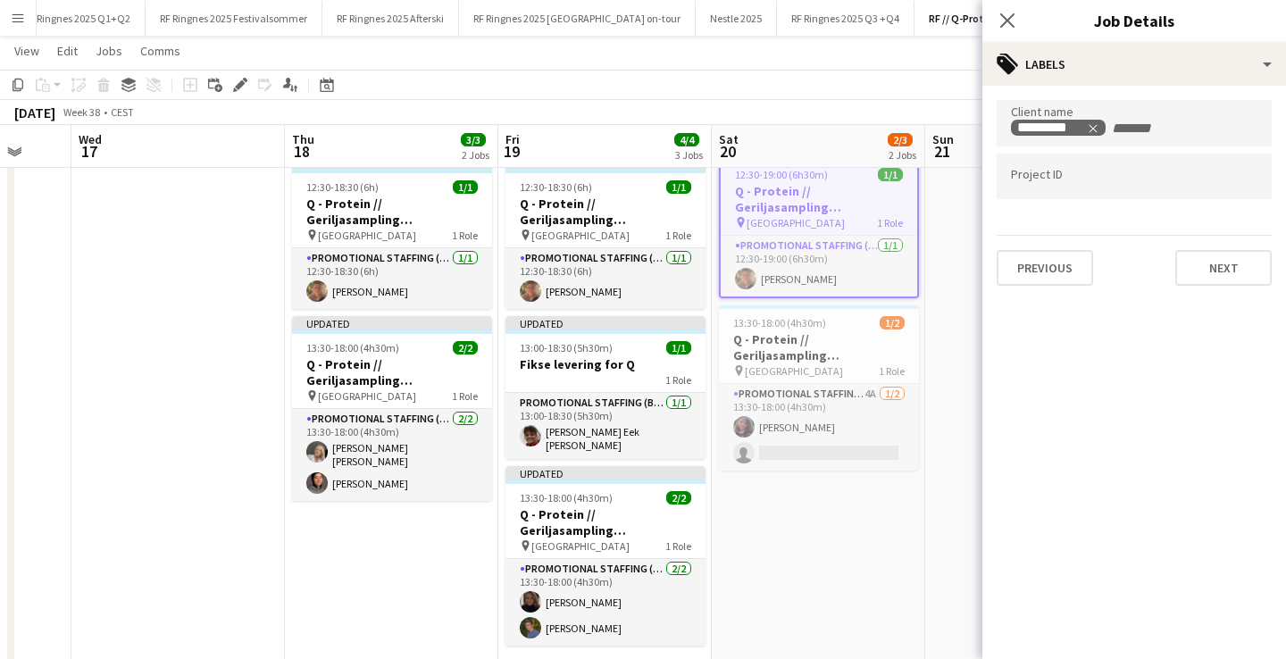
click at [1093, 190] on div at bounding box center [1134, 177] width 275 height 46
paste input "******"
type input "******"
click at [832, 341] on h3 "Q - Protein // Geriljasampling [GEOGRAPHIC_DATA]" at bounding box center [819, 347] width 200 height 32
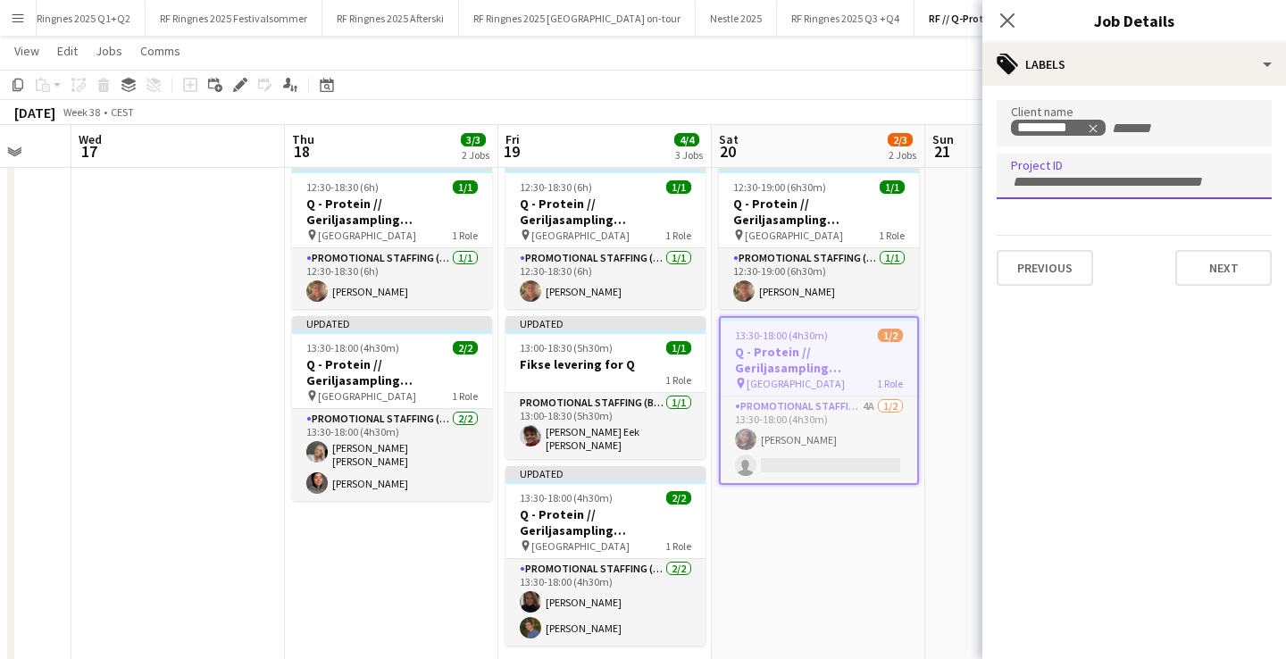
click at [1102, 174] on input "Type to search project ID labels..." at bounding box center [1134, 182] width 247 height 16
paste input "******"
type input "******"
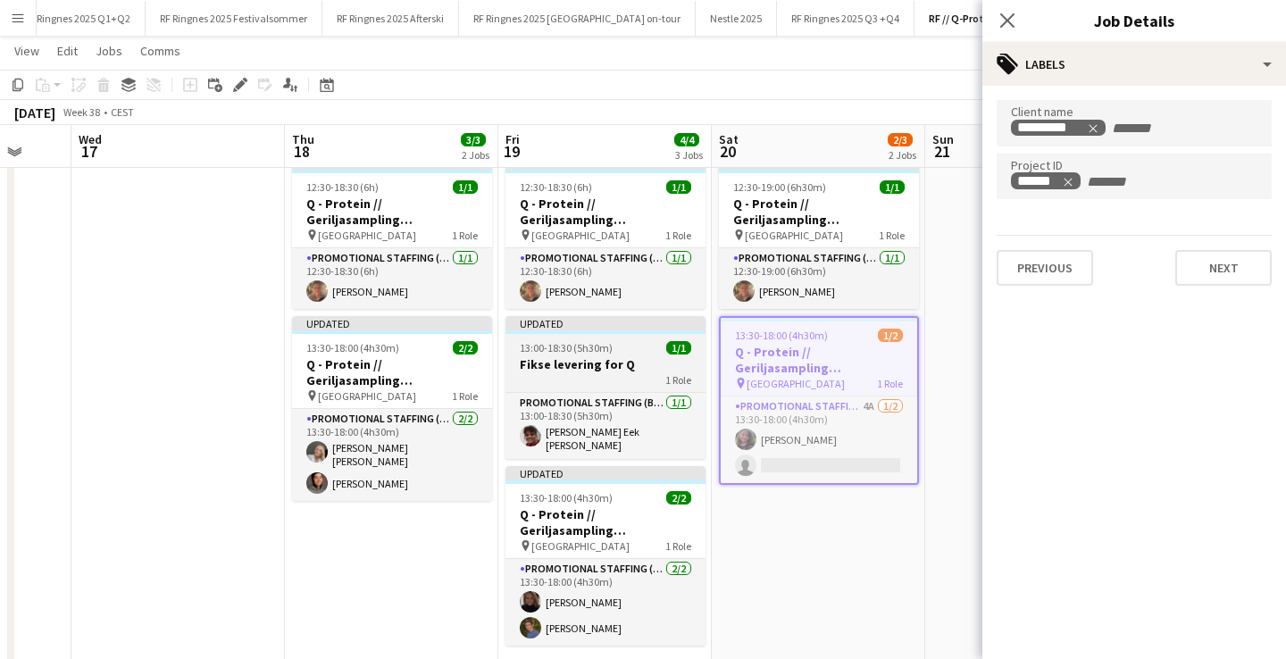
click at [600, 356] on h3 "Fikse levering for Q" at bounding box center [606, 364] width 200 height 16
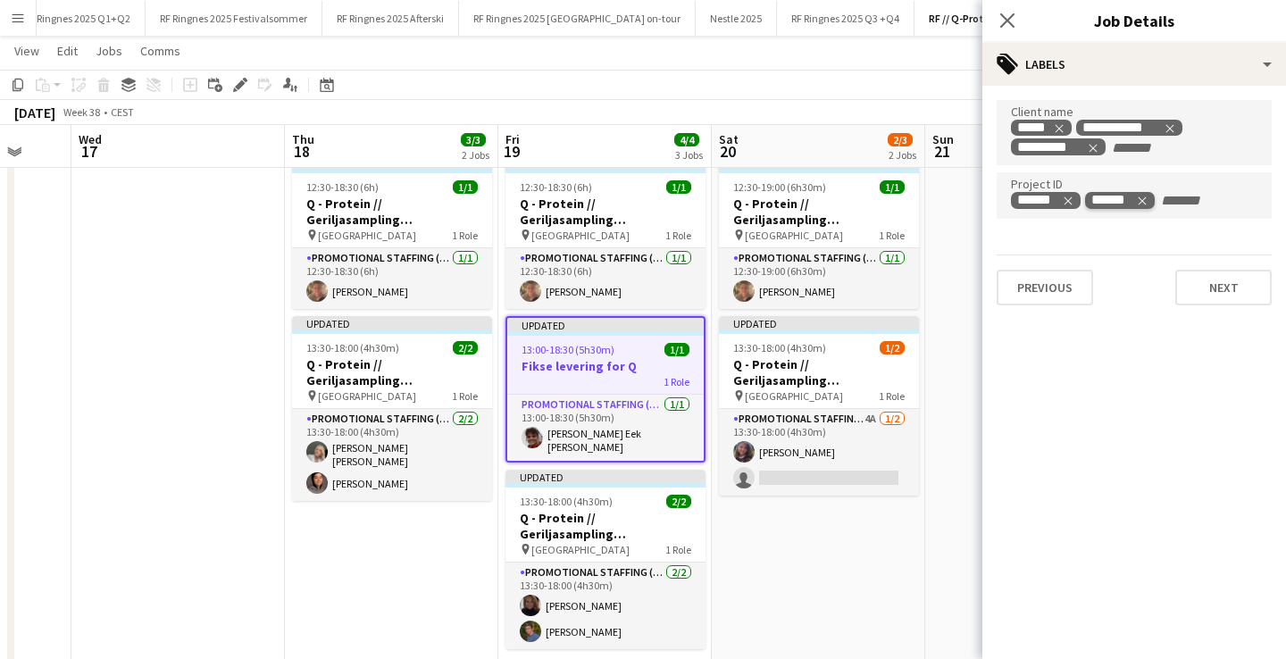
click at [1147, 201] on icon "Remove tag" at bounding box center [1142, 201] width 13 height 13
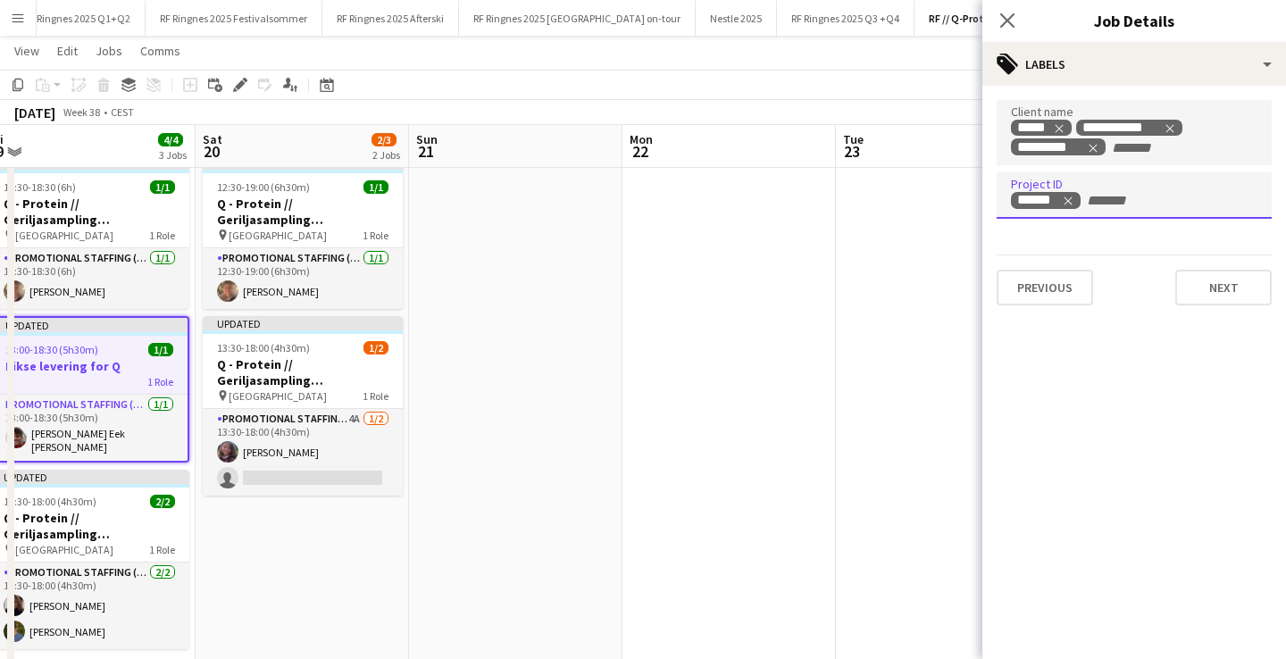
scroll to position [0, 542]
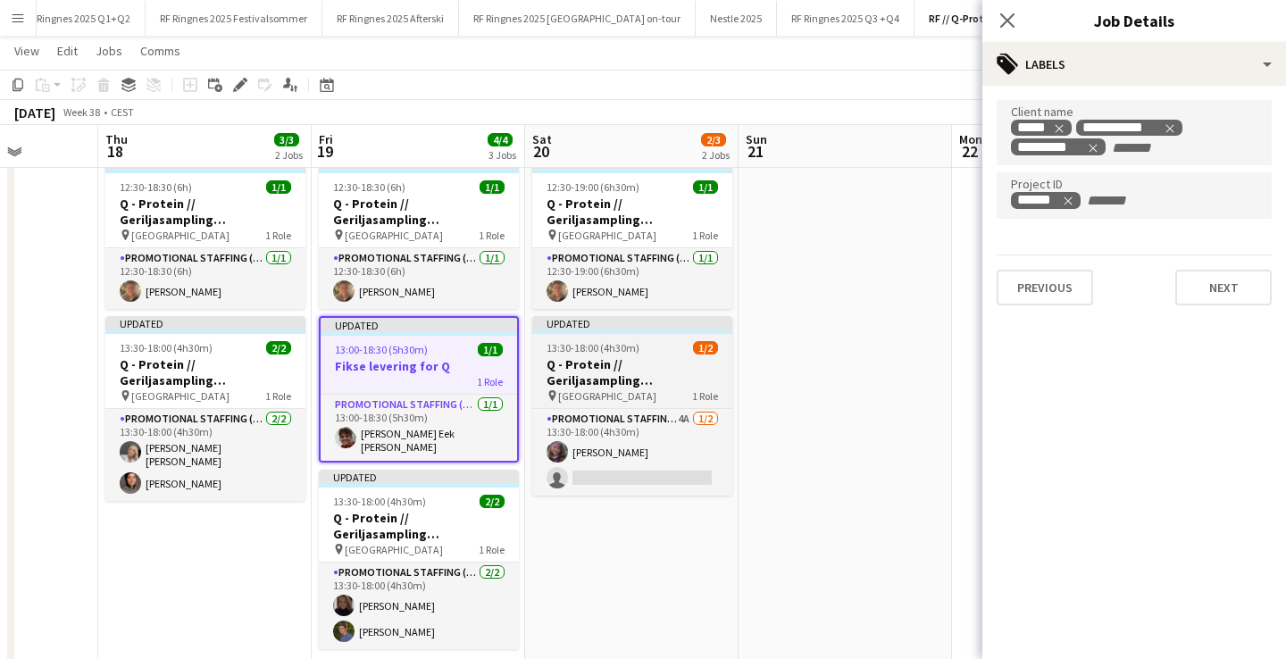
click at [670, 381] on h3 "Q - Protein // Geriljasampling [GEOGRAPHIC_DATA]" at bounding box center [632, 372] width 200 height 32
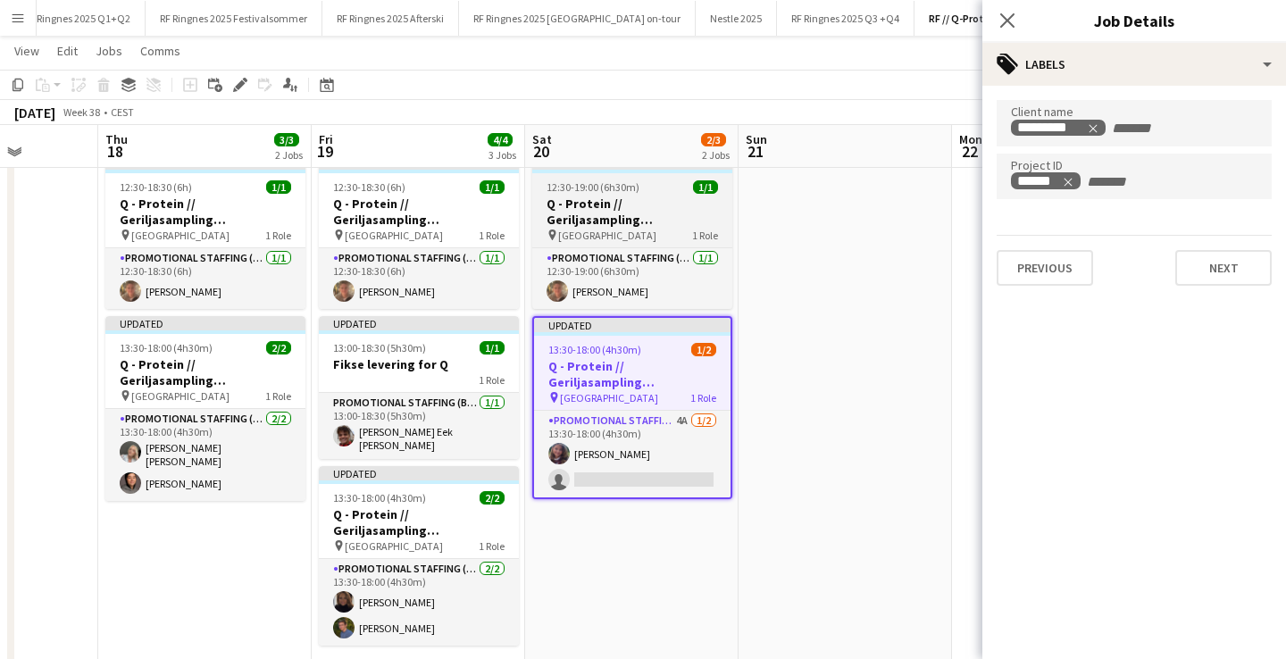
click at [657, 218] on h3 "Q - Protein // Geriljasampling [GEOGRAPHIC_DATA]" at bounding box center [632, 212] width 200 height 32
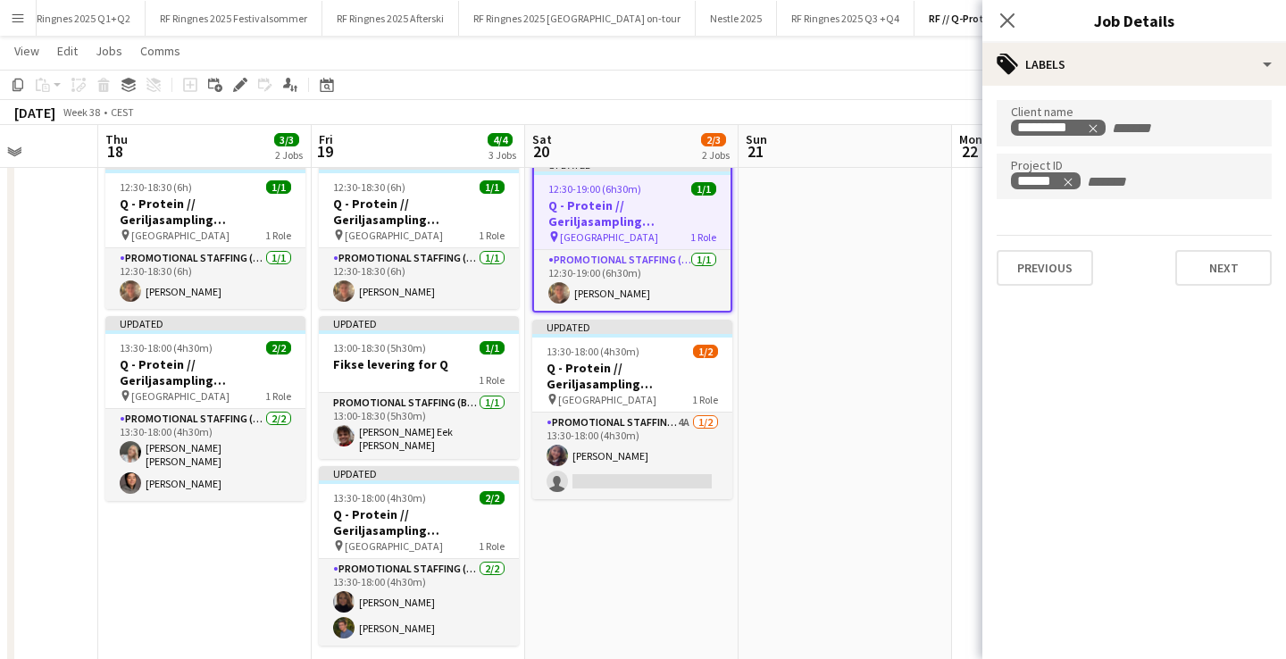
click at [877, 315] on app-date-cell at bounding box center [846, 414] width 214 height 532
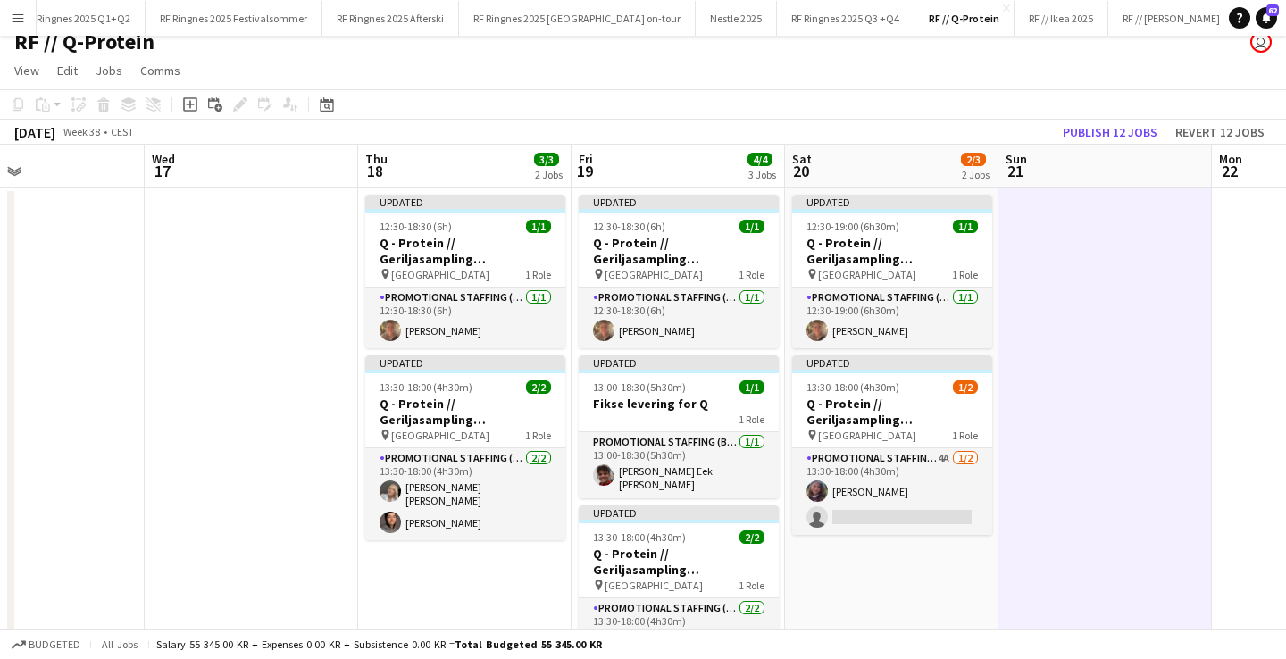
scroll to position [0, 495]
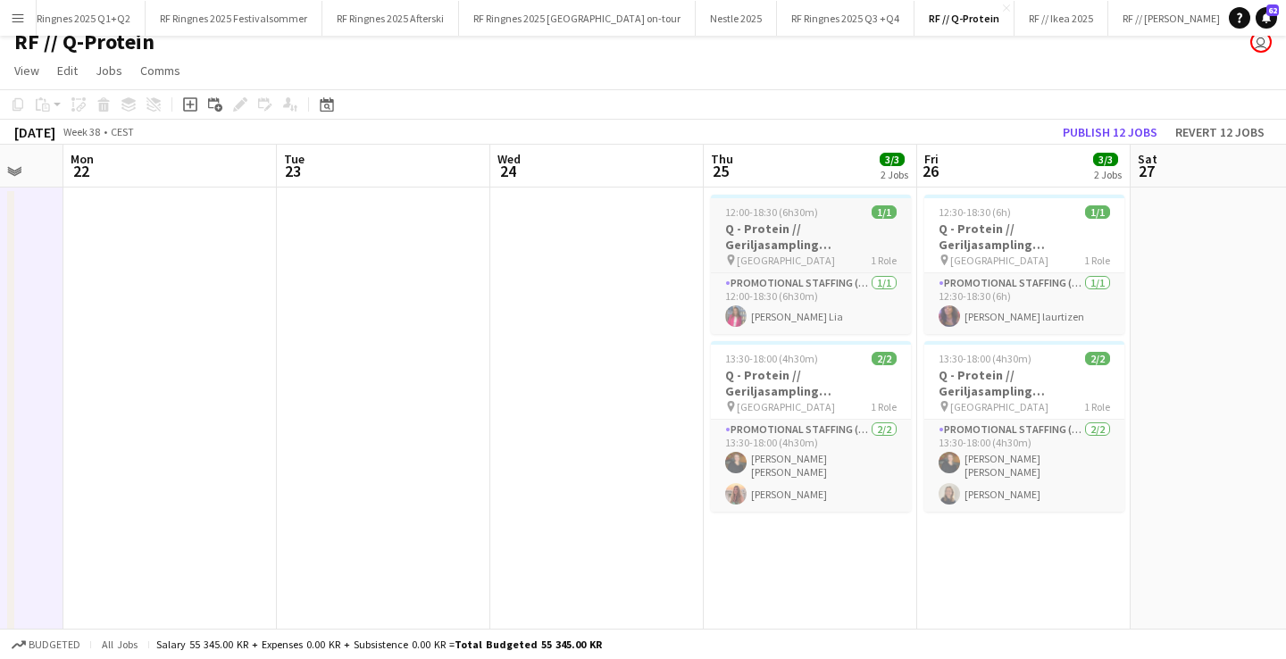
click at [755, 241] on h3 "Q - Protein // Geriljasampling [GEOGRAPHIC_DATA]" at bounding box center [811, 237] width 200 height 32
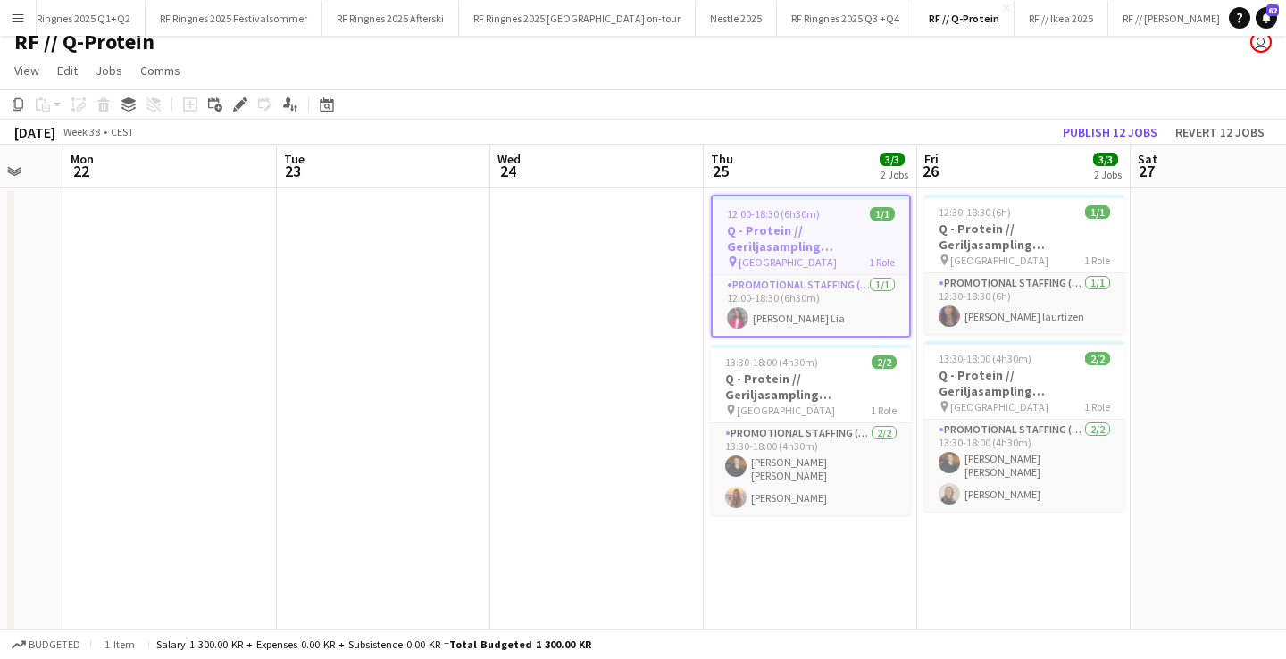
scroll to position [0, 790]
click at [242, 105] on icon at bounding box center [240, 105] width 10 height 10
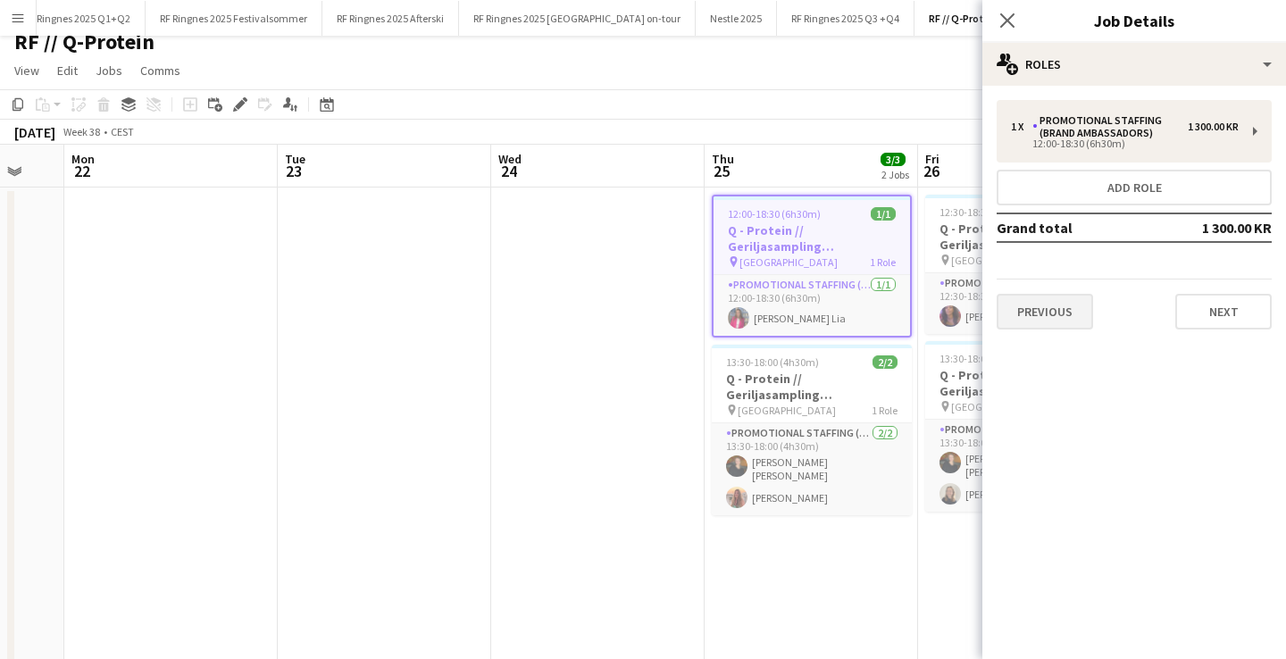
click at [1055, 310] on button "Previous" at bounding box center [1045, 312] width 96 height 36
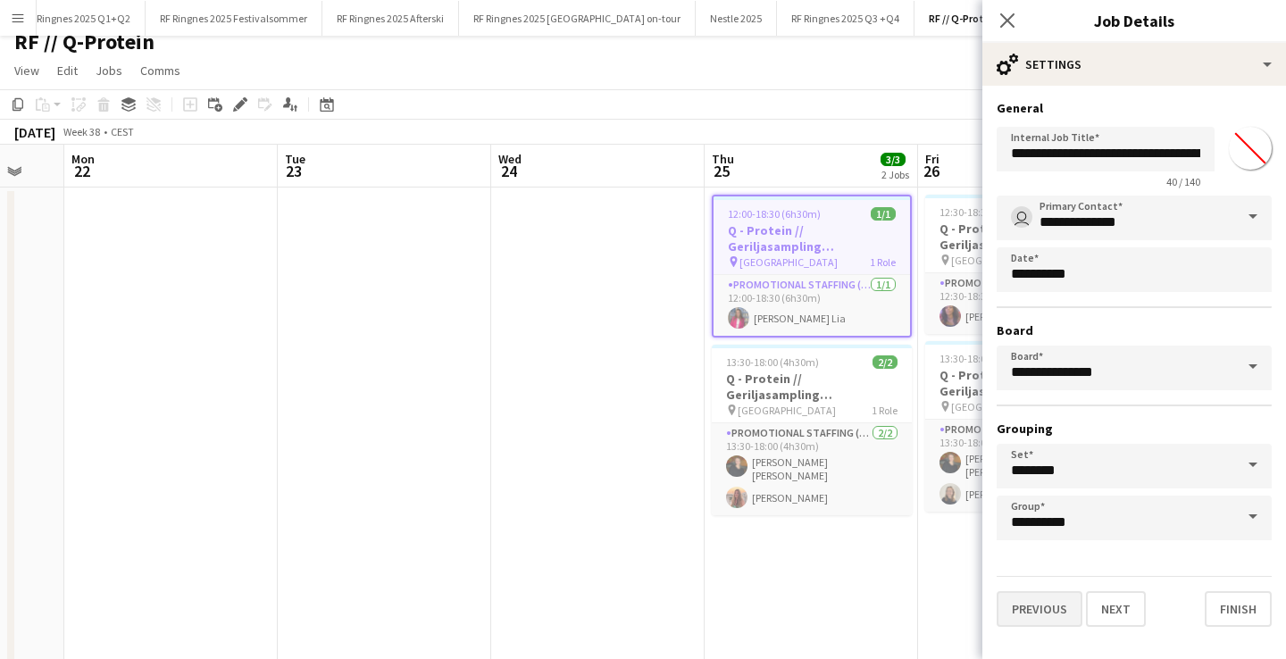
click at [1027, 605] on button "Previous" at bounding box center [1040, 609] width 86 height 36
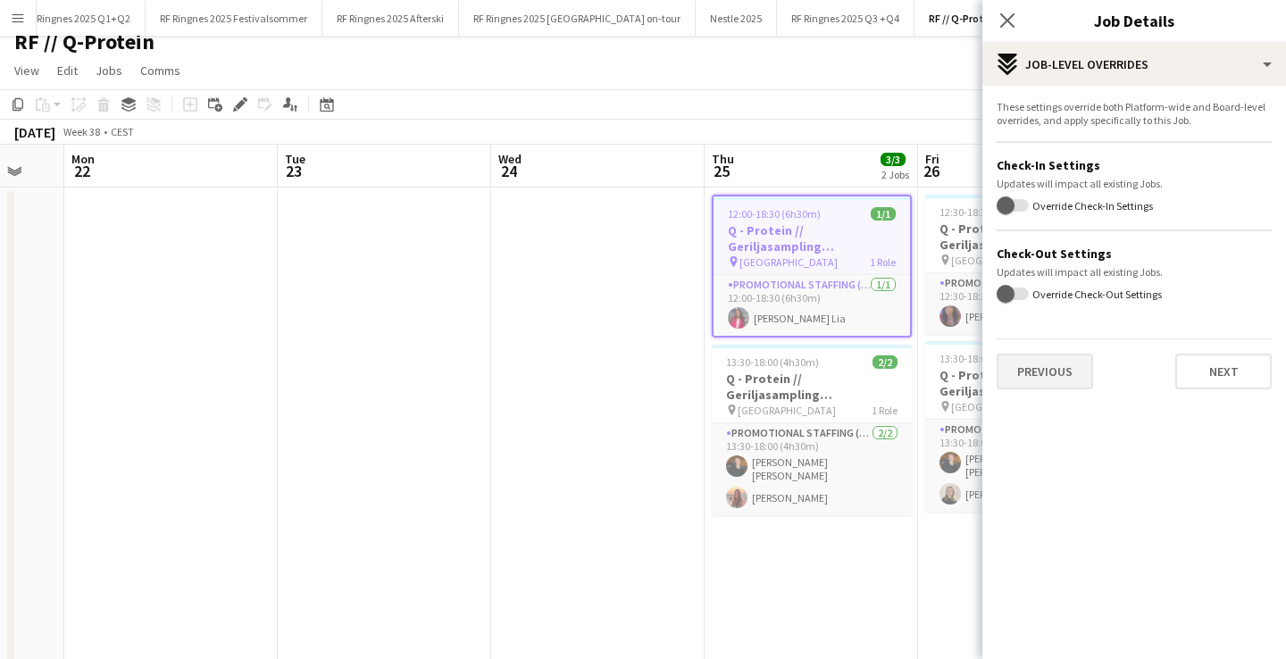
click at [1039, 375] on button "Previous" at bounding box center [1045, 372] width 96 height 36
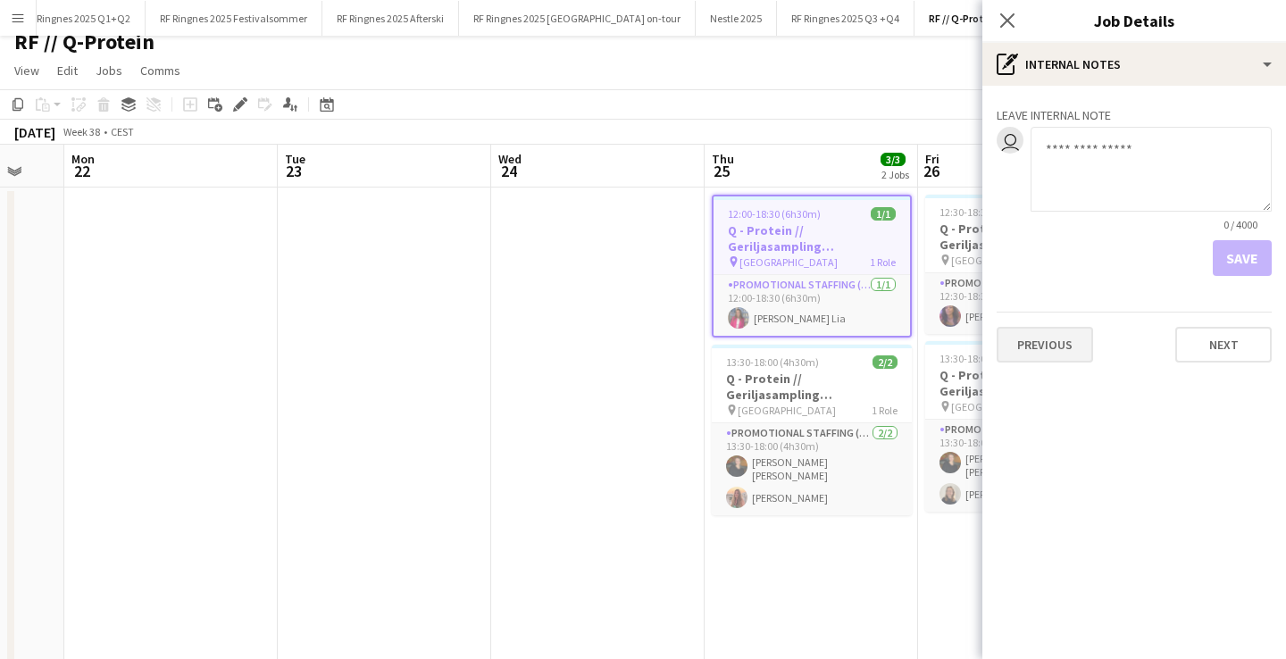
click at [1055, 336] on button "Previous" at bounding box center [1045, 345] width 96 height 36
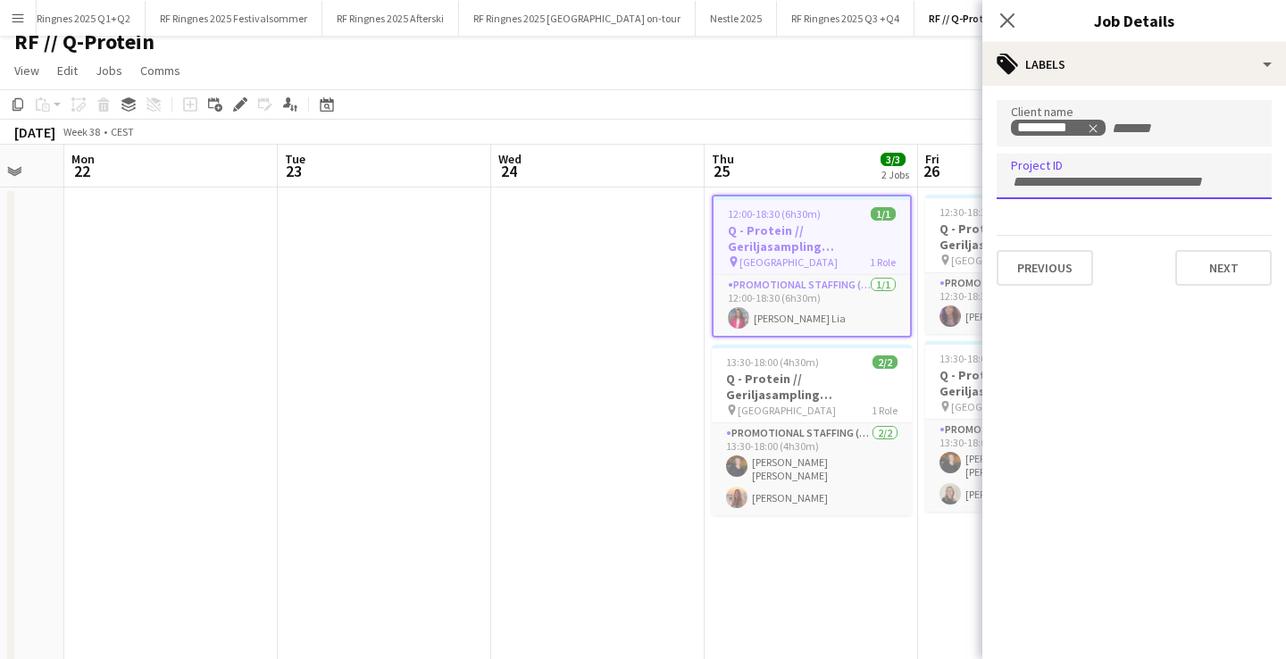
click at [1125, 188] on div at bounding box center [1134, 177] width 275 height 46
paste input "******"
type input "******"
click at [826, 394] on h3 "Q - Protein // Geriljasampling [GEOGRAPHIC_DATA]" at bounding box center [812, 387] width 200 height 32
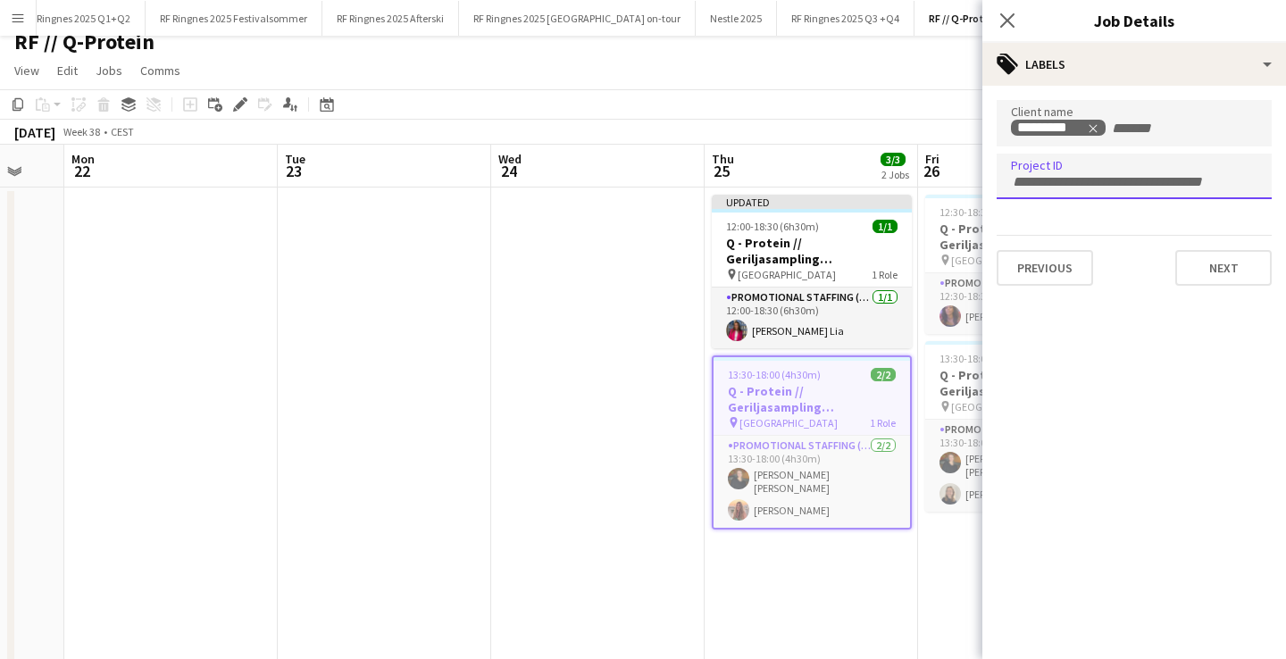
click at [1098, 187] on div at bounding box center [1134, 177] width 275 height 46
paste input "******"
type input "******"
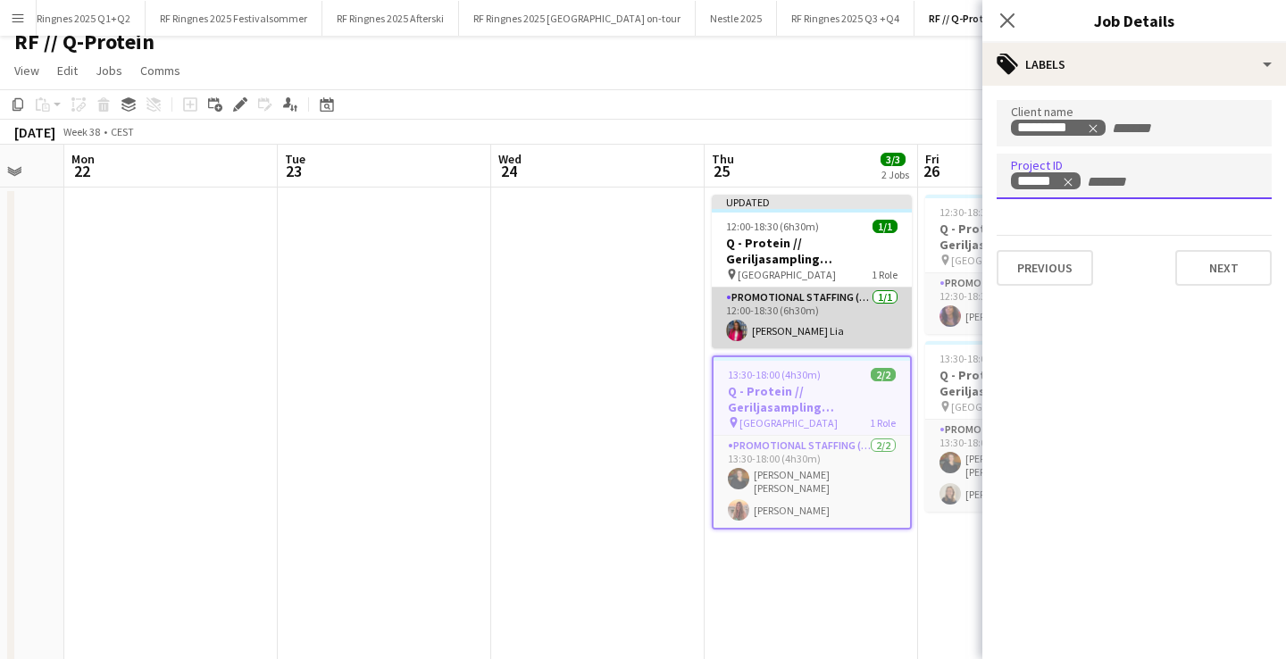
scroll to position [0, 568]
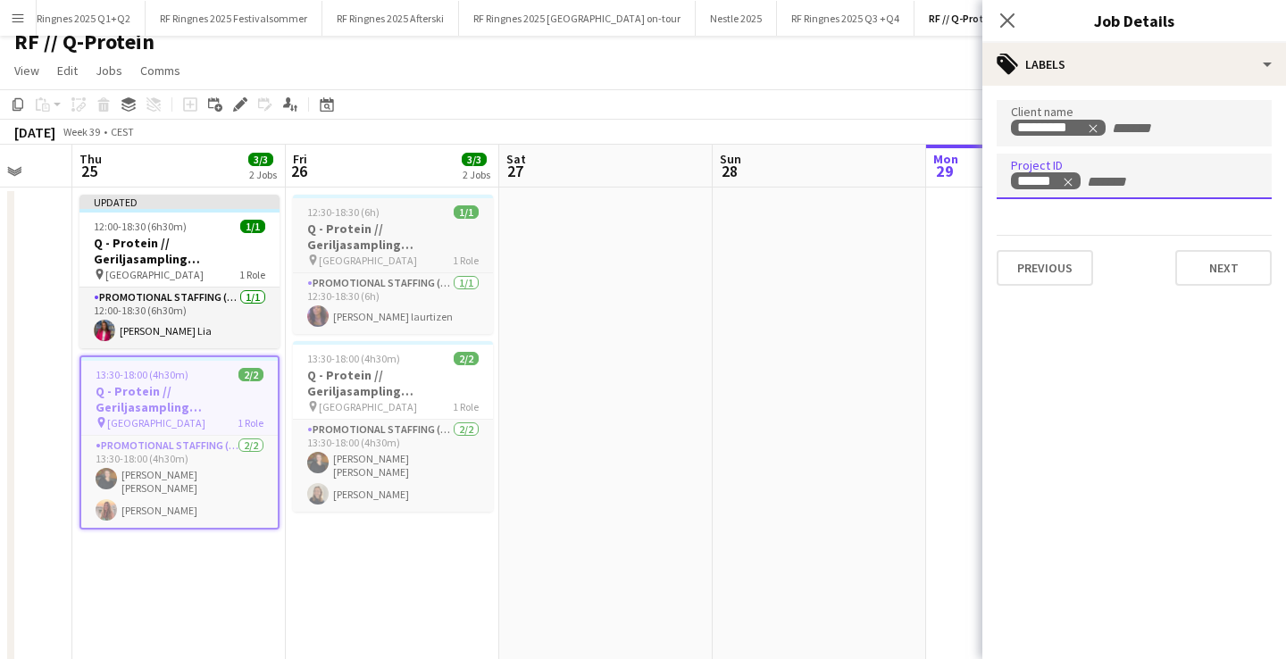
click at [423, 248] on h3 "Q - Protein // Geriljasampling [GEOGRAPHIC_DATA]" at bounding box center [393, 237] width 200 height 32
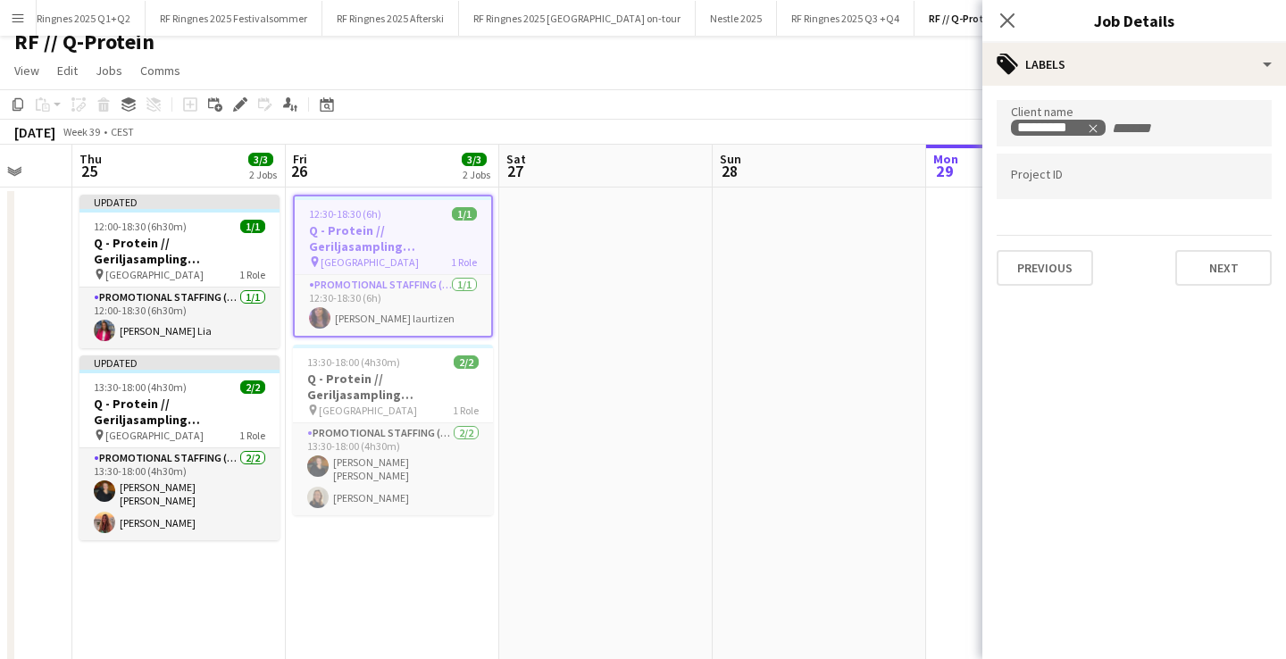
click at [1087, 183] on input "Type to search project ID labels..." at bounding box center [1134, 177] width 247 height 16
paste input "******"
type input "******"
drag, startPoint x: 441, startPoint y: 398, endPoint x: 799, endPoint y: 327, distance: 364.2
click at [441, 398] on h3 "Q - Protein // Geriljasampling [GEOGRAPHIC_DATA]" at bounding box center [393, 387] width 200 height 32
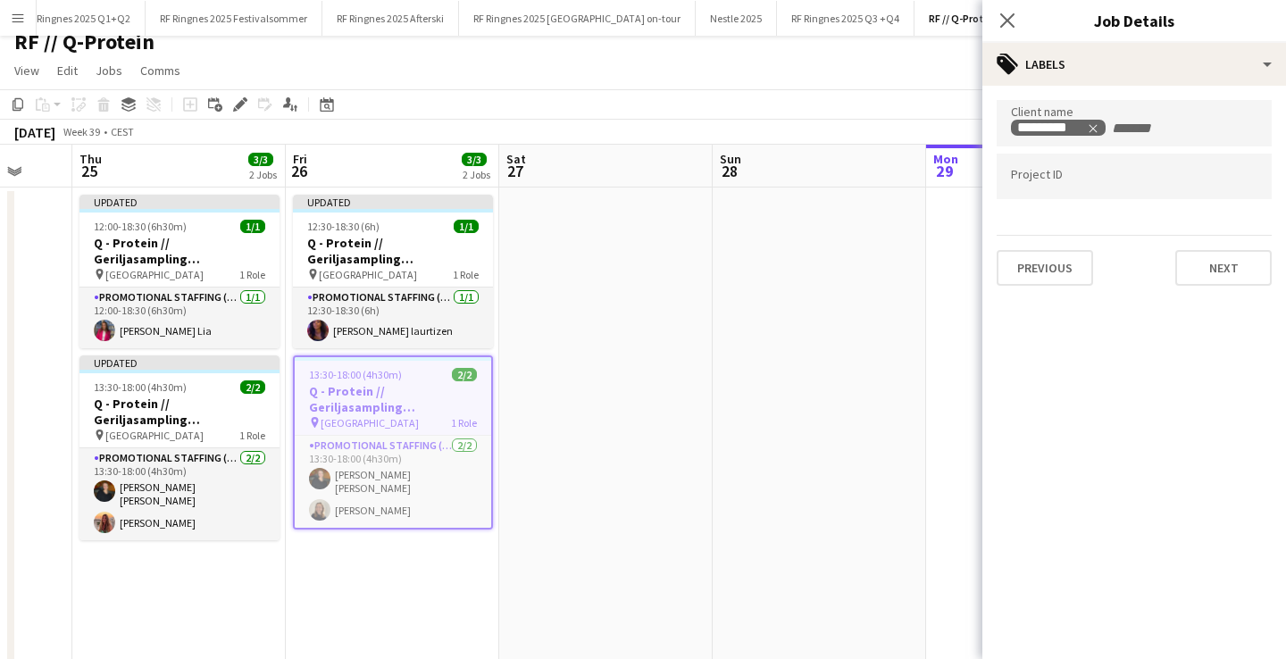
click at [1059, 194] on div at bounding box center [1134, 177] width 275 height 46
paste input "******"
type input "******"
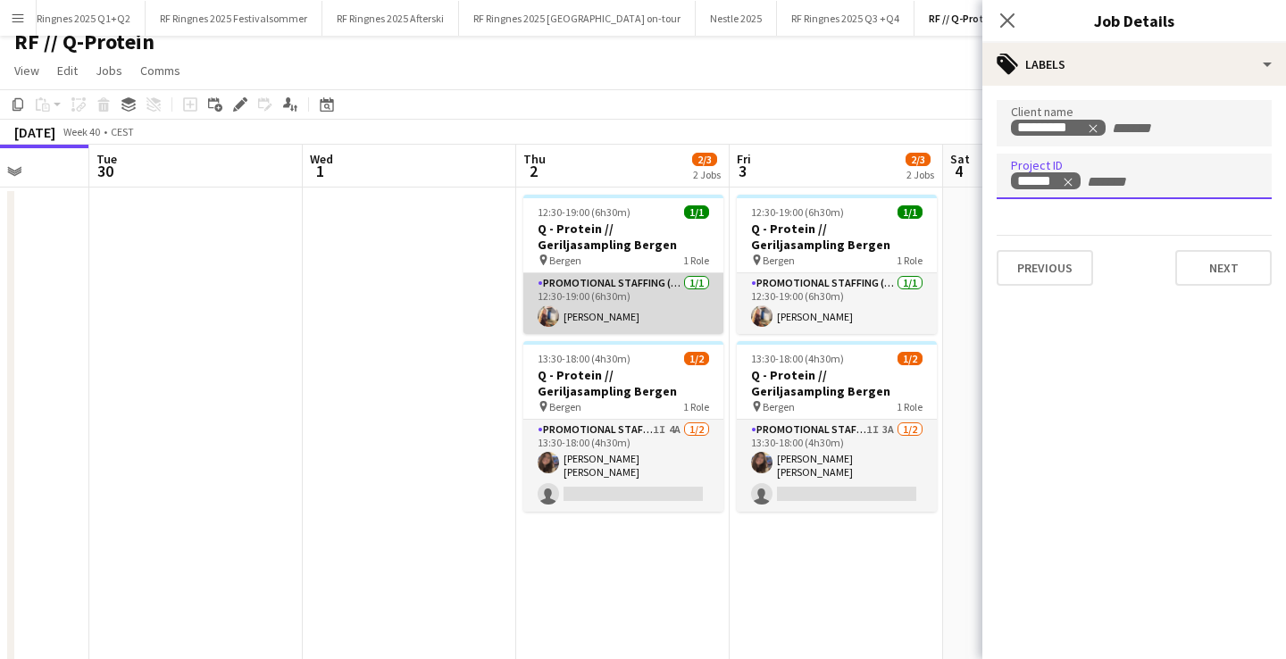
scroll to position [0, 758]
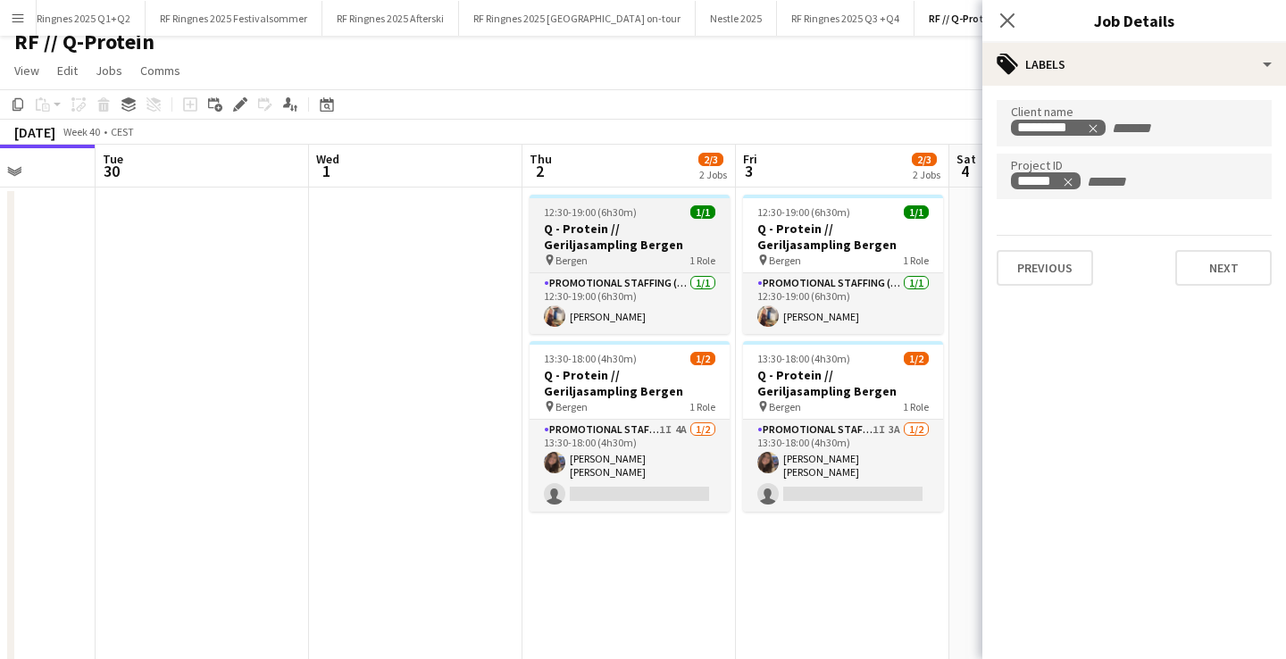
click at [650, 232] on h3 "Q - Protein // Geriljasampling Bergen" at bounding box center [630, 237] width 200 height 32
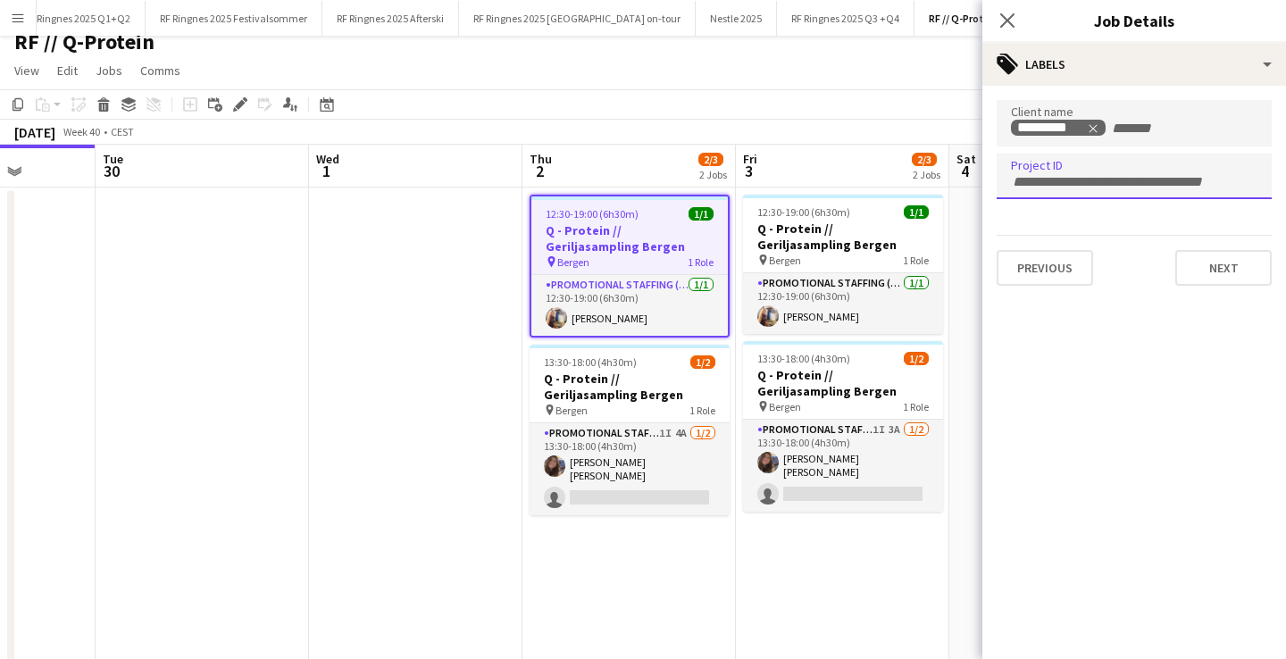
click at [1052, 196] on div at bounding box center [1134, 177] width 275 height 46
paste input "******"
type input "******"
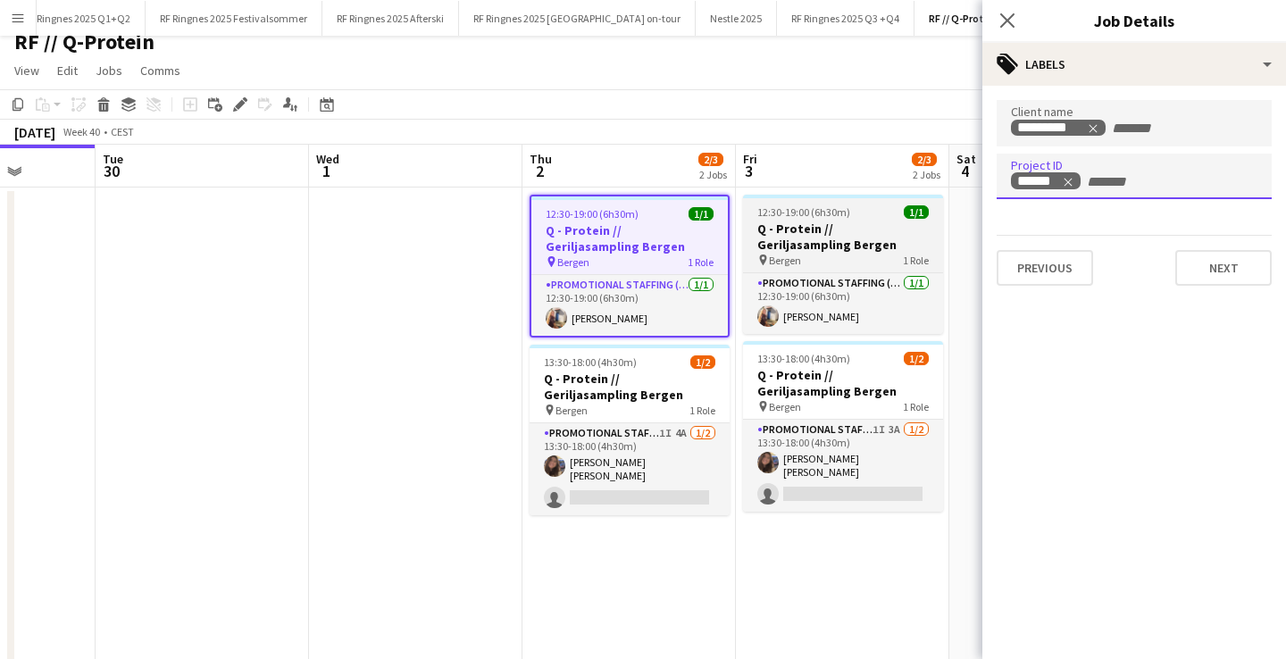
click at [831, 236] on h3 "Q - Protein // Geriljasampling Bergen" at bounding box center [843, 237] width 200 height 32
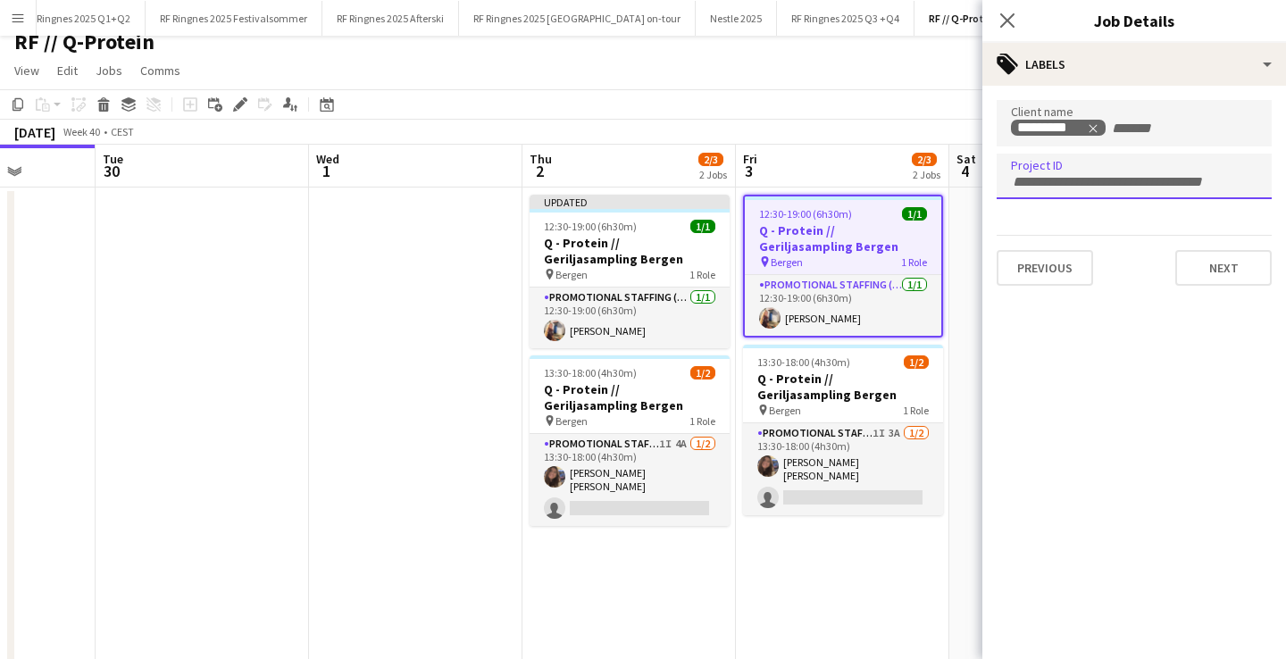
click at [1155, 180] on input "Type to search project ID labels..." at bounding box center [1134, 182] width 247 height 16
paste input "******"
type input "******"
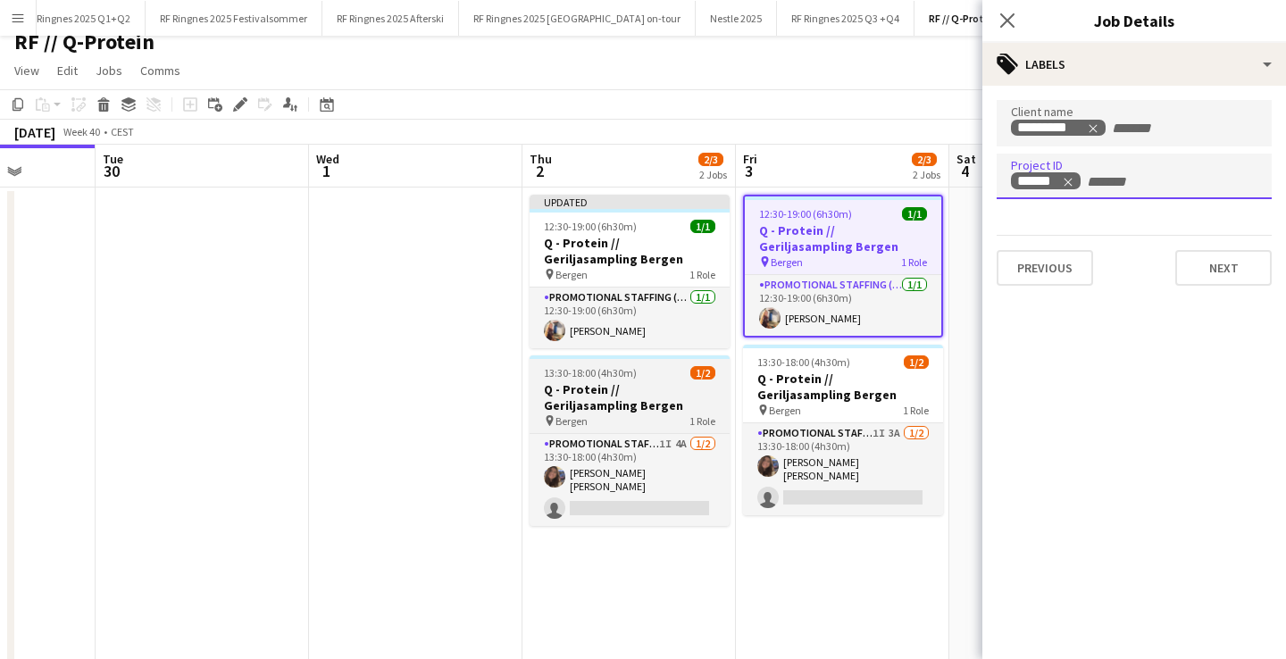
click at [596, 373] on span "13:30-18:00 (4h30m)" at bounding box center [590, 372] width 93 height 13
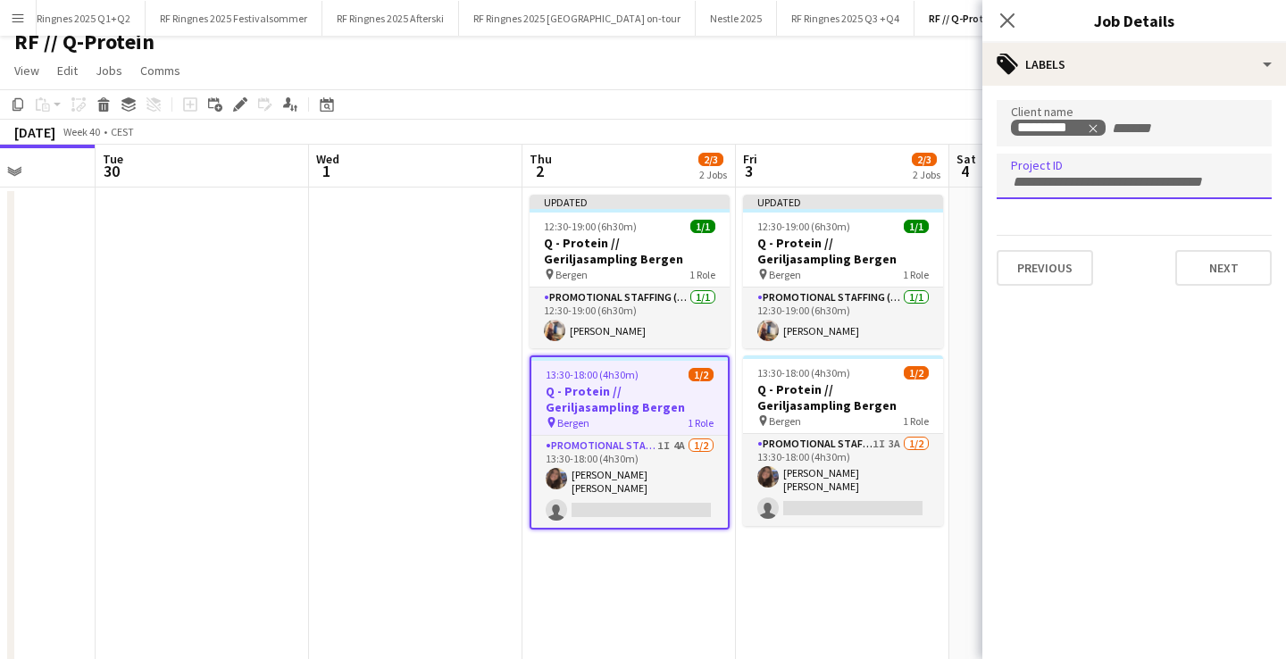
click at [1160, 191] on div at bounding box center [1134, 177] width 275 height 46
paste input "******"
type input "******"
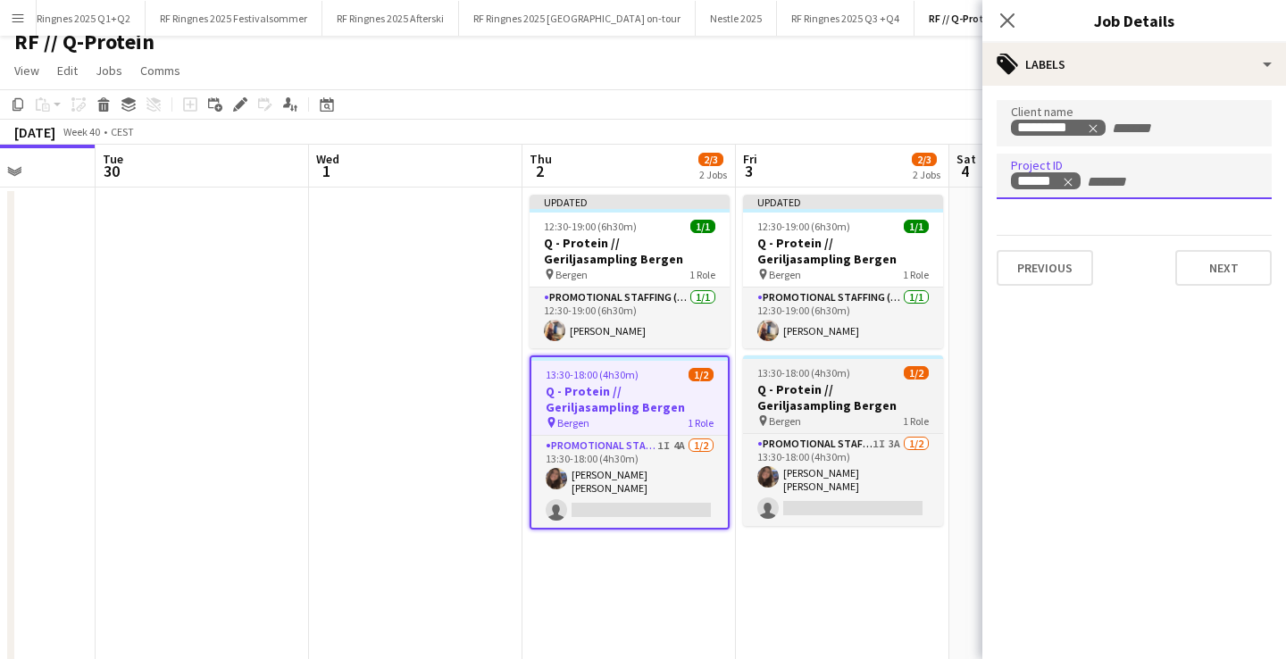
click at [881, 420] on div "pin Bergen 1 Role" at bounding box center [843, 421] width 200 height 14
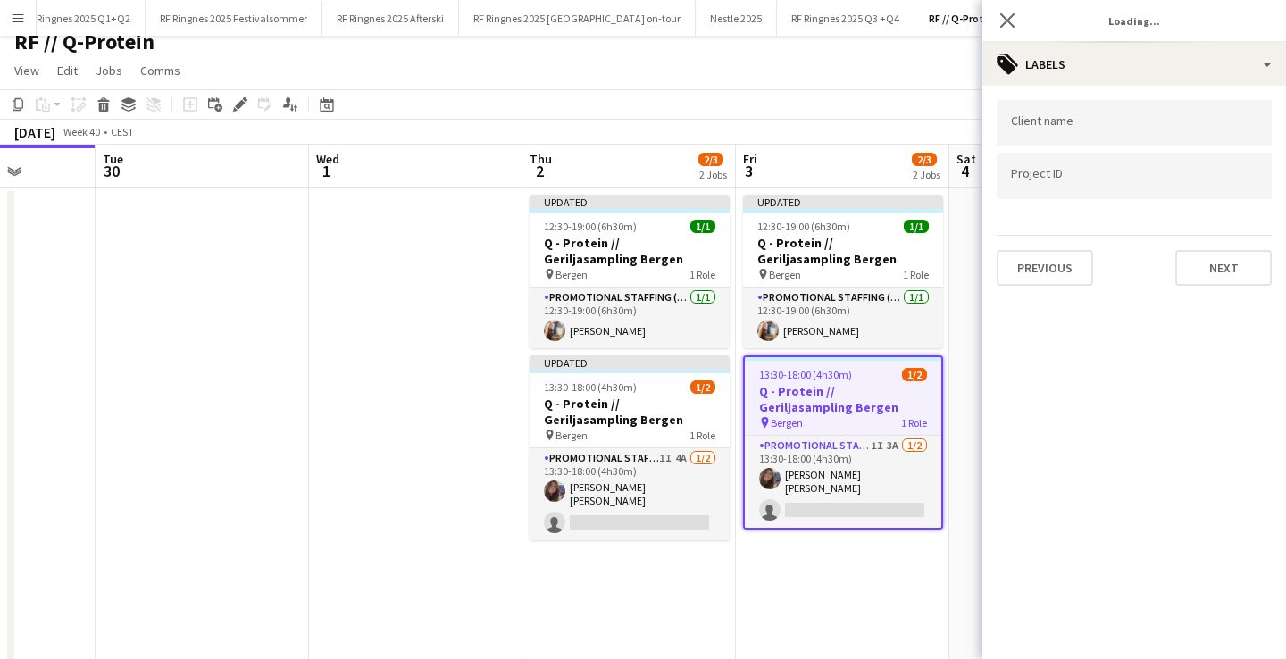
scroll to position [0, 759]
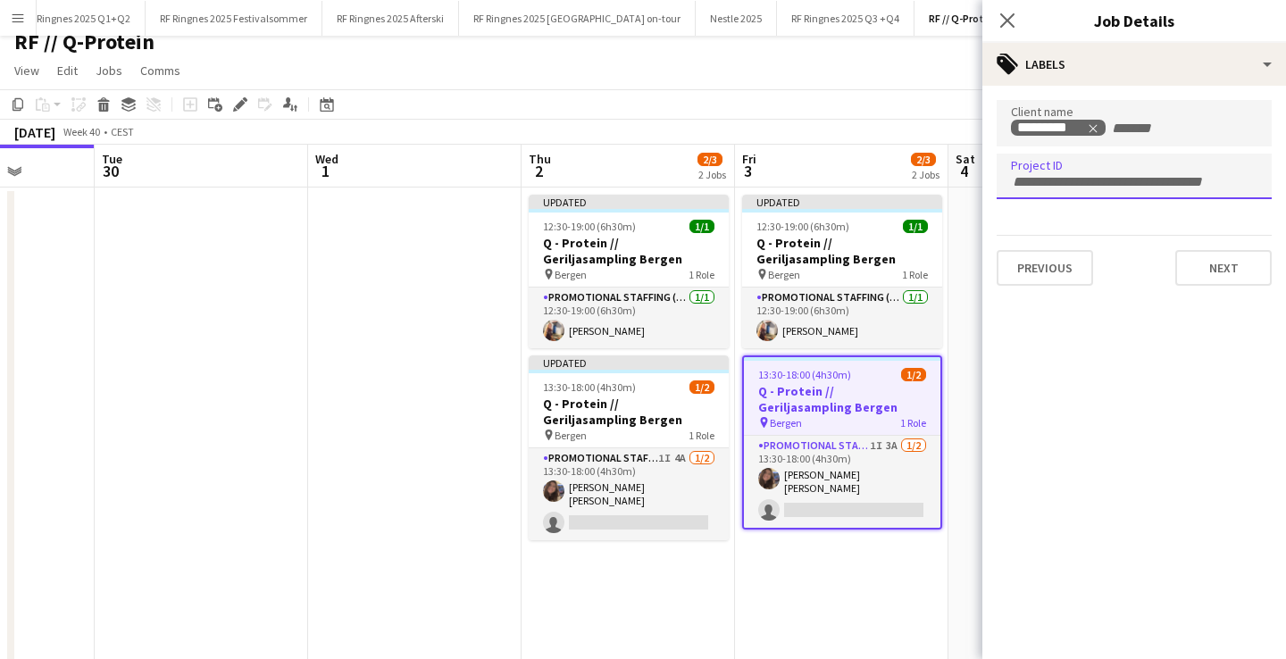
click at [1102, 195] on div at bounding box center [1134, 177] width 275 height 46
paste input "******"
type input "******"
click at [467, 485] on app-date-cell at bounding box center [415, 454] width 214 height 532
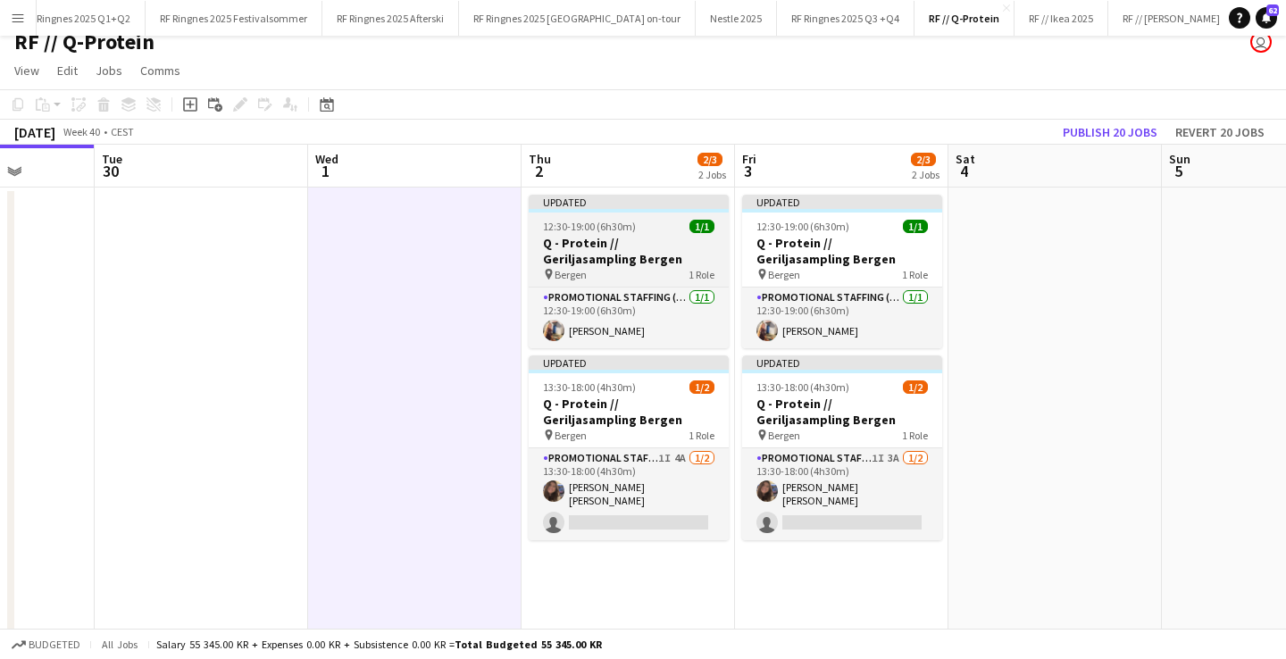
click at [653, 256] on h3 "Q - Protein // Geriljasampling Bergen" at bounding box center [629, 251] width 200 height 32
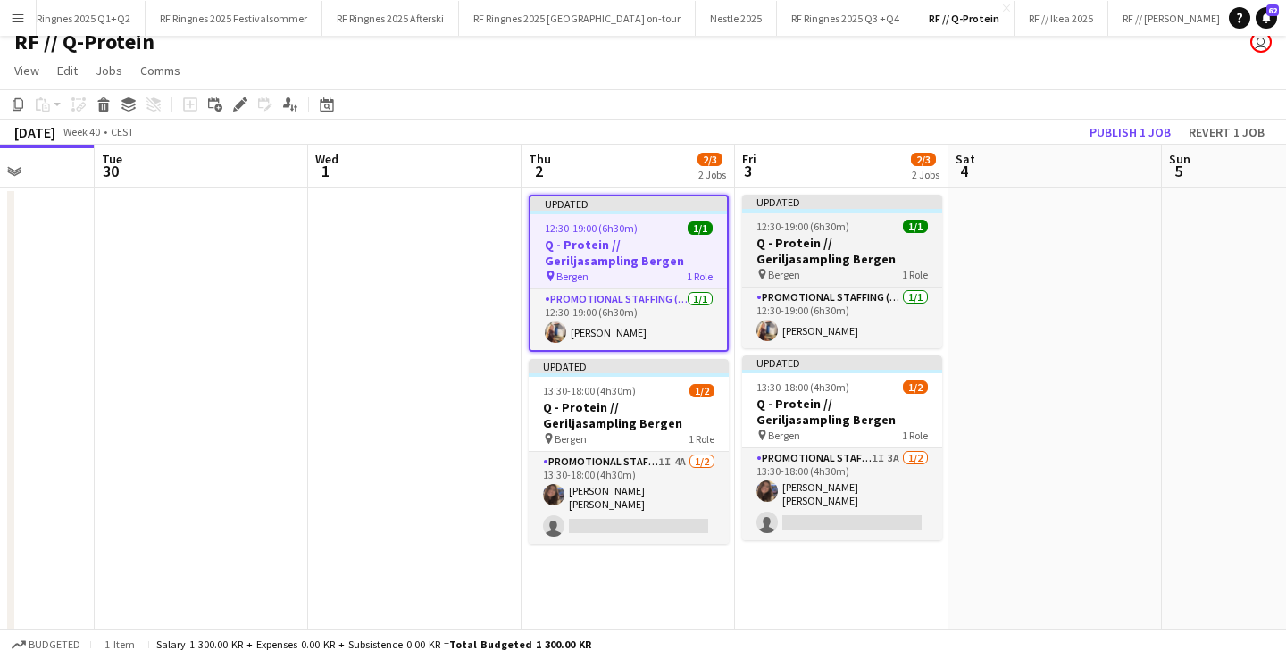
click at [868, 258] on h3 "Q - Protein // Geriljasampling Bergen" at bounding box center [842, 251] width 200 height 32
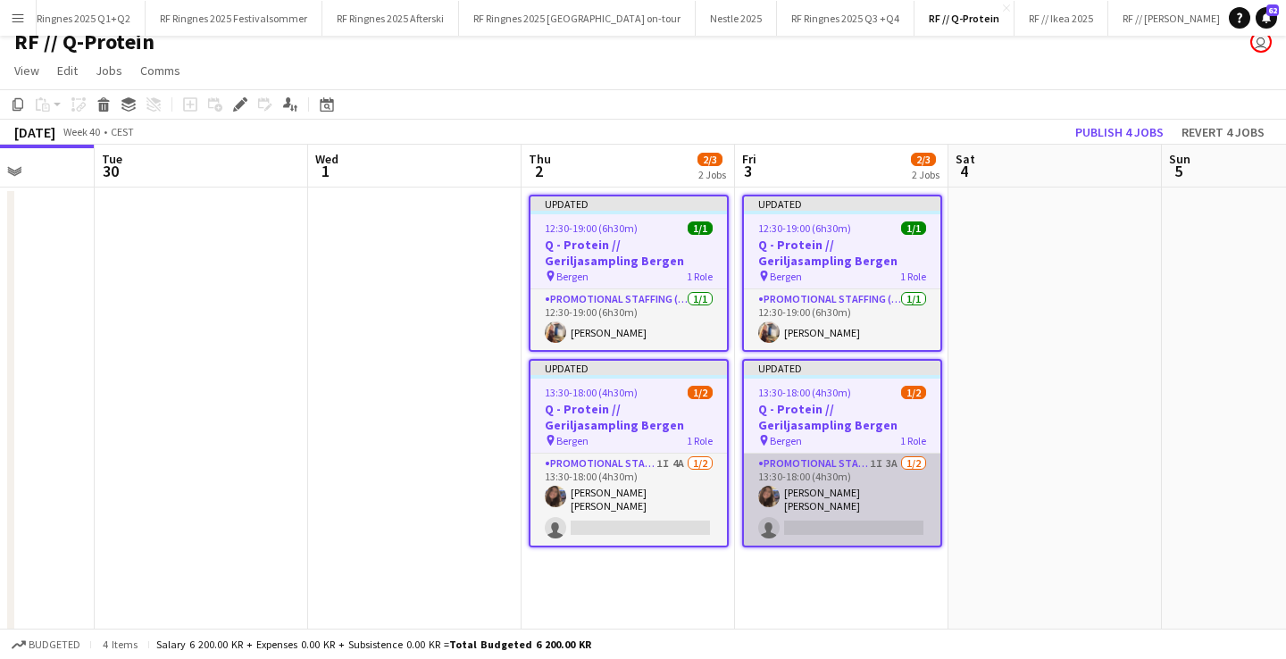
click at [838, 498] on app-card-role "Promotional Staffing (Brand Ambassadors) 1I 3A 1/2 13:30-18:00 (4h30m) Rebecka …" at bounding box center [842, 500] width 197 height 92
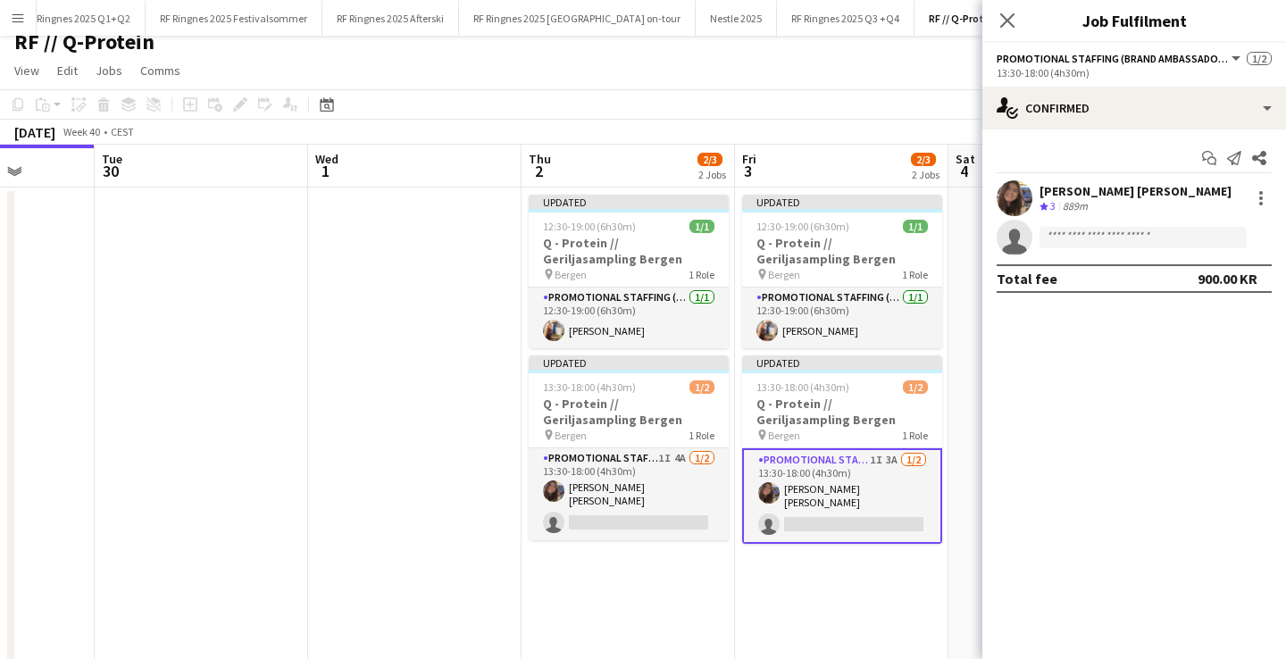
click at [443, 333] on app-date-cell at bounding box center [415, 454] width 214 height 532
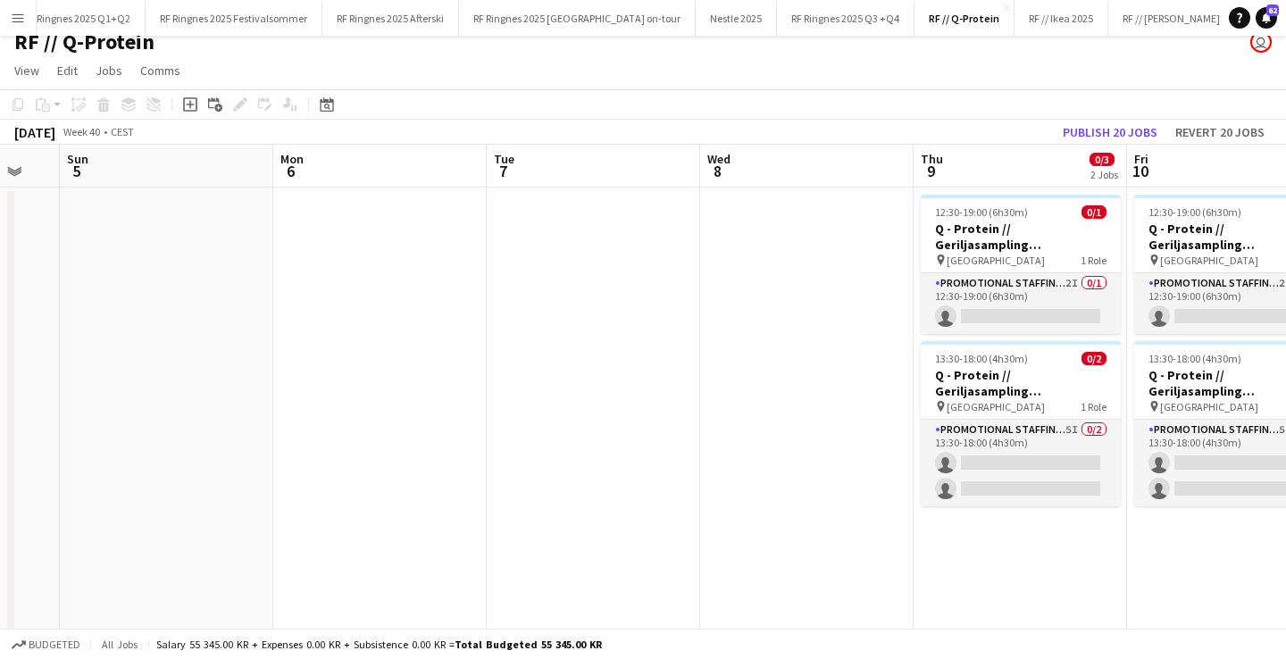
scroll to position [0, 821]
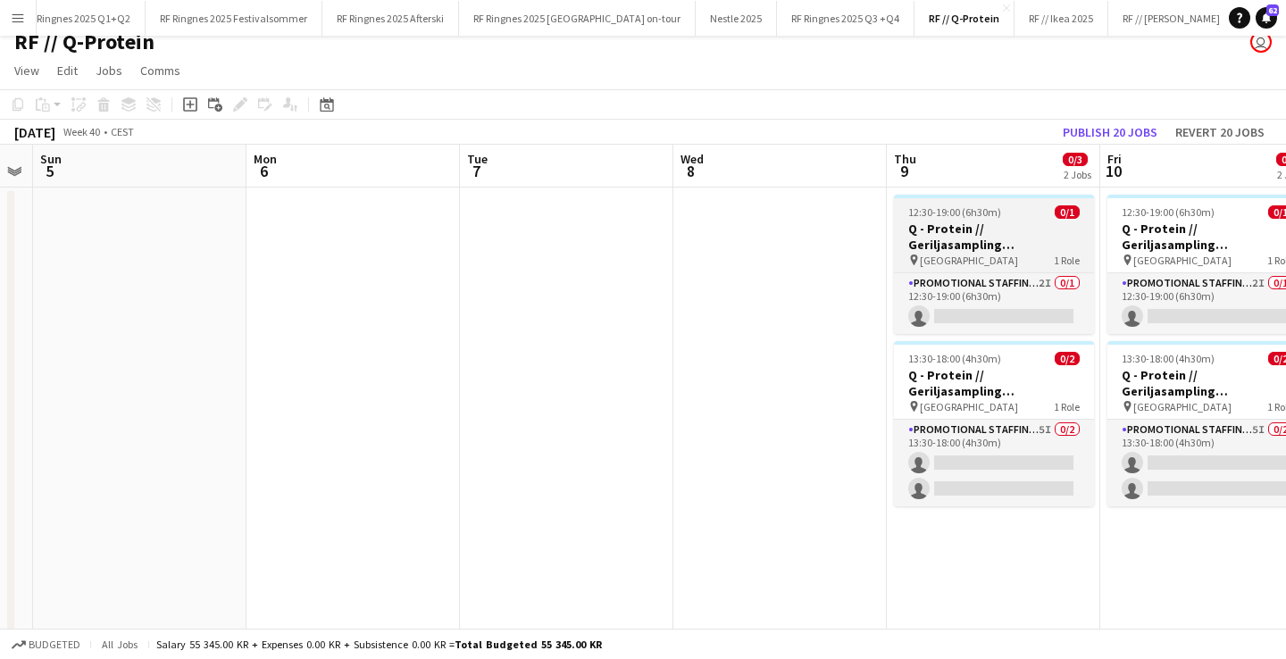
click at [984, 222] on h3 "Q - Protein // Geriljasampling Kristiansand" at bounding box center [994, 237] width 200 height 32
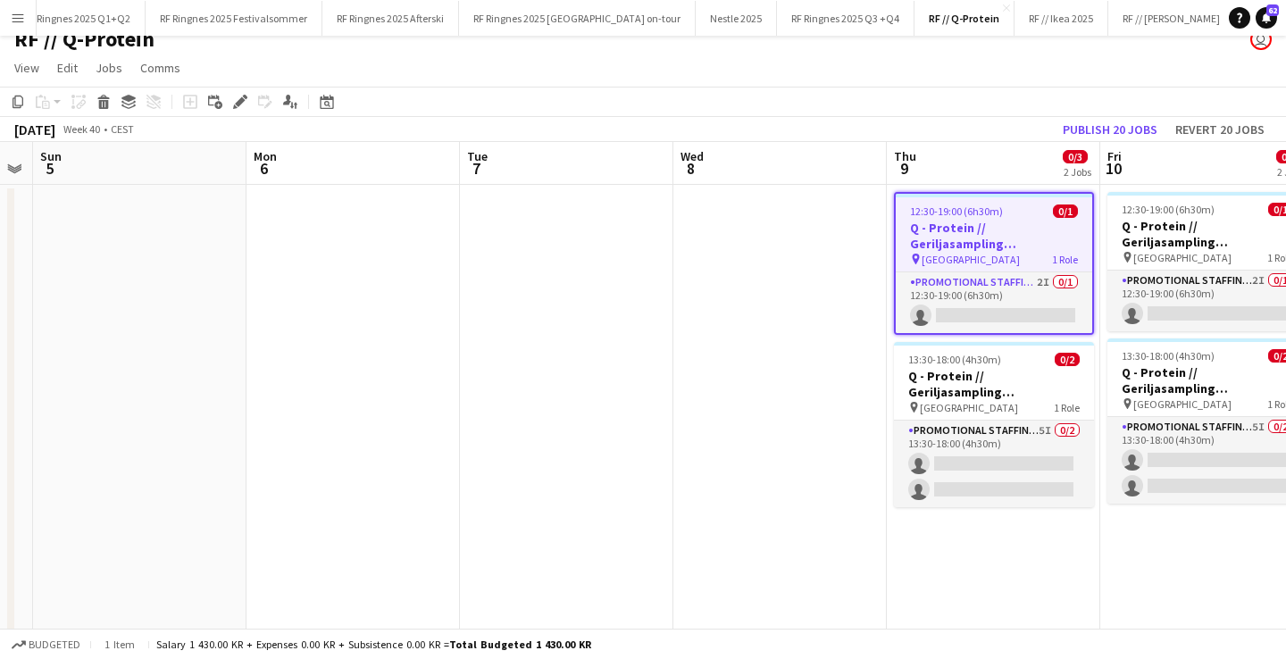
scroll to position [17, 0]
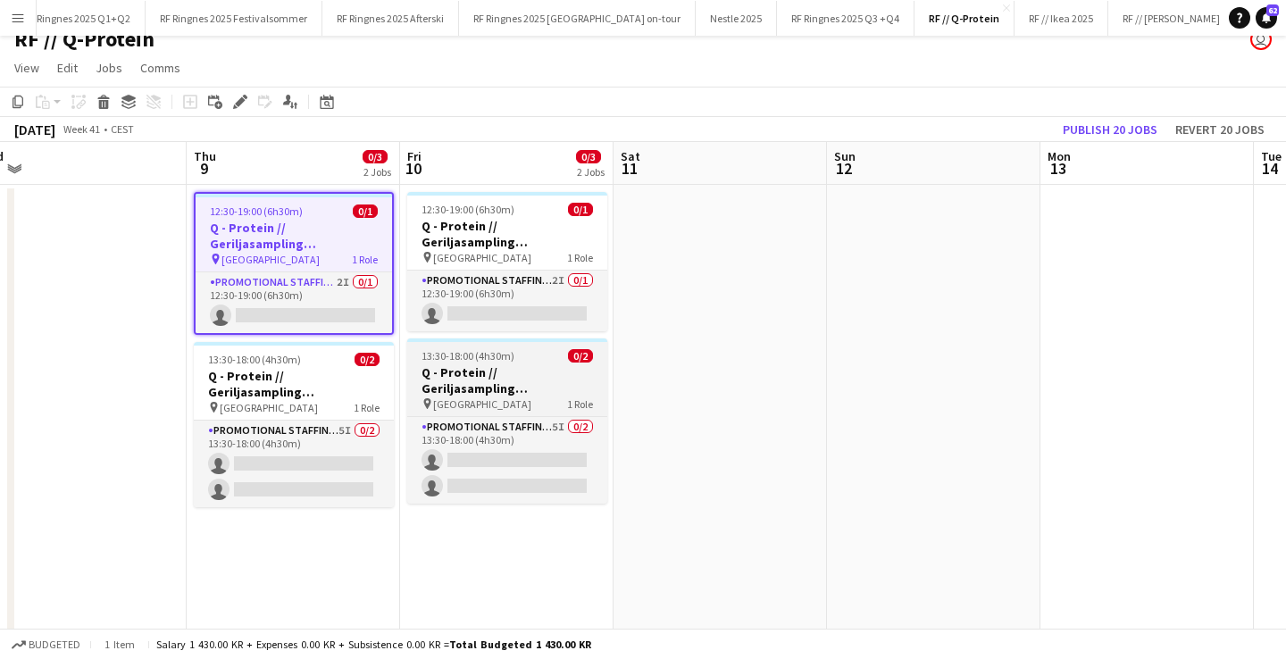
click at [591, 399] on span "1 Role" at bounding box center [580, 404] width 26 height 13
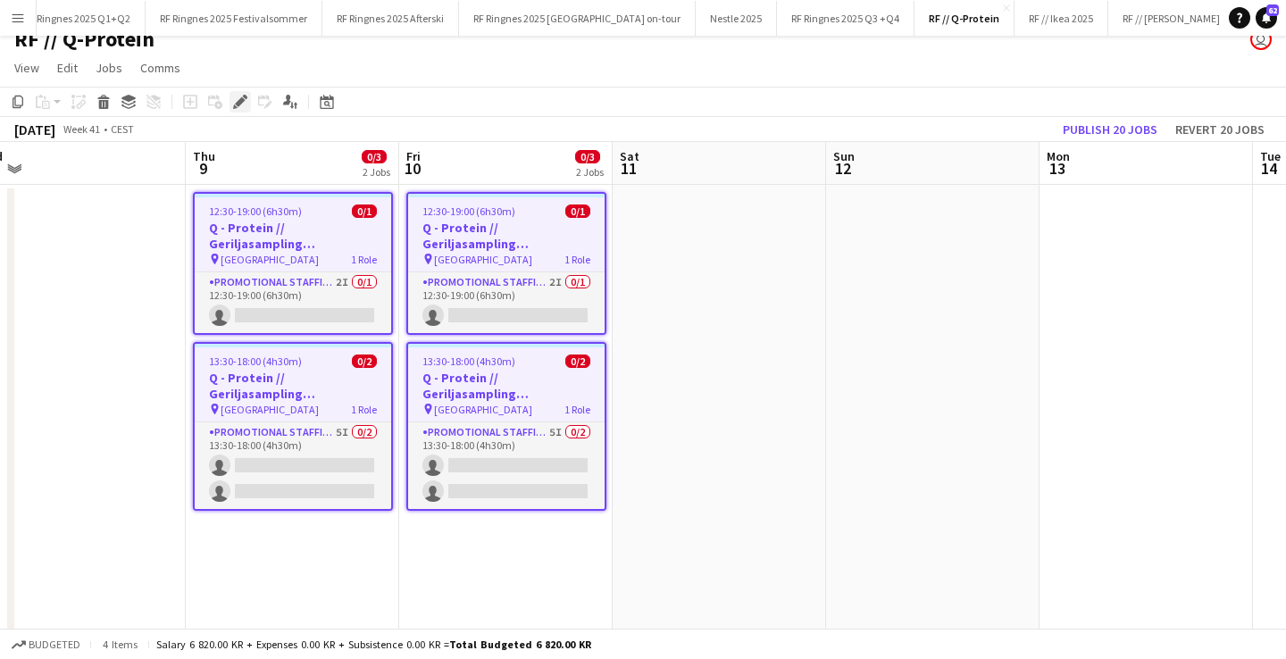
click at [247, 106] on icon "Edit" at bounding box center [240, 102] width 14 height 14
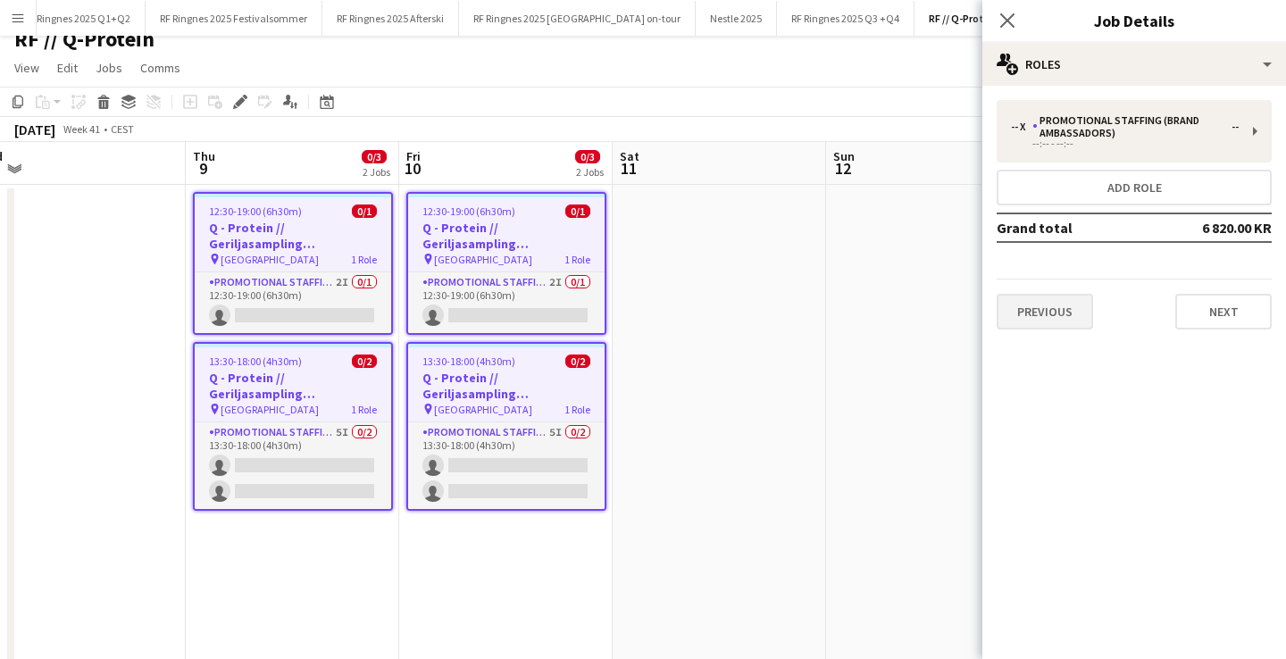
click at [1067, 319] on button "Previous" at bounding box center [1045, 312] width 96 height 36
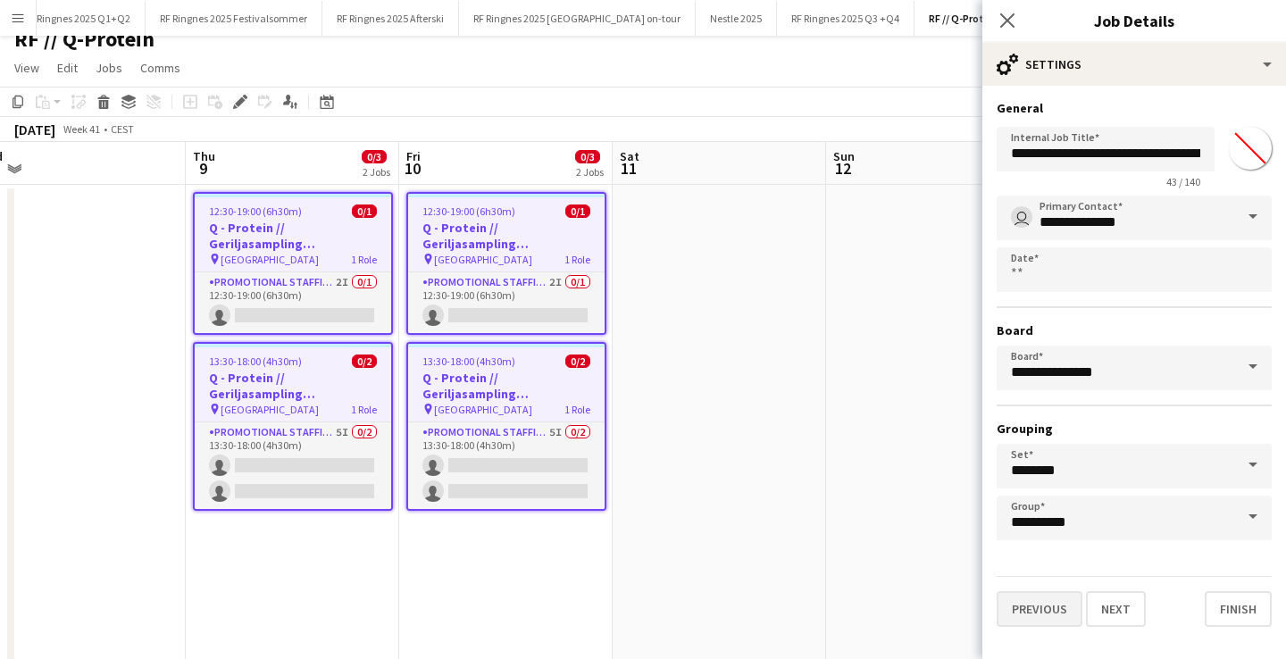
click at [1051, 610] on button "Previous" at bounding box center [1040, 609] width 86 height 36
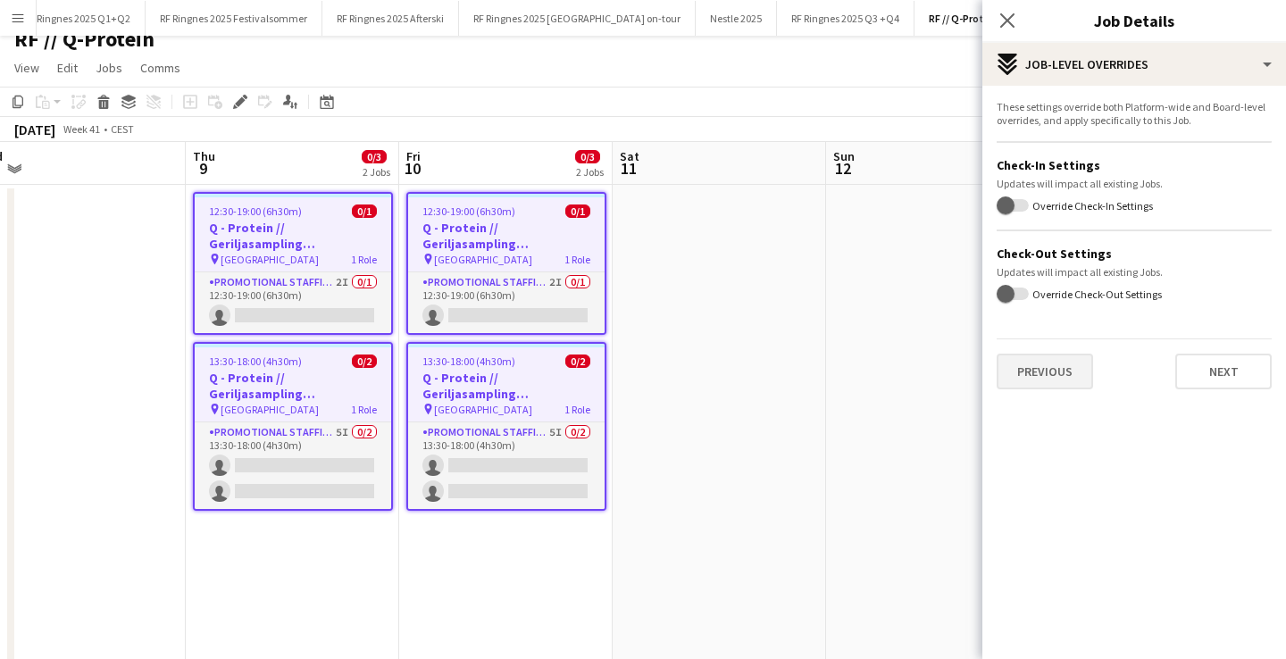
click at [1059, 364] on button "Previous" at bounding box center [1045, 372] width 96 height 36
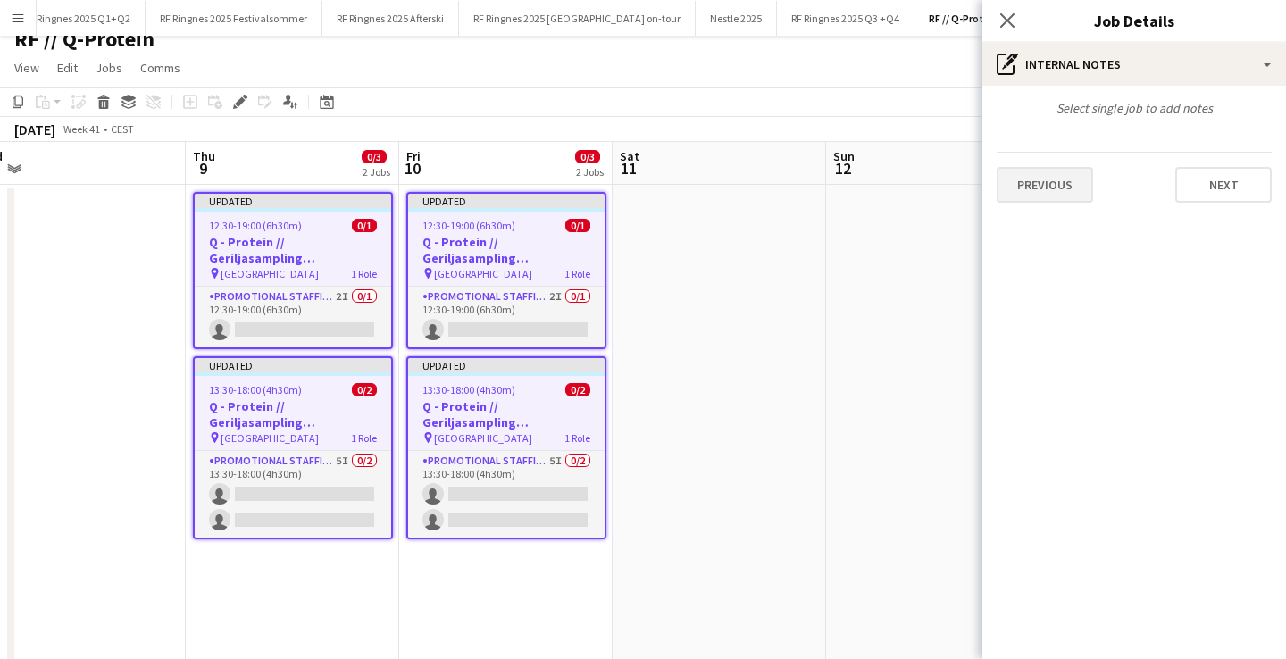
click at [1075, 180] on button "Previous" at bounding box center [1045, 185] width 96 height 36
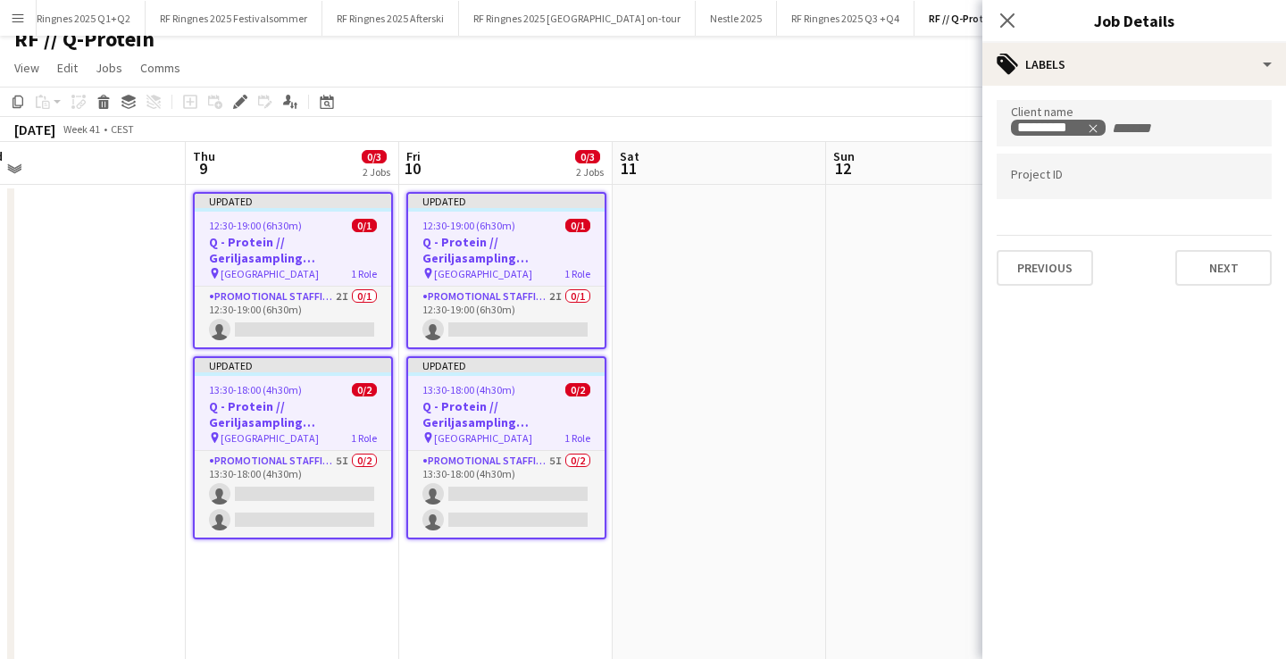
click at [1102, 197] on div at bounding box center [1134, 177] width 275 height 46
paste input "******"
type input "******"
click at [665, 403] on app-date-cell at bounding box center [720, 451] width 214 height 532
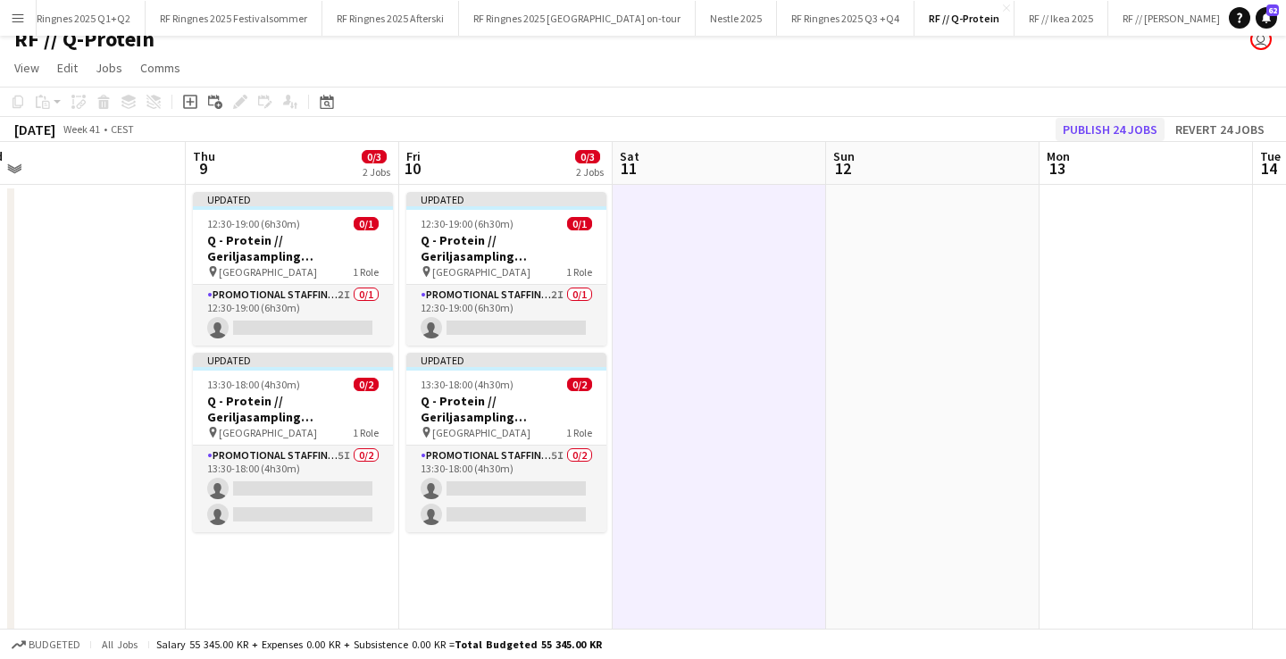
click at [1114, 132] on button "Publish 24 jobs" at bounding box center [1110, 129] width 109 height 23
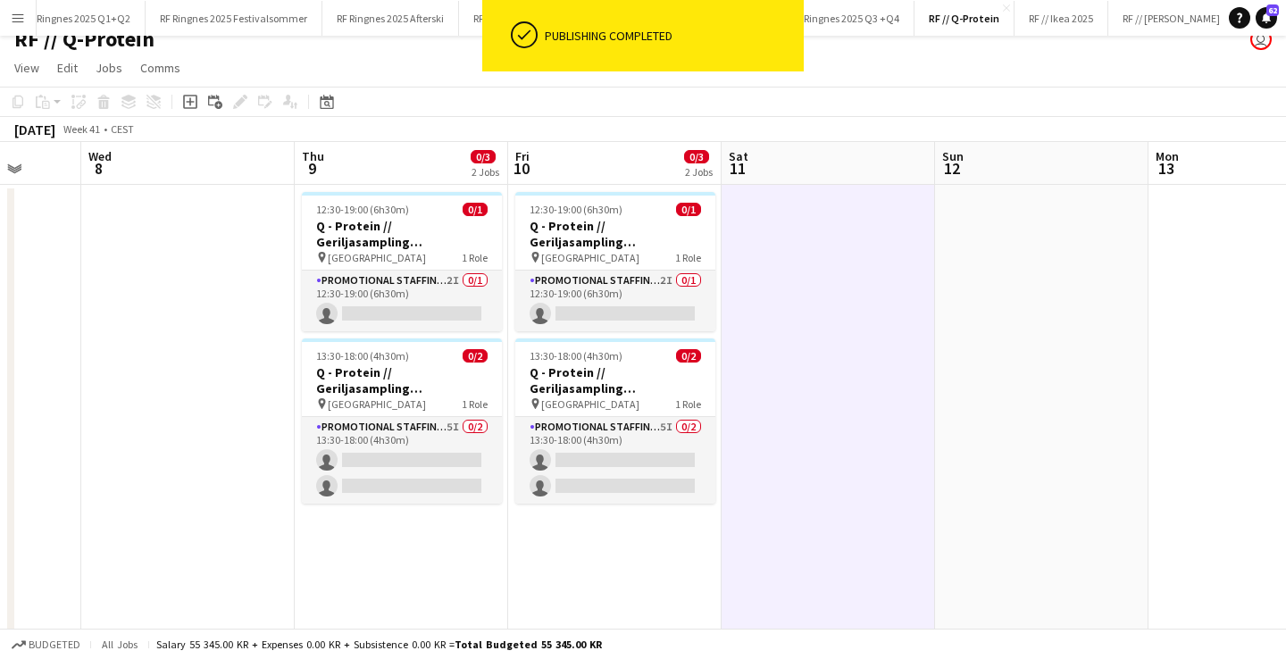
scroll to position [0, 440]
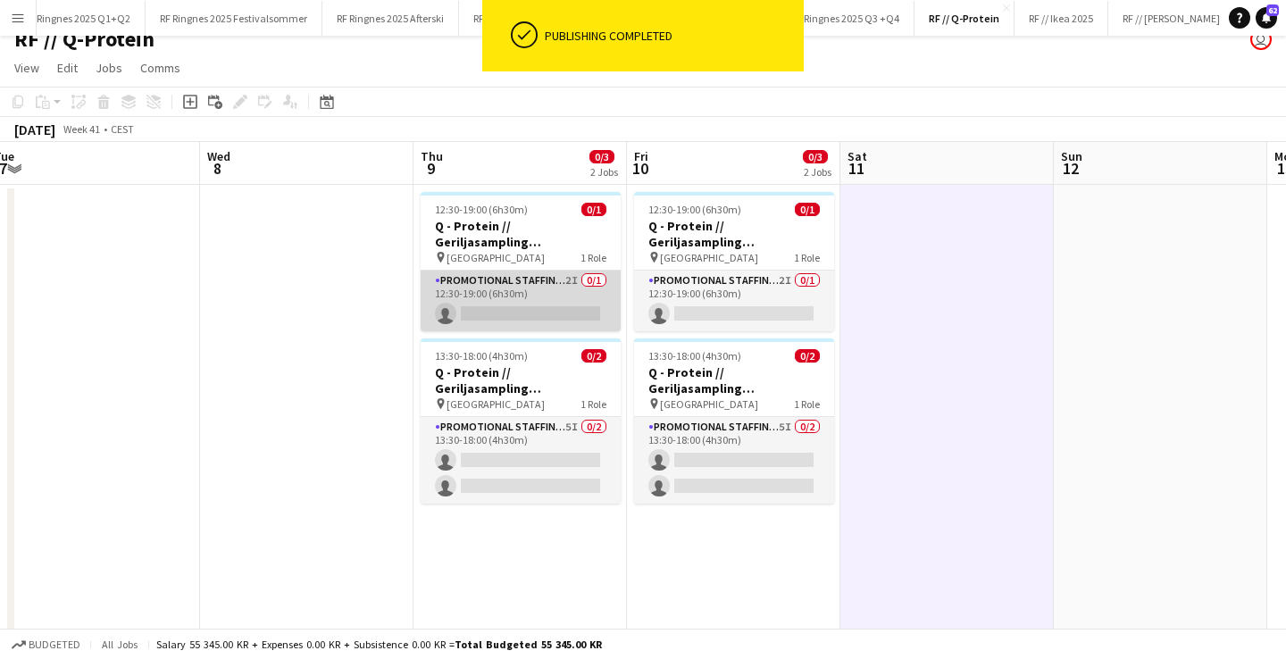
click at [579, 316] on app-card-role "Promotional Staffing (Brand Ambassadors) 2I 0/1 12:30-19:00 (6h30m) single-neut…" at bounding box center [521, 301] width 200 height 61
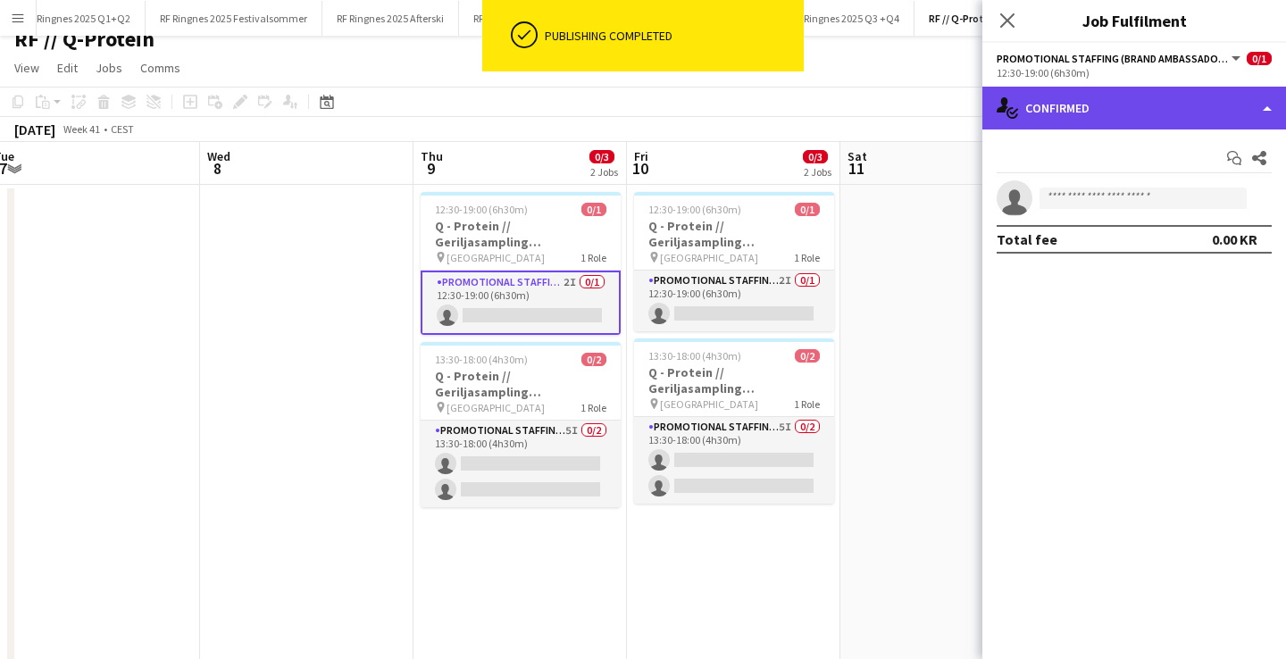
click at [1089, 100] on div "single-neutral-actions-check-2 Confirmed" at bounding box center [1135, 108] width 304 height 43
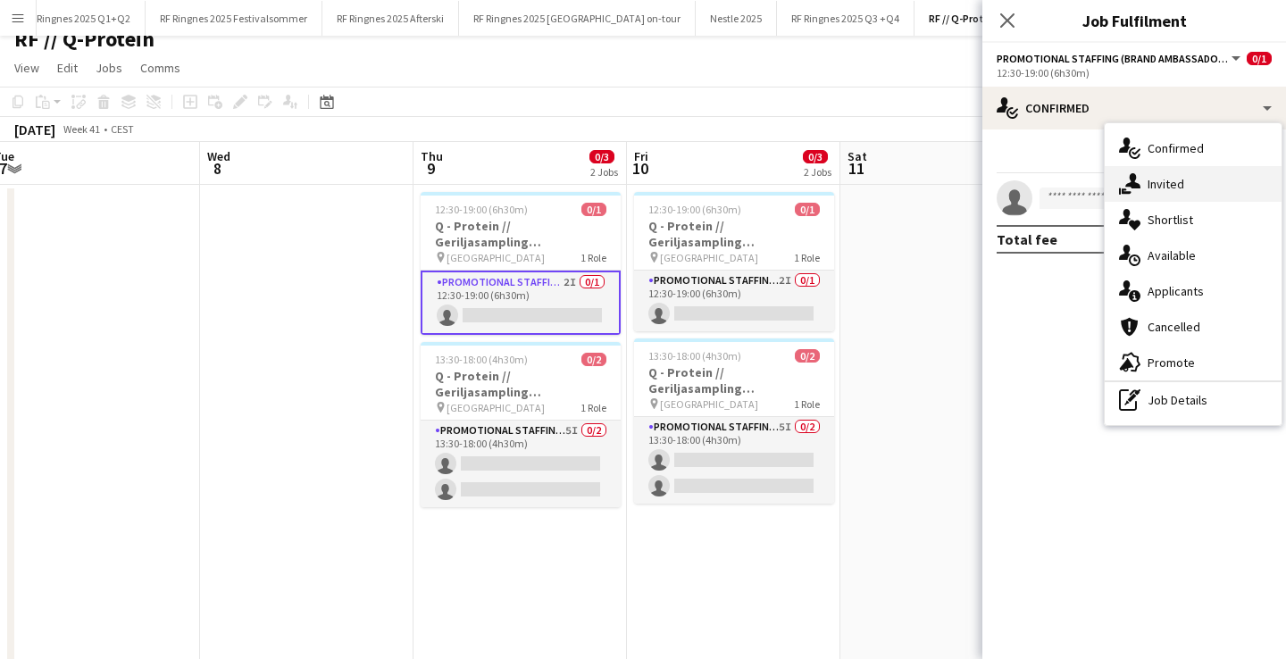
click at [1165, 188] on span "Invited" at bounding box center [1166, 184] width 37 height 16
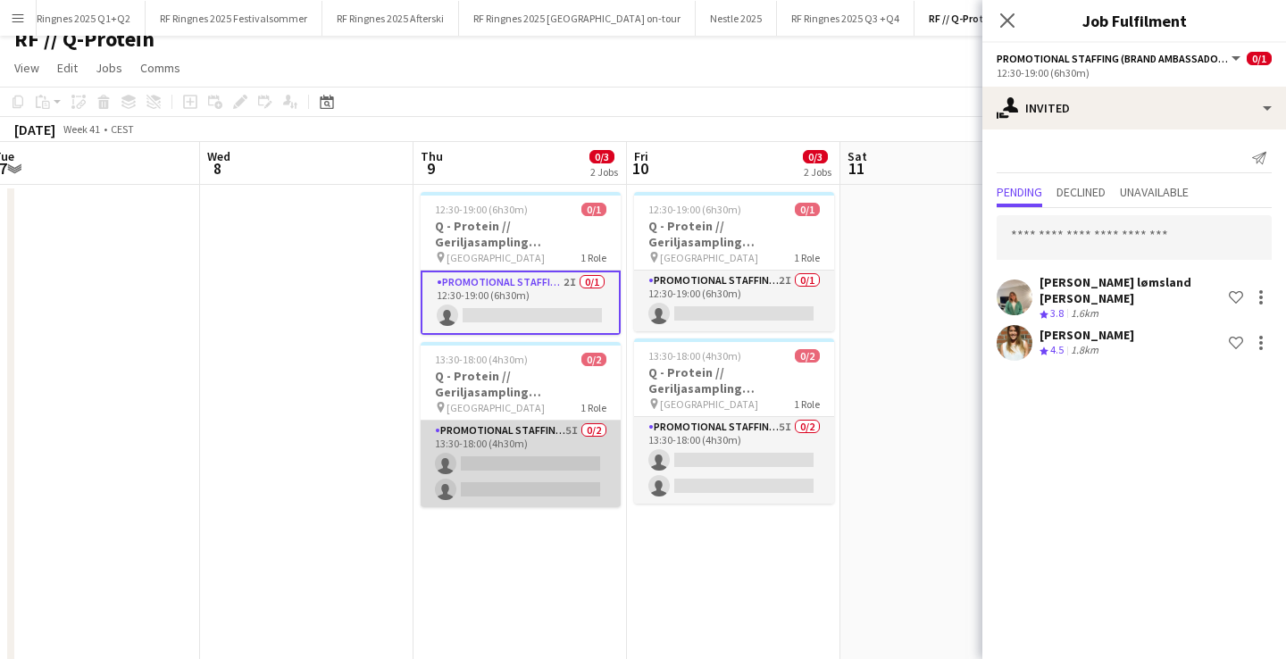
click at [566, 448] on app-card-role "Promotional Staffing (Brand Ambassadors) 5I 0/2 13:30-18:00 (4h30m) single-neut…" at bounding box center [521, 464] width 200 height 87
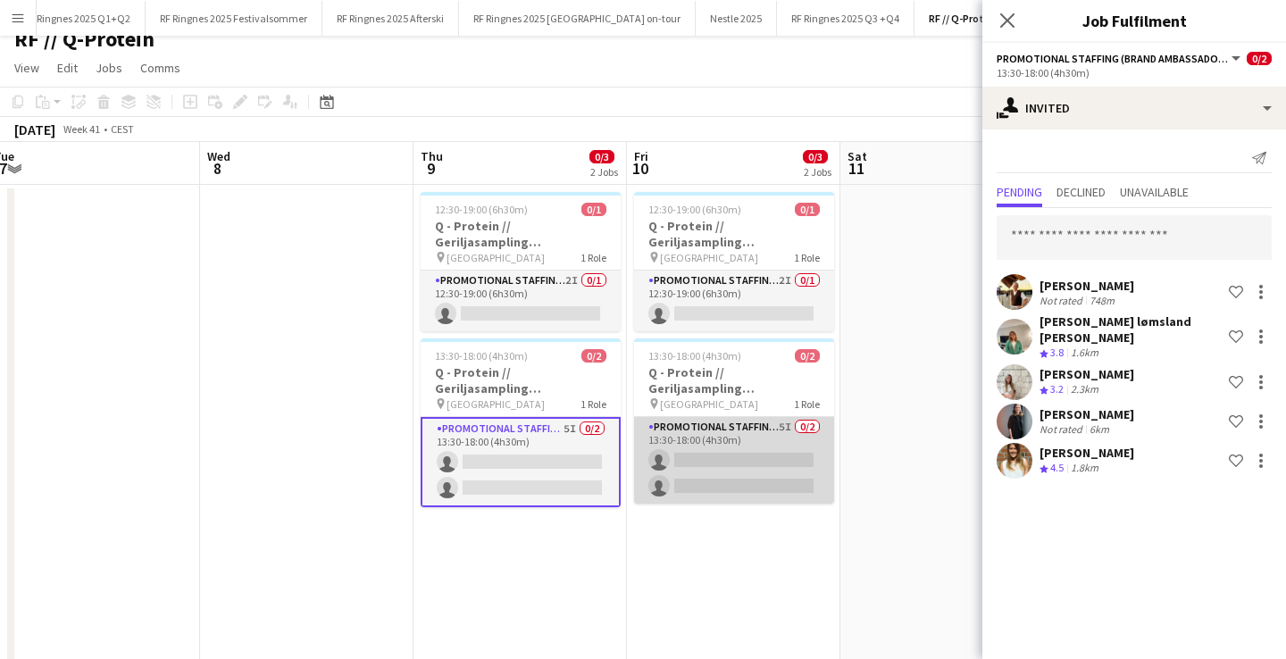
click at [756, 453] on app-card-role "Promotional Staffing (Brand Ambassadors) 5I 0/2 13:30-18:00 (4h30m) single-neut…" at bounding box center [734, 460] width 200 height 87
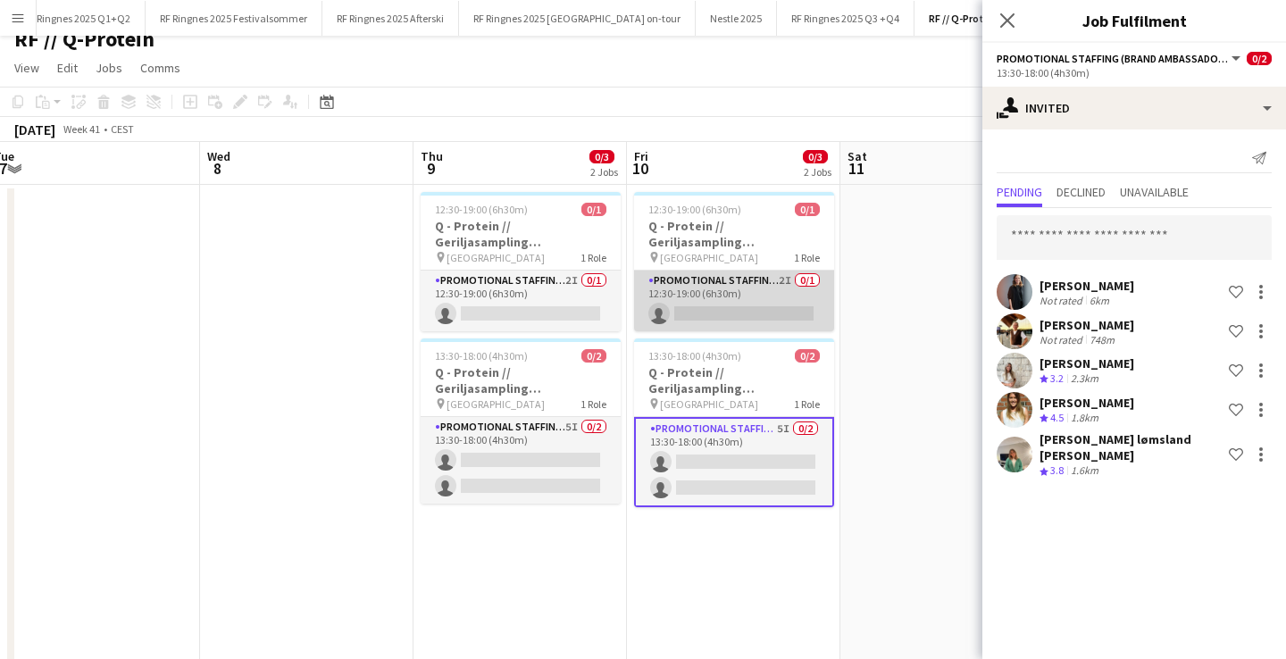
click at [757, 297] on app-card-role "Promotional Staffing (Brand Ambassadors) 2I 0/1 12:30-19:00 (6h30m) single-neut…" at bounding box center [734, 301] width 200 height 61
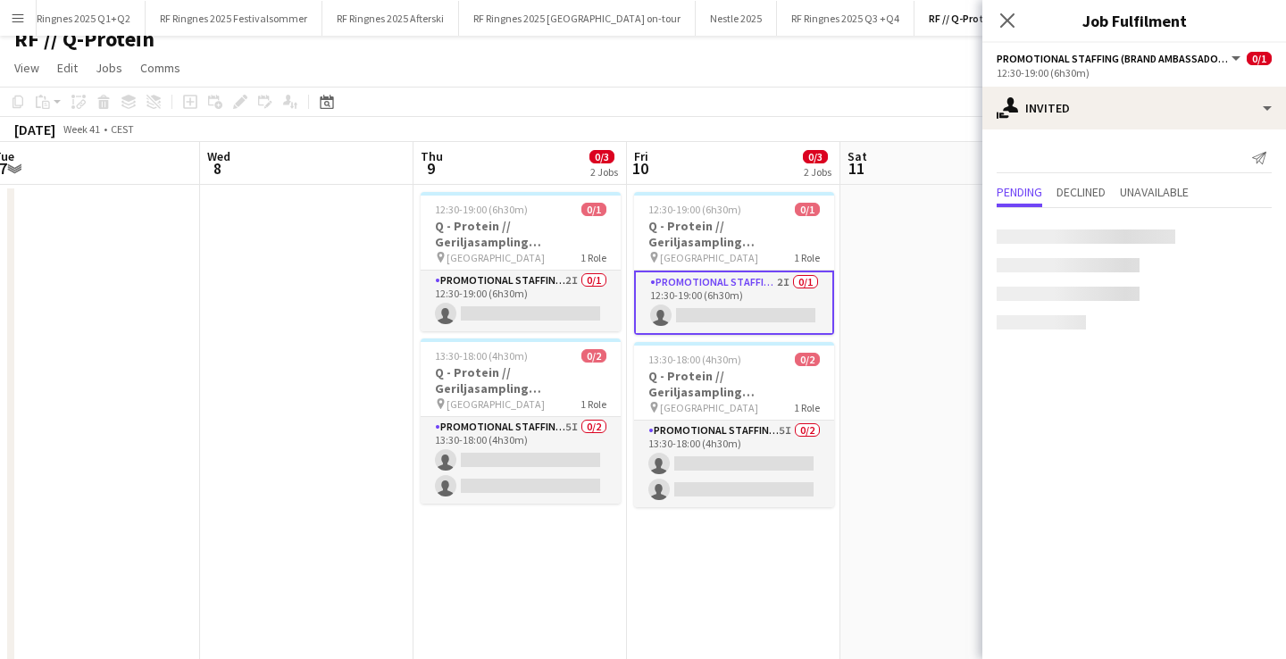
scroll to position [0, 441]
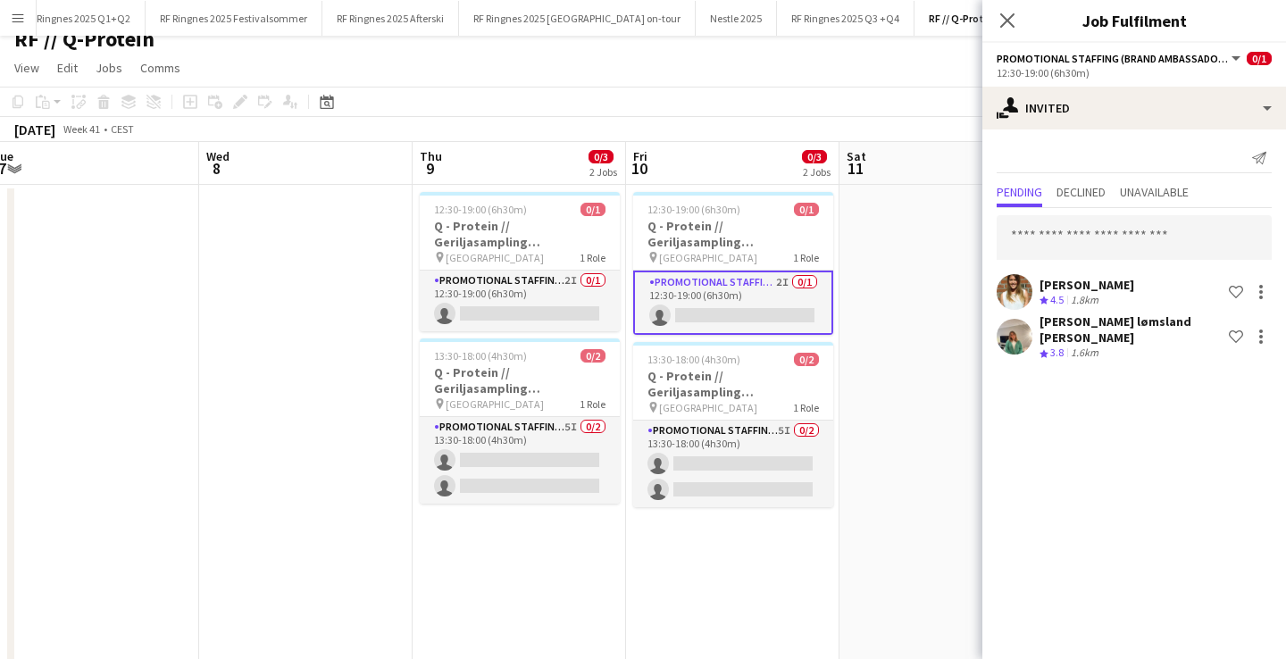
click at [224, 430] on app-date-cell at bounding box center [306, 430] width 214 height 490
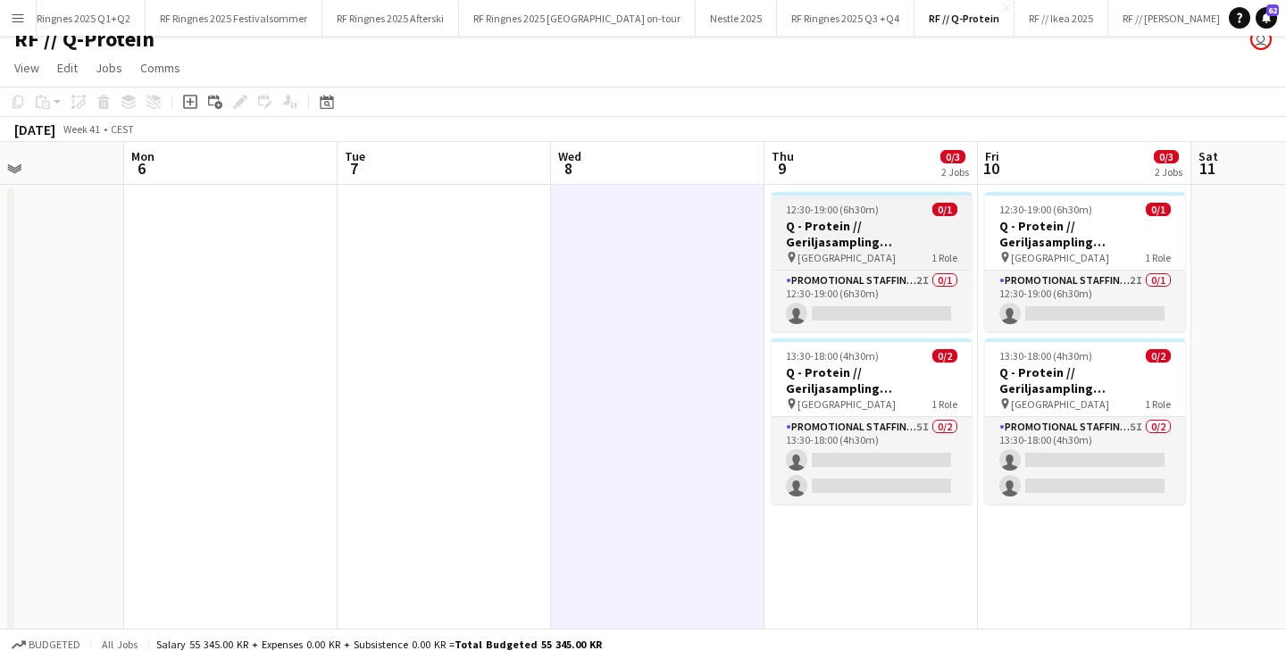
scroll to position [0, 504]
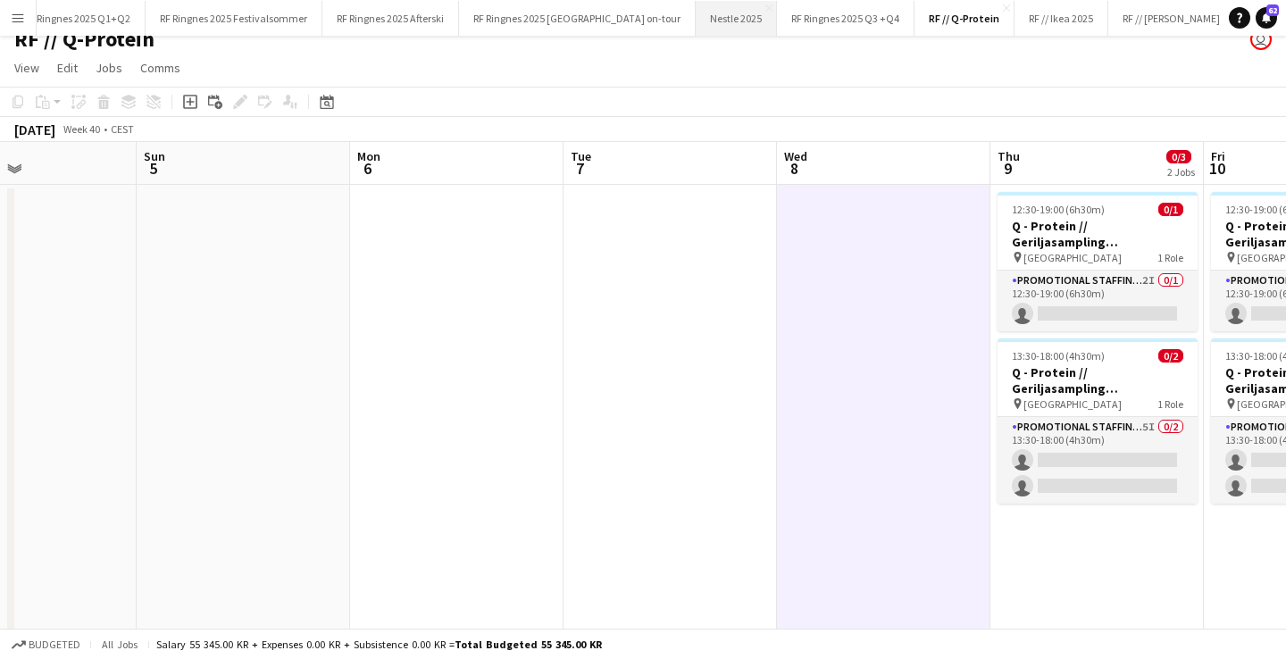
click at [696, 29] on button "Nestle 2025 Close" at bounding box center [736, 18] width 81 height 35
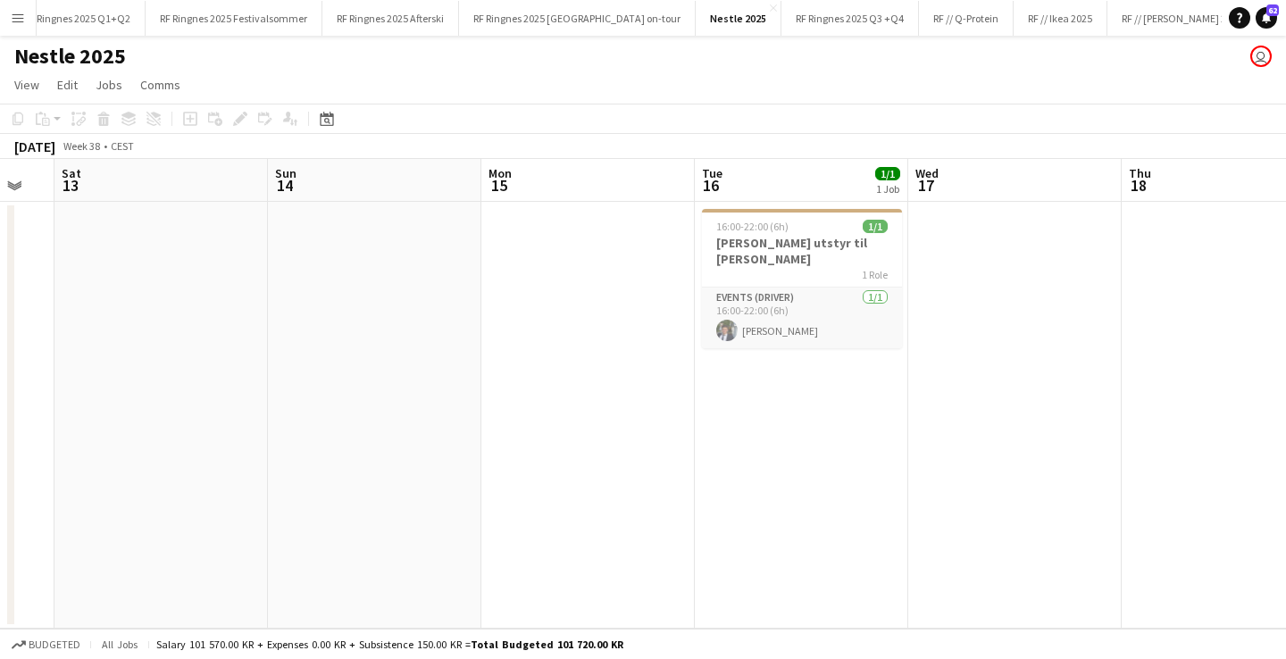
scroll to position [0, 370]
click at [783, 231] on span "16:00-22:00 (6h)" at bounding box center [755, 226] width 72 height 13
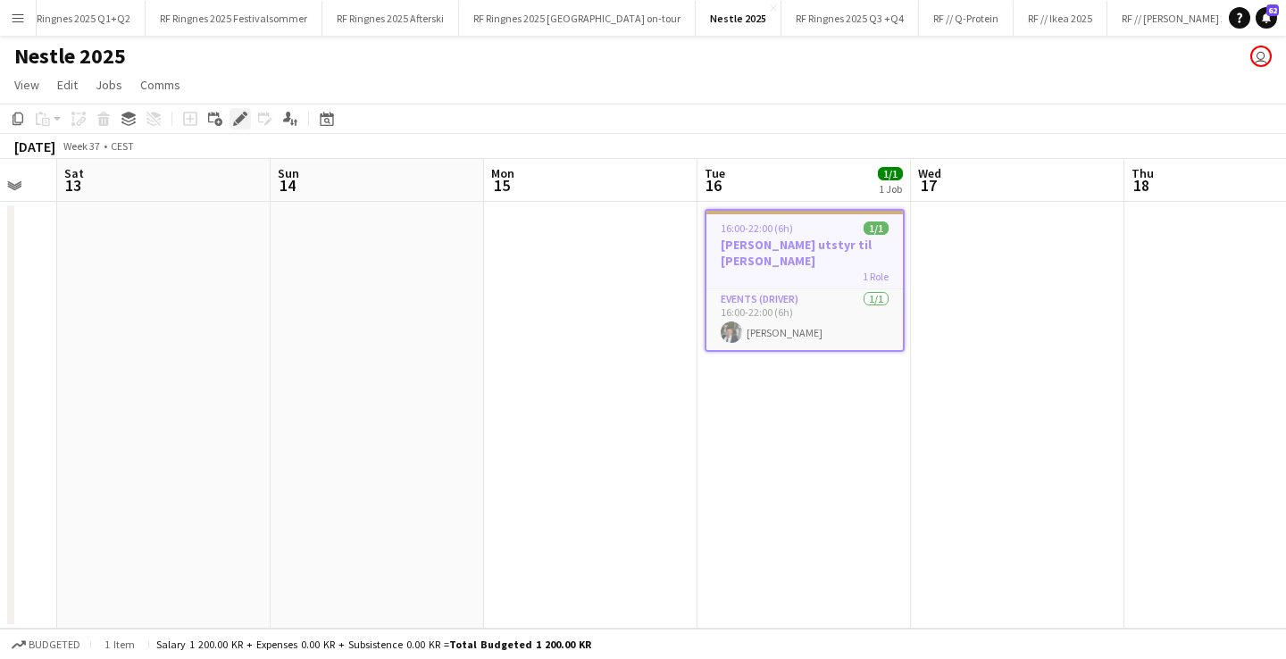
click at [247, 116] on icon "Edit" at bounding box center [240, 119] width 14 height 14
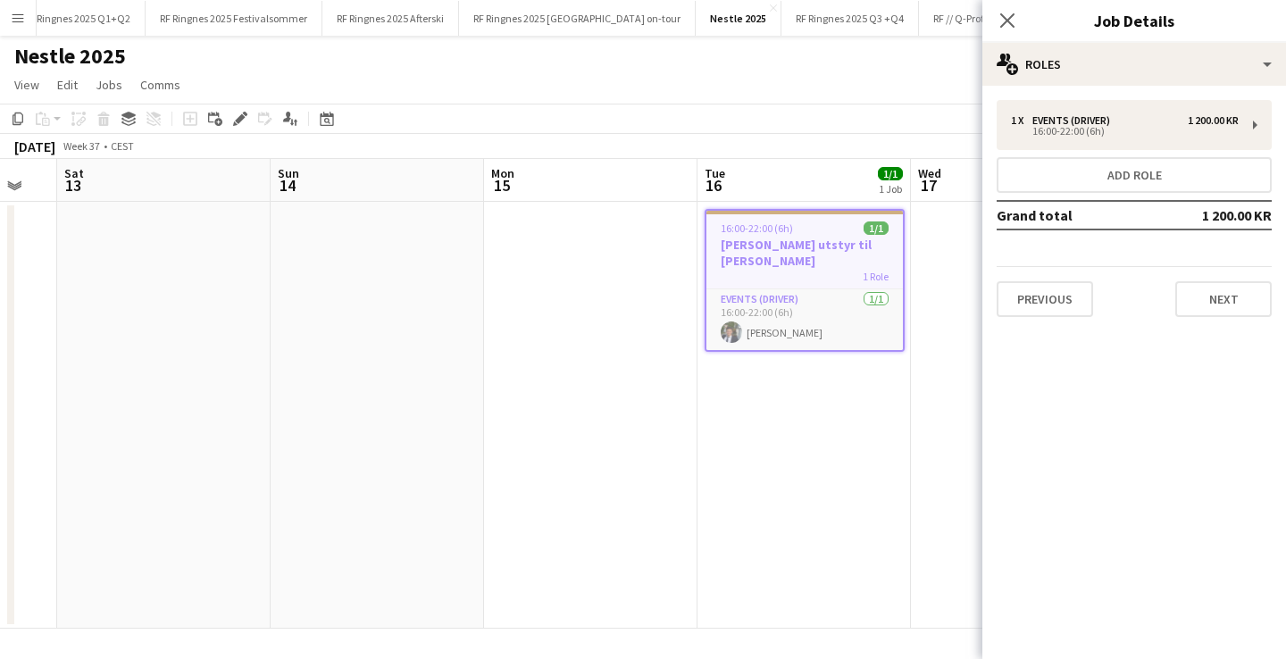
click at [360, 385] on app-date-cell at bounding box center [378, 415] width 214 height 427
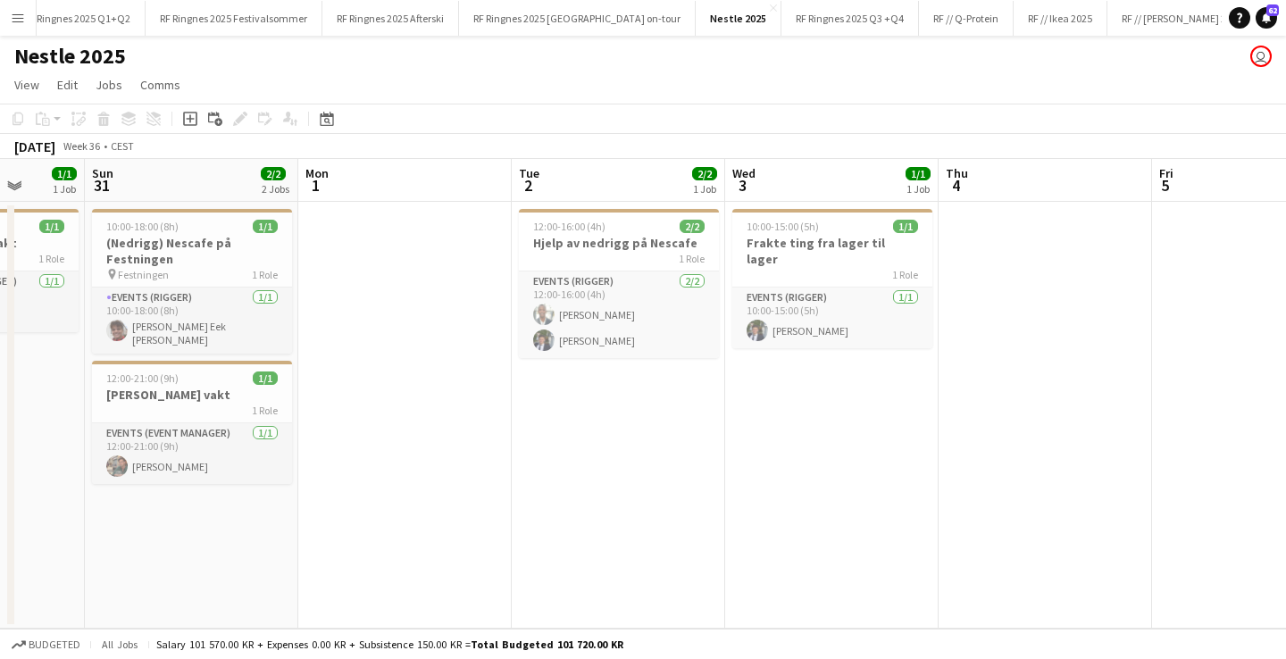
scroll to position [0, 449]
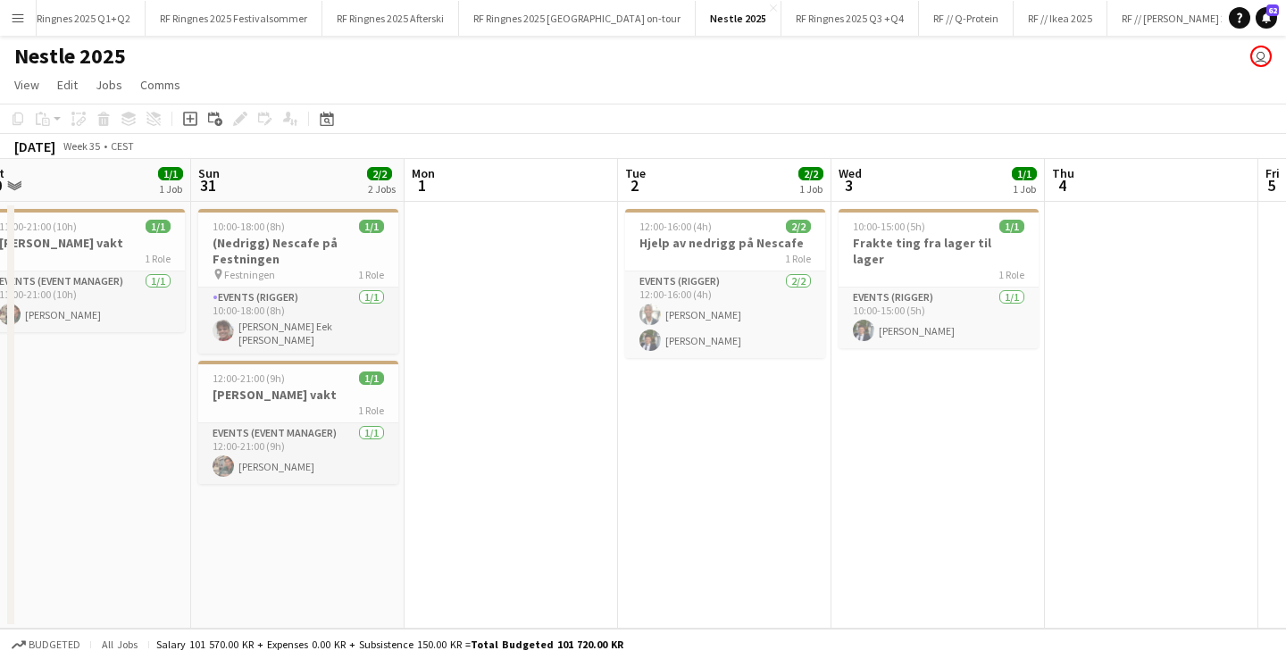
click at [741, 256] on div "1 Role" at bounding box center [725, 258] width 200 height 14
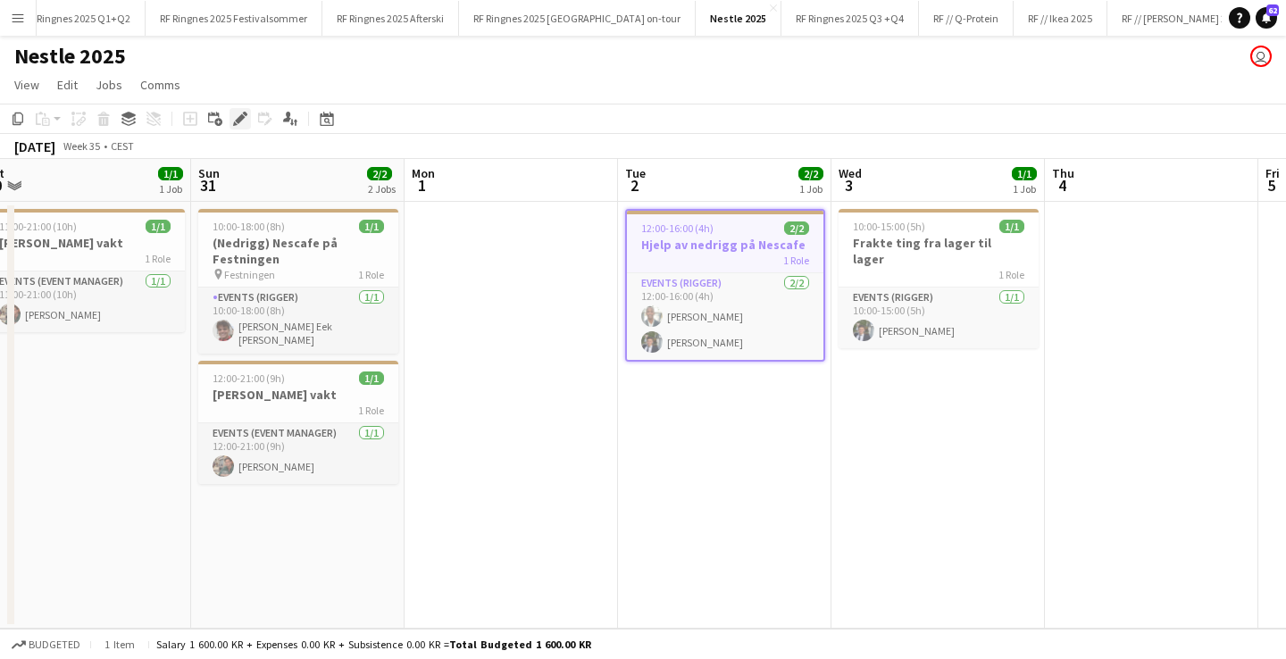
click at [231, 121] on div "Edit" at bounding box center [240, 118] width 21 height 21
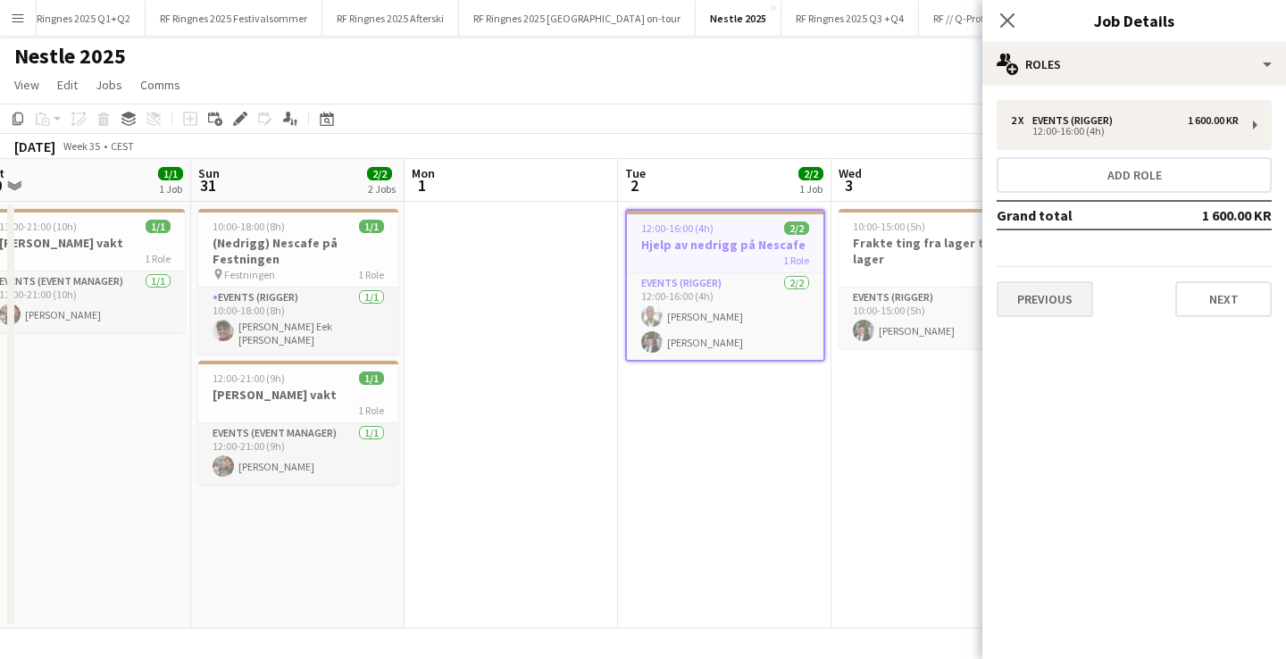
click at [1052, 288] on button "Previous" at bounding box center [1045, 299] width 96 height 36
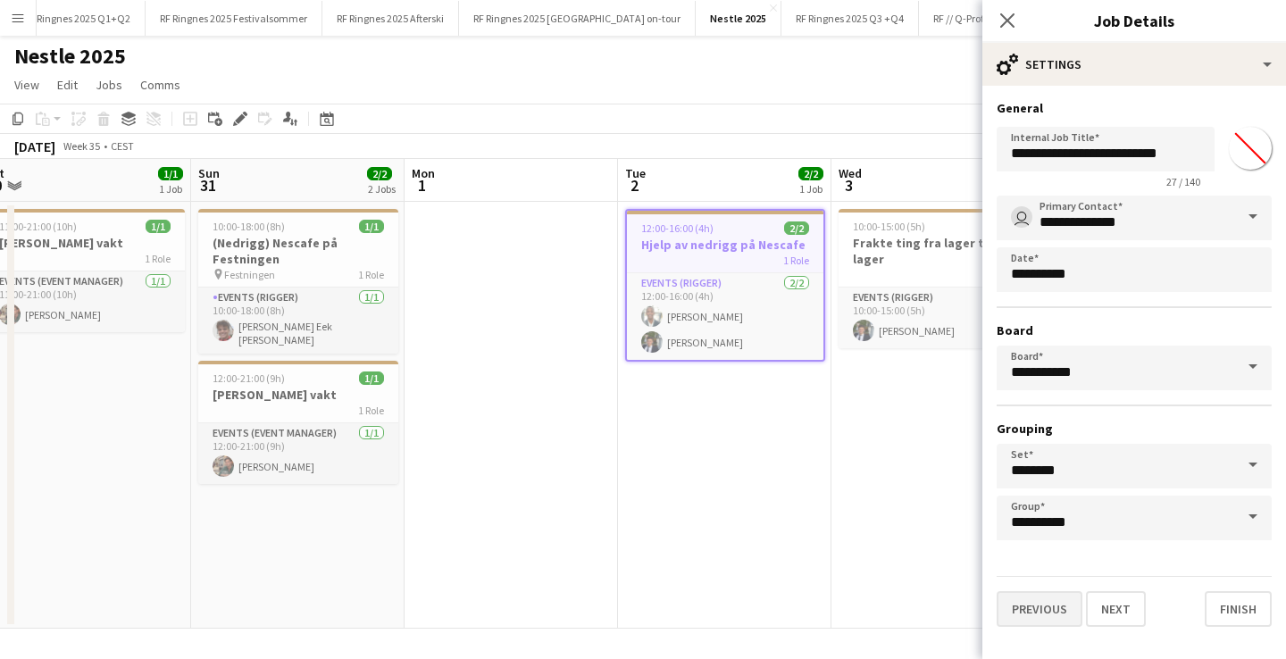
click at [1042, 602] on button "Previous" at bounding box center [1040, 609] width 86 height 36
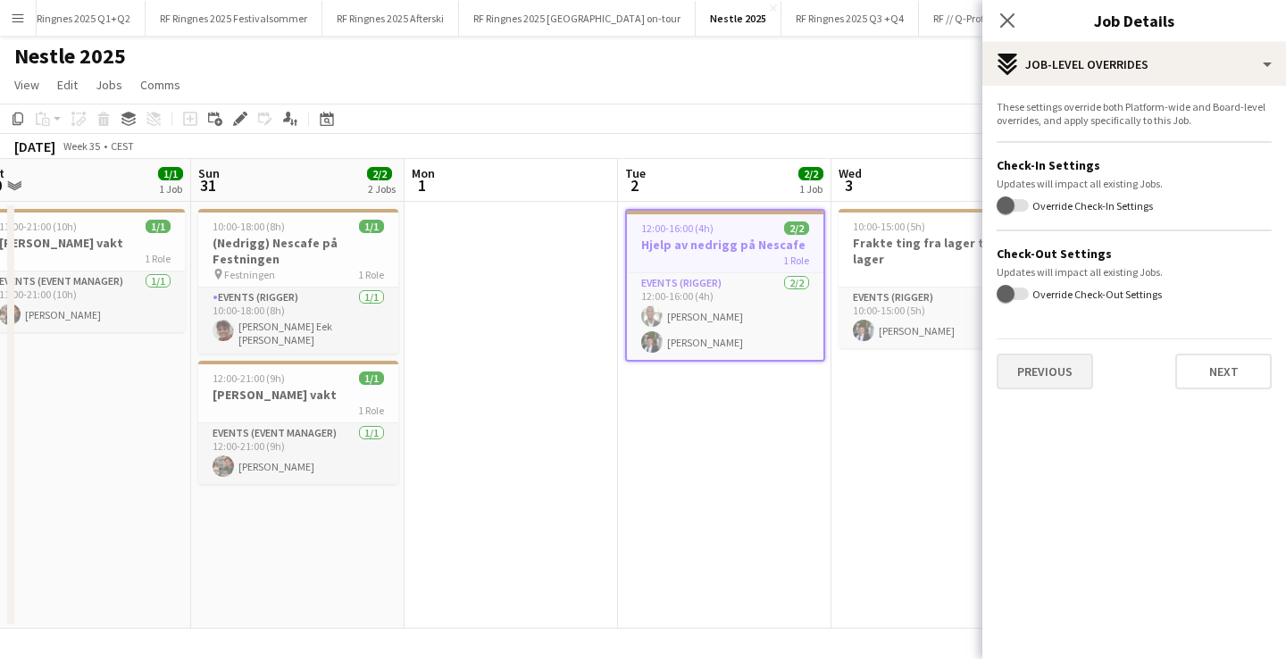
click at [1045, 370] on button "Previous" at bounding box center [1045, 372] width 96 height 36
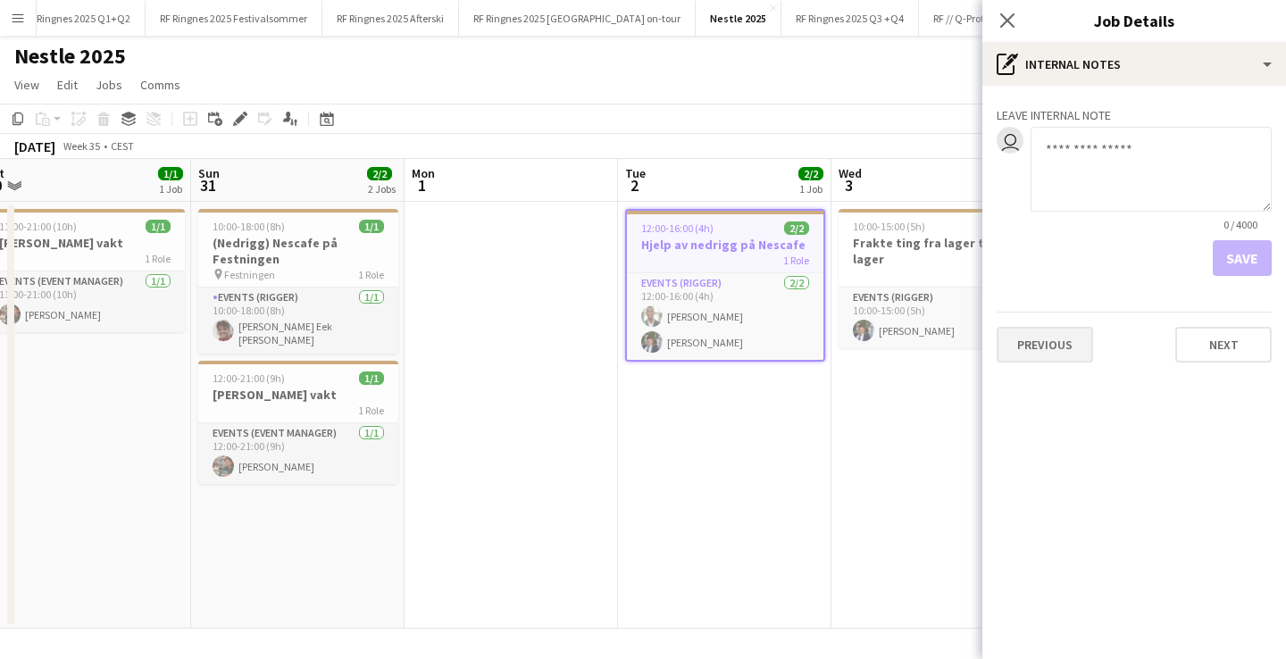
click at [1046, 360] on button "Previous" at bounding box center [1045, 345] width 96 height 36
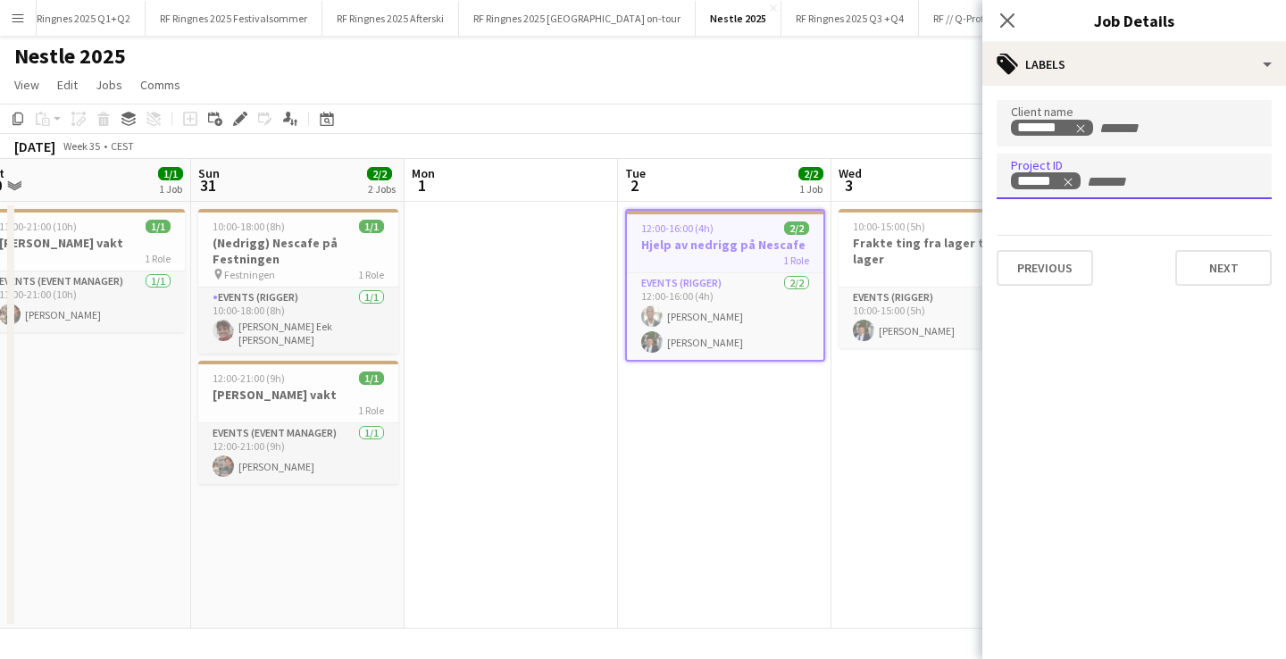
click at [1140, 174] on input "+ Label" at bounding box center [1123, 182] width 76 height 16
type input "******"
click at [1116, 187] on input "******" at bounding box center [1123, 182] width 76 height 16
click at [718, 560] on app-date-cell "12:00-16:00 (4h) 2/2 Hjelp av nedrigg på Nescafe 1 Role Events (Rigger) 2/2 12:…" at bounding box center [725, 415] width 214 height 427
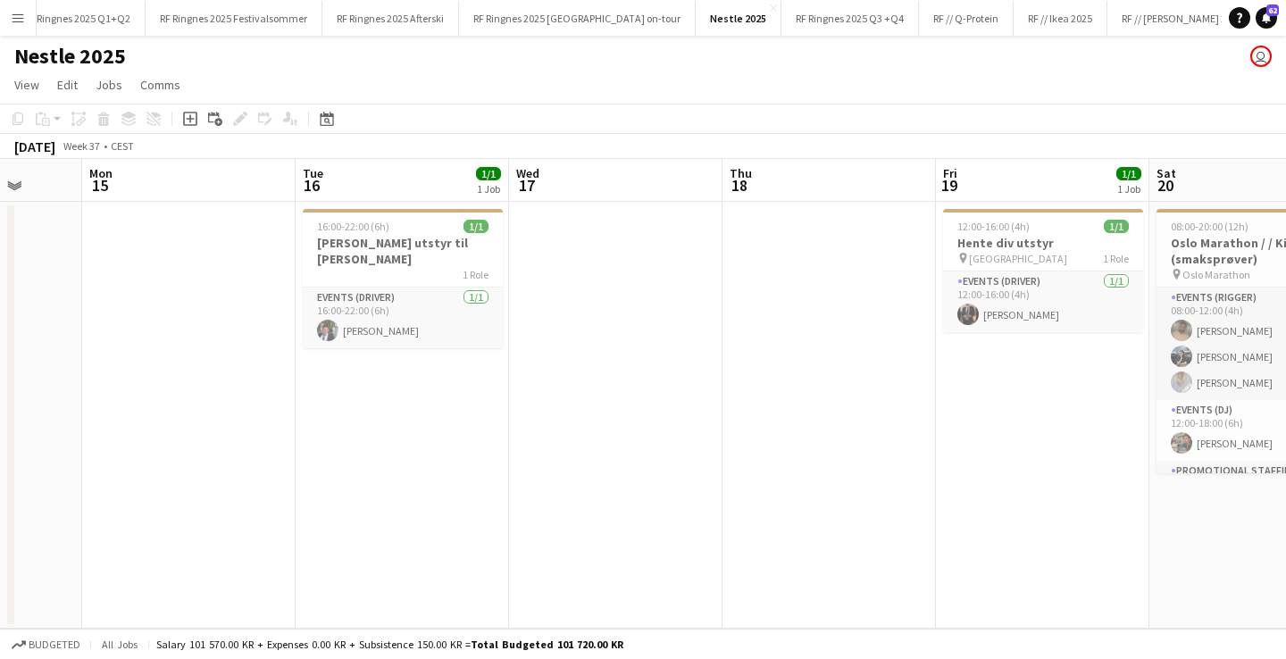
scroll to position [0, 662]
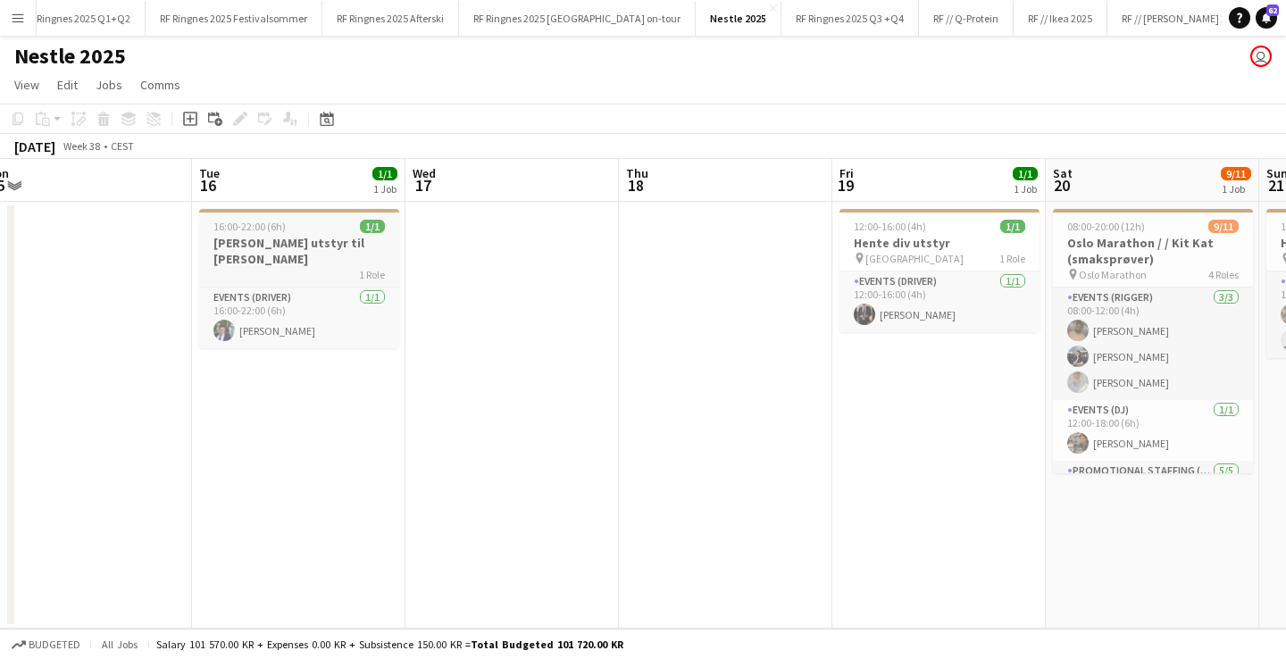
click at [341, 247] on h3 "[PERSON_NAME] utstyr til [PERSON_NAME]" at bounding box center [299, 251] width 200 height 32
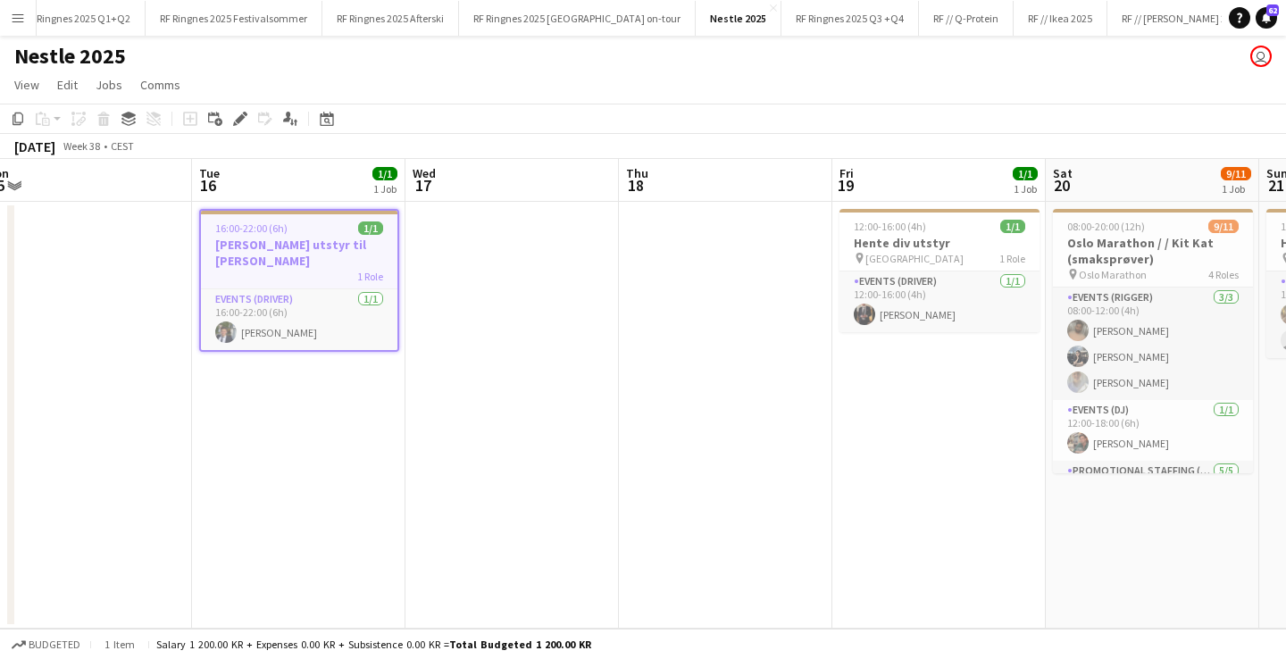
scroll to position [0, 663]
click at [245, 119] on icon "Edit" at bounding box center [240, 119] width 14 height 14
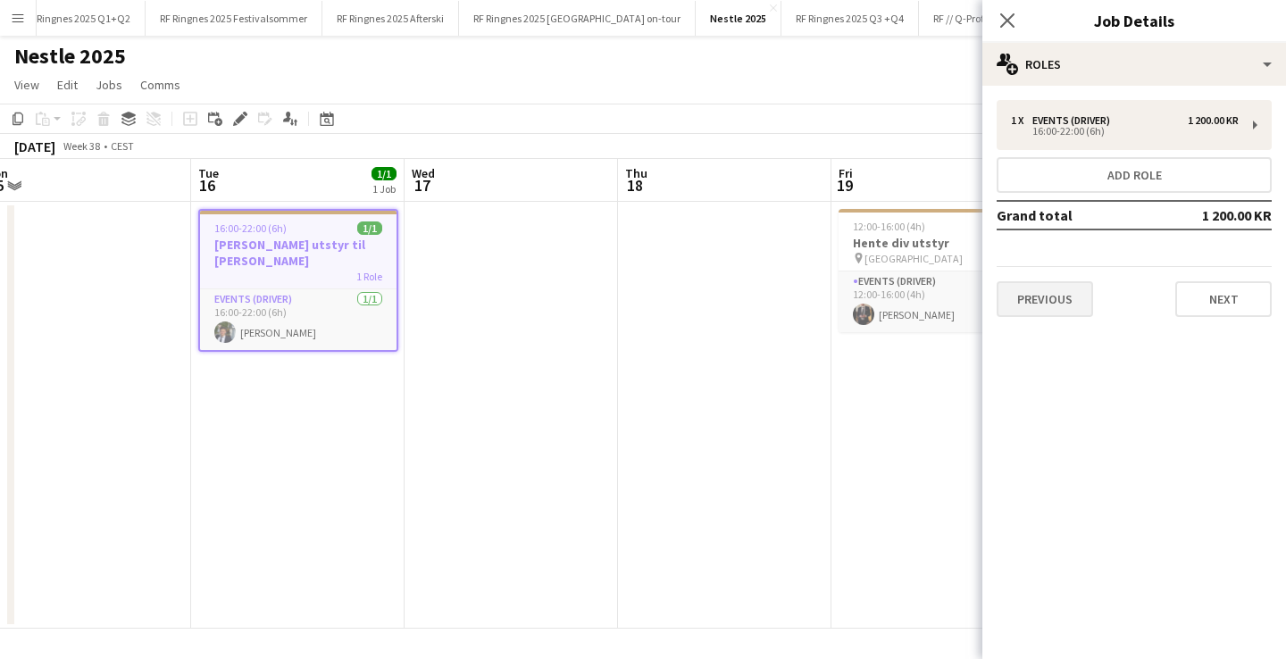
click at [1056, 302] on button "Previous" at bounding box center [1045, 299] width 96 height 36
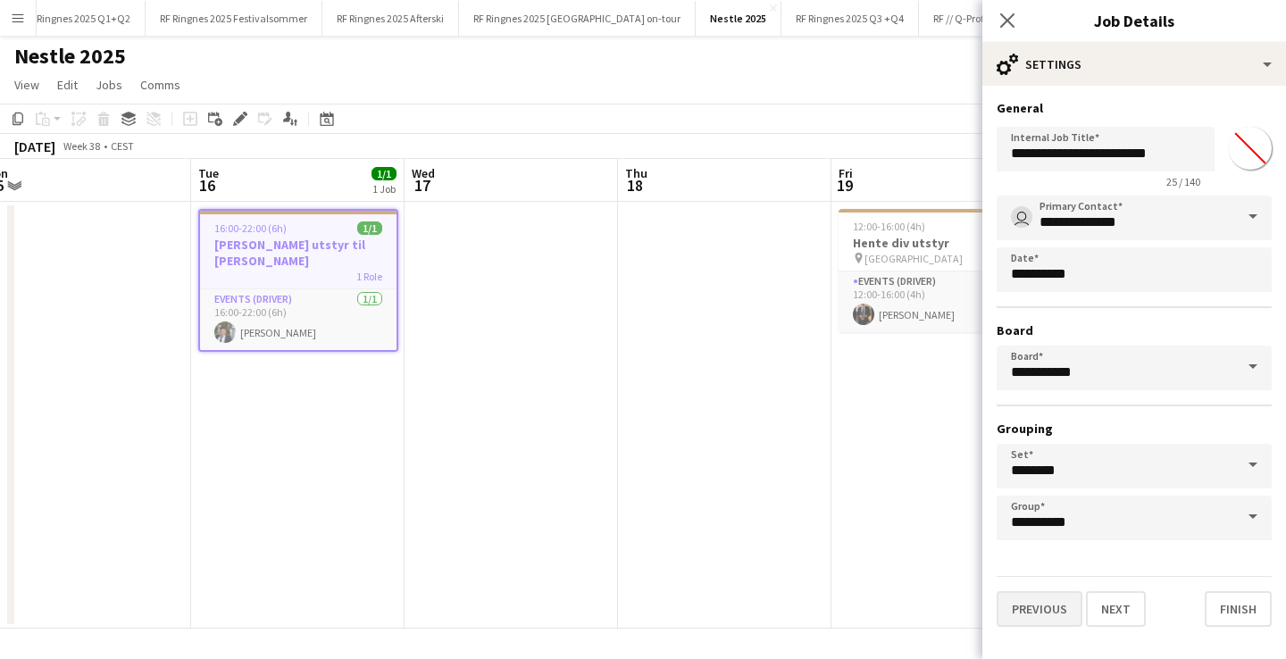
click at [1039, 605] on button "Previous" at bounding box center [1040, 609] width 86 height 36
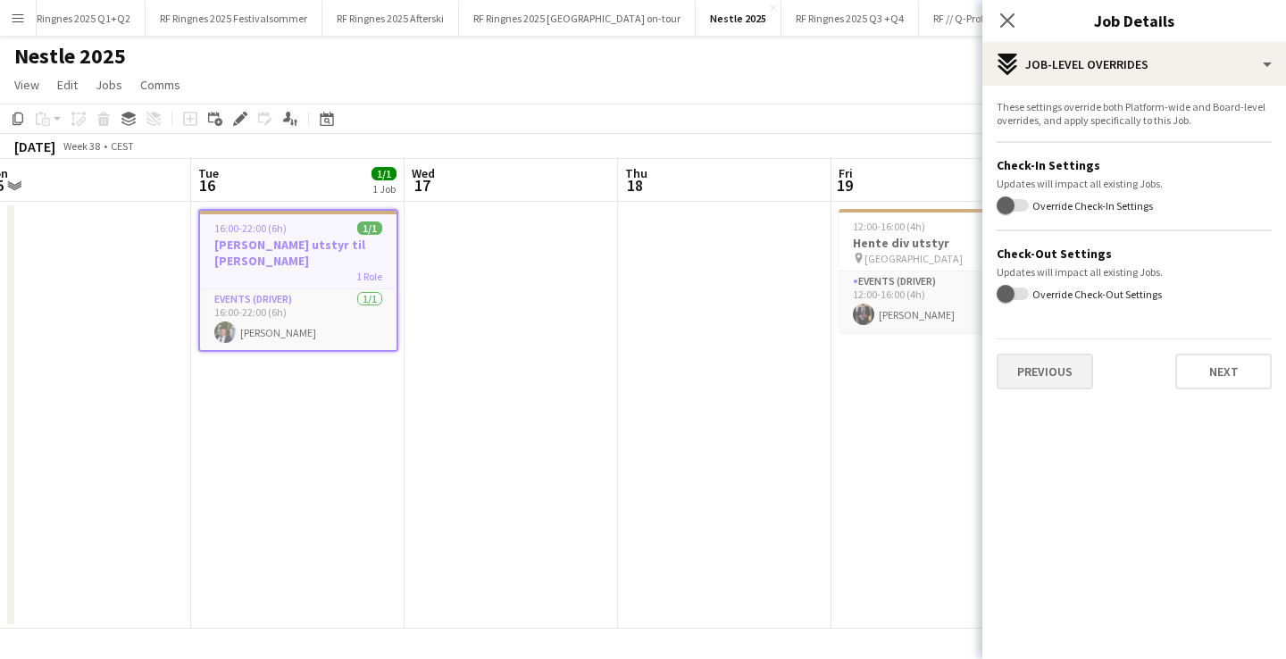
click at [1058, 379] on button "Previous" at bounding box center [1045, 372] width 96 height 36
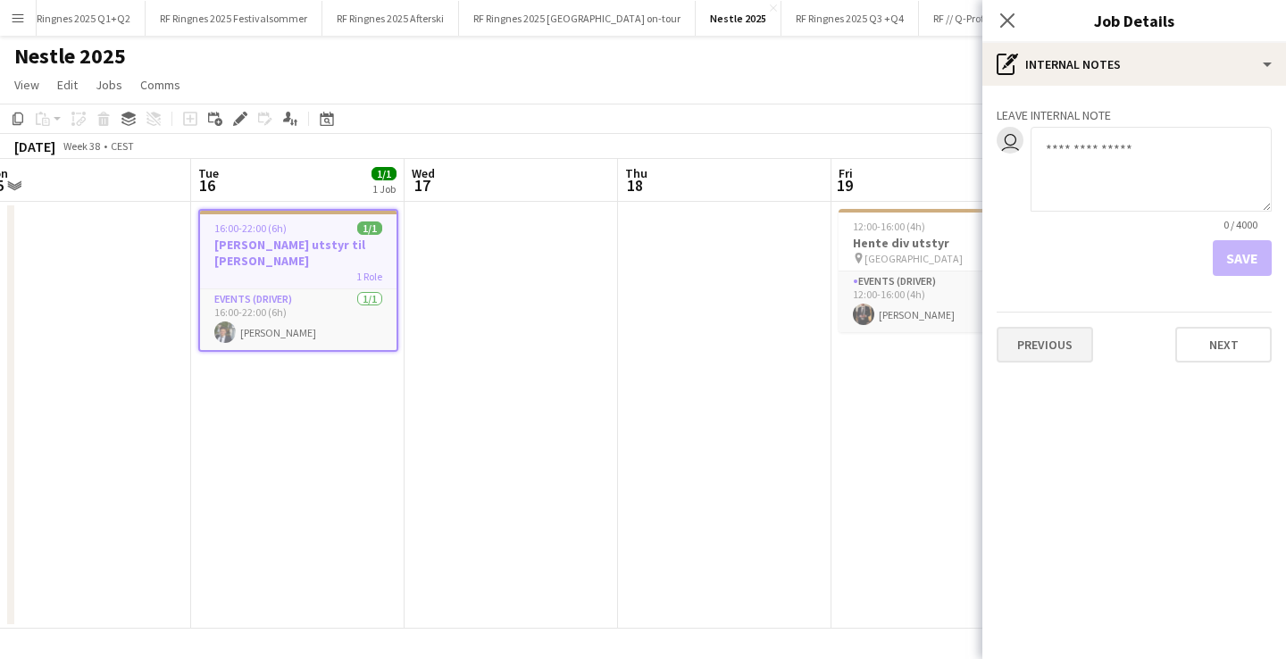
click at [1073, 348] on button "Previous" at bounding box center [1045, 345] width 96 height 36
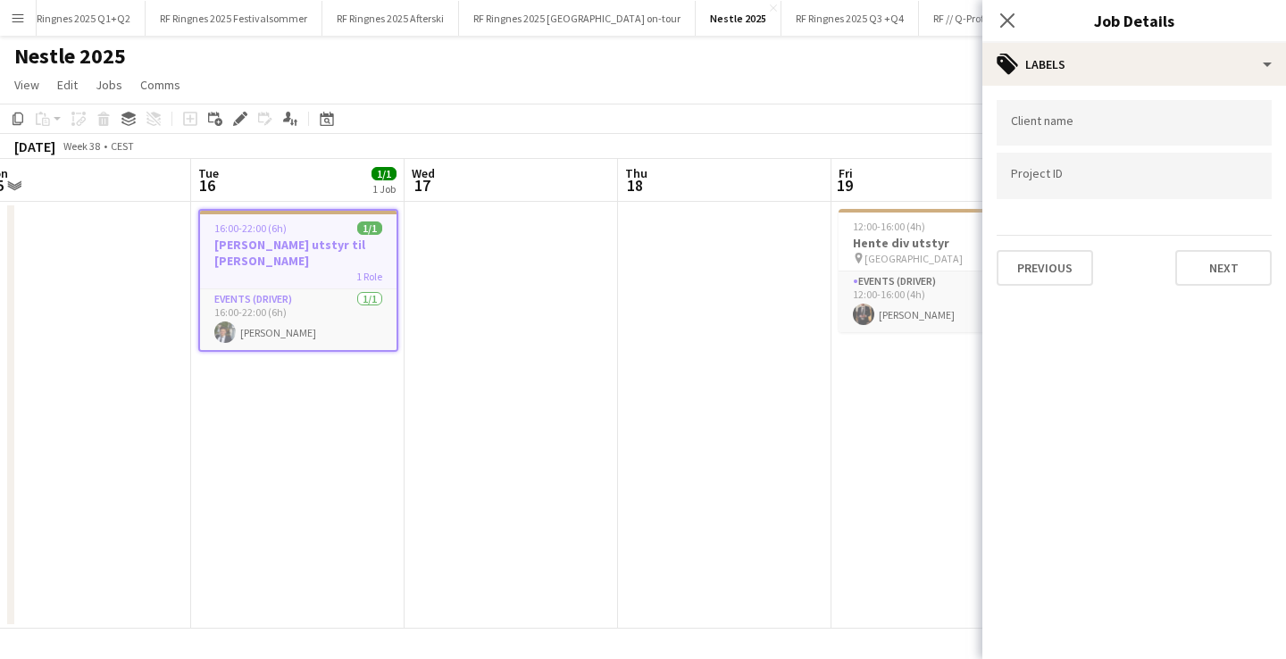
click at [1101, 180] on input "Type to search project ID labels..." at bounding box center [1134, 176] width 247 height 16
paste input "******"
type input "******"
click at [1096, 141] on div at bounding box center [1134, 123] width 275 height 46
type input "*****"
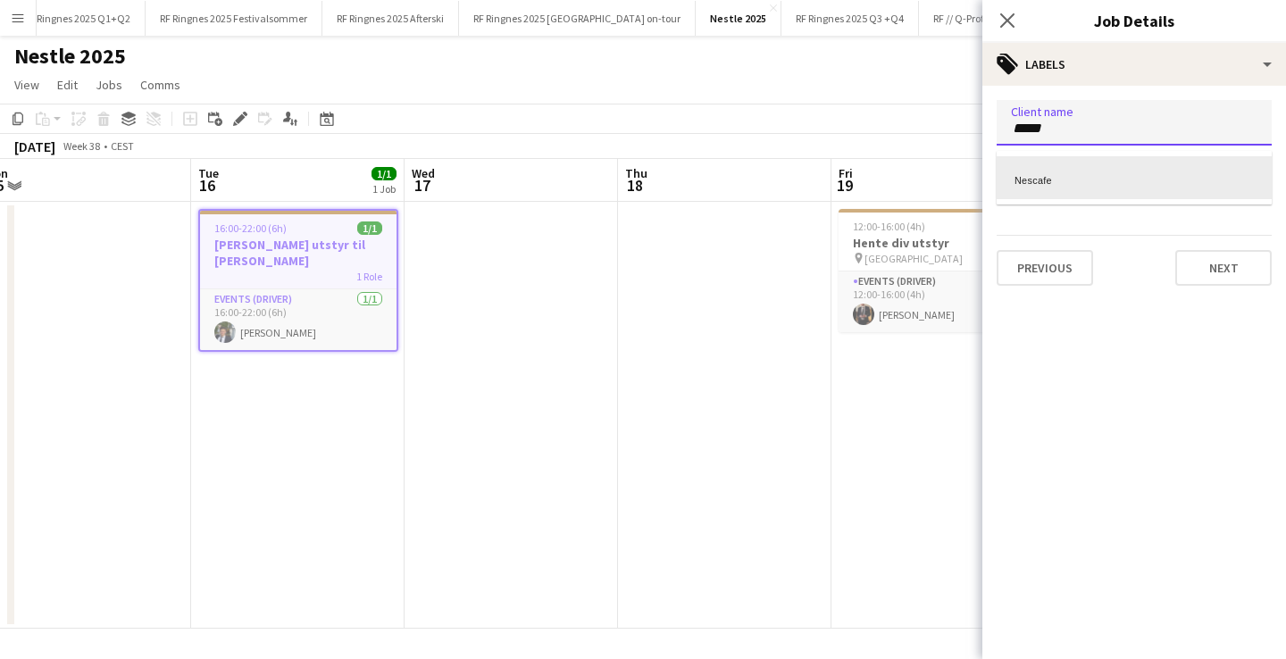
click at [1062, 176] on div "Nescafe" at bounding box center [1134, 177] width 275 height 43
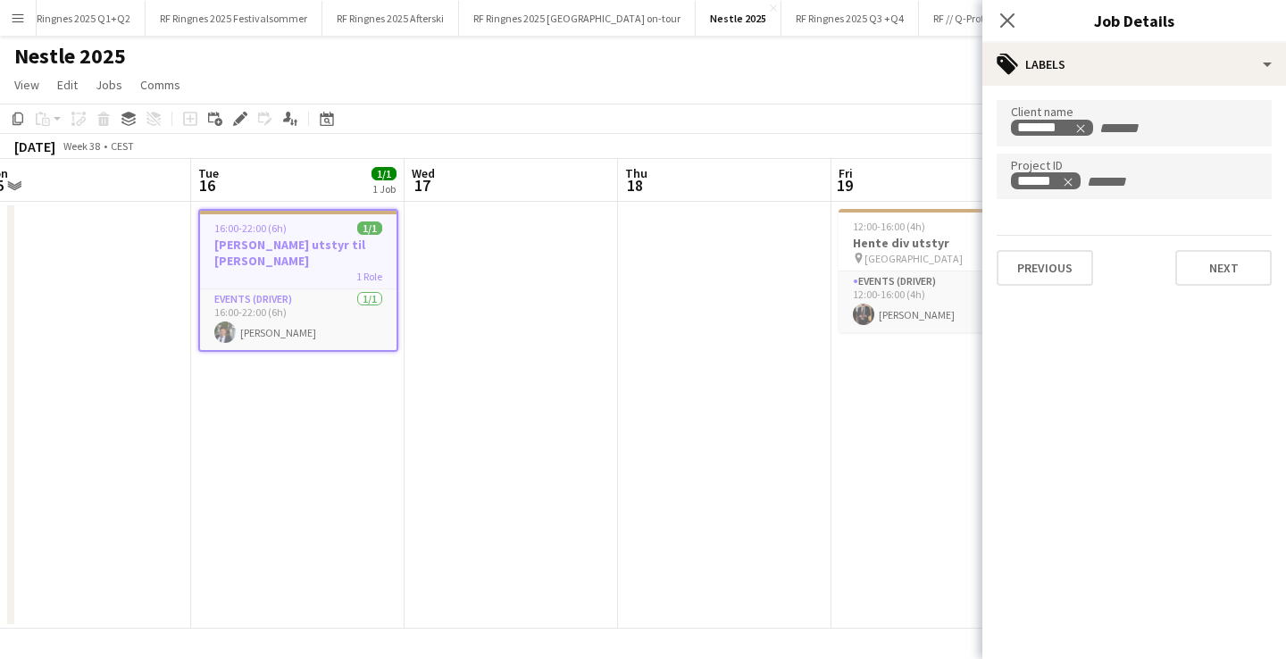
click at [582, 390] on app-date-cell at bounding box center [512, 415] width 214 height 427
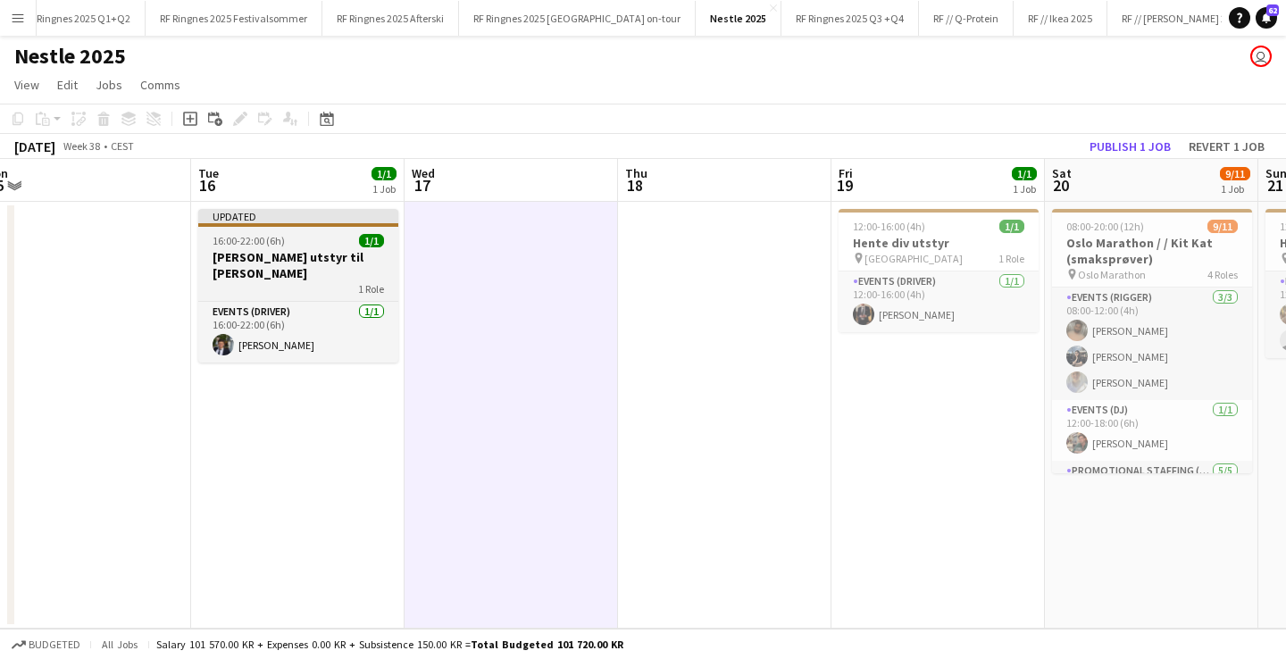
click at [348, 281] on div "1 Role" at bounding box center [298, 288] width 200 height 14
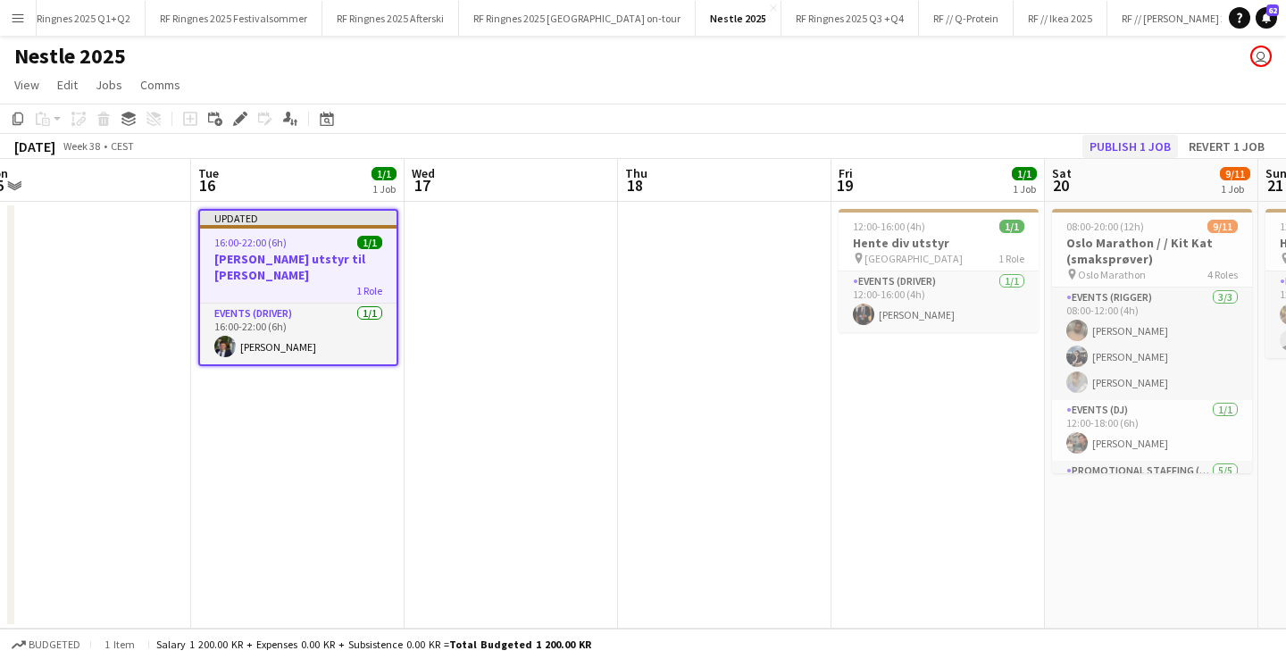
click at [1107, 141] on button "Publish 1 job" at bounding box center [1131, 146] width 96 height 23
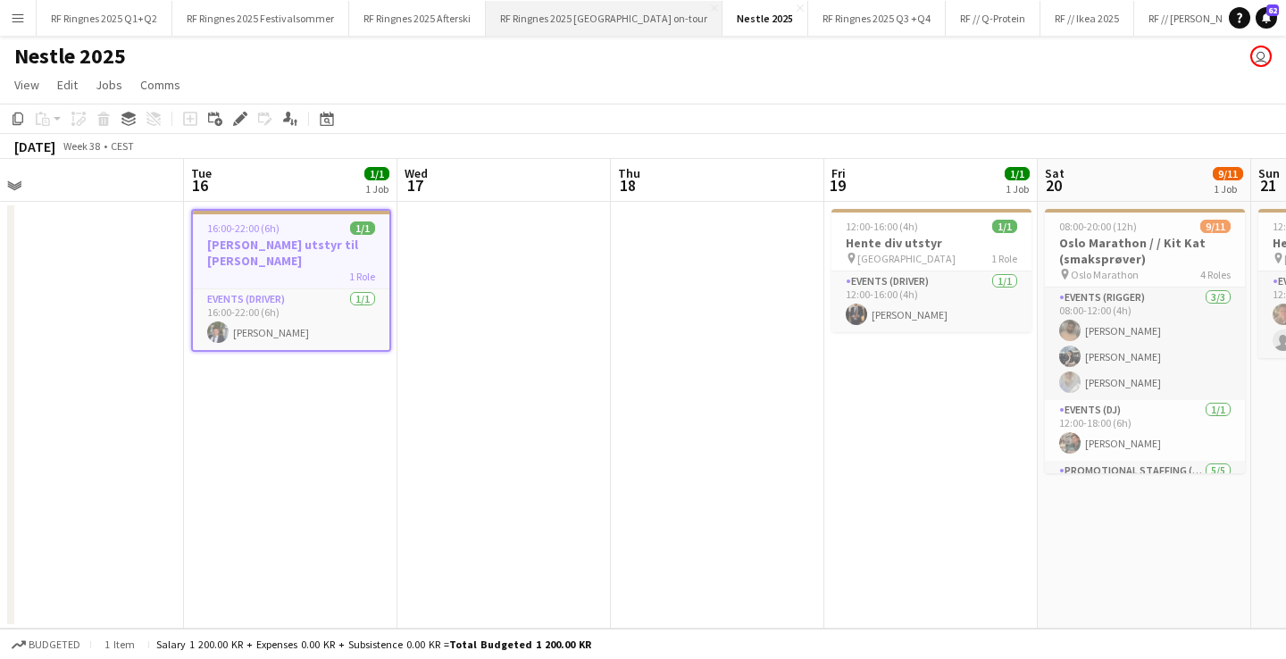
scroll to position [0, 0]
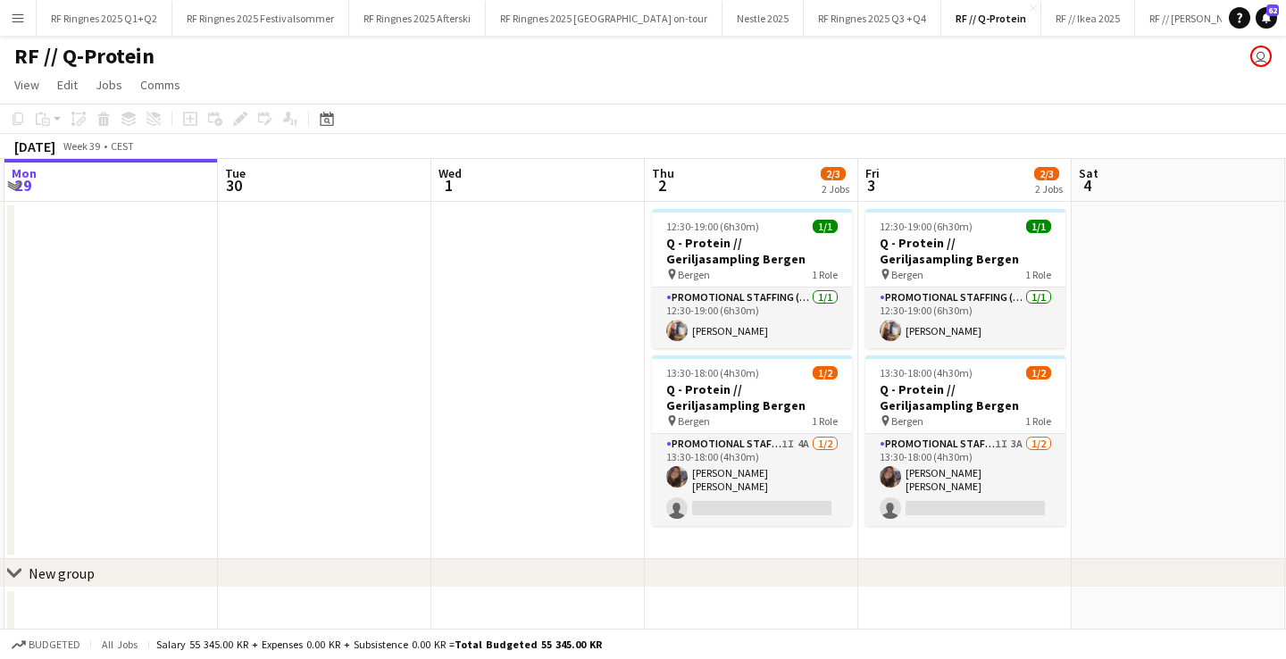
scroll to position [0, 716]
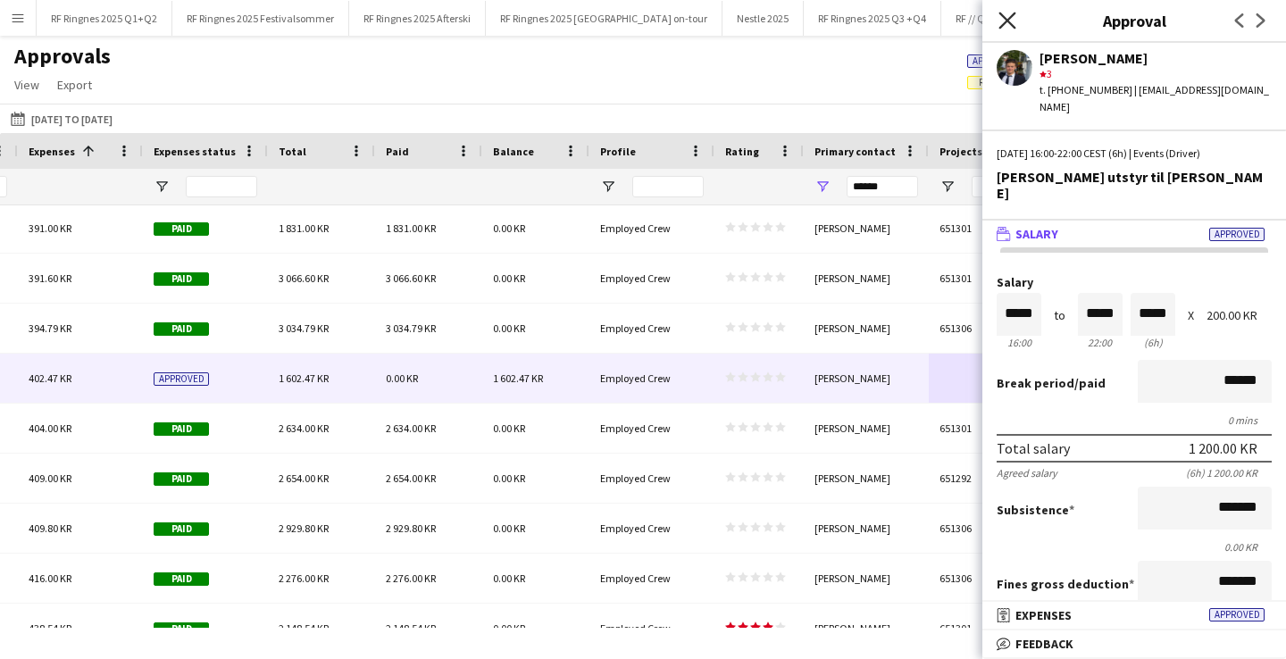
click at [1012, 20] on icon "Close pop-in" at bounding box center [1007, 20] width 17 height 17
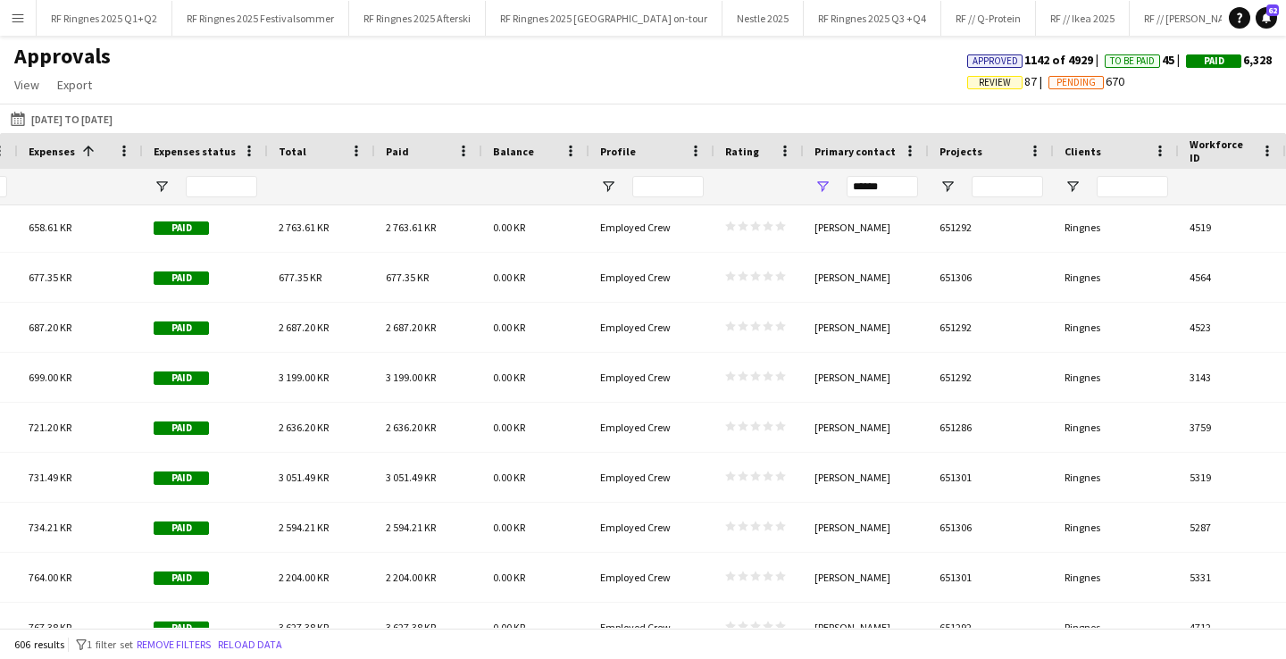
scroll to position [27474, 0]
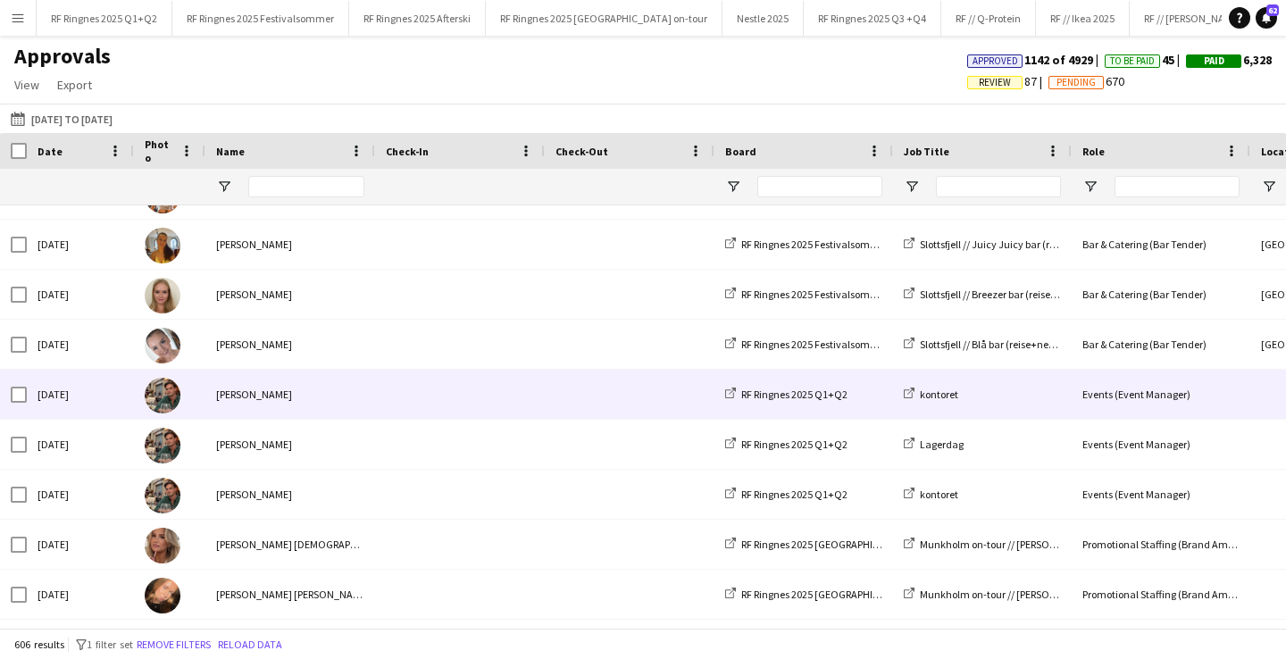
click at [603, 381] on span at bounding box center [630, 394] width 148 height 49
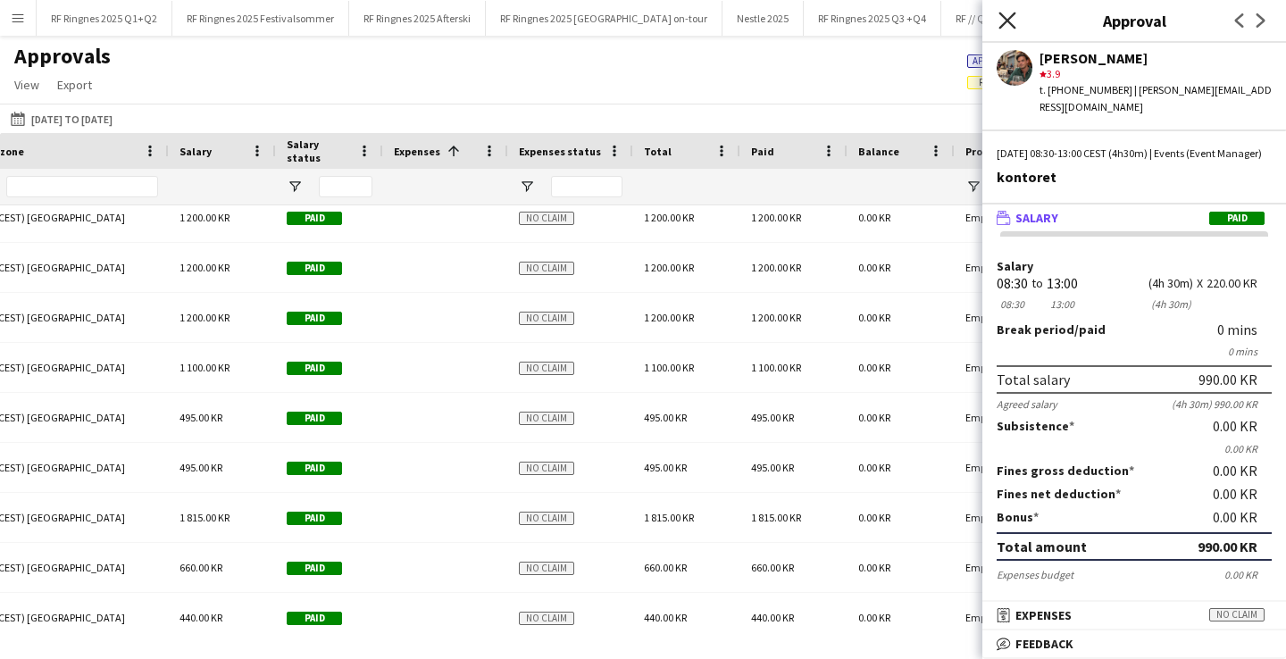
click at [1007, 18] on icon "Close pop-in" at bounding box center [1007, 20] width 17 height 17
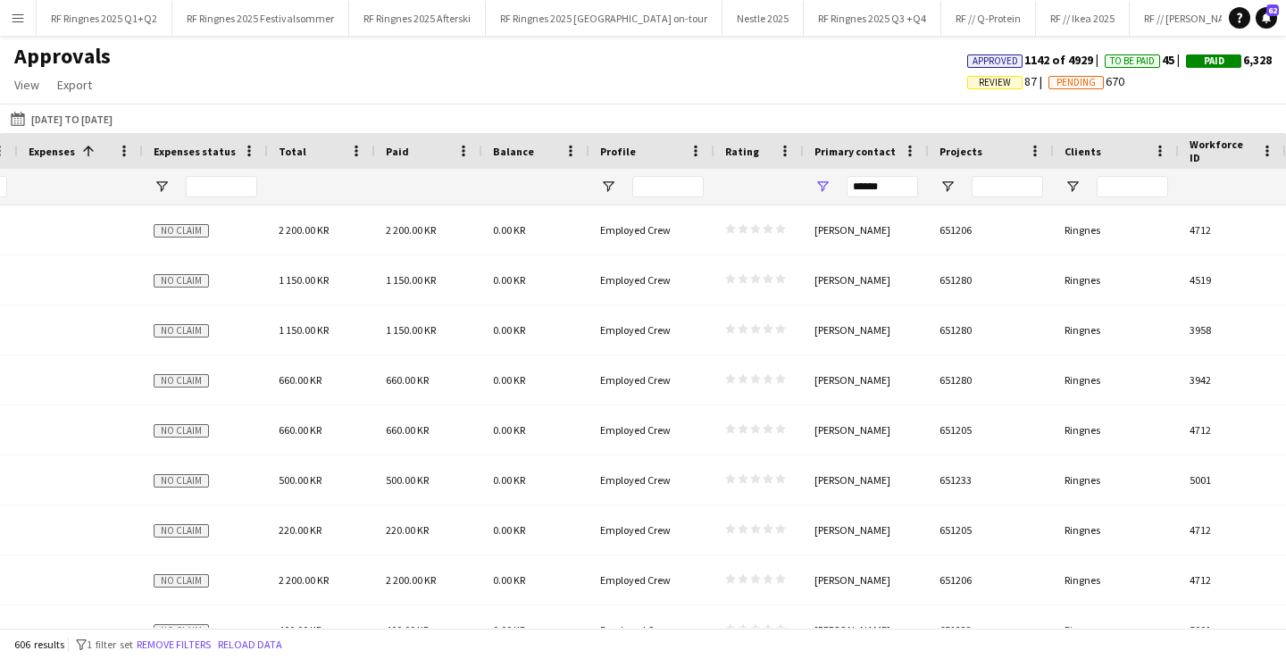
click at [986, 83] on span "Review" at bounding box center [995, 83] width 32 height 12
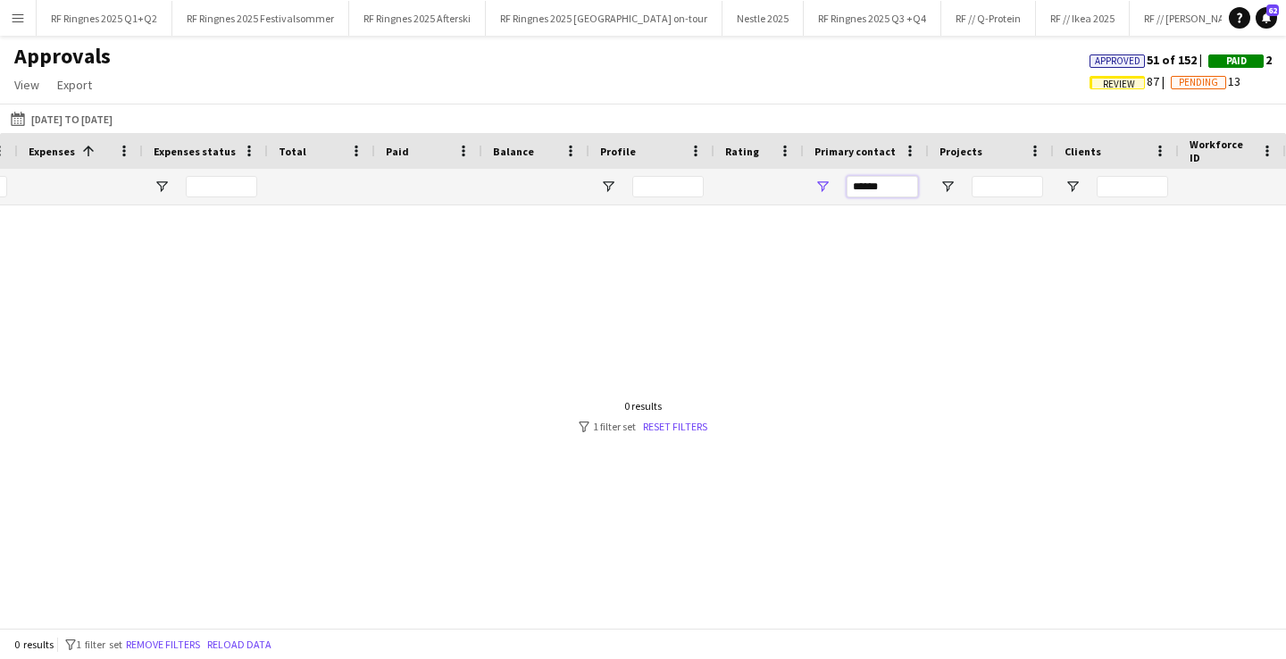
click at [874, 190] on input "******" at bounding box center [882, 186] width 71 height 21
type input "*********"
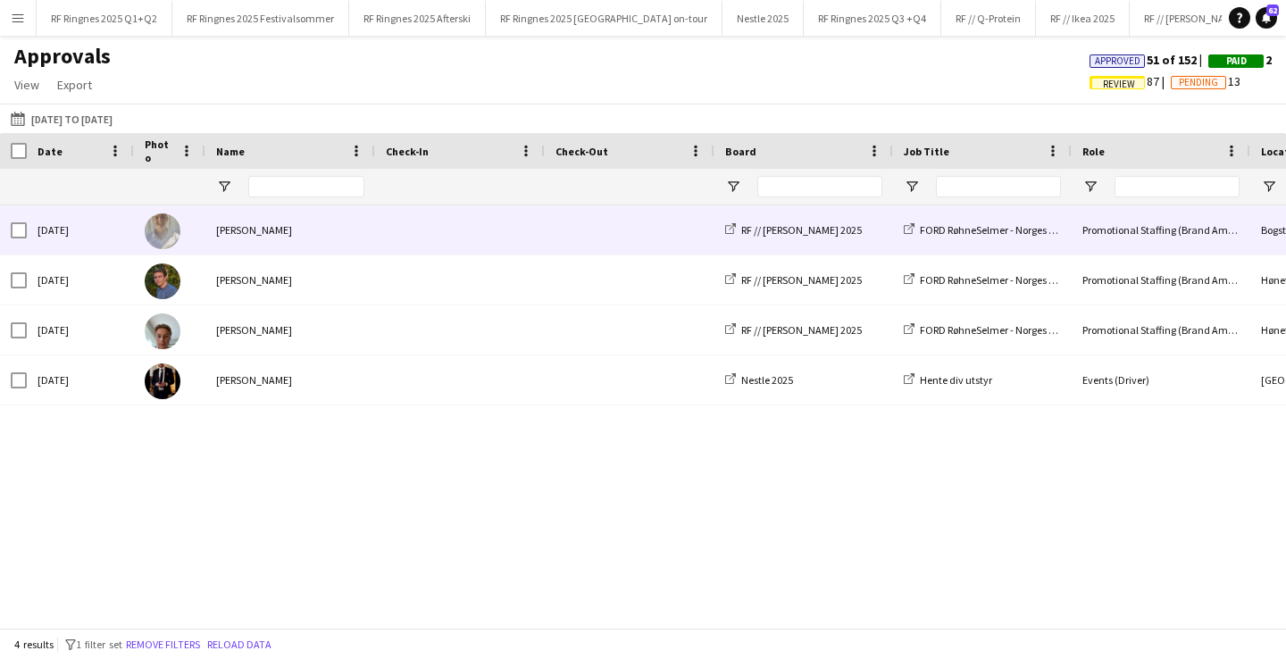
click at [638, 248] on span at bounding box center [630, 229] width 148 height 49
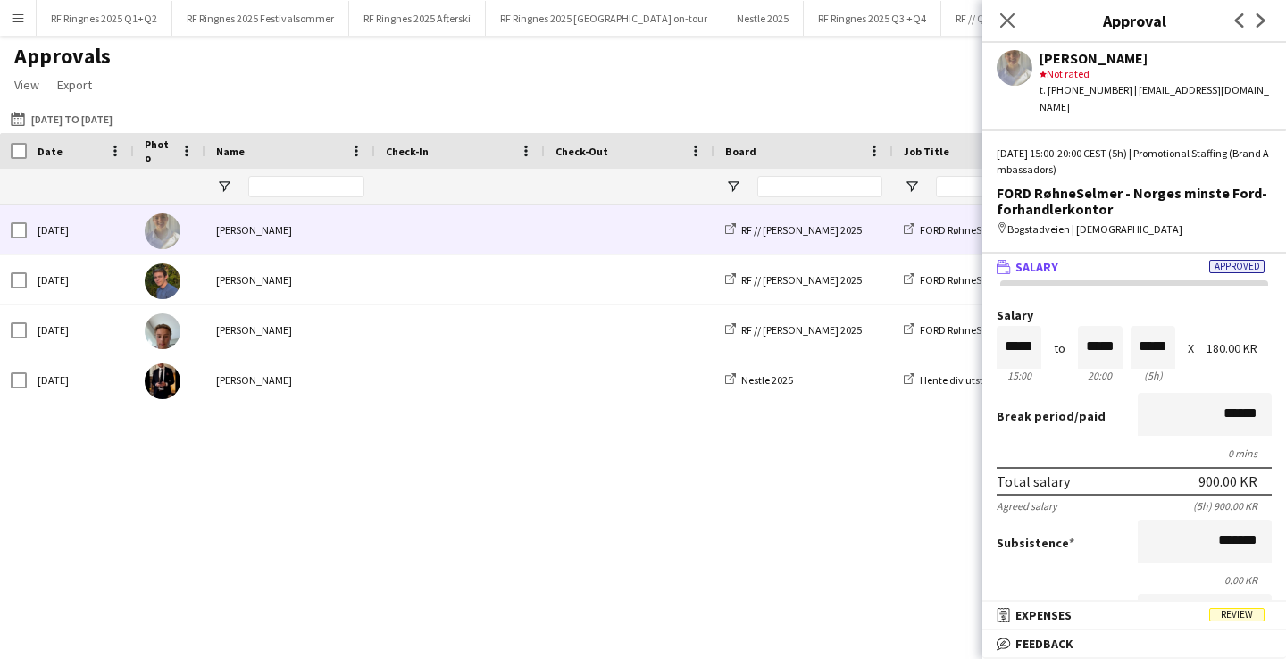
click at [1141, 259] on mat-panel-title "wallet Salary Approved" at bounding box center [1131, 267] width 297 height 16
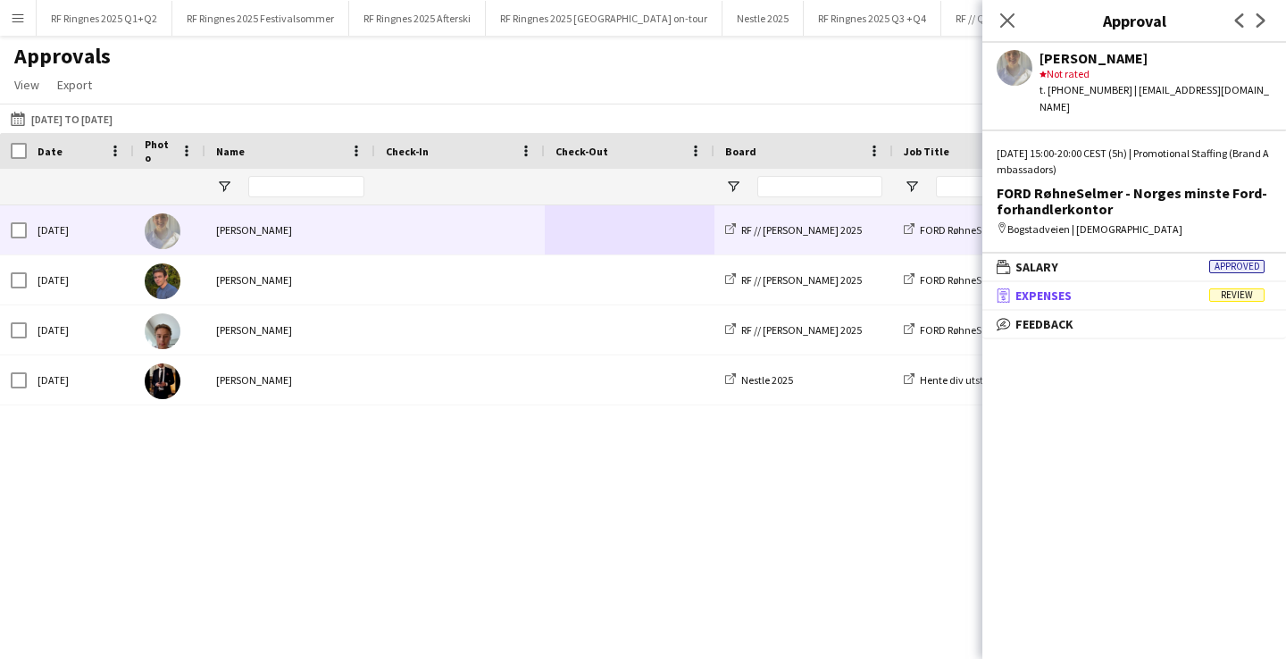
click at [1138, 288] on mat-panel-title "receipt Expenses Review" at bounding box center [1131, 296] width 297 height 16
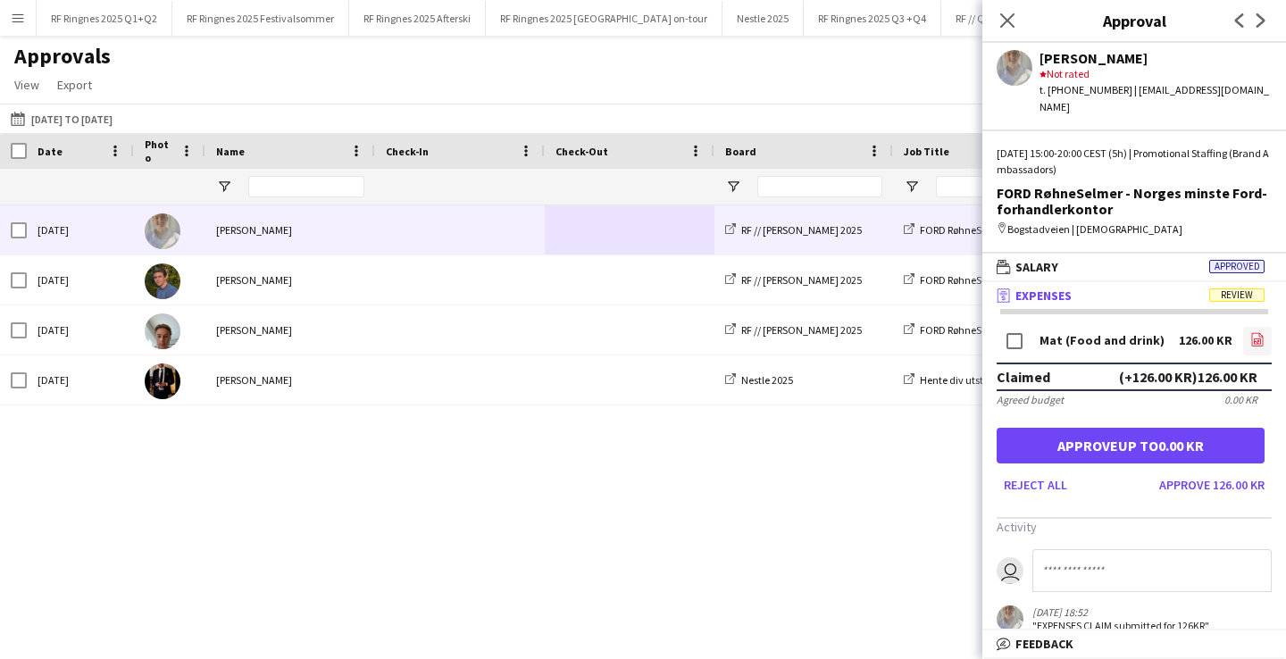
click at [1260, 333] on icon at bounding box center [1258, 339] width 12 height 13
click at [1213, 471] on button "Approve 126.00 KR" at bounding box center [1212, 485] width 120 height 29
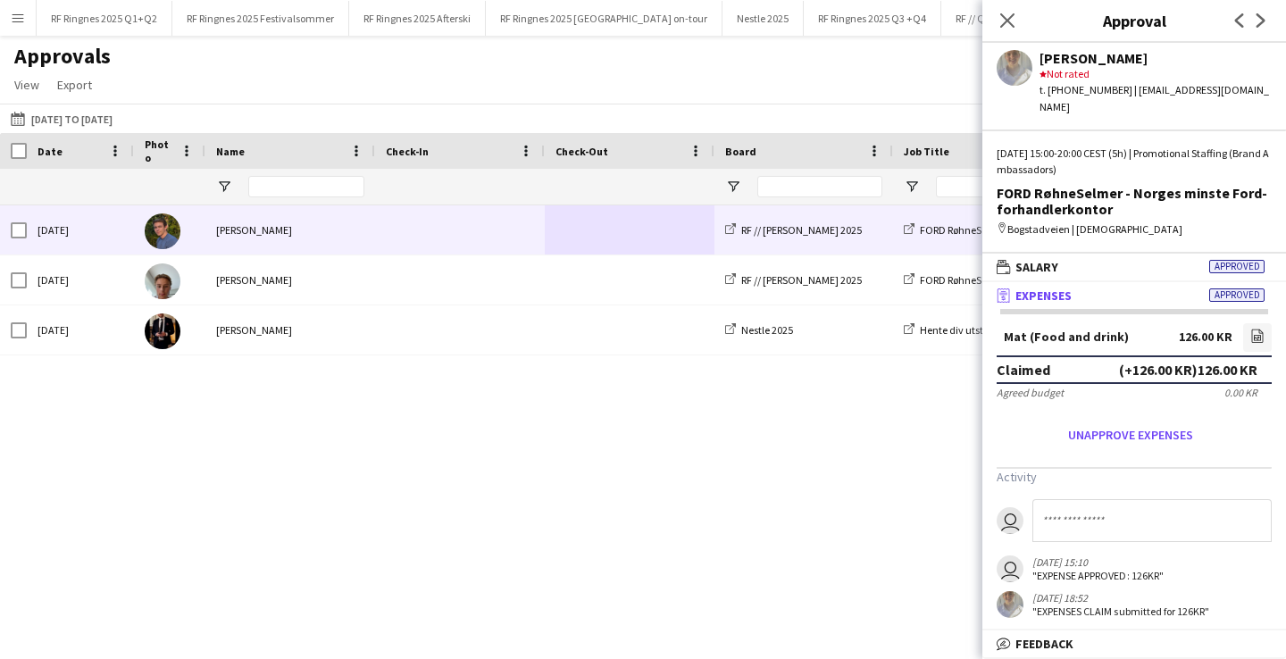
click at [499, 220] on span at bounding box center [460, 229] width 148 height 49
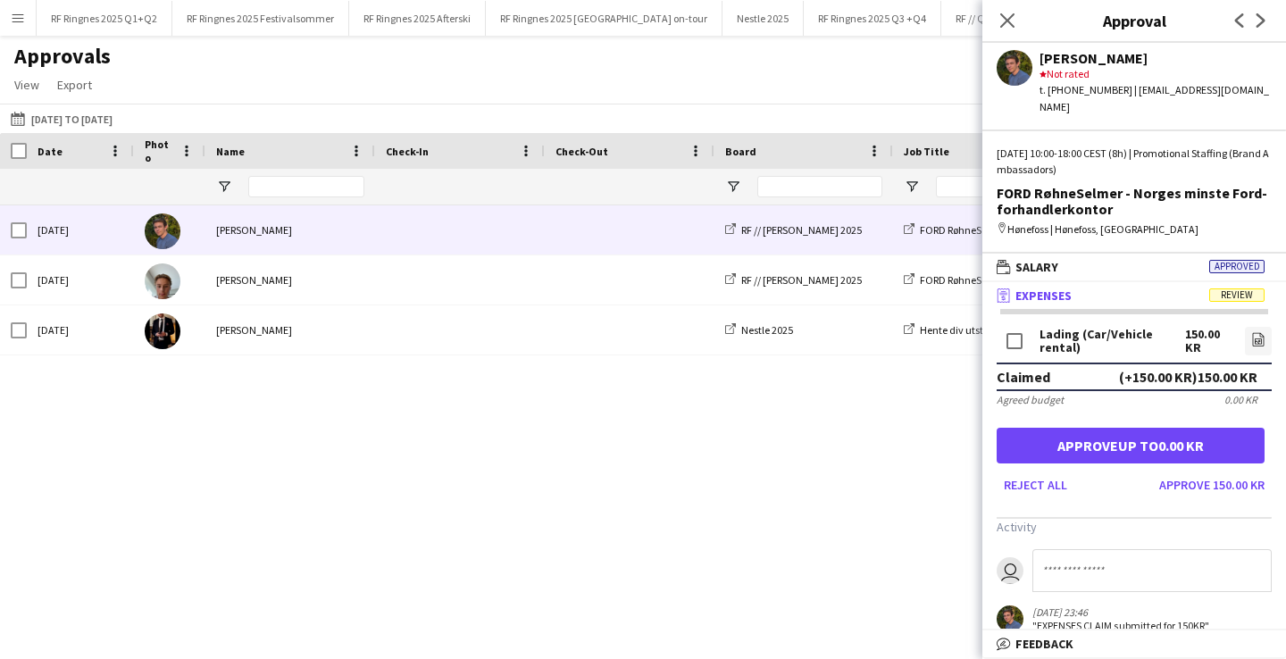
click at [1089, 288] on mat-panel-title "receipt Expenses Review" at bounding box center [1131, 296] width 297 height 16
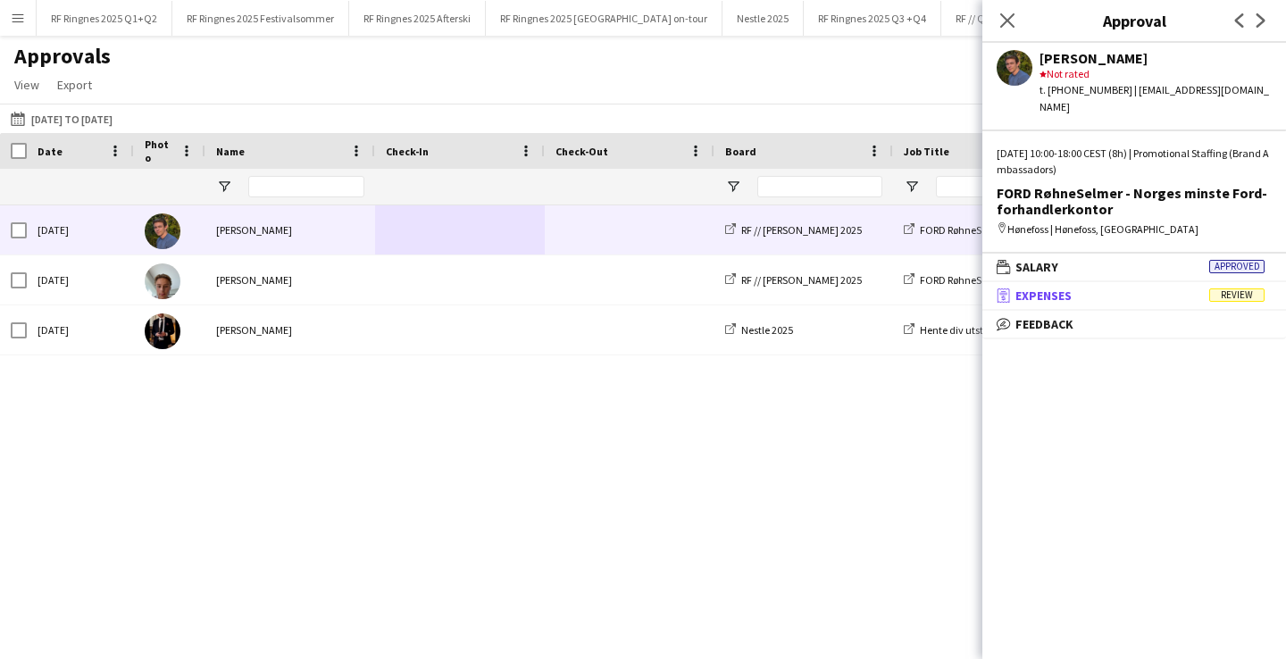
click at [1089, 288] on mat-panel-title "receipt Expenses Review" at bounding box center [1131, 296] width 297 height 16
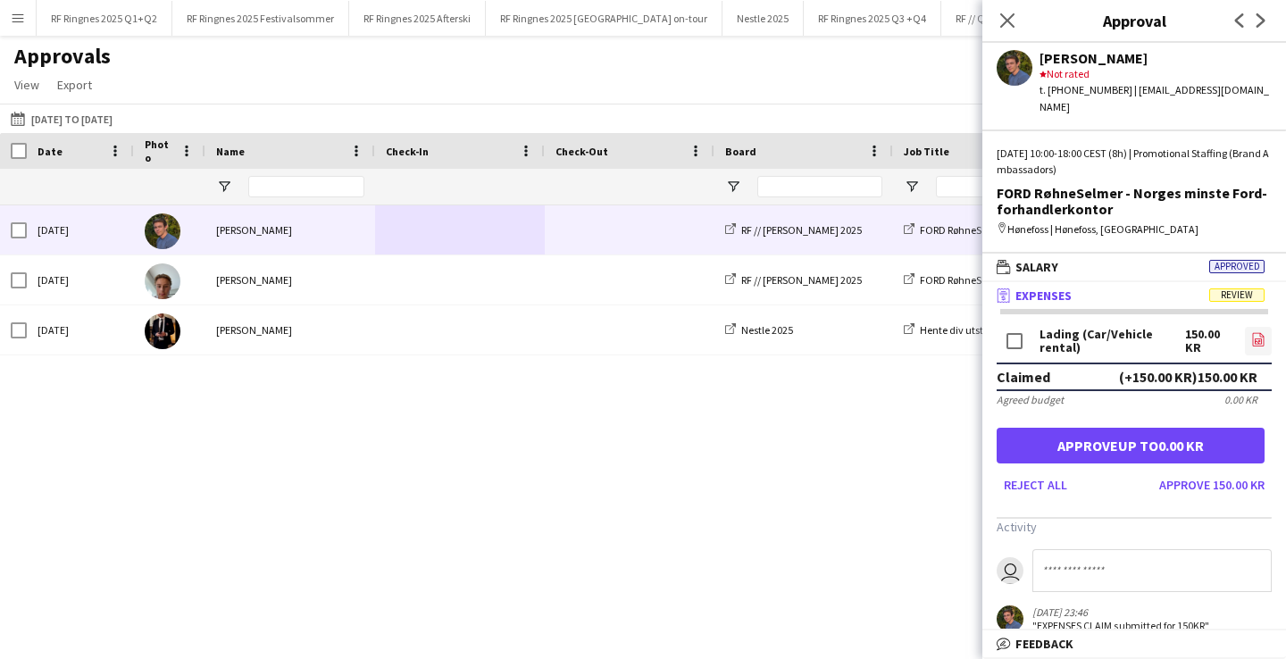
click at [1264, 332] on icon "file-image" at bounding box center [1259, 339] width 14 height 14
click at [1097, 561] on input at bounding box center [1152, 570] width 239 height 43
type input "**********"
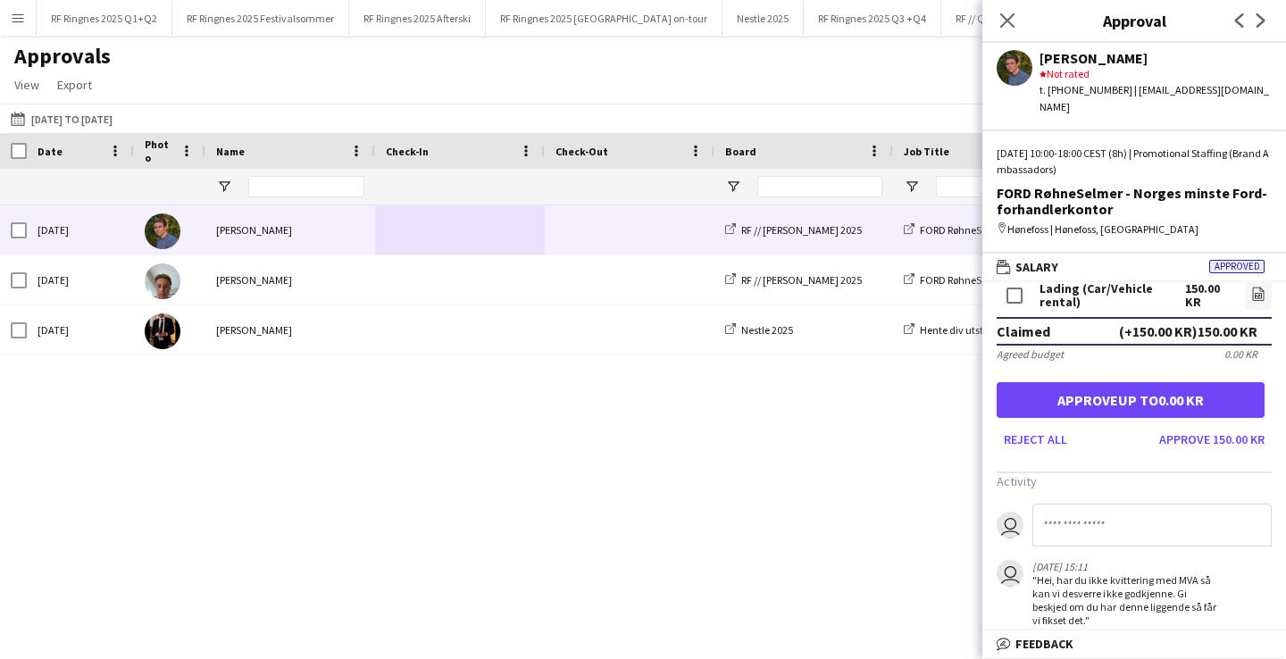
scroll to position [49, 0]
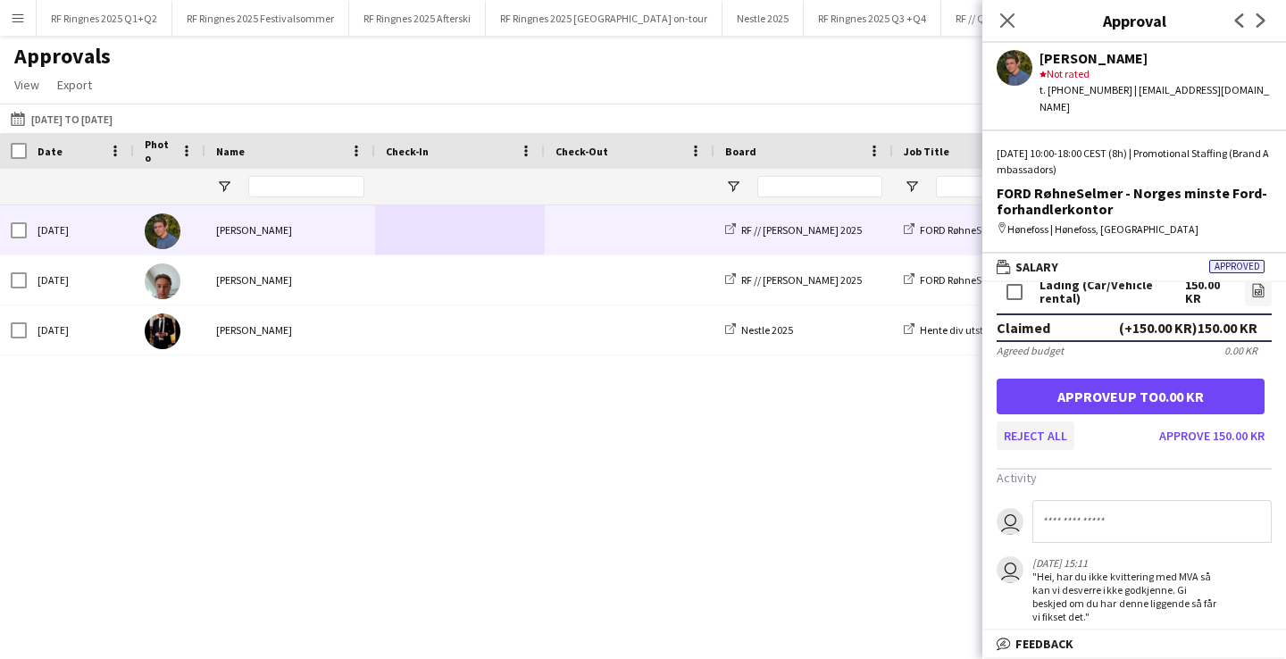
click at [1034, 422] on button "Reject all" at bounding box center [1036, 436] width 78 height 29
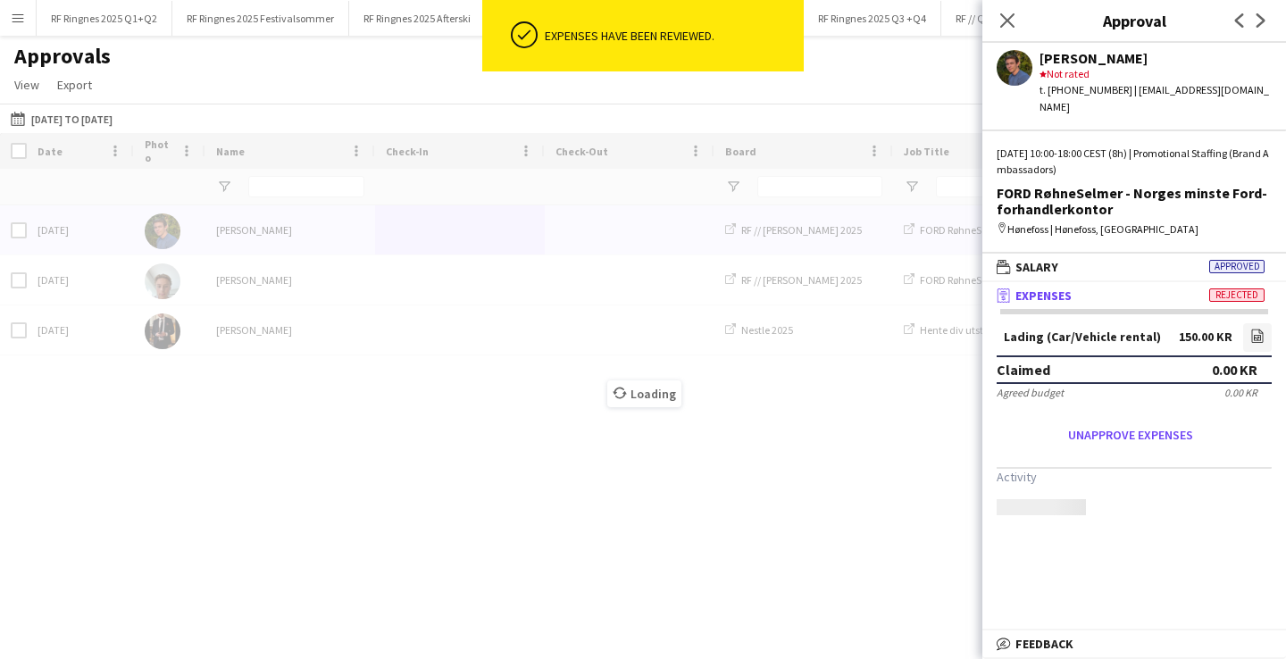
scroll to position [0, 0]
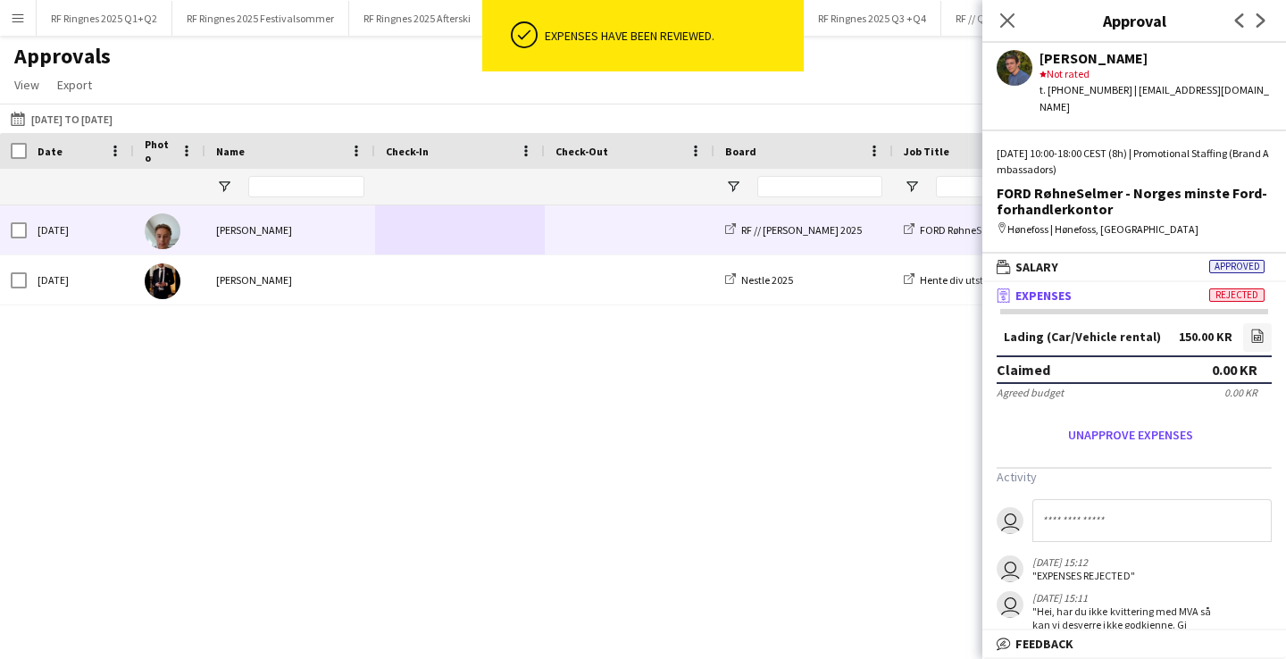
click at [581, 230] on span at bounding box center [630, 229] width 148 height 49
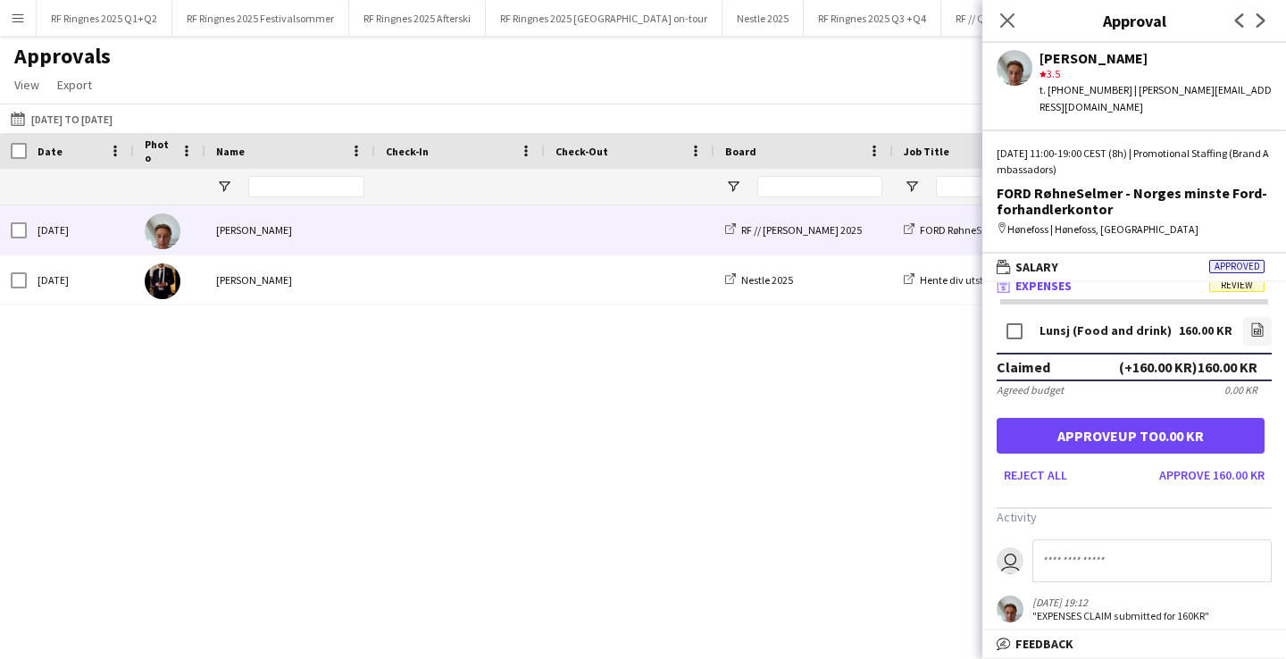
scroll to position [9, 0]
click at [1262, 323] on icon "file-image" at bounding box center [1258, 330] width 14 height 14
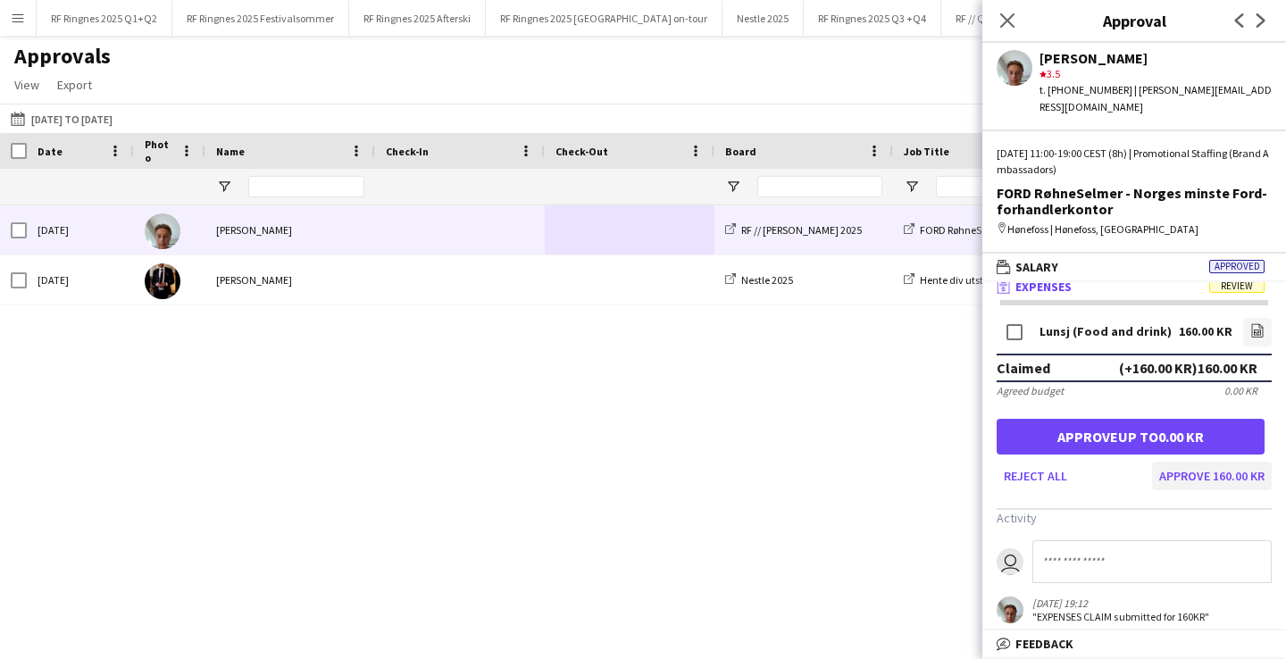
click at [1205, 462] on button "Approve 160.00 KR" at bounding box center [1212, 476] width 120 height 29
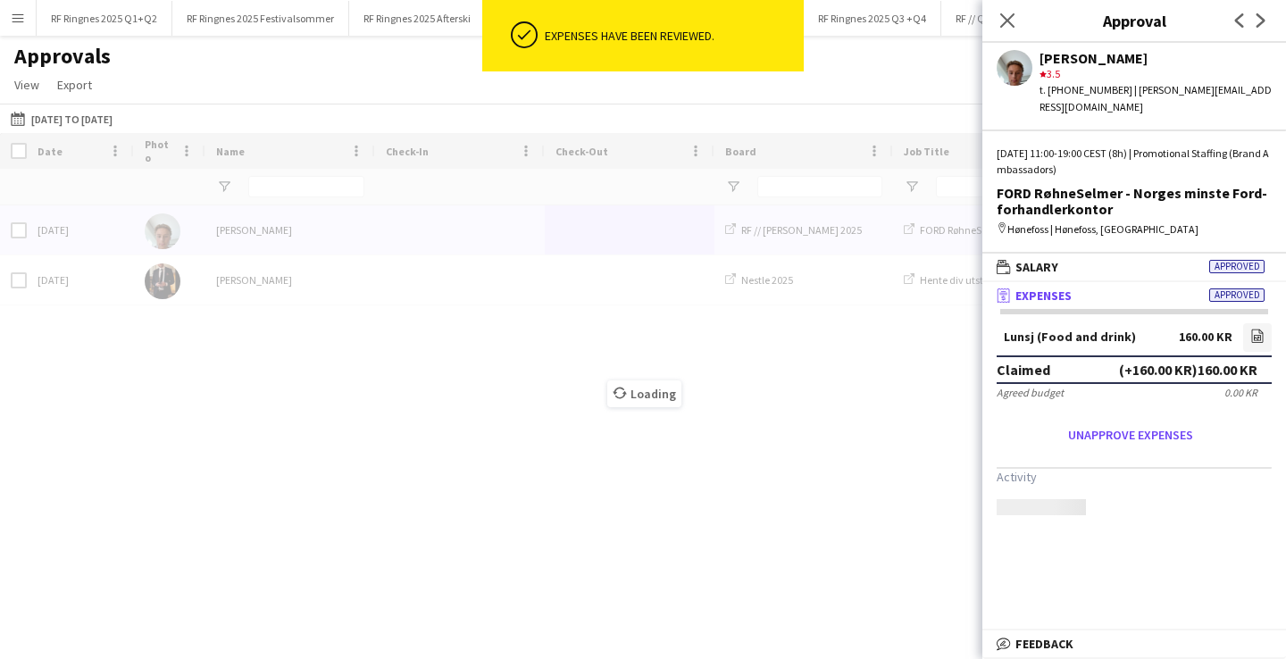
scroll to position [0, 0]
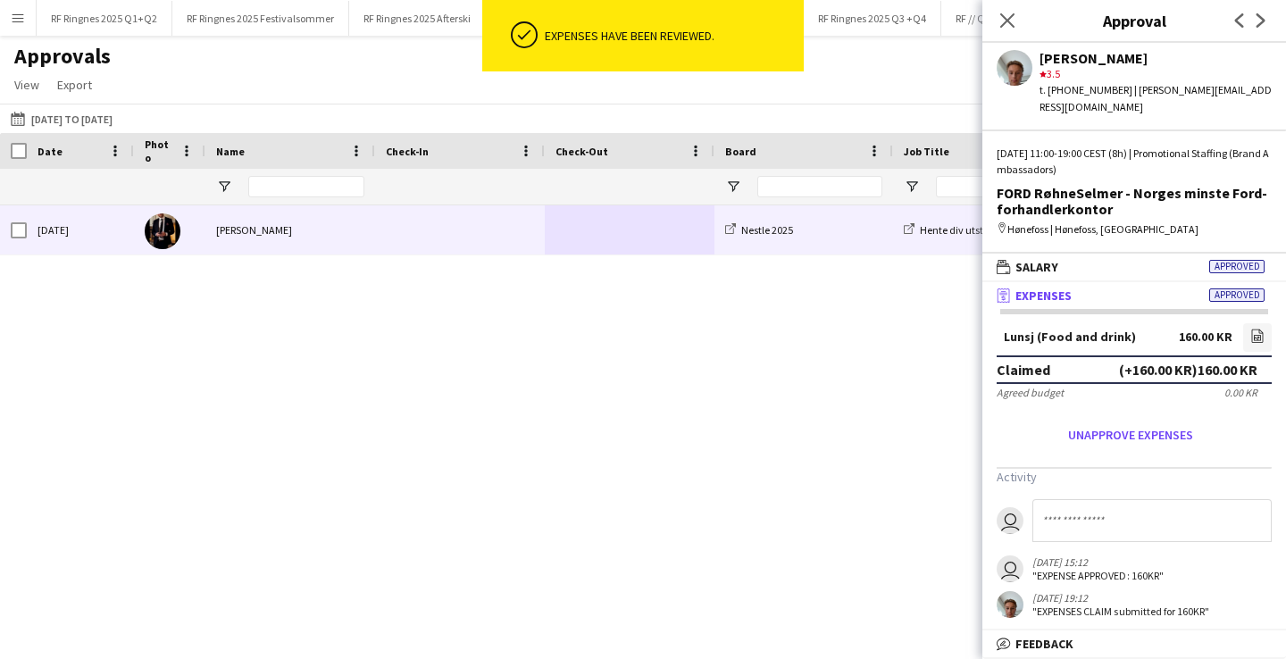
click at [448, 248] on span at bounding box center [460, 229] width 148 height 49
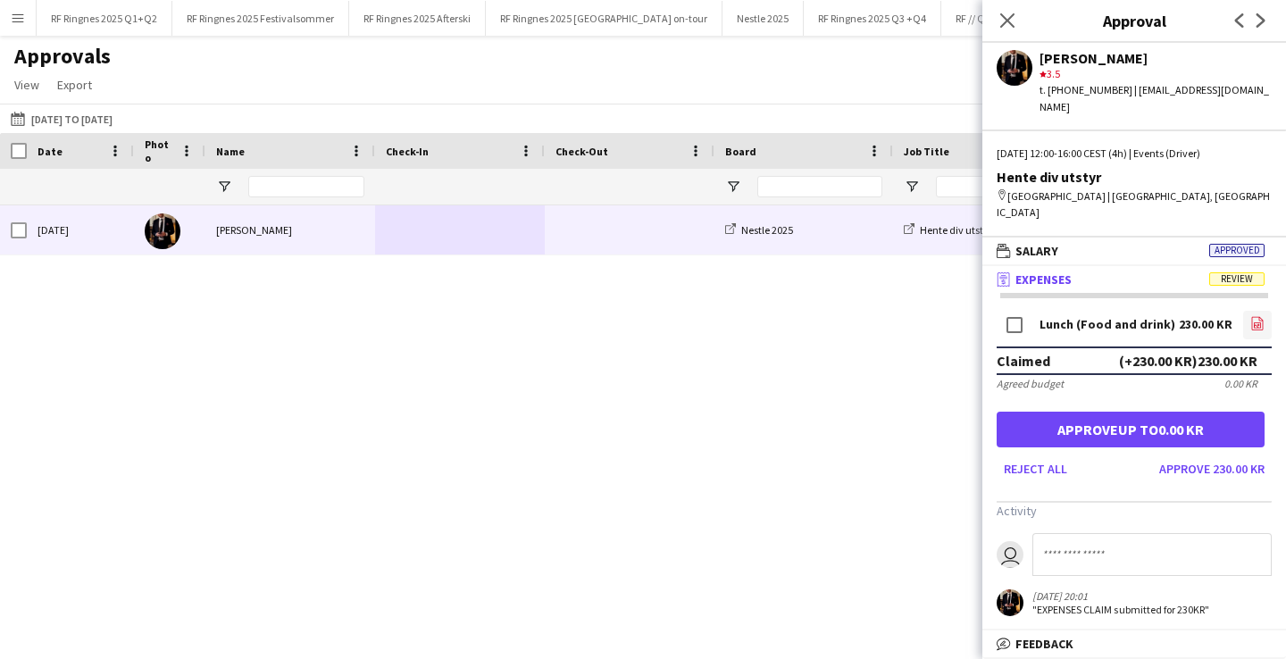
click at [1257, 316] on icon "file-image" at bounding box center [1258, 323] width 14 height 14
click at [1267, 311] on link "file-image" at bounding box center [1258, 325] width 29 height 29
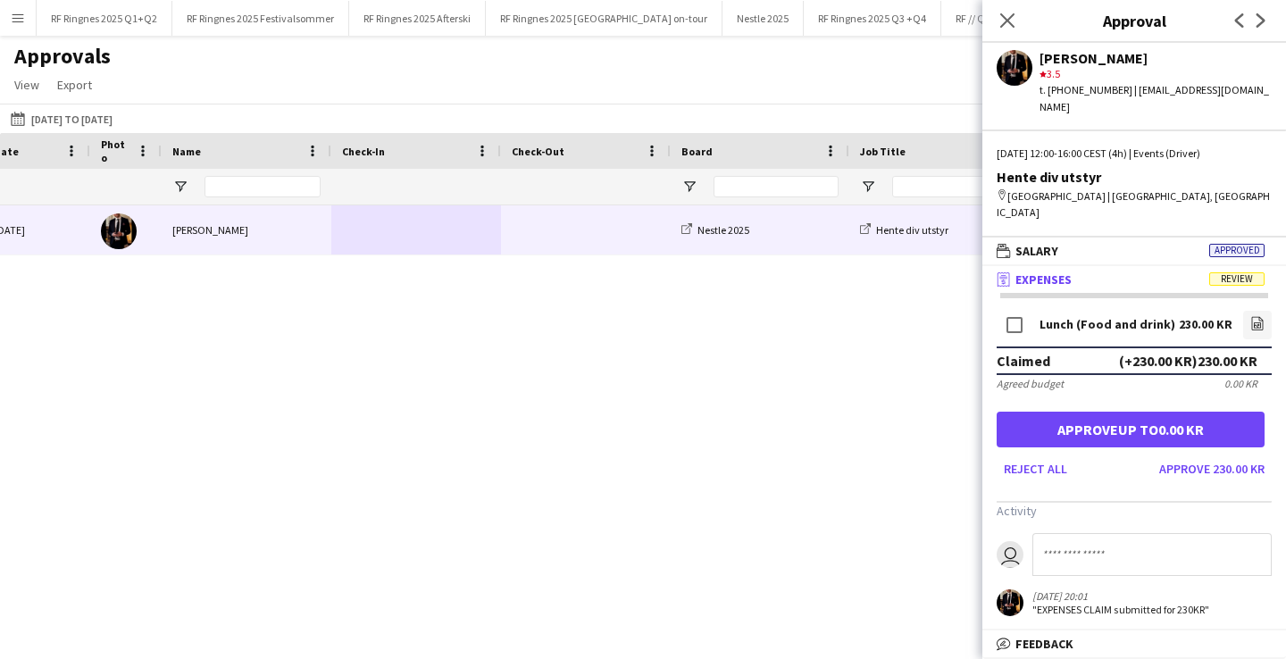
scroll to position [0, 76]
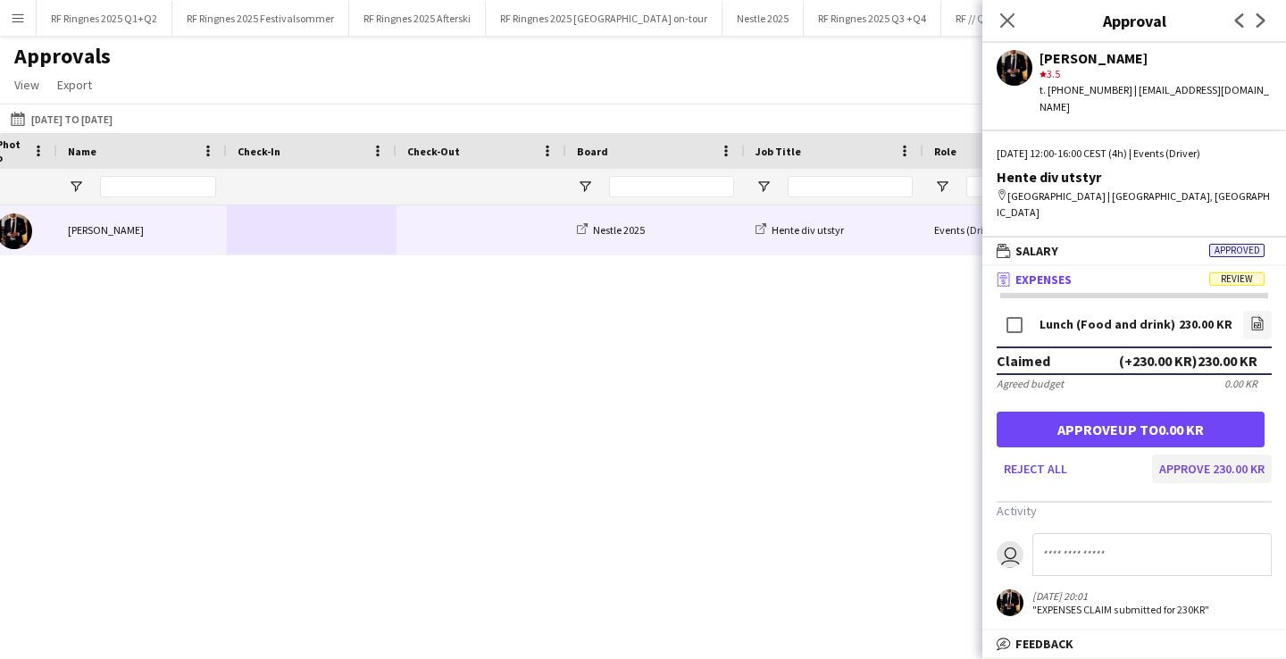
click at [1178, 455] on button "Approve 230.00 KR" at bounding box center [1212, 469] width 120 height 29
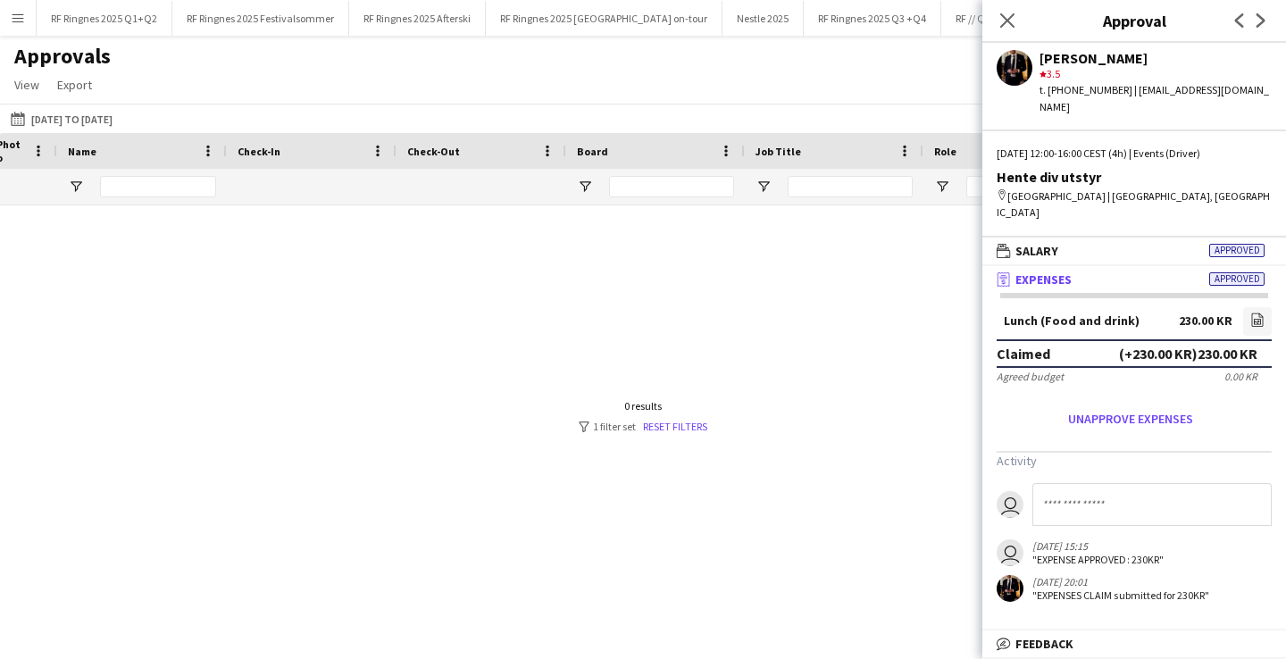
click at [696, 331] on div at bounding box center [643, 416] width 1286 height 423
click at [1015, 22] on icon "Close pop-in" at bounding box center [1007, 20] width 17 height 17
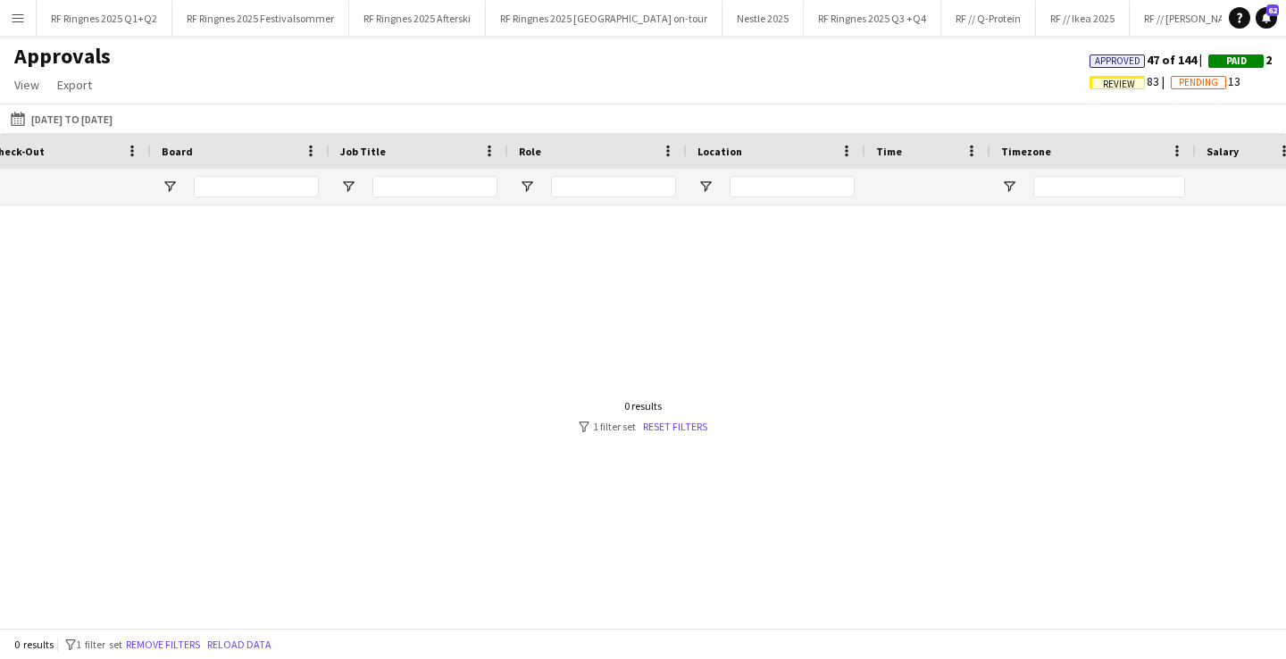
scroll to position [0, 998]
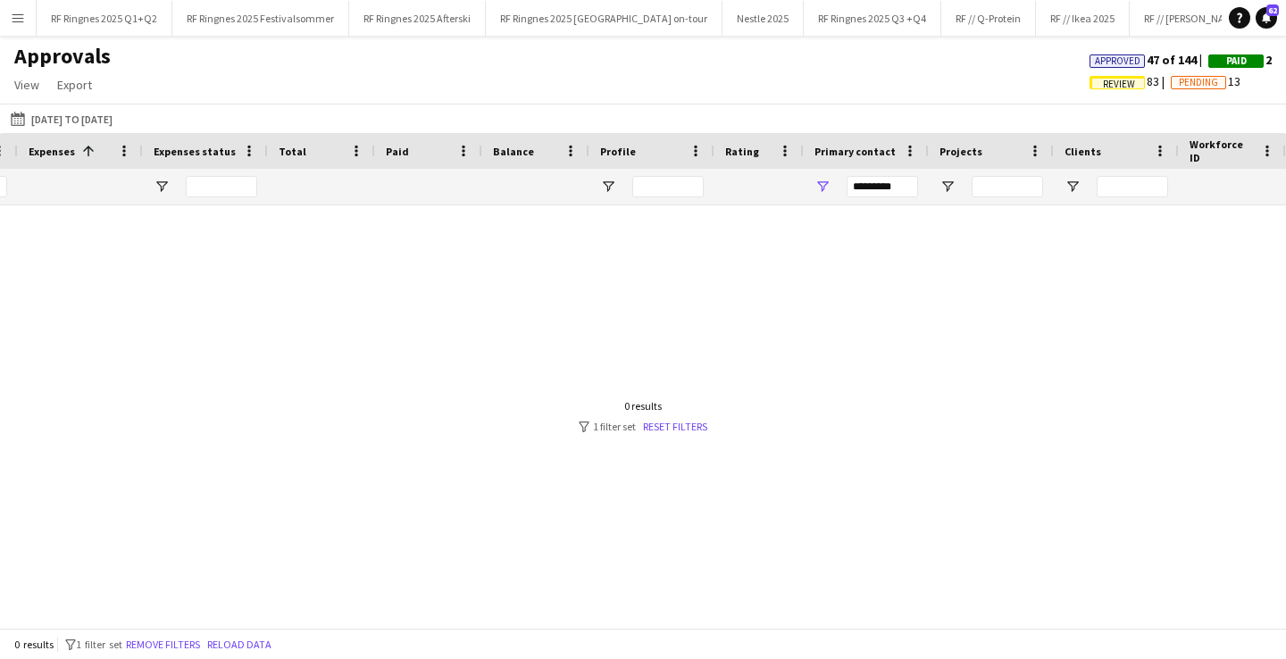
click at [1112, 88] on span "Review" at bounding box center [1119, 85] width 32 height 12
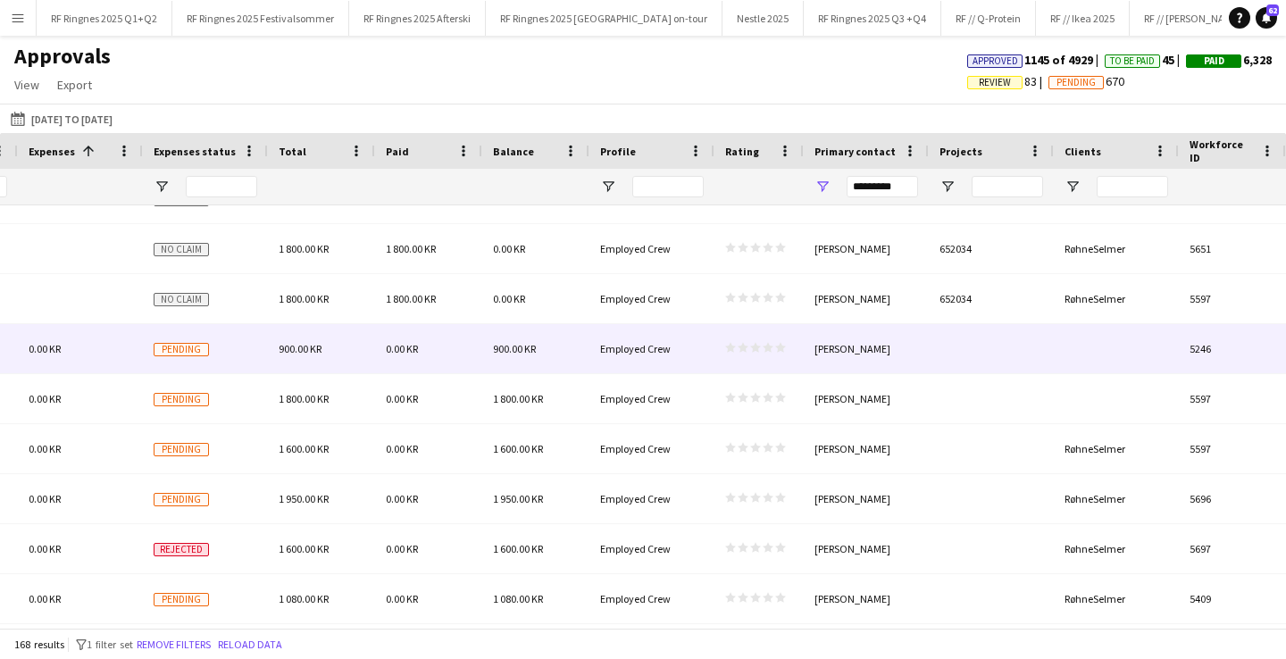
click at [1043, 333] on div at bounding box center [991, 348] width 125 height 49
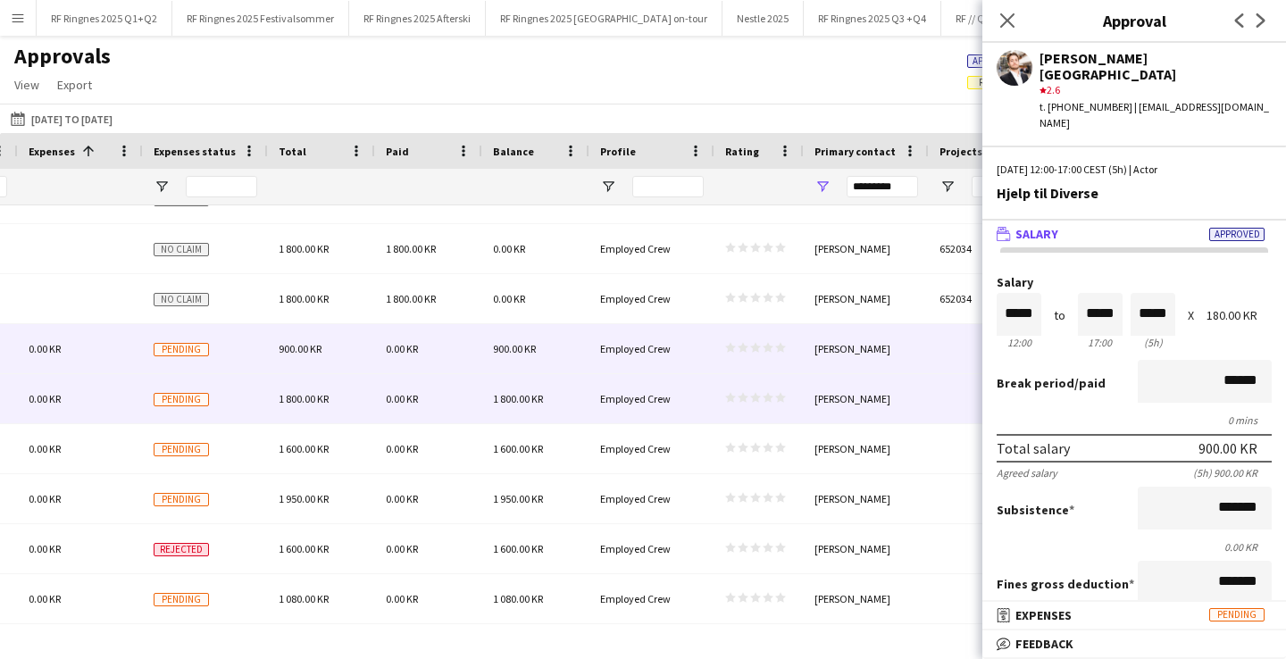
click at [911, 405] on div "Fredrikke Moland Flesner" at bounding box center [866, 398] width 125 height 49
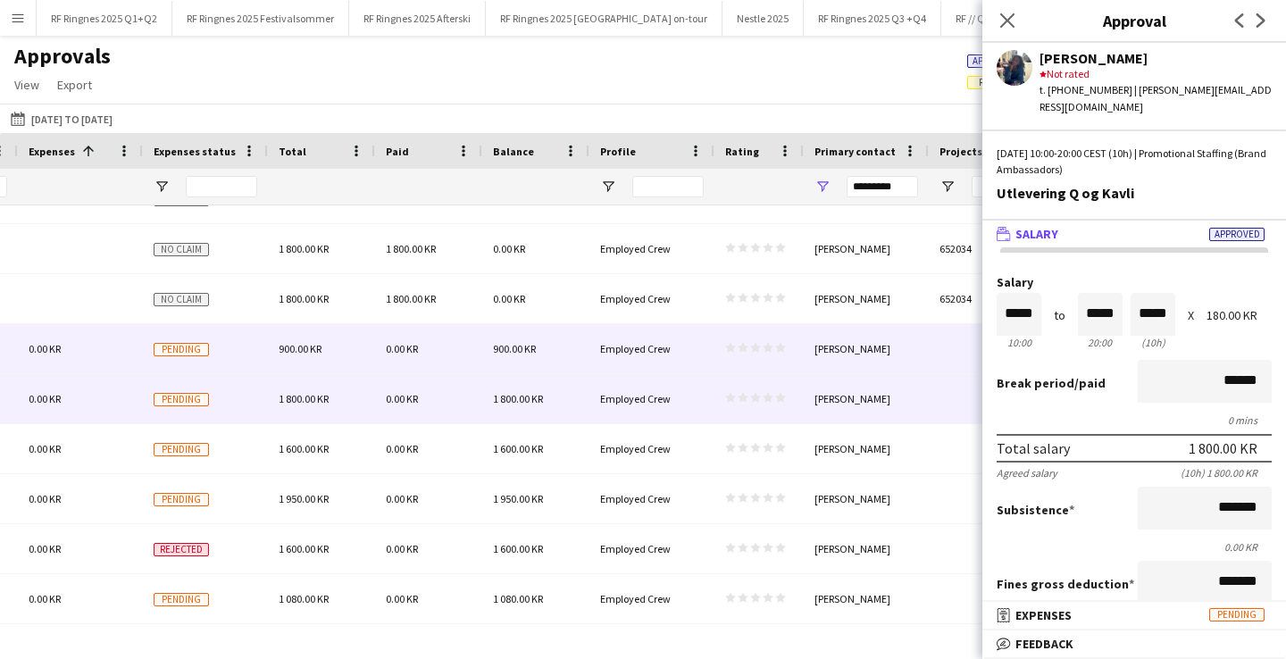
click at [948, 350] on div at bounding box center [991, 348] width 125 height 49
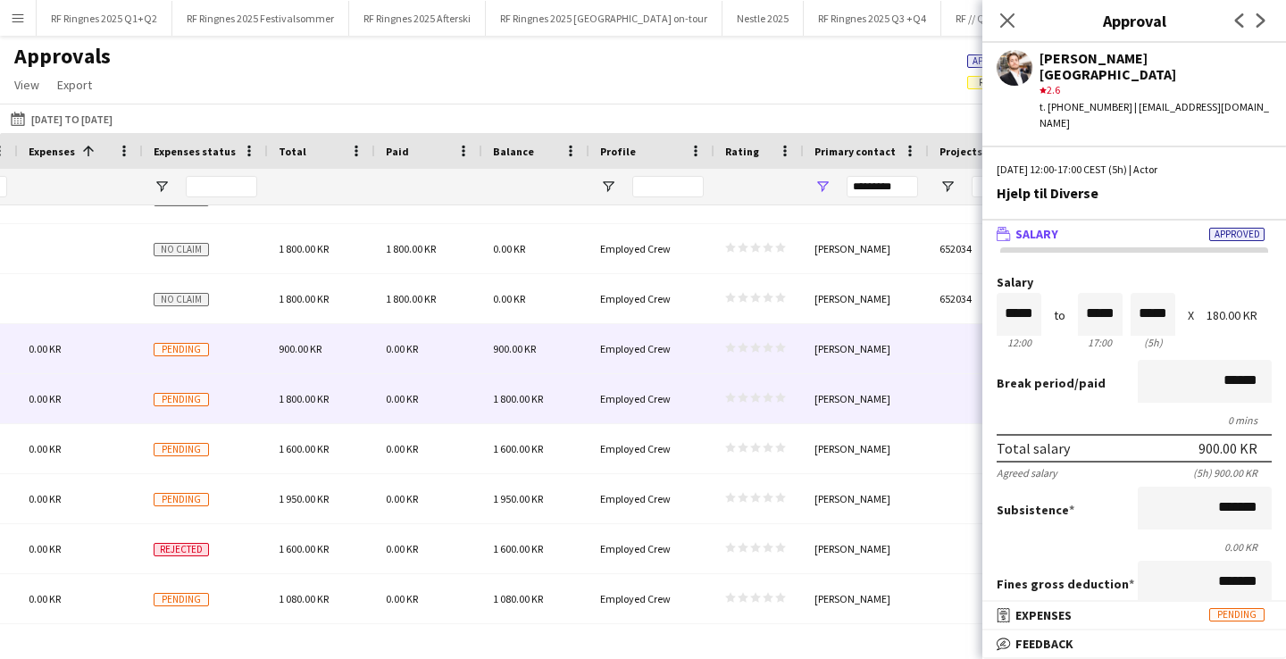
click at [950, 397] on div at bounding box center [991, 398] width 125 height 49
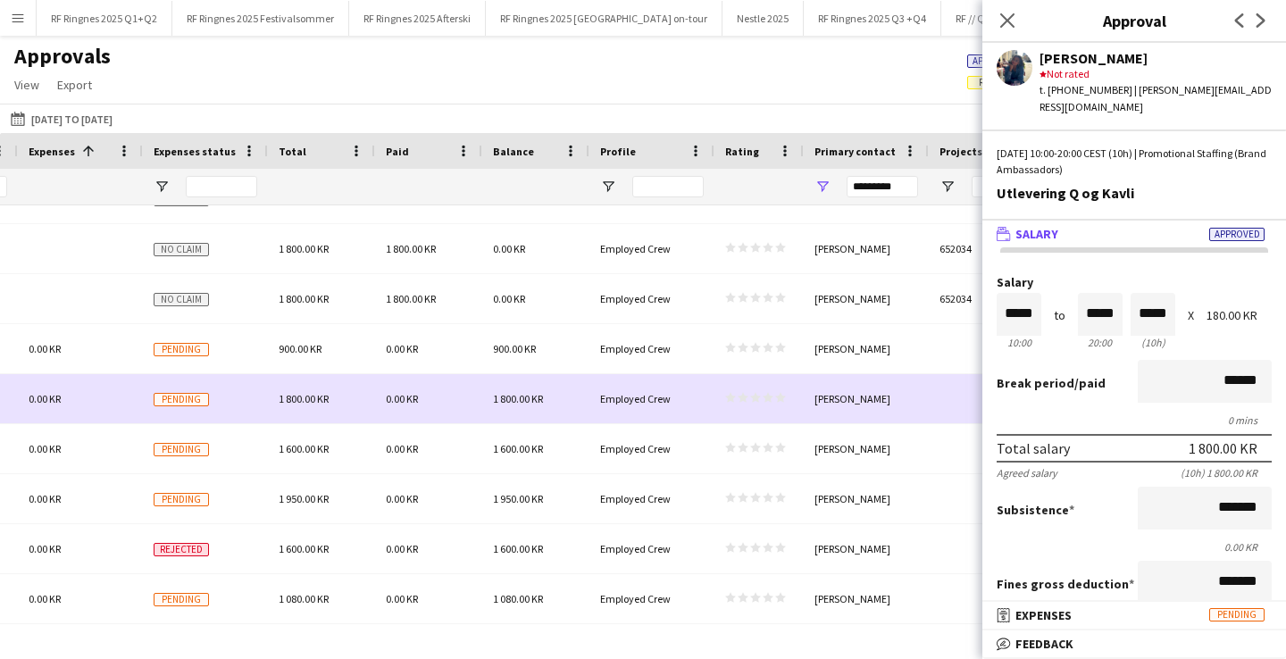
click at [942, 408] on div at bounding box center [991, 398] width 125 height 49
